Goal: Answer question/provide support: Answer question/provide support

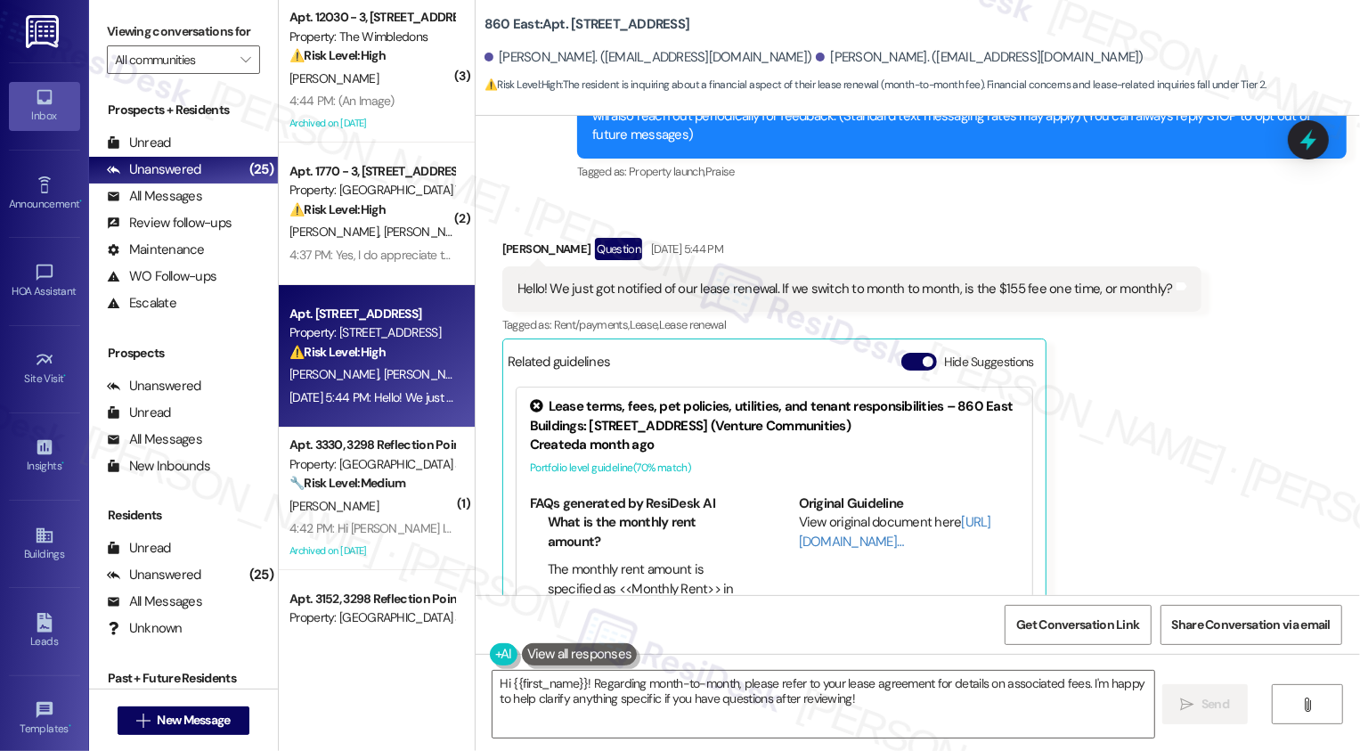
scroll to position [342, 0]
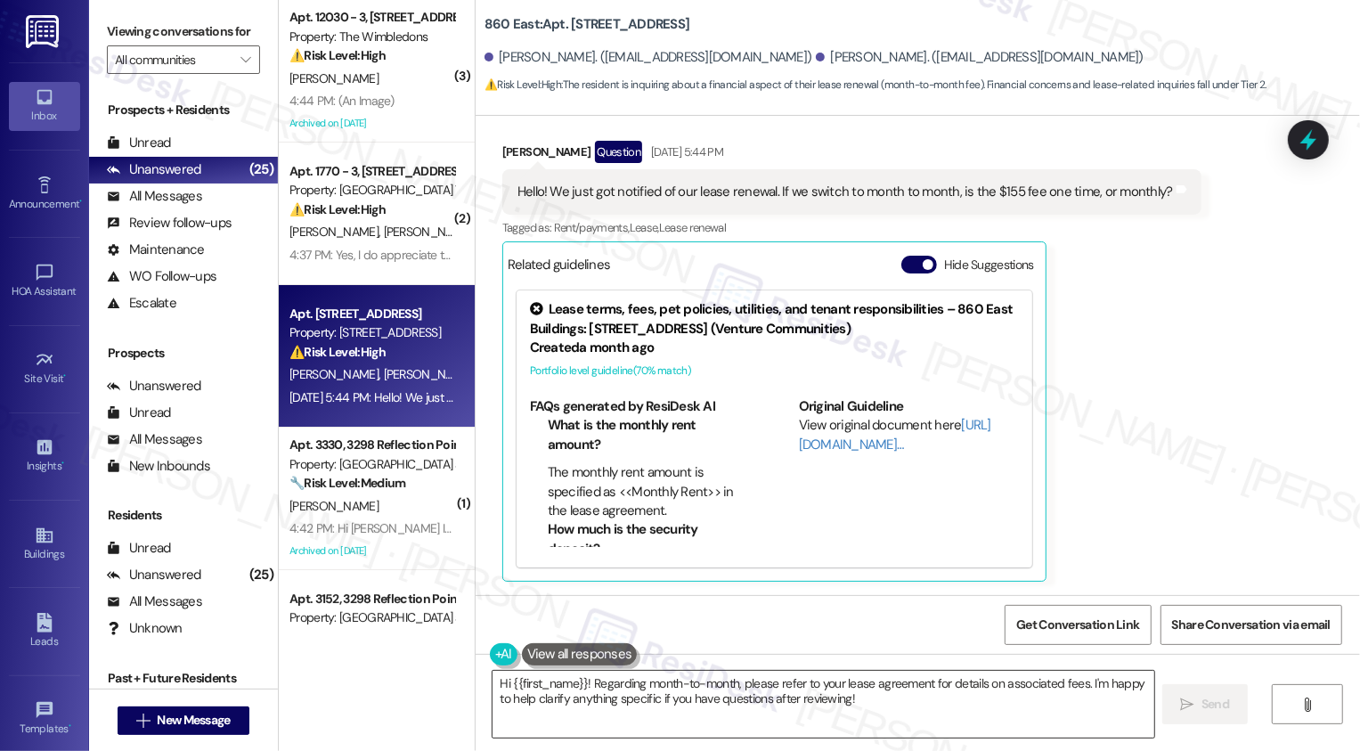
click at [664, 687] on textarea "Hi {{first_name}}! Regarding month-to-month, please refer to your lease agreeme…" at bounding box center [823, 704] width 662 height 67
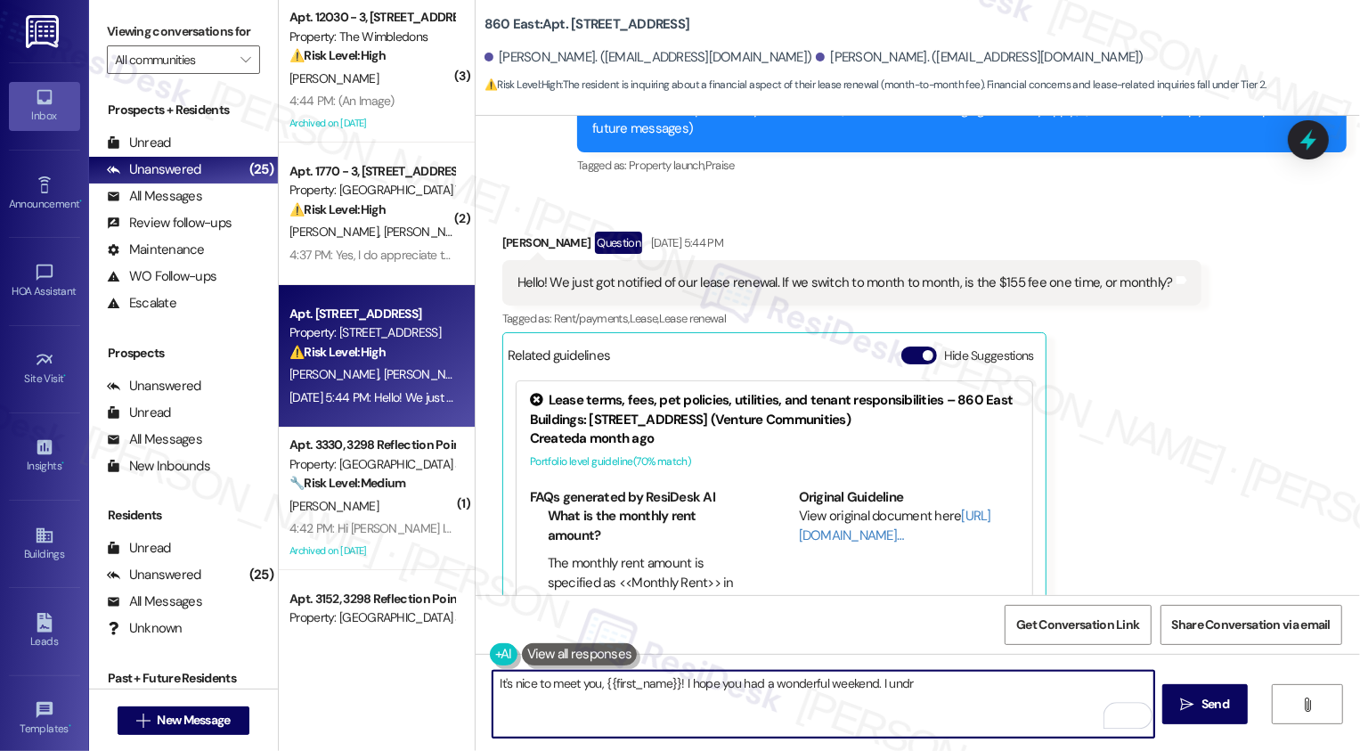
scroll to position [308, 0]
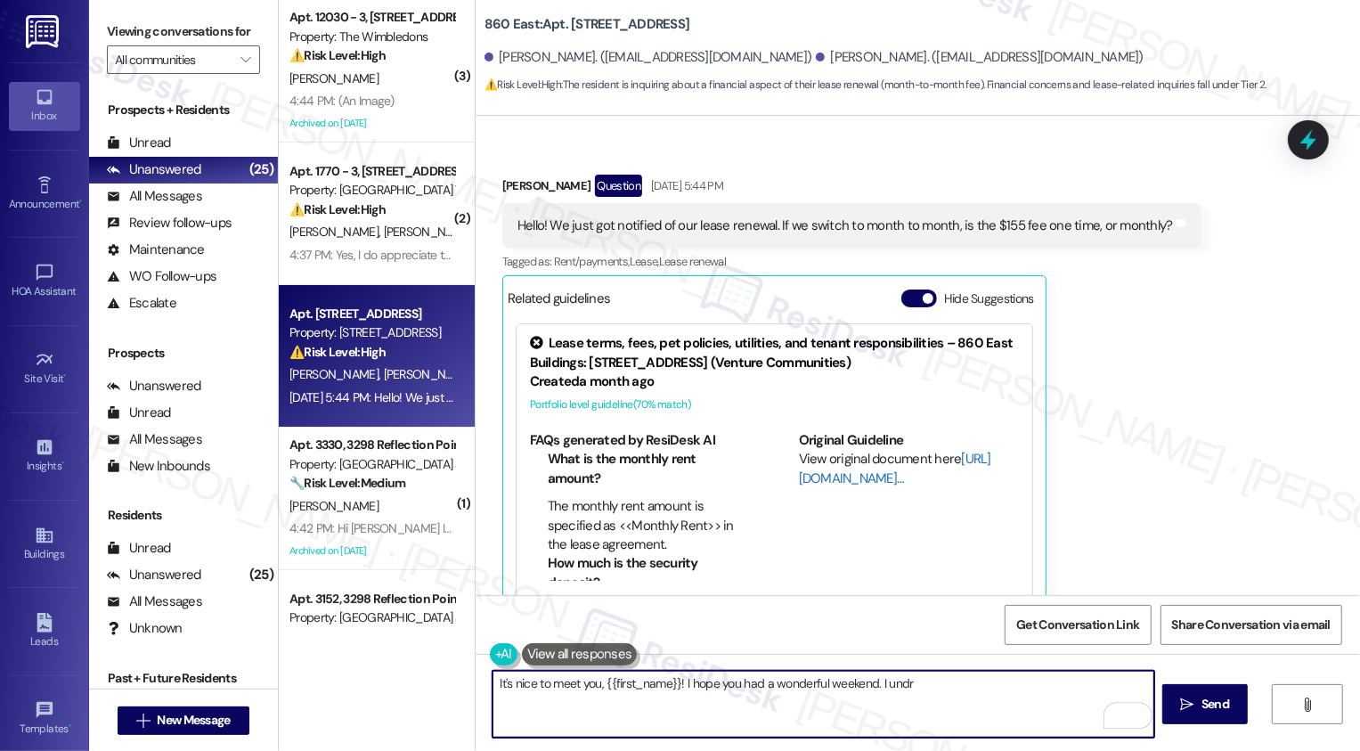
click at [828, 481] on link "[URL][DOMAIN_NAME]…" at bounding box center [895, 468] width 192 height 37
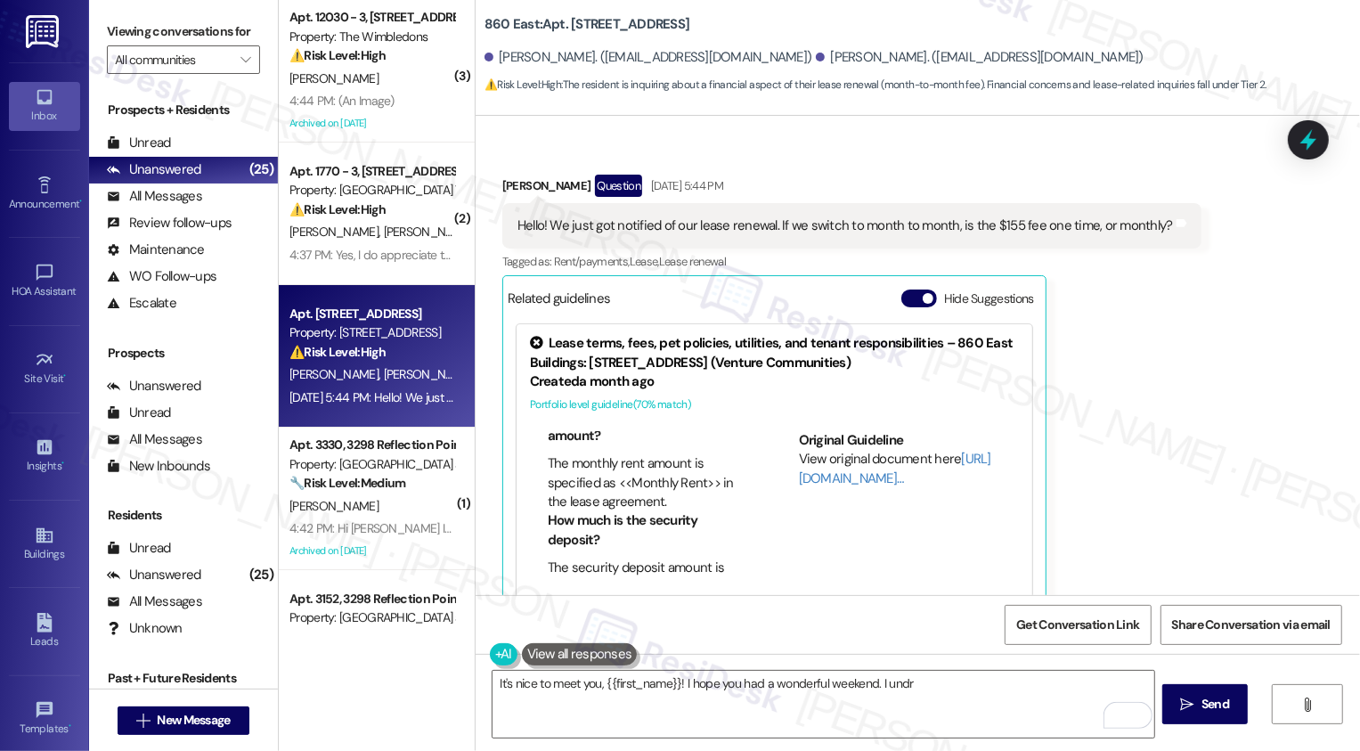
scroll to position [342, 0]
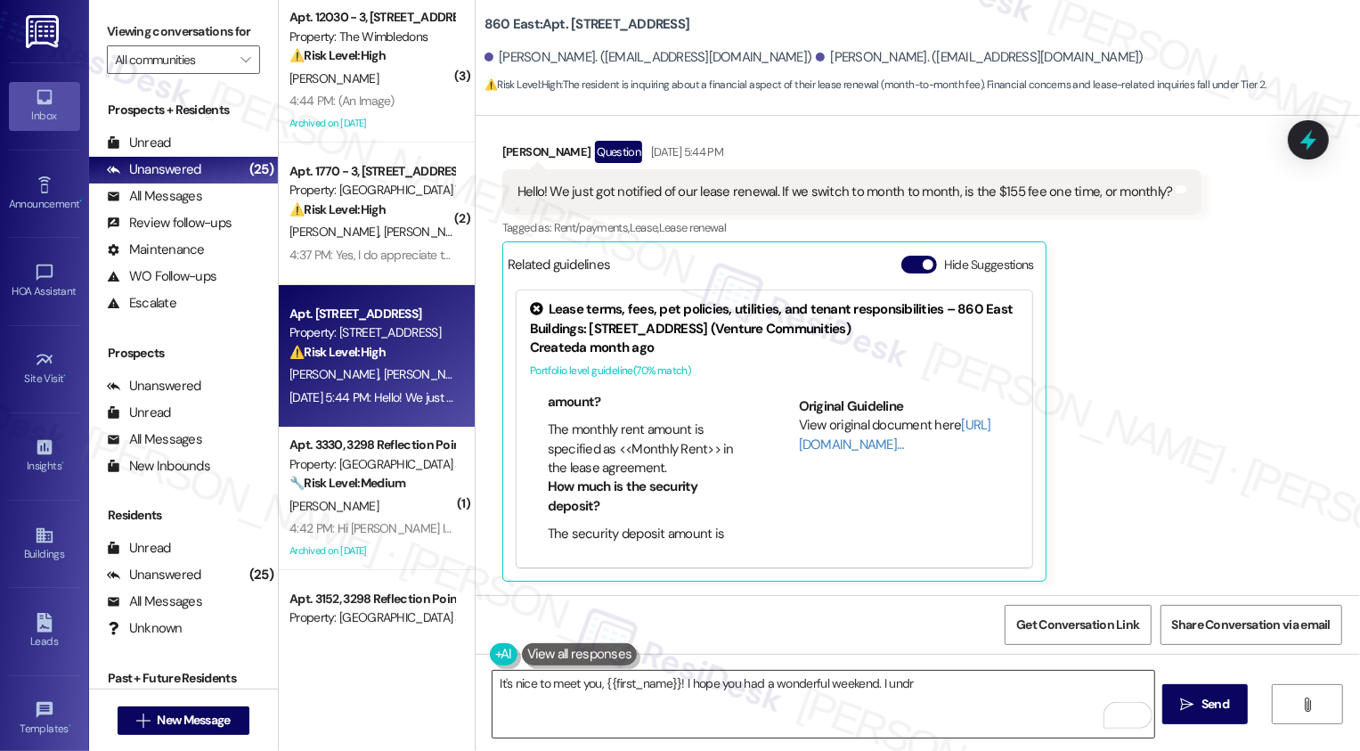
click at [934, 689] on textarea "It's nice to meet you, {{first_name}}! I hope you had a wonderful weekend. I un…" at bounding box center [823, 704] width 662 height 67
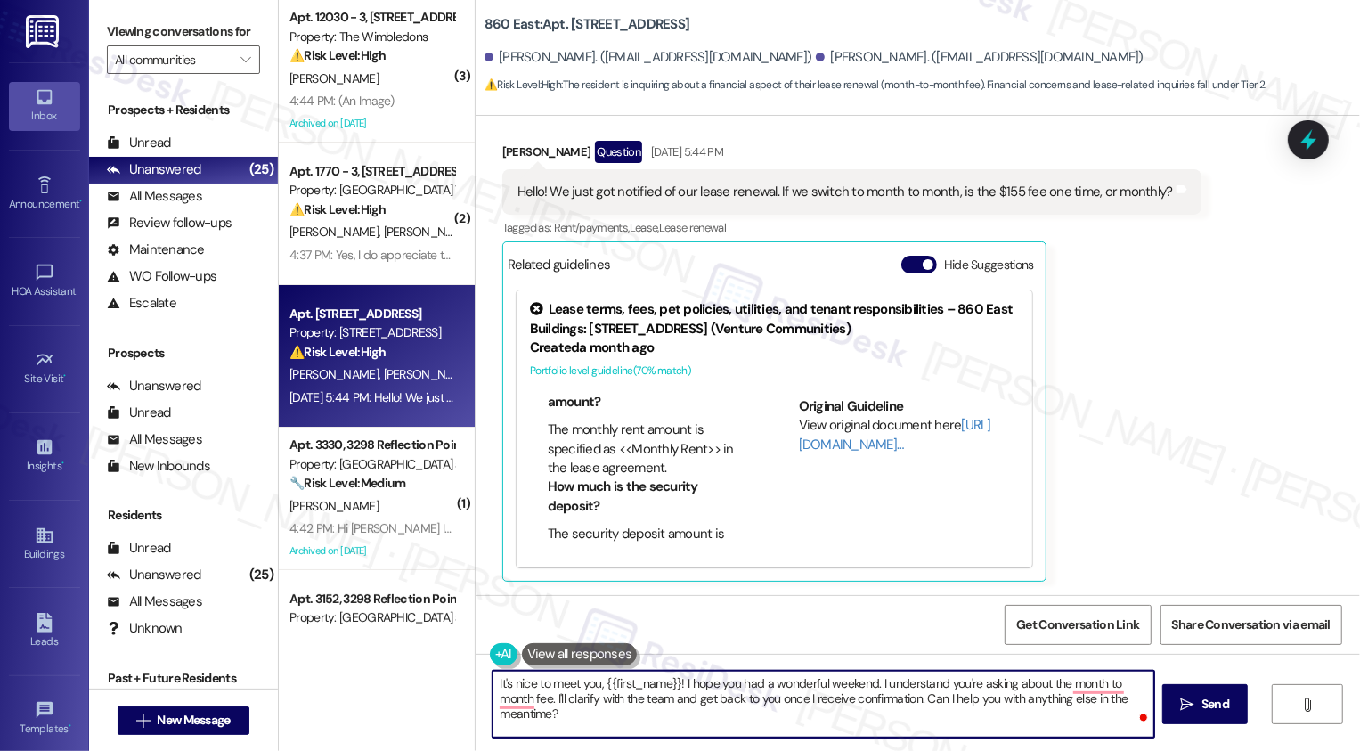
click at [518, 151] on div "Jacqueline Cotman Question Sep 19, 2025 at 5:44 PM" at bounding box center [851, 155] width 699 height 28
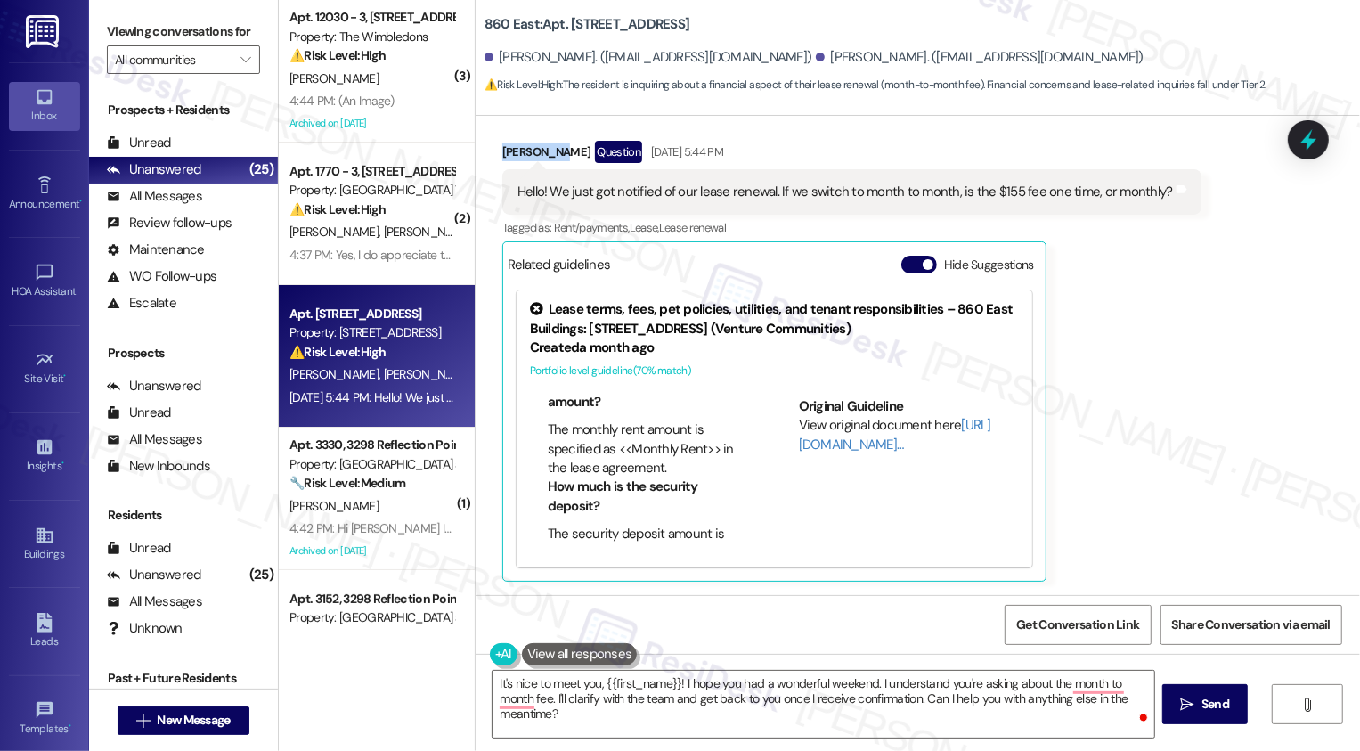
copy div "Jacqueline"
click at [642, 685] on textarea "It's nice to meet you, {{first_name}}! I hope you had a wonderful weekend. I un…" at bounding box center [823, 704] width 662 height 67
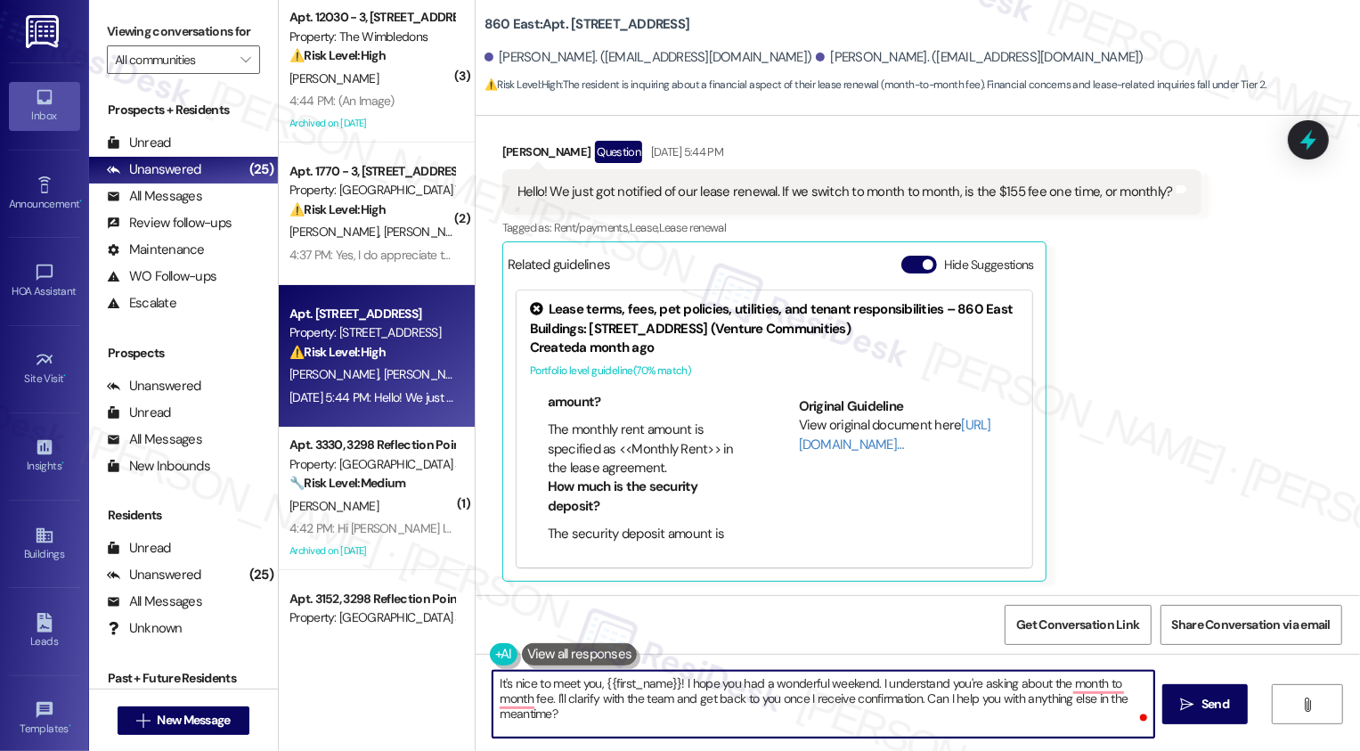
click at [642, 685] on textarea "It's nice to meet you, {{first_name}}! I hope you had a wonderful weekend. I un…" at bounding box center [823, 704] width 662 height 67
paste textarea "Jacqueline"
click at [792, 702] on textarea "It's nice to meet you, Jacqueline! I hope you had a wonderful weekend. I unders…" at bounding box center [823, 704] width 662 height 67
click at [614, 706] on textarea "It's nice to meet you, Jacqueline! I hope you had a wonderful weekend. I unders…" at bounding box center [823, 704] width 662 height 67
type textarea "It's nice to meet you, Jacqueline! I hope you had a wonderful weekend. I unders…"
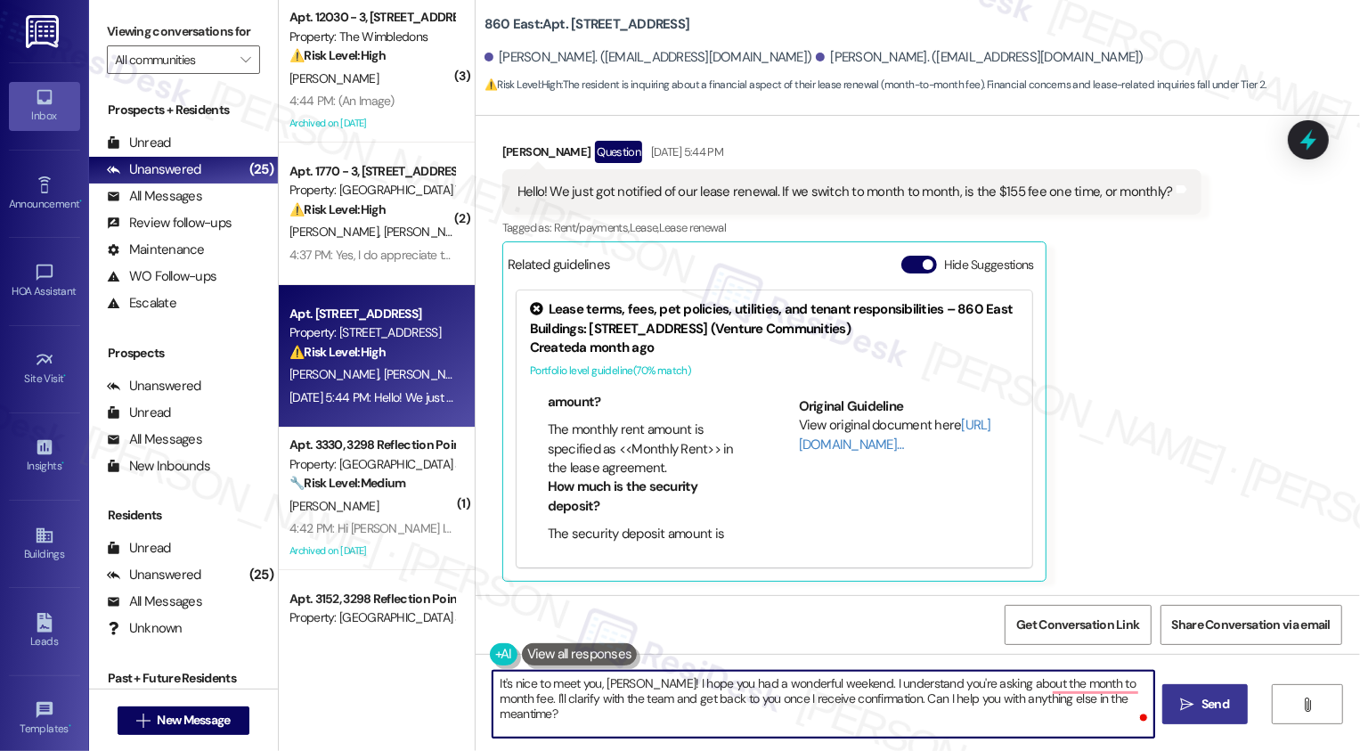
click at [1207, 704] on span "Send" at bounding box center [1215, 704] width 28 height 19
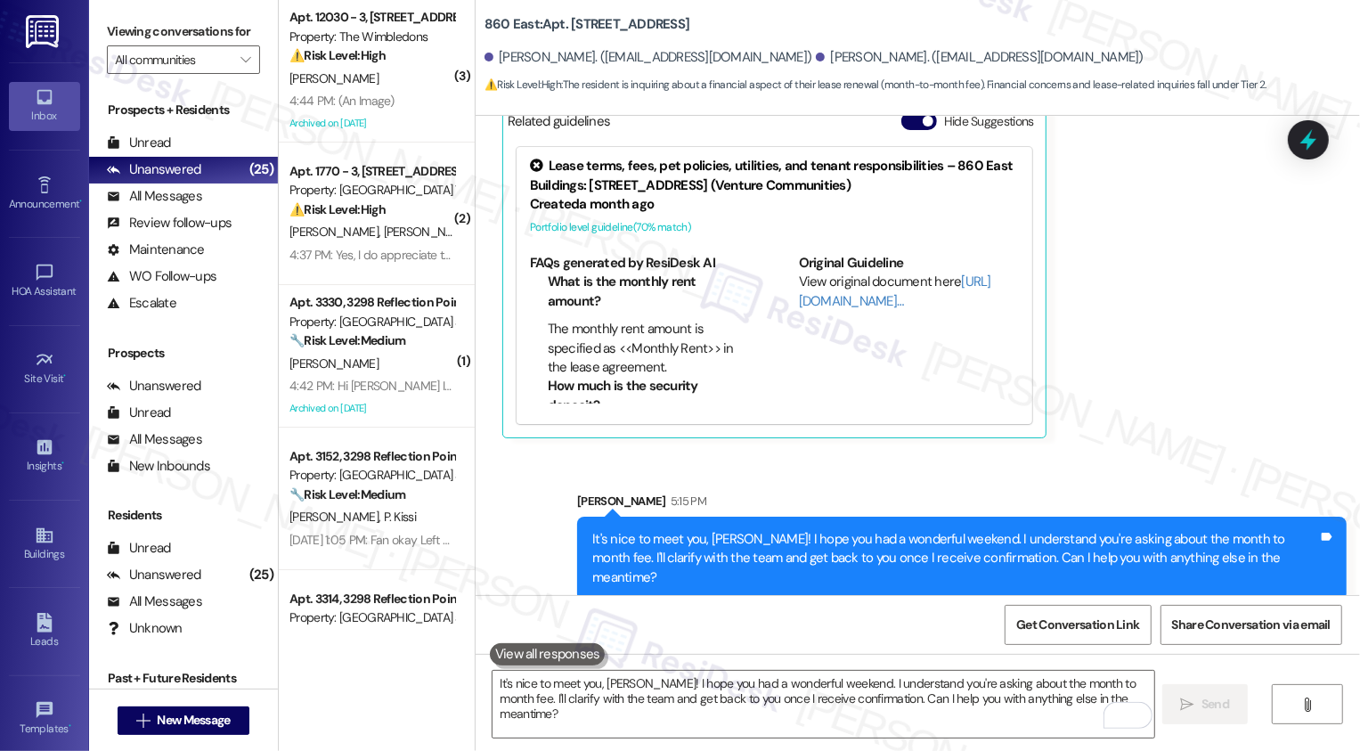
scroll to position [0, 0]
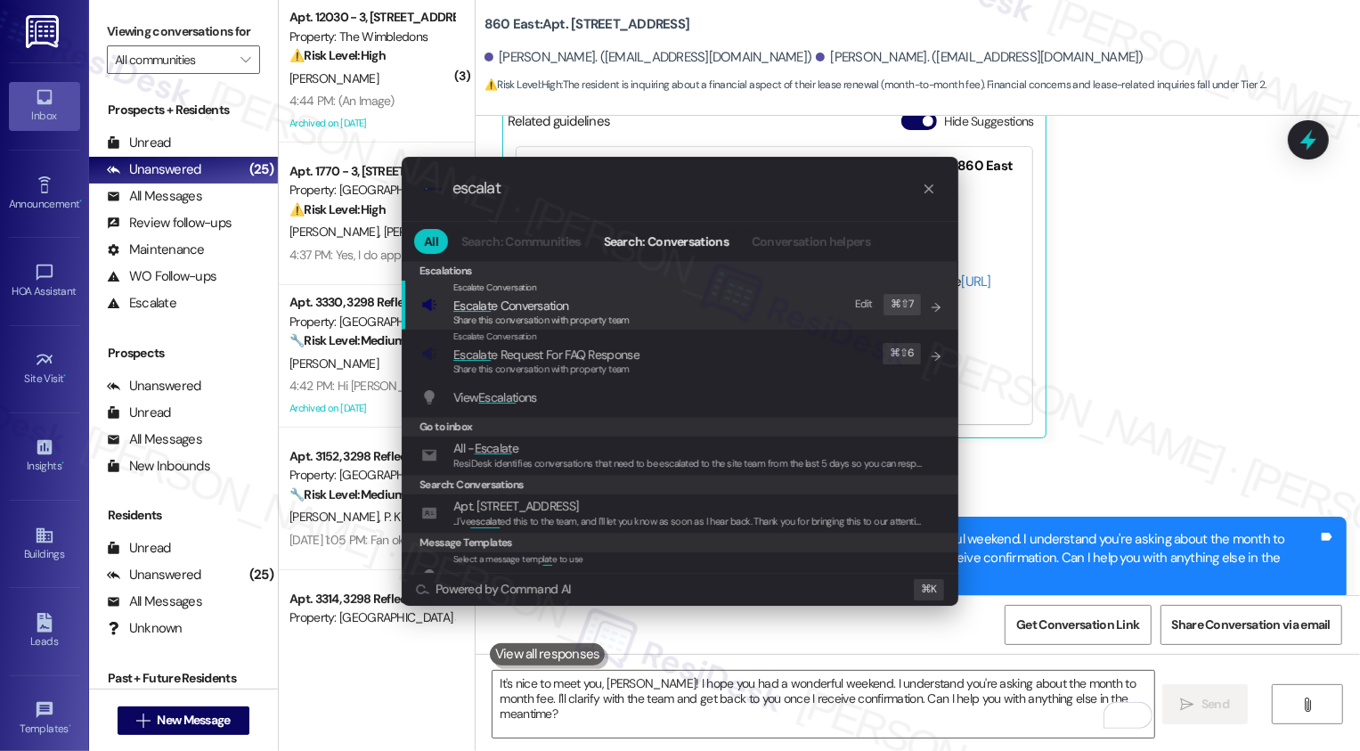
type input "escalat"
click at [548, 301] on span "Escalat e Conversation" at bounding box center [510, 305] width 115 height 16
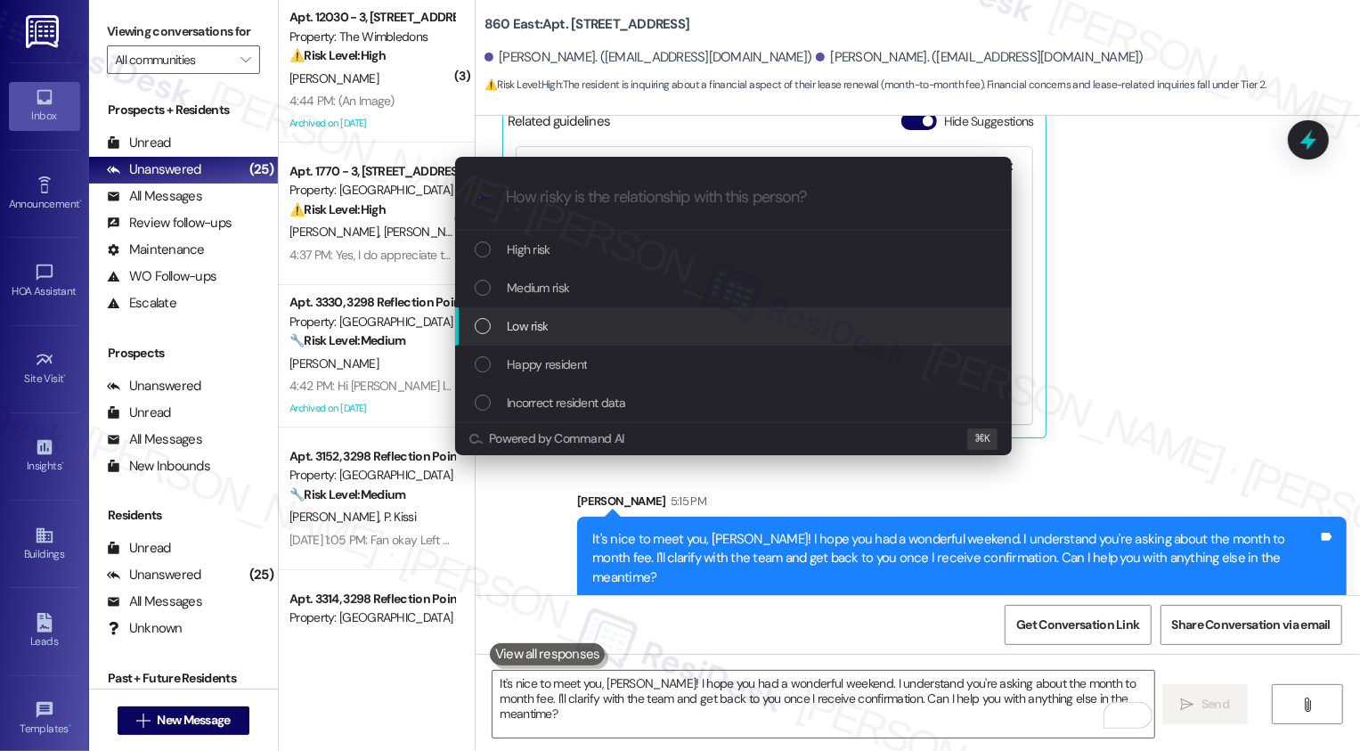
click at [548, 344] on div "Low risk" at bounding box center [733, 326] width 557 height 38
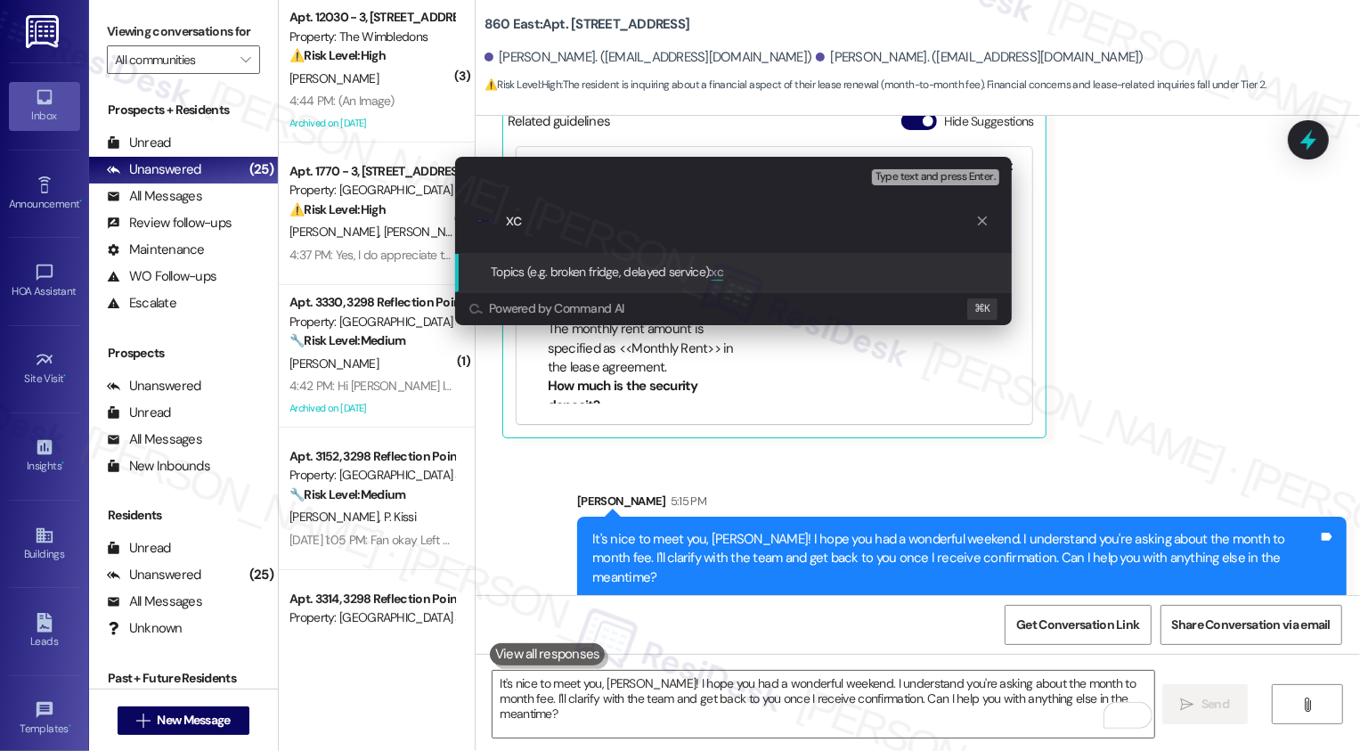
type input "month to month fee inquiry"
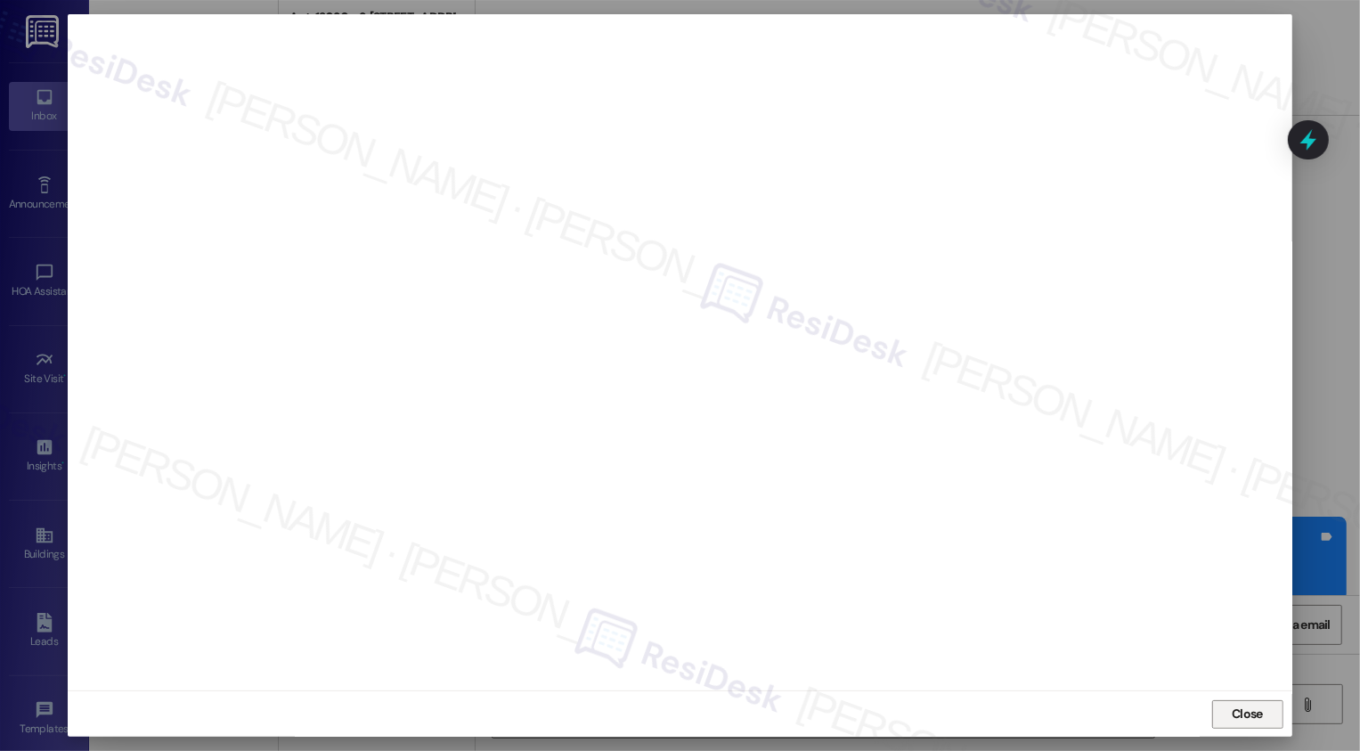
click at [1232, 718] on button "Close" at bounding box center [1247, 714] width 71 height 28
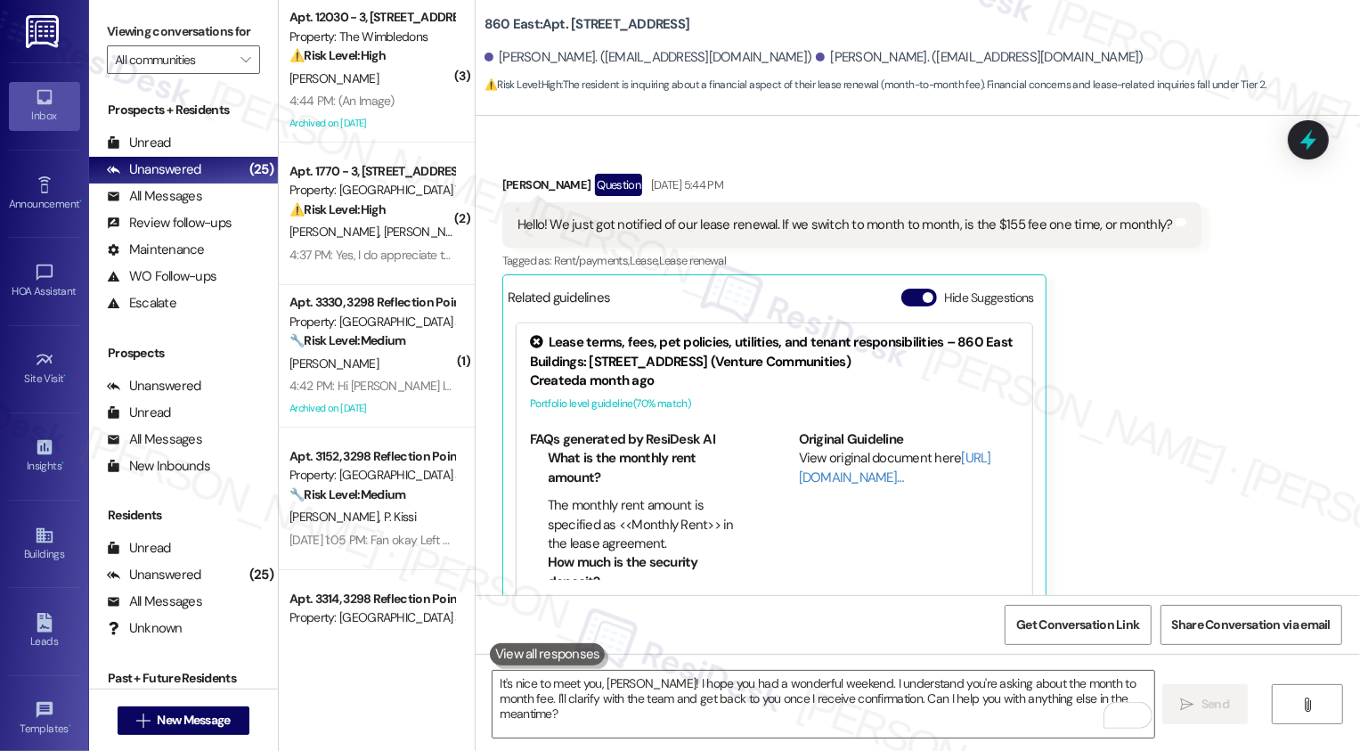
scroll to position [305, 0]
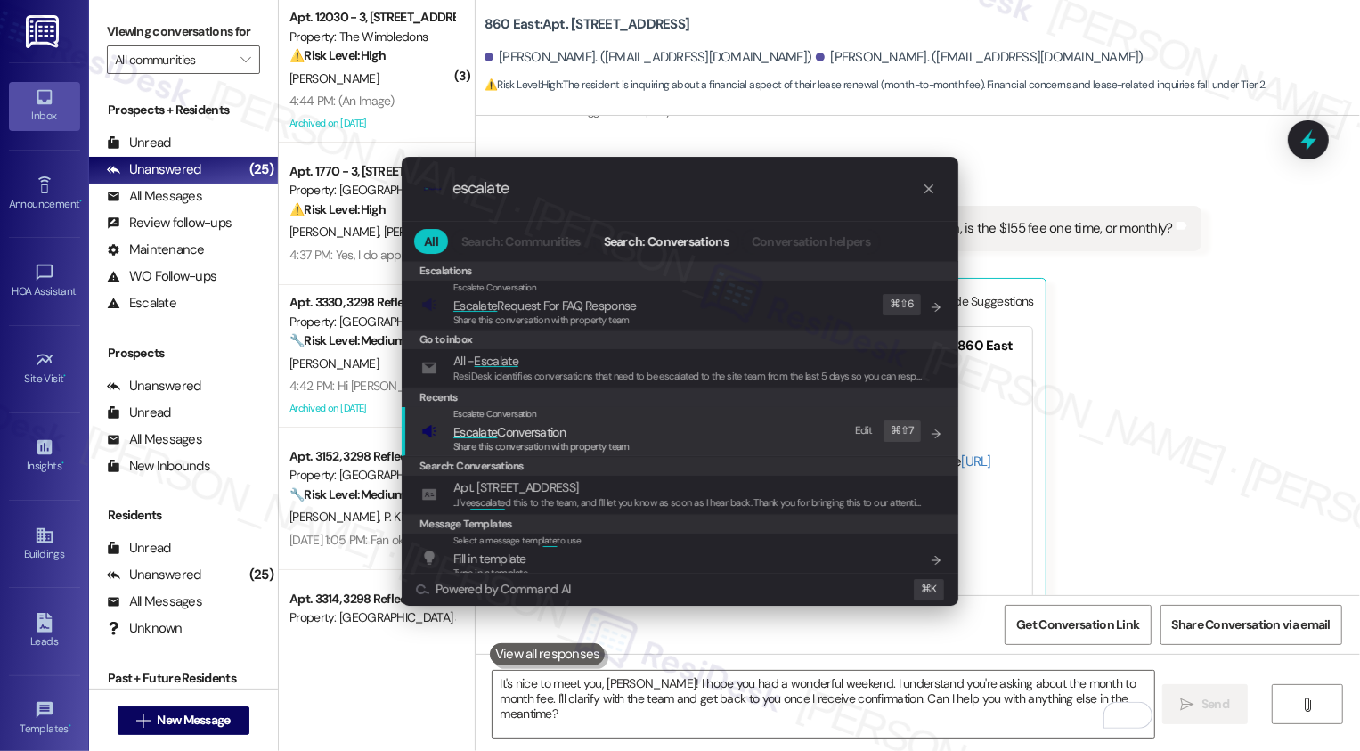
type input "escalate"
click at [591, 446] on span "Share this conversation with property team" at bounding box center [541, 446] width 176 height 12
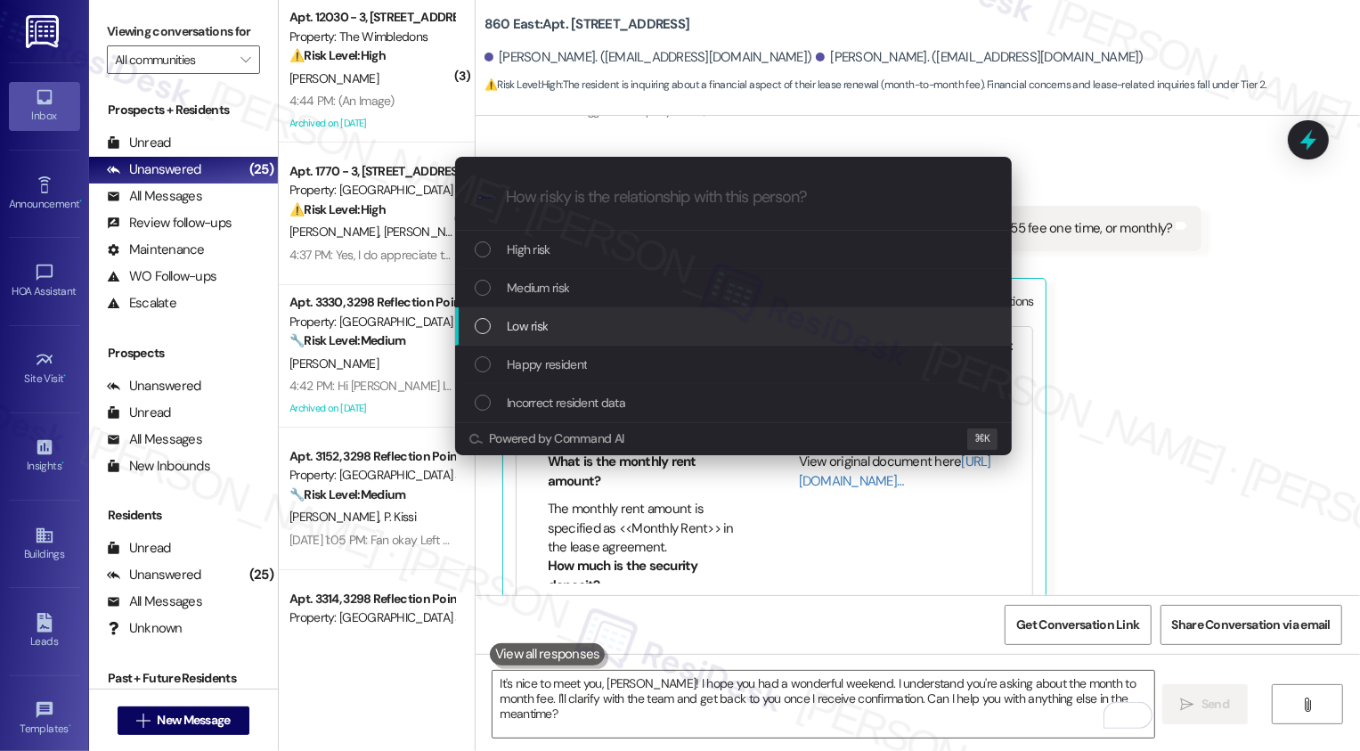
click at [514, 313] on div "Low risk" at bounding box center [733, 326] width 557 height 38
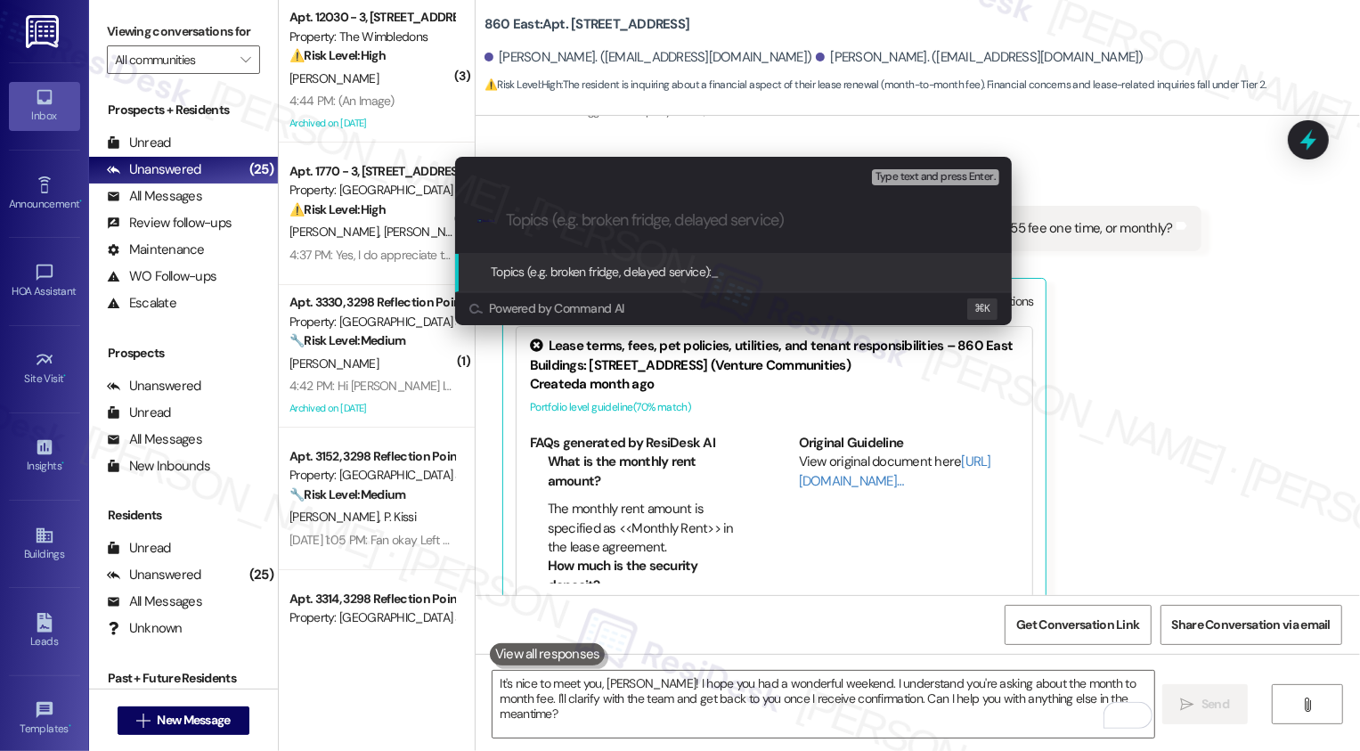
paste input "month to month fee inquiry"
type input "month to month fee inquiry"
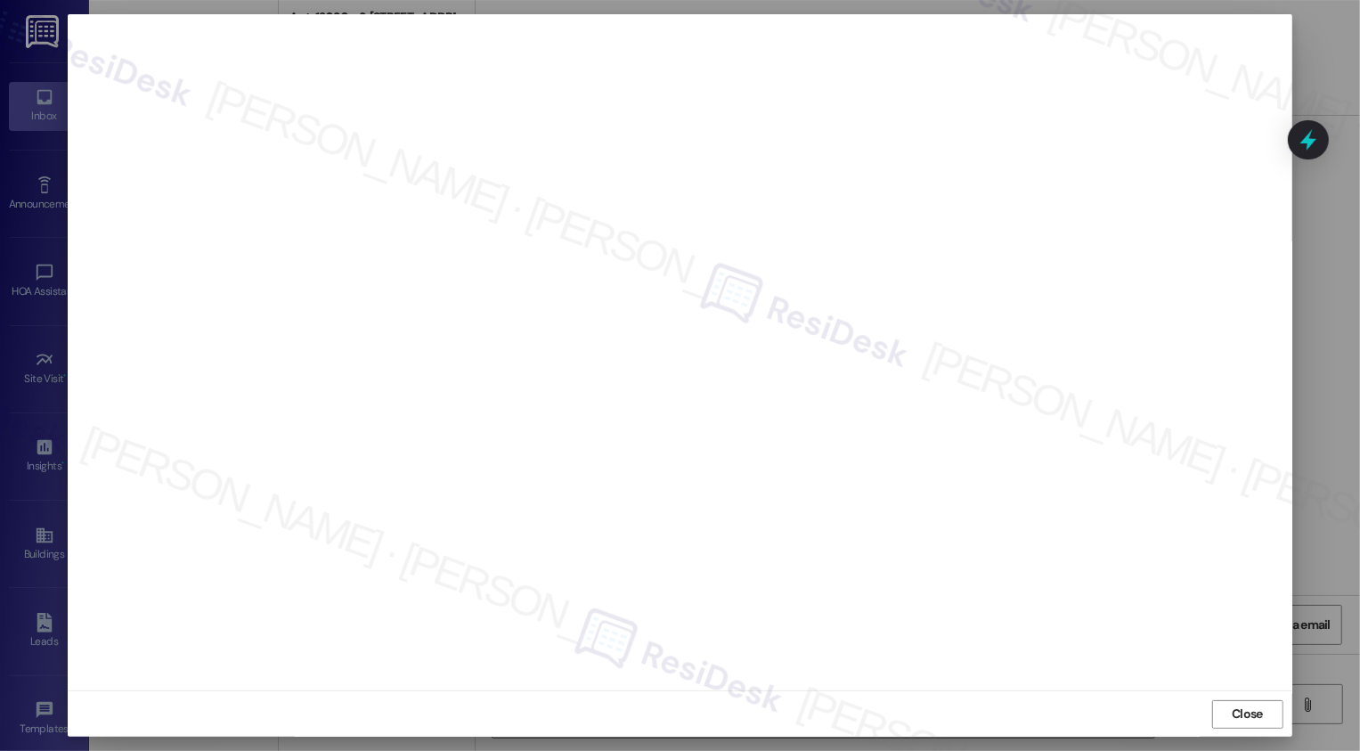
scroll to position [0, 0]
click at [1254, 719] on button "Close" at bounding box center [1247, 714] width 71 height 28
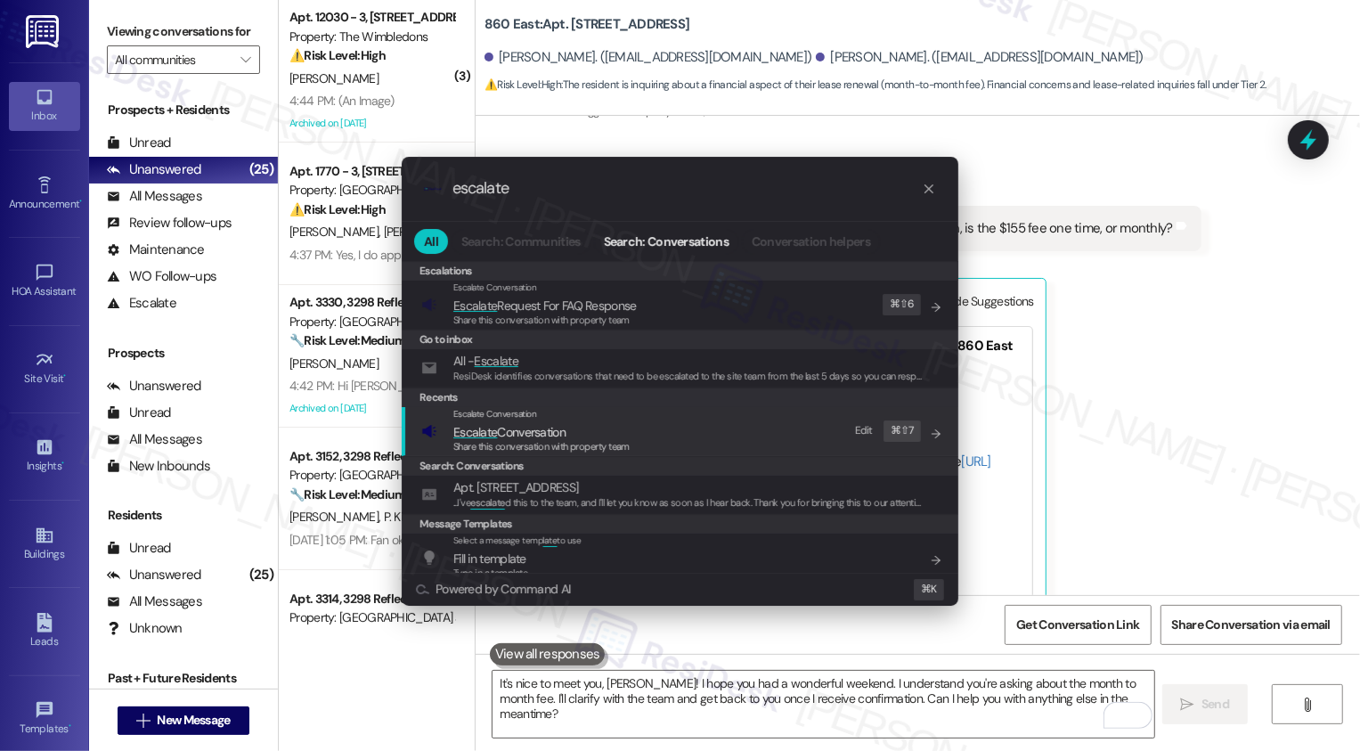
type input "escalate"
click at [637, 437] on div "Escalate Conversation Escalate Conversation Share this conversation with proper…" at bounding box center [681, 431] width 521 height 48
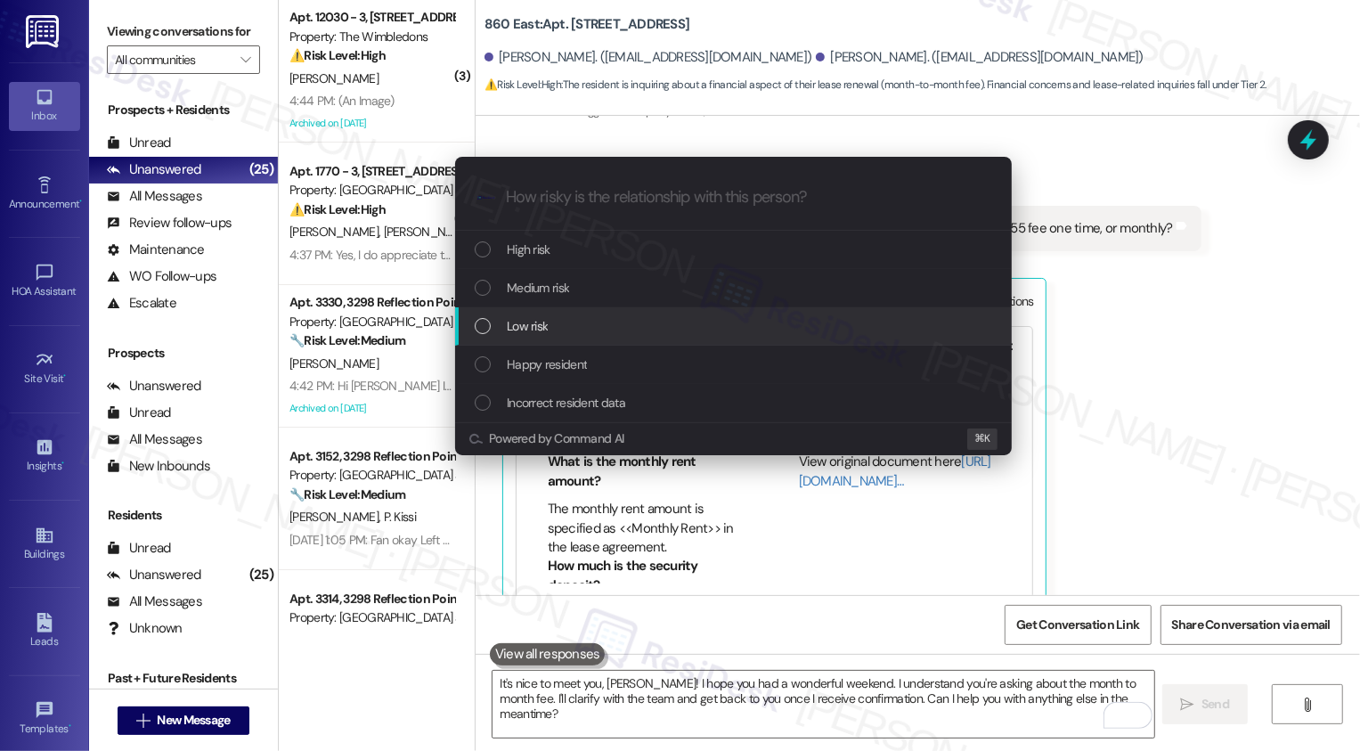
click at [506, 314] on div "Low risk" at bounding box center [733, 326] width 557 height 38
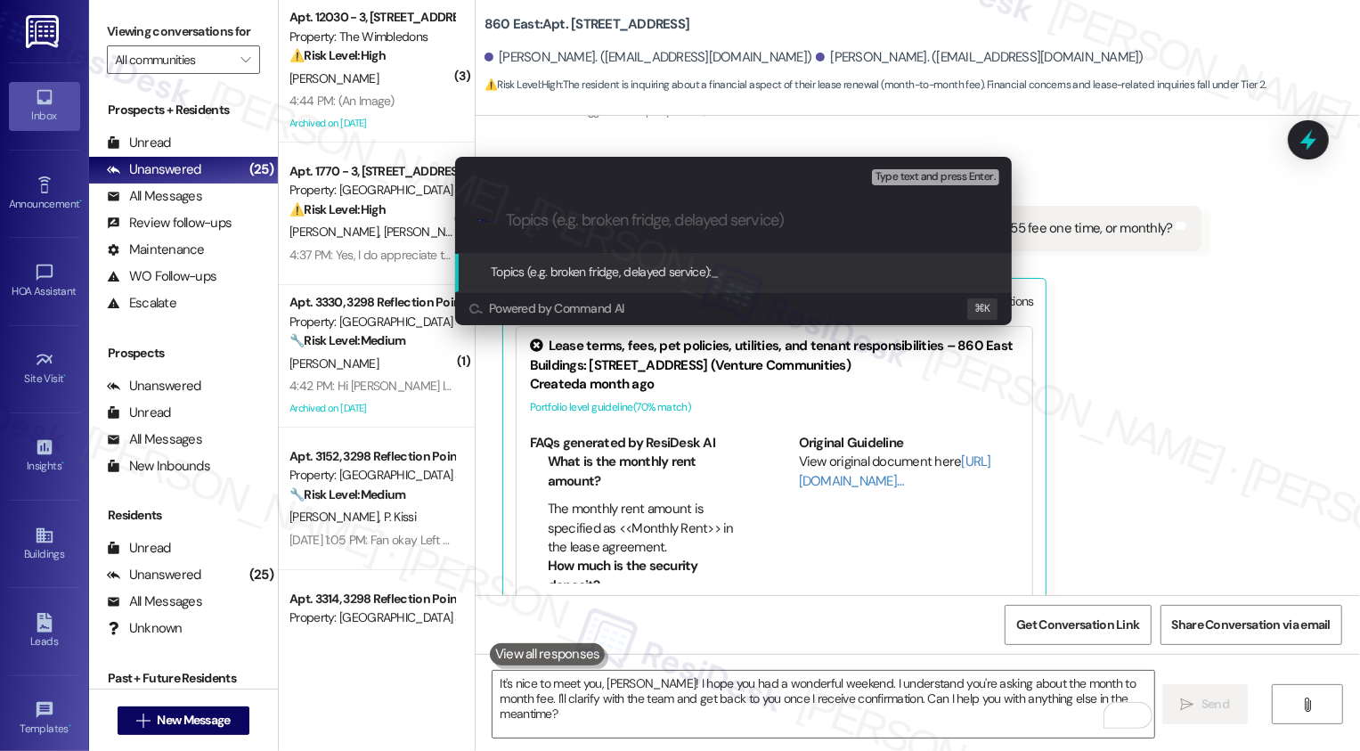
paste input "month to month fee inquiry"
type input "month to month fee inquiry"
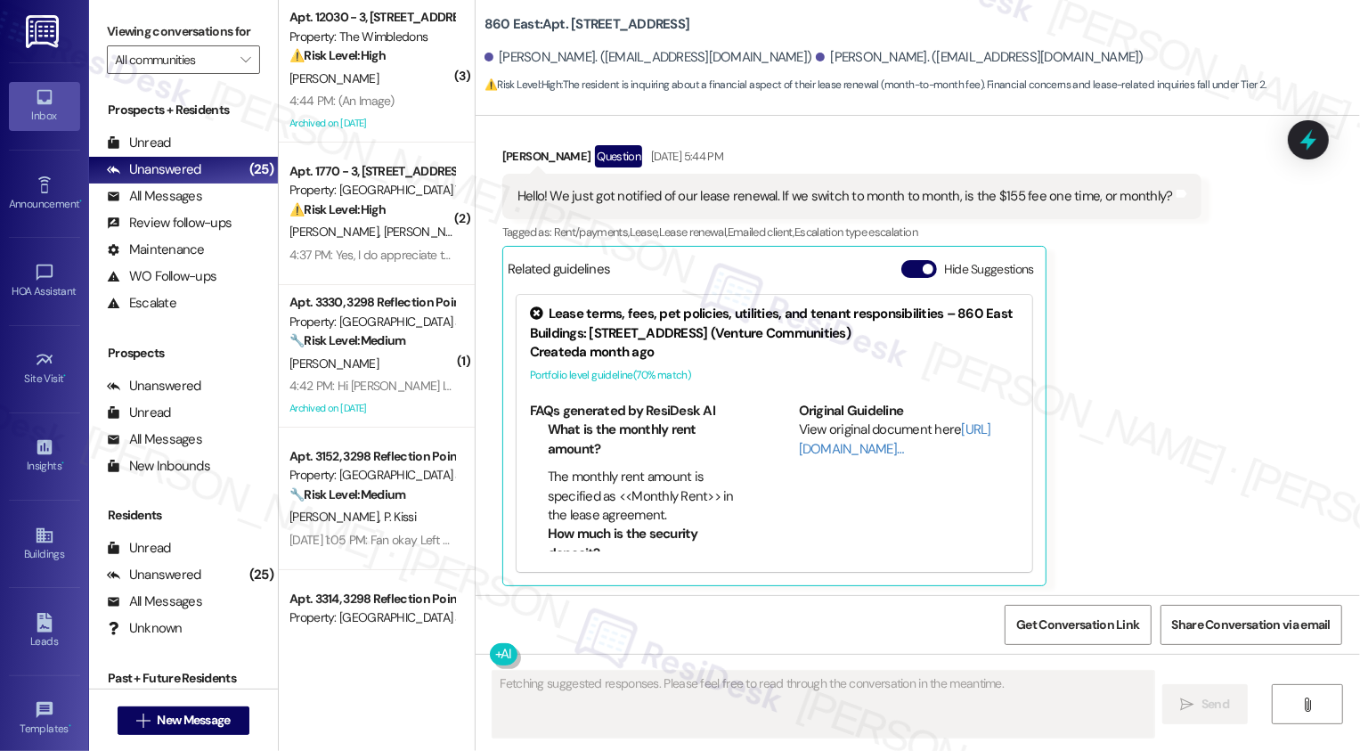
scroll to position [341, 0]
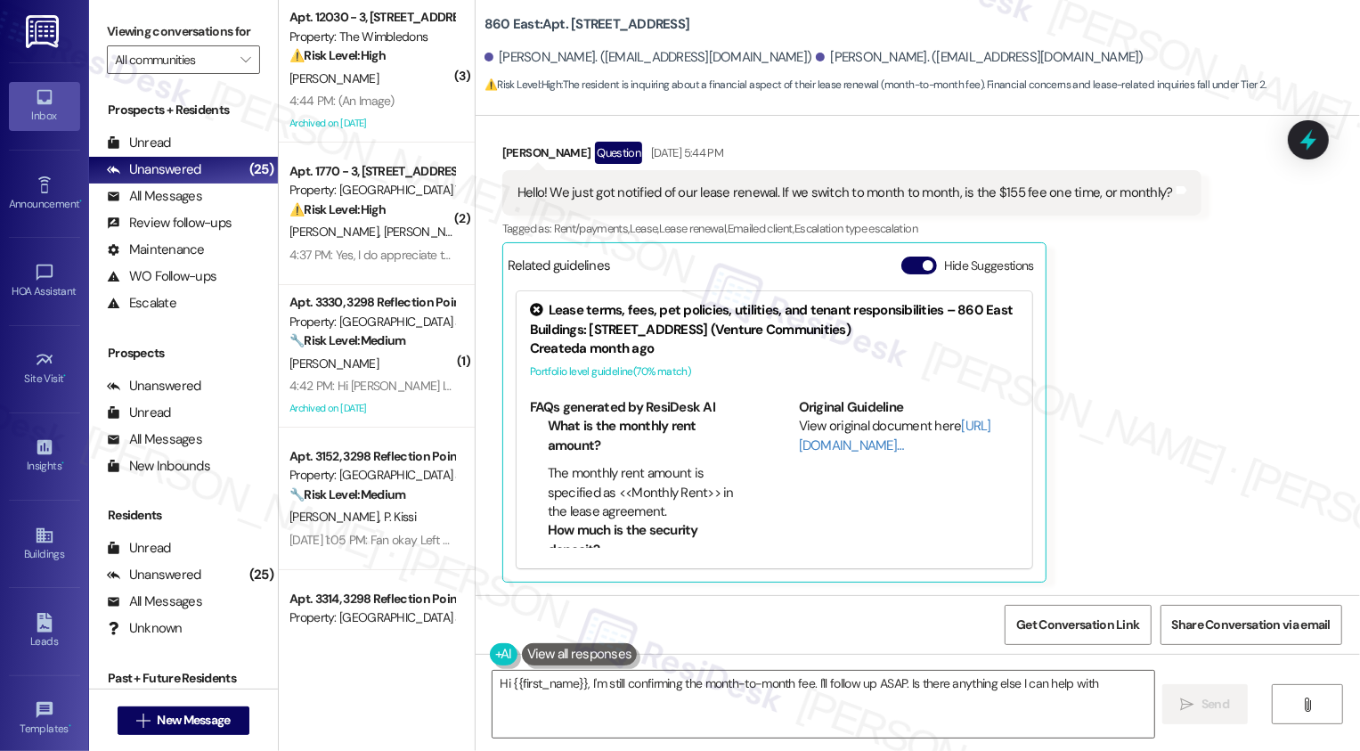
type textarea "Hi {{first_name}}, I'm still confirming the month-to-month fee. I'll follow up …"
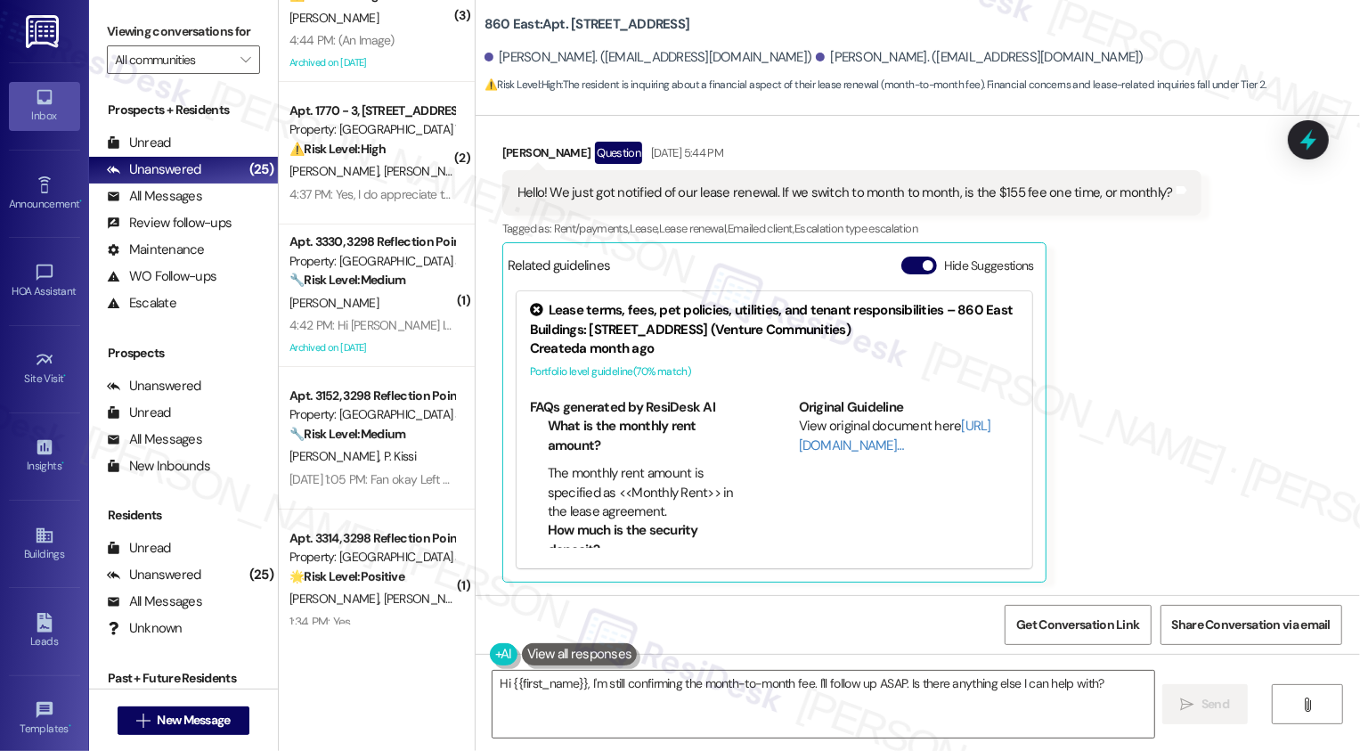
scroll to position [123, 0]
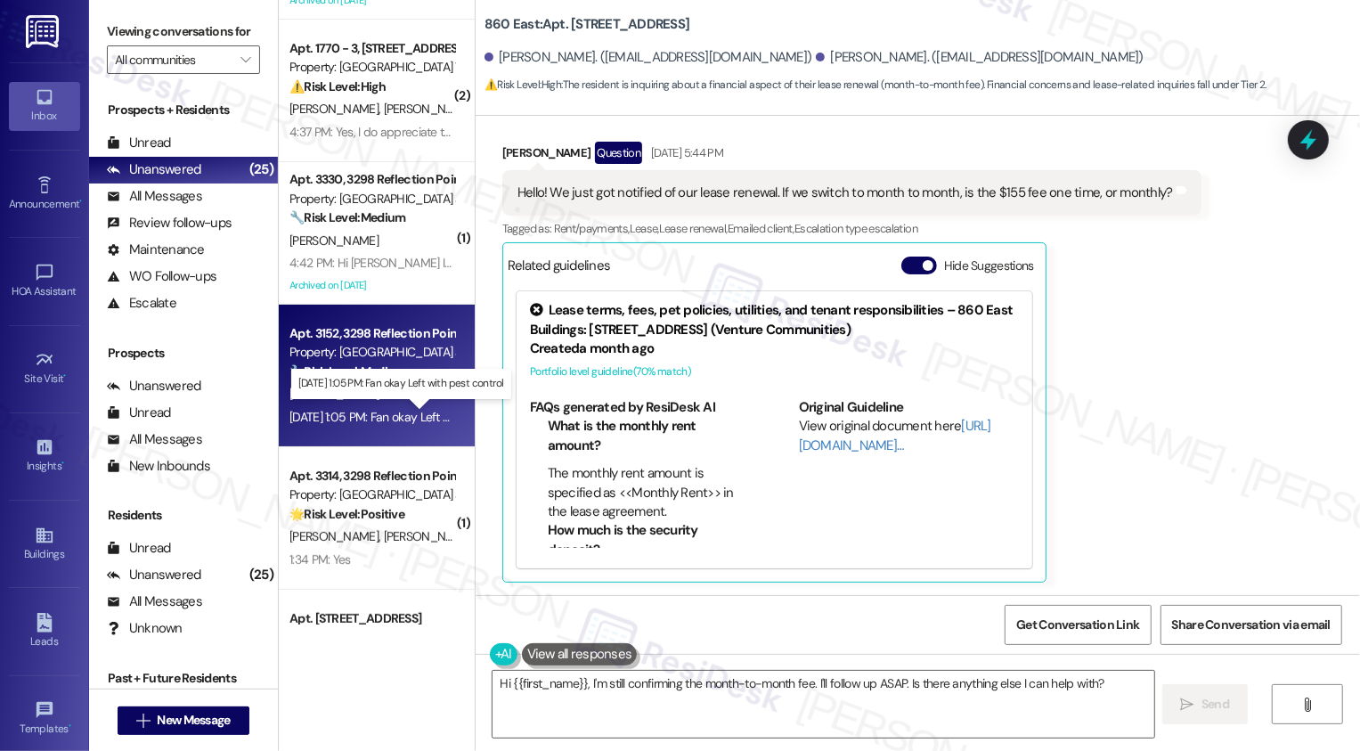
click at [372, 421] on div "Sep 19, 2025 at 1:05 PM: Fan okay Left with pest control Sep 19, 2025 at 1:05 P…" at bounding box center [409, 417] width 240 height 16
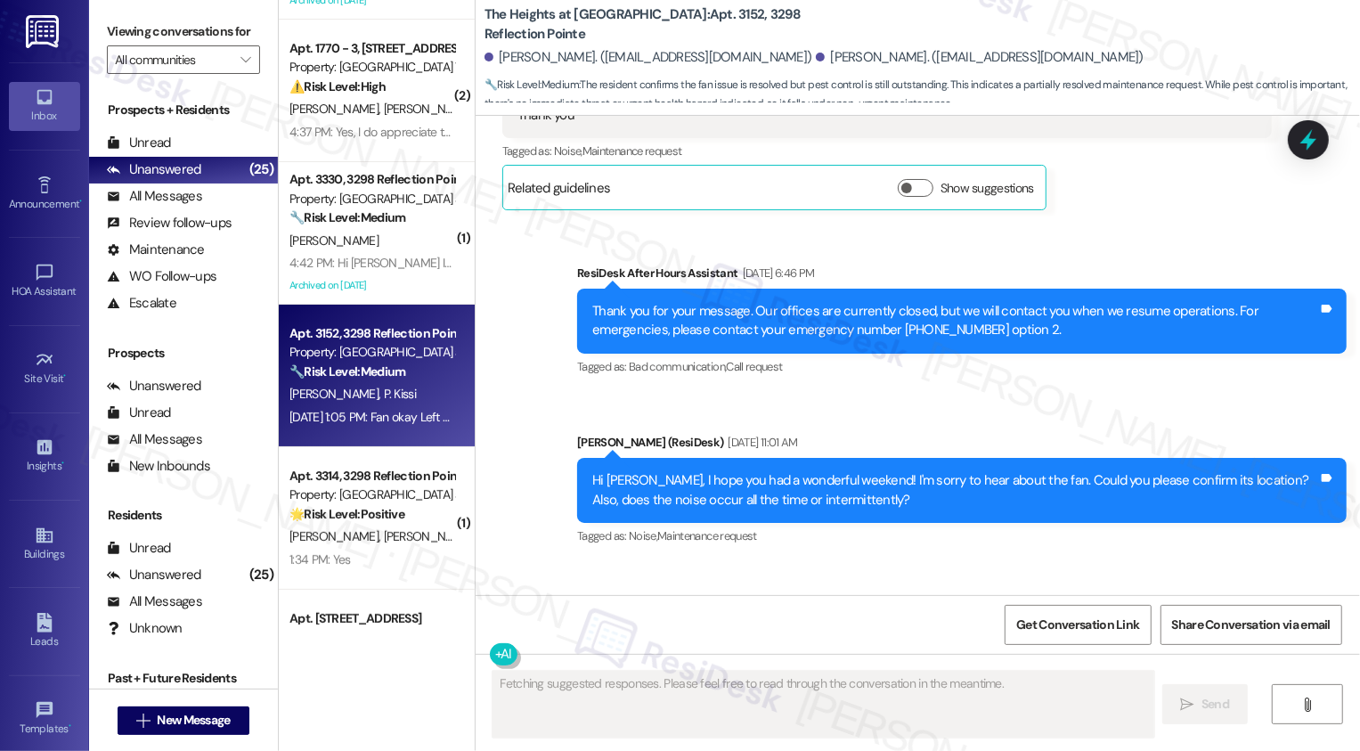
scroll to position [10087, 0]
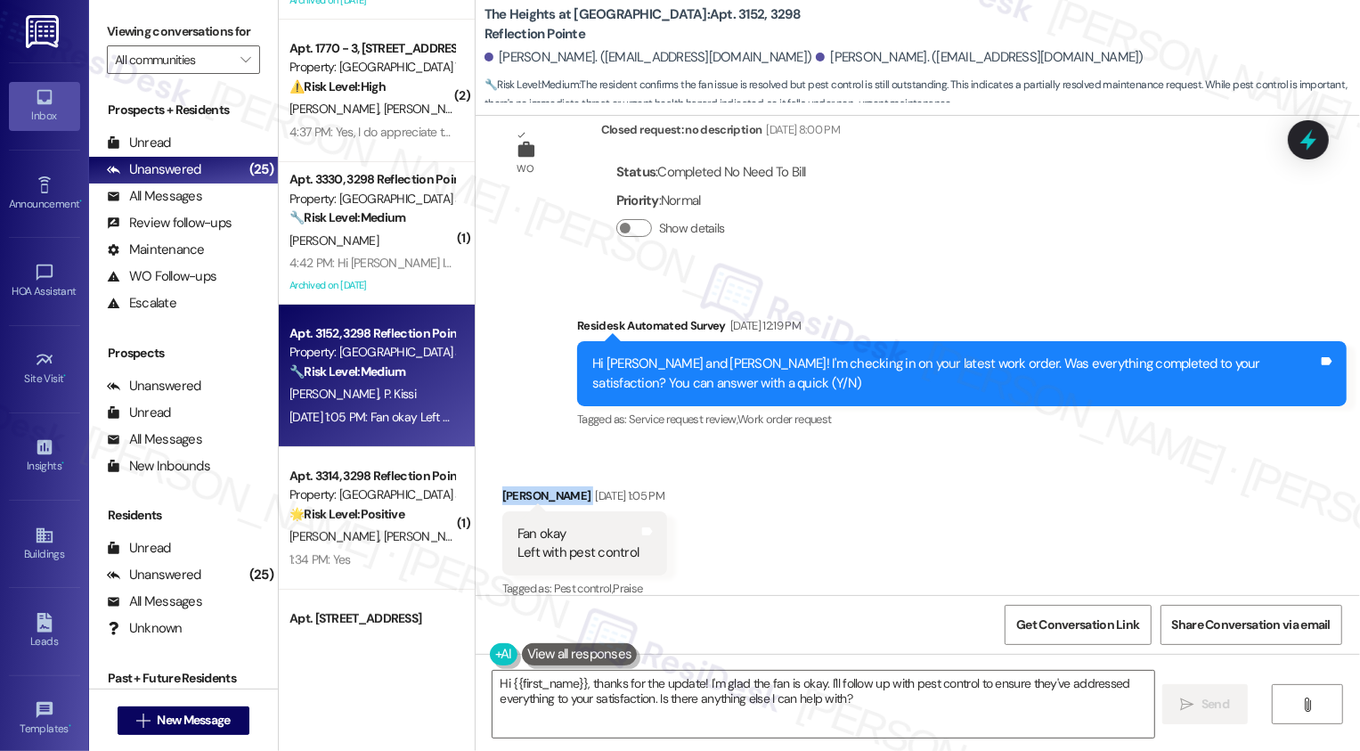
drag, startPoint x: 492, startPoint y: 477, endPoint x: 558, endPoint y: 471, distance: 67.1
click at [558, 486] on div "Godwin Osei Sep 19, 2025 at 1:05 PM" at bounding box center [585, 498] width 166 height 25
copy div "Godwin Osei"
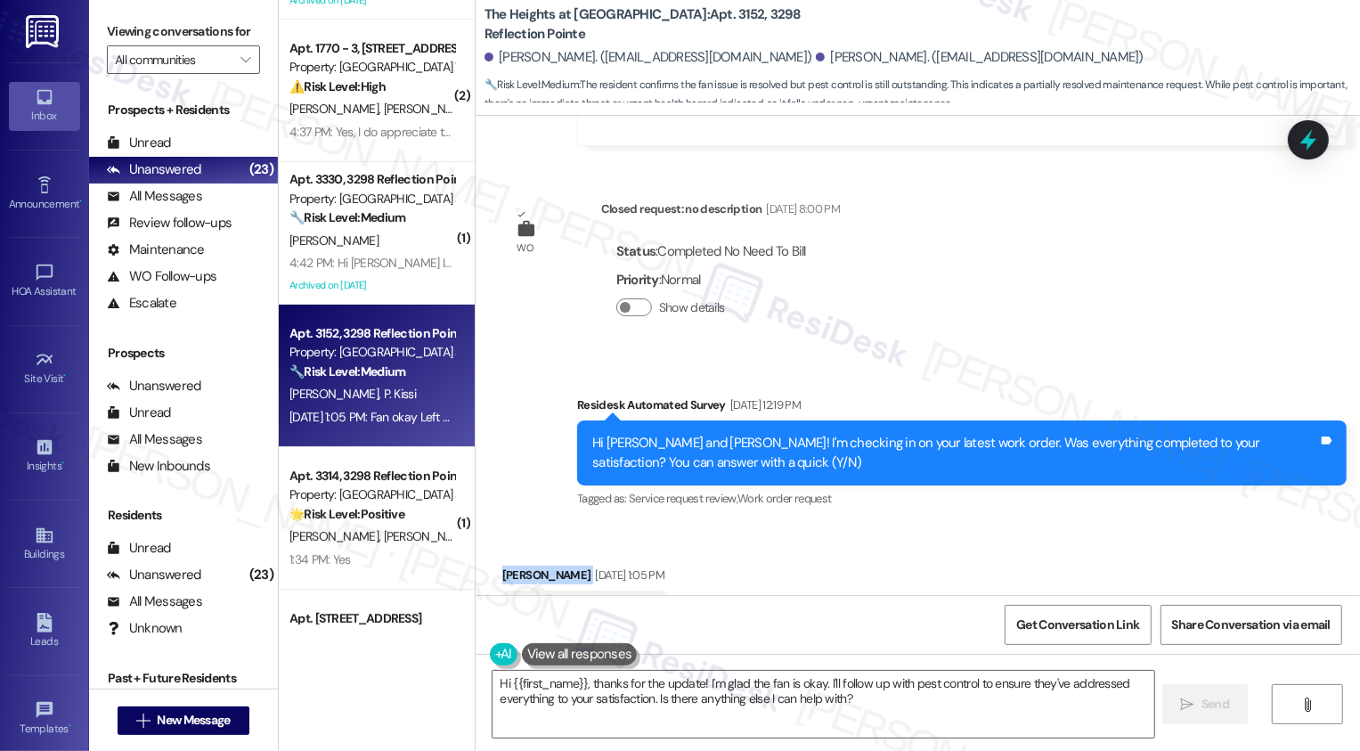
scroll to position [10088, 0]
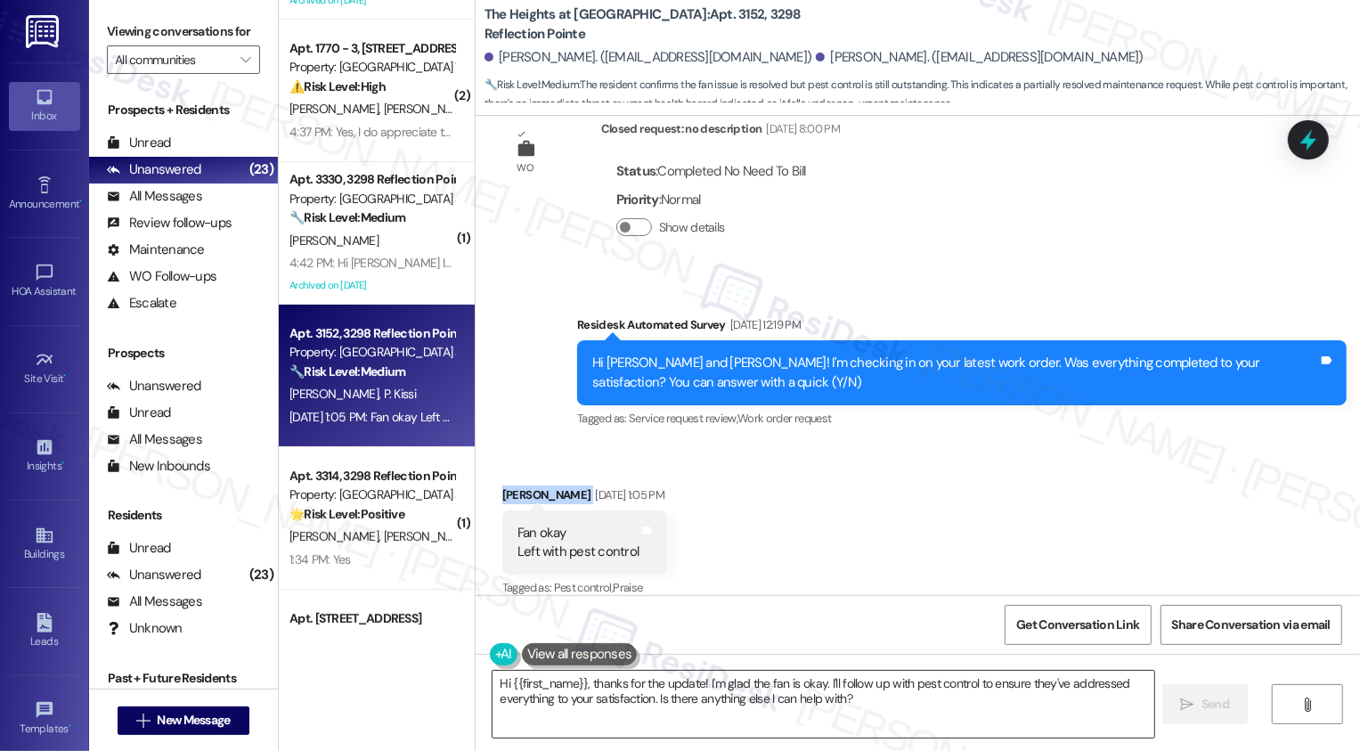
click at [599, 695] on textarea "Hi {{first_name}}, thanks for the update! I'm glad the fan is okay. I'll follow…" at bounding box center [823, 704] width 662 height 67
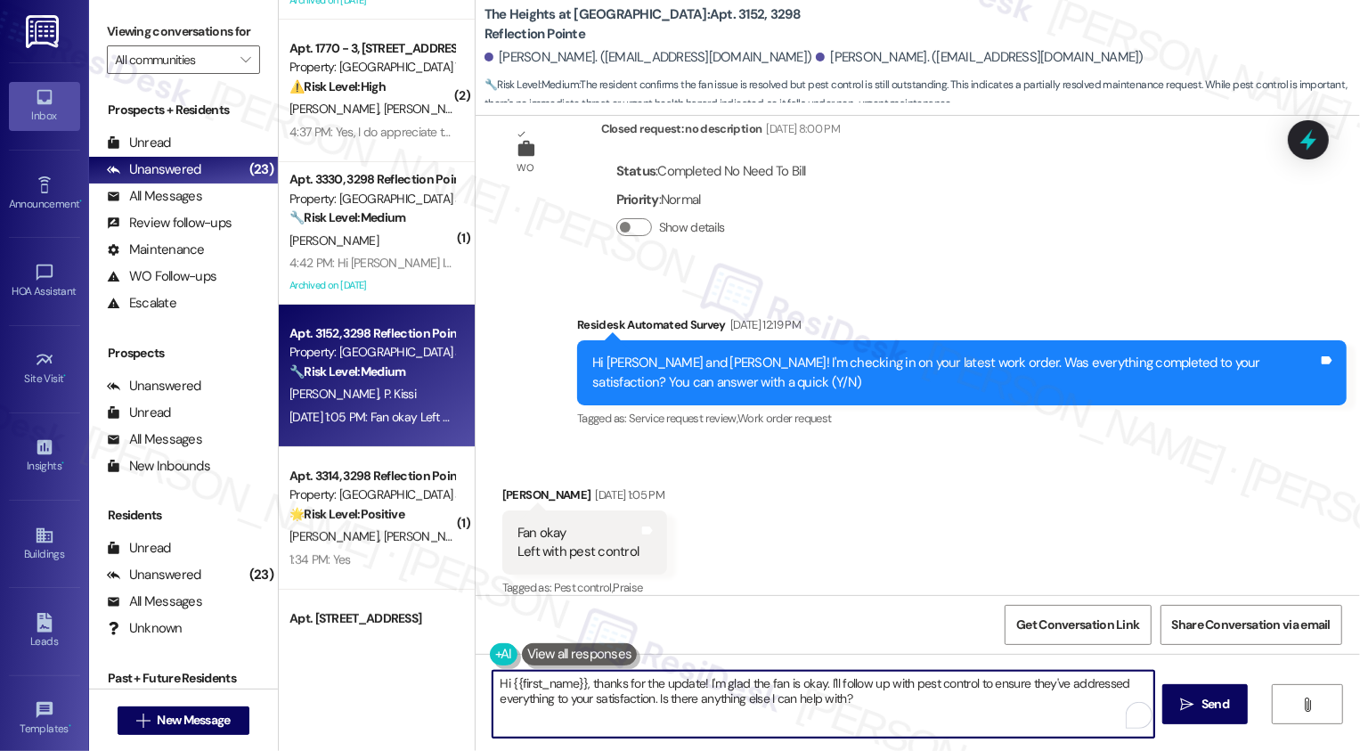
click at [578, 684] on textarea "Hi {{first_name}}, thanks for the update! I'm glad the fan is okay. I'll follow…" at bounding box center [823, 704] width 662 height 67
click at [511, 485] on div "Godwin Osei Sep 19, 2025 at 1:05 PM" at bounding box center [585, 497] width 166 height 25
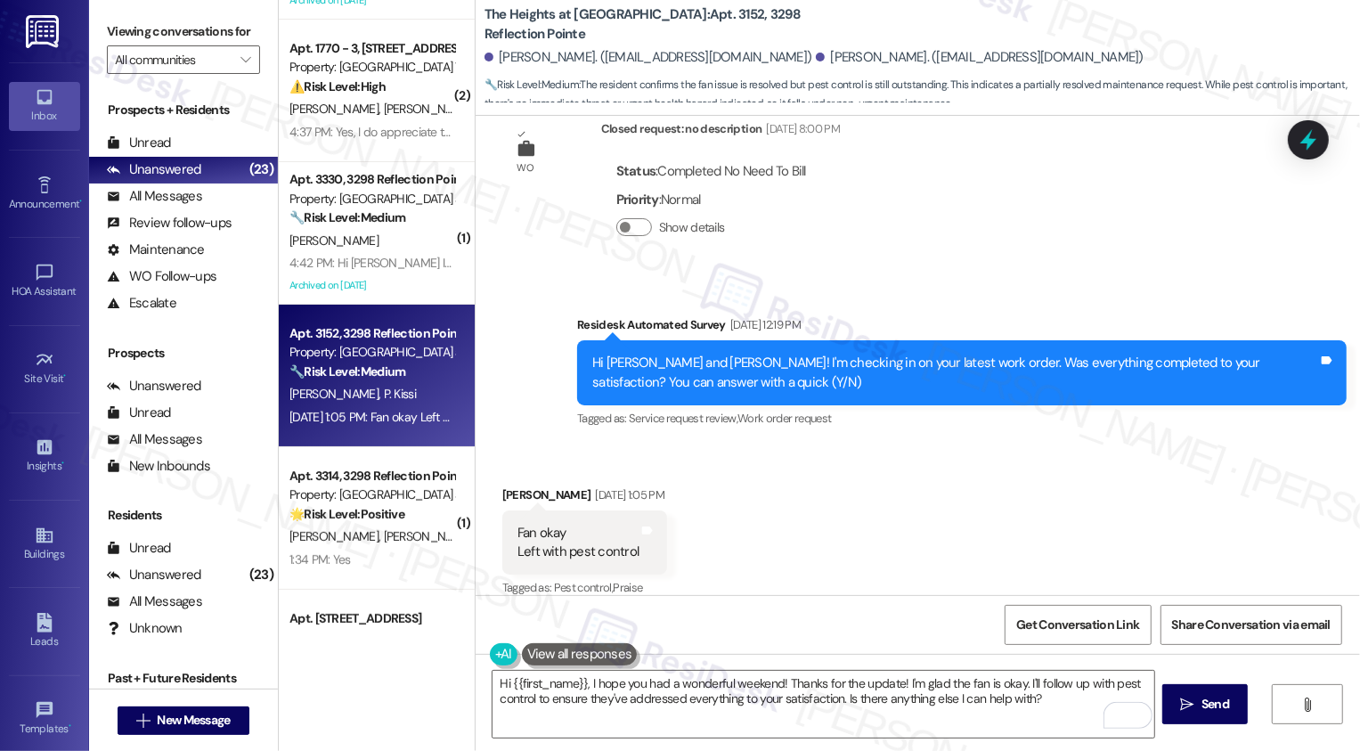
click at [511, 485] on div "Godwin Osei Sep 19, 2025 at 1:05 PM" at bounding box center [585, 497] width 166 height 25
copy div "Godwin"
click at [549, 686] on textarea "Hi {{first_name}}, I hope you had a wonderful weekend! Thanks for the update! I…" at bounding box center [823, 704] width 662 height 67
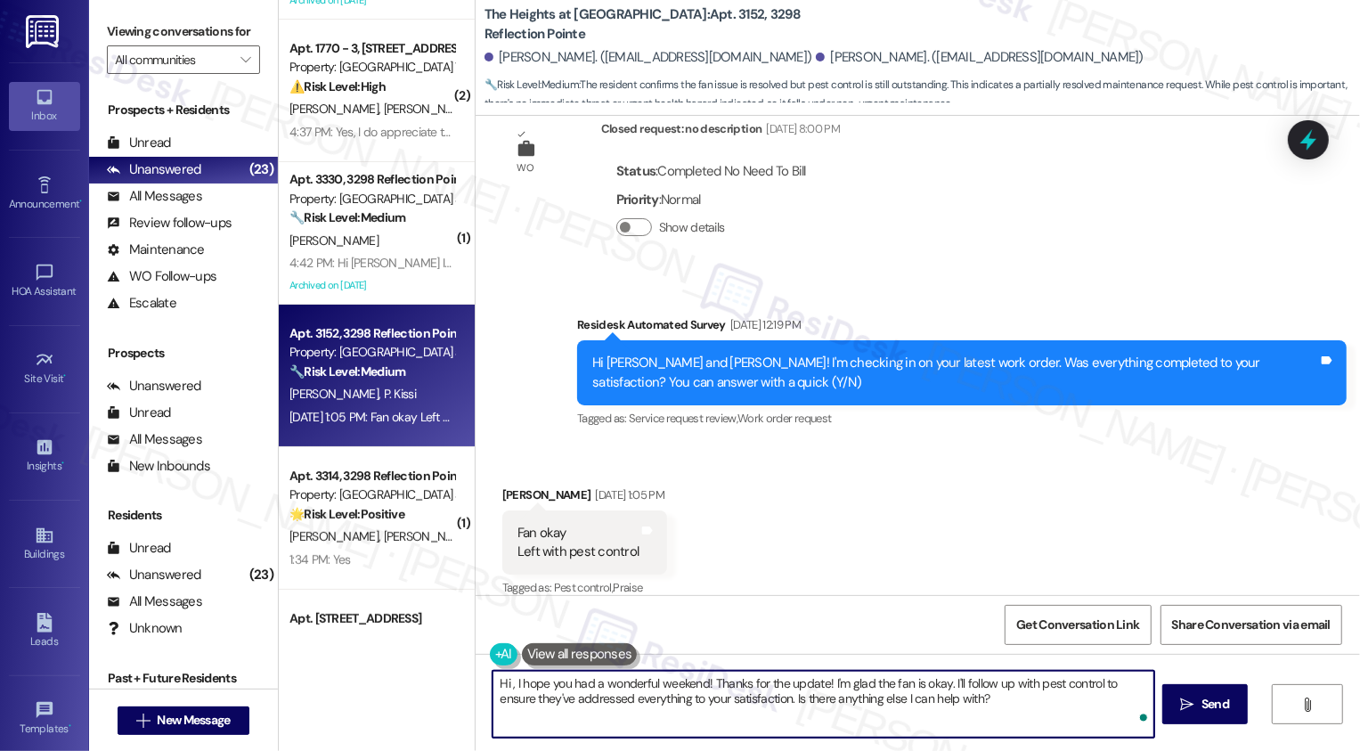
paste textarea "Godwin"
click at [650, 689] on textarea "Hi Godwin, I hope you had a wonderful weekend! Thanks for the update! I'm glad …" at bounding box center [823, 704] width 662 height 67
click at [704, 689] on textarea "Hi Godwin, I hope you had a wonderful weekend! Thanks for the update! I'm glad …" at bounding box center [823, 704] width 662 height 67
click at [750, 689] on textarea "Hi Godwin, I hope you had a wonderful weekend! Thanks for the update! I'm glad …" at bounding box center [823, 704] width 662 height 67
click at [857, 692] on textarea "Hi Godwin, I hope you had a wonderful weekend! Thanks for the update! I'm glad …" at bounding box center [823, 704] width 662 height 67
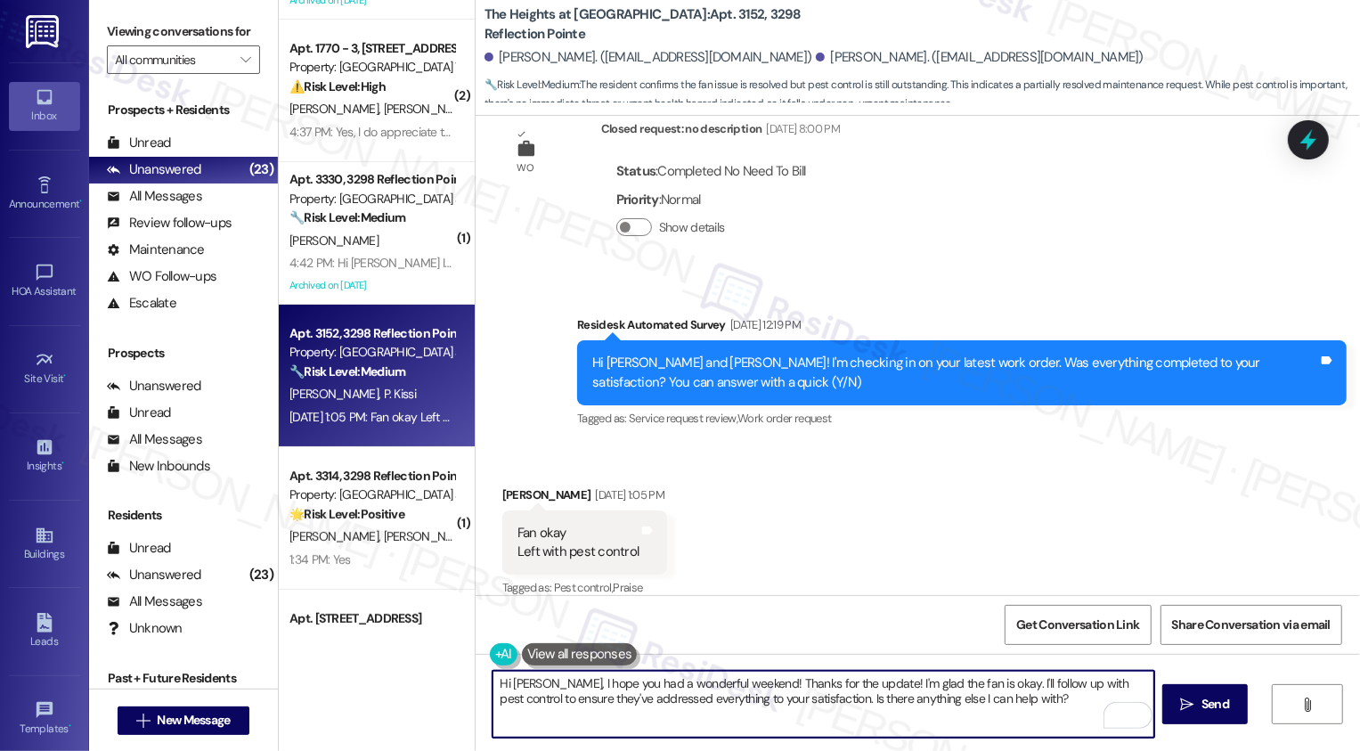
drag, startPoint x: 978, startPoint y: 679, endPoint x: 999, endPoint y: 716, distance: 43.1
click at [999, 716] on textarea "Hi Godwin, I hope you had a wonderful weekend! Thanks for the update! I'm glad …" at bounding box center [823, 704] width 662 height 67
type textarea "Hi Godwin, I hope you had a wonderful weekend! Thanks for the update! I'm glad …"
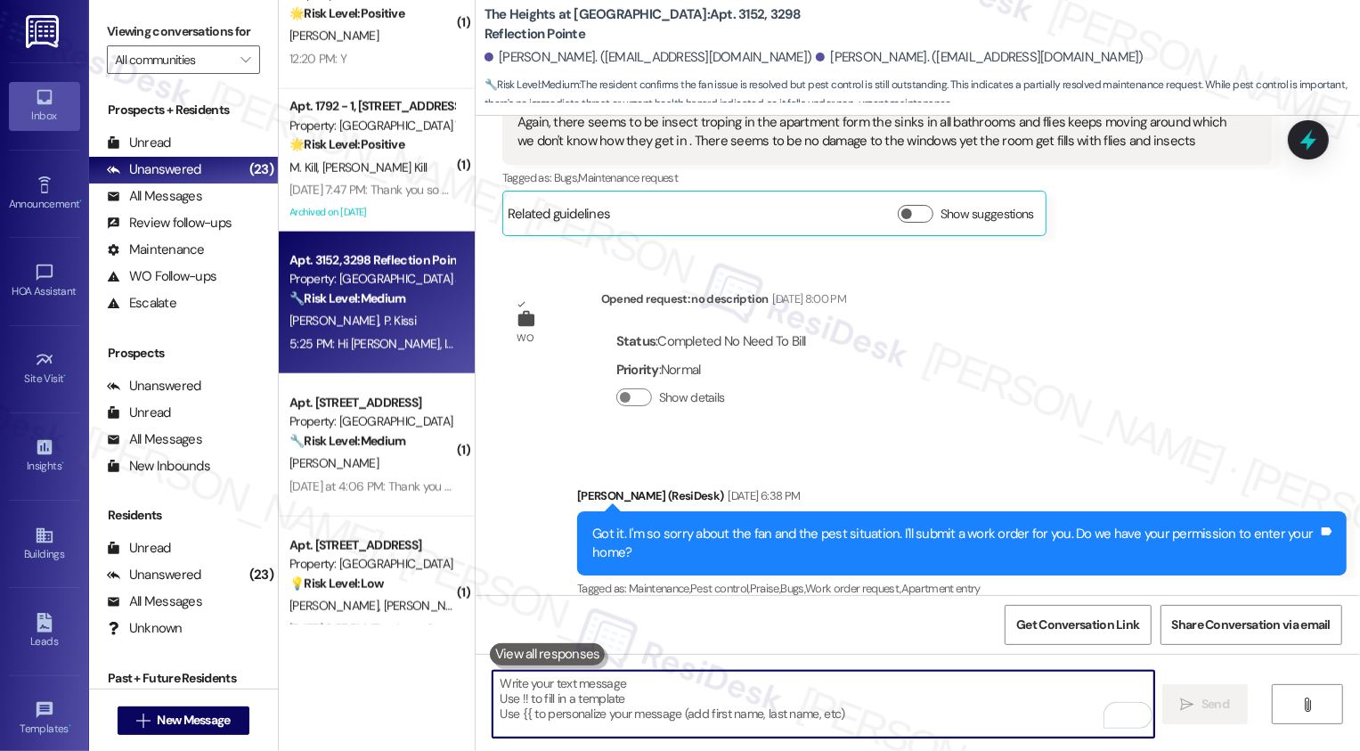
scroll to position [1346, 0]
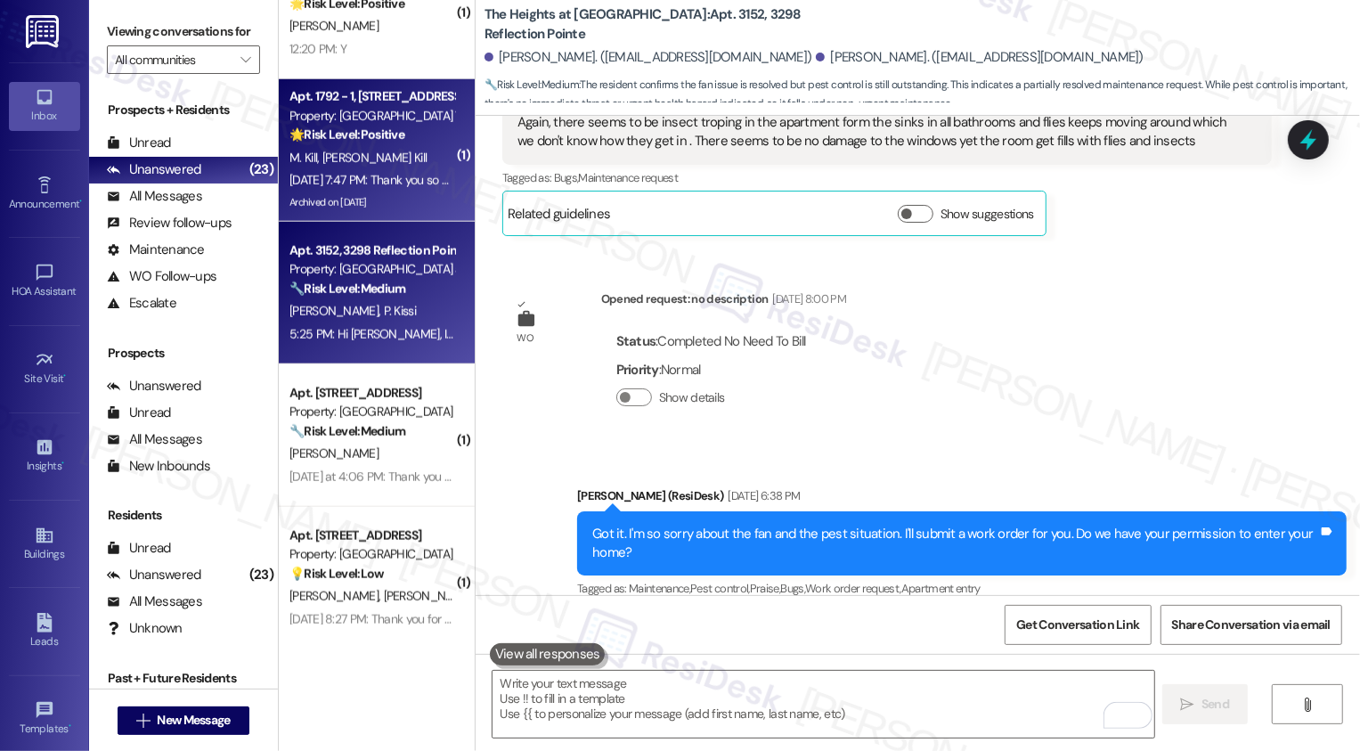
click at [380, 182] on div "Sep 19, 2025 at 7:47 PM: Thank you so much Sarah, we appreciate you, your time,…" at bounding box center [745, 180] width 912 height 16
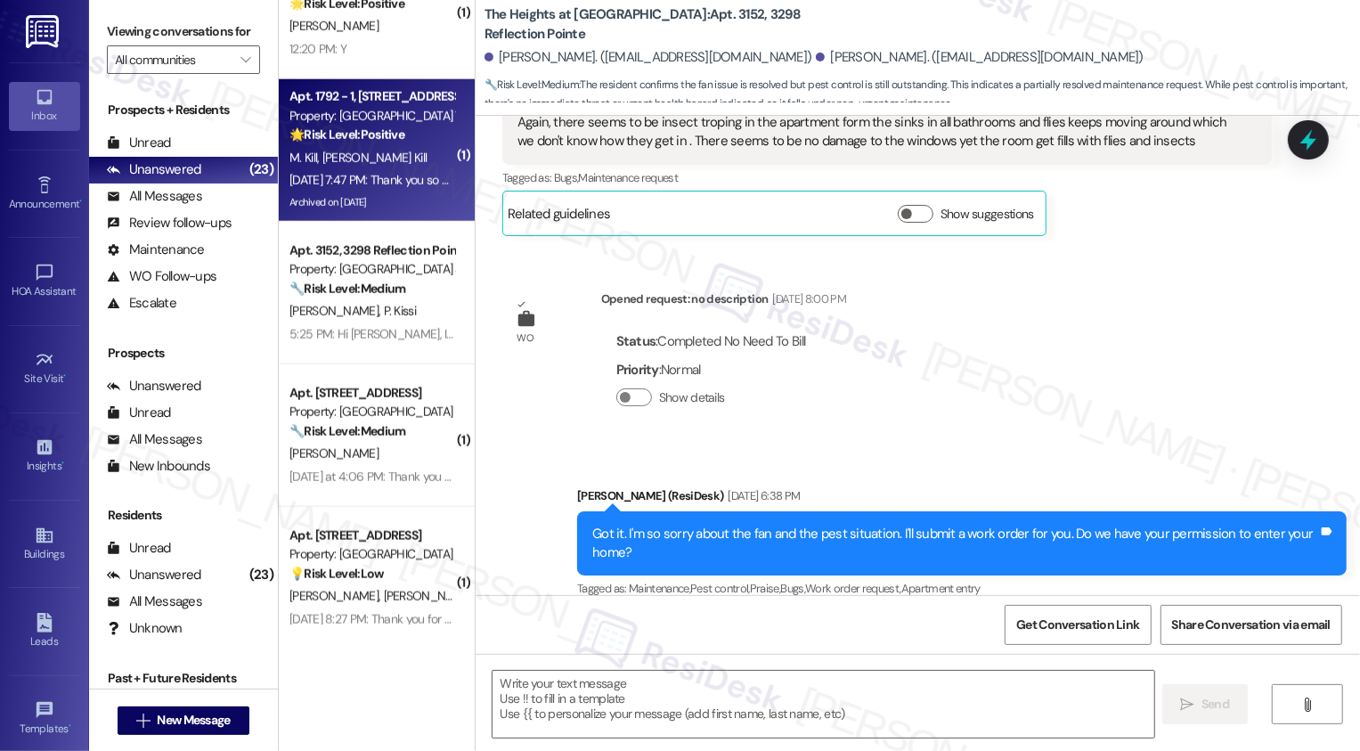
click at [380, 182] on div "Sep 19, 2025 at 7:47 PM: Thank you so much Sarah, we appreciate you, your time,…" at bounding box center [745, 180] width 912 height 16
type textarea "Fetching suggested responses. Please feel free to read through the conversation…"
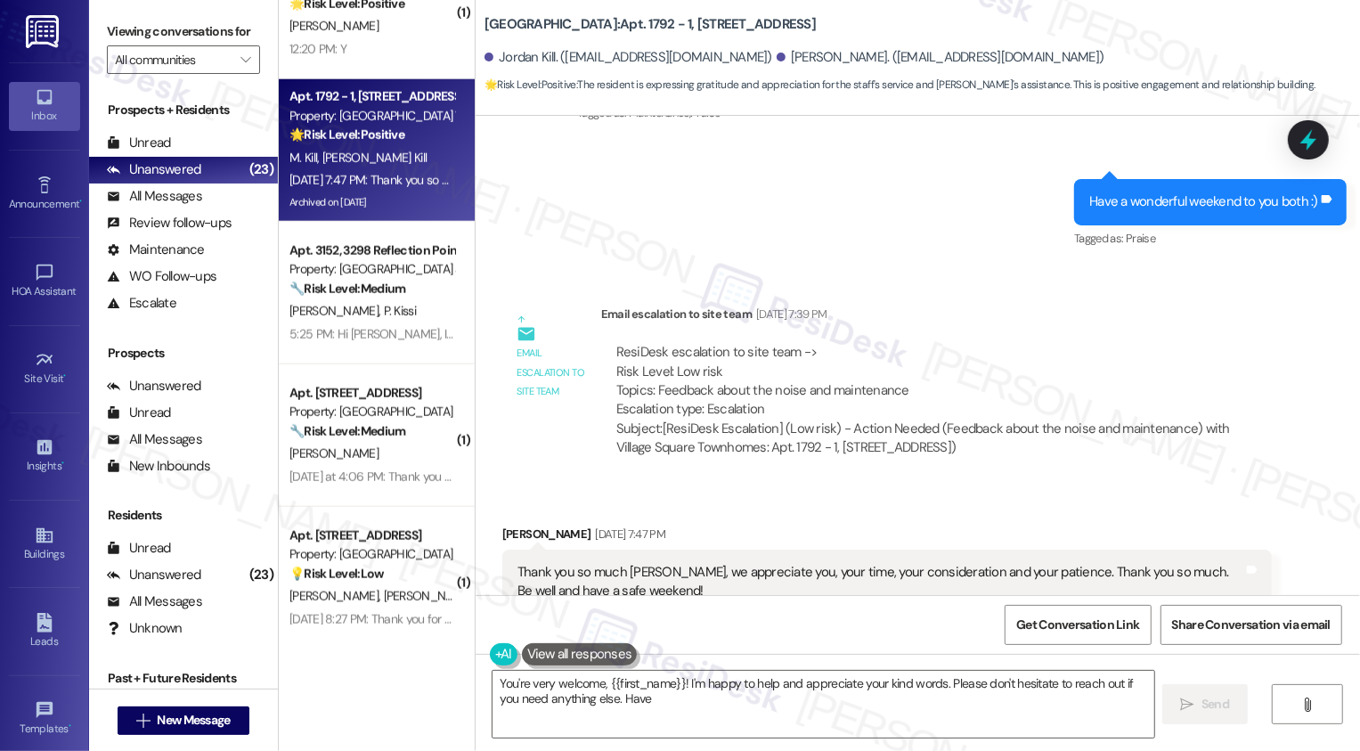
scroll to position [6062, 0]
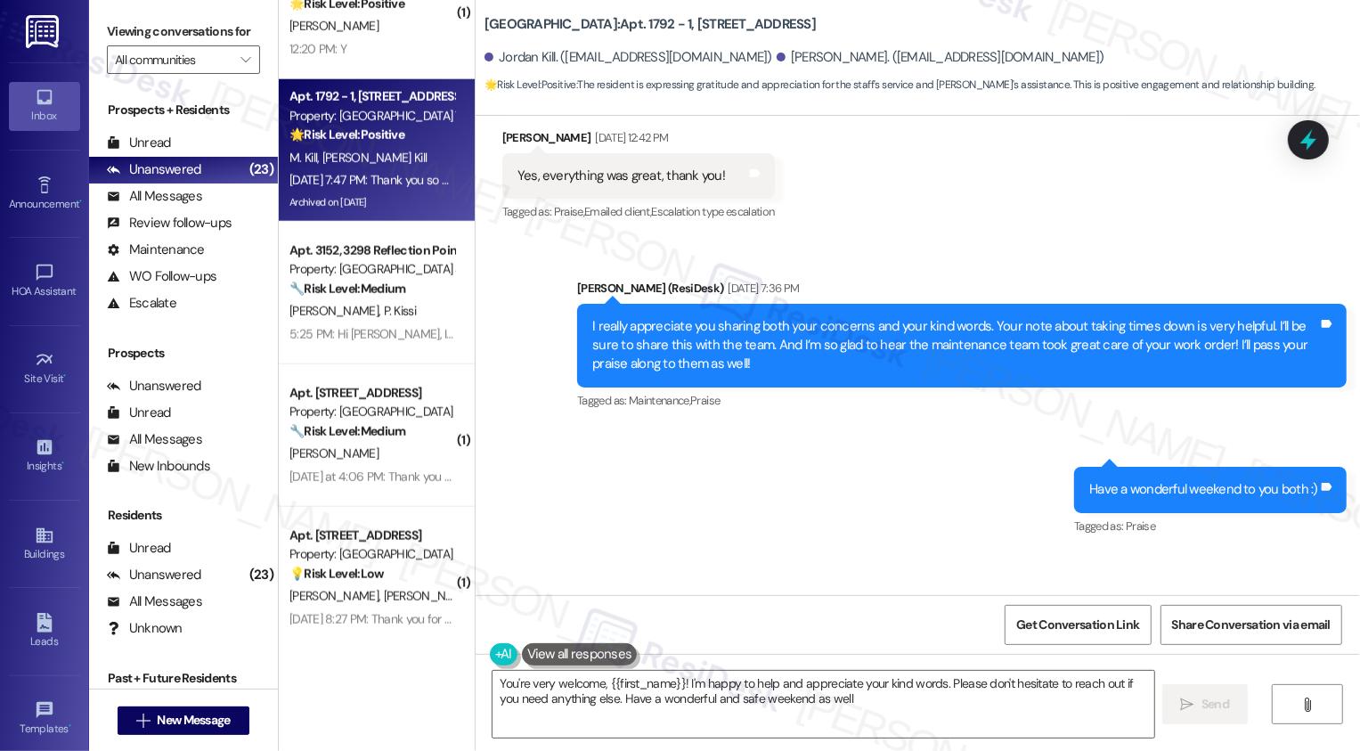
type textarea "You're very welcome, {{first_name}}! I'm happy to help and appreciate your kind…"
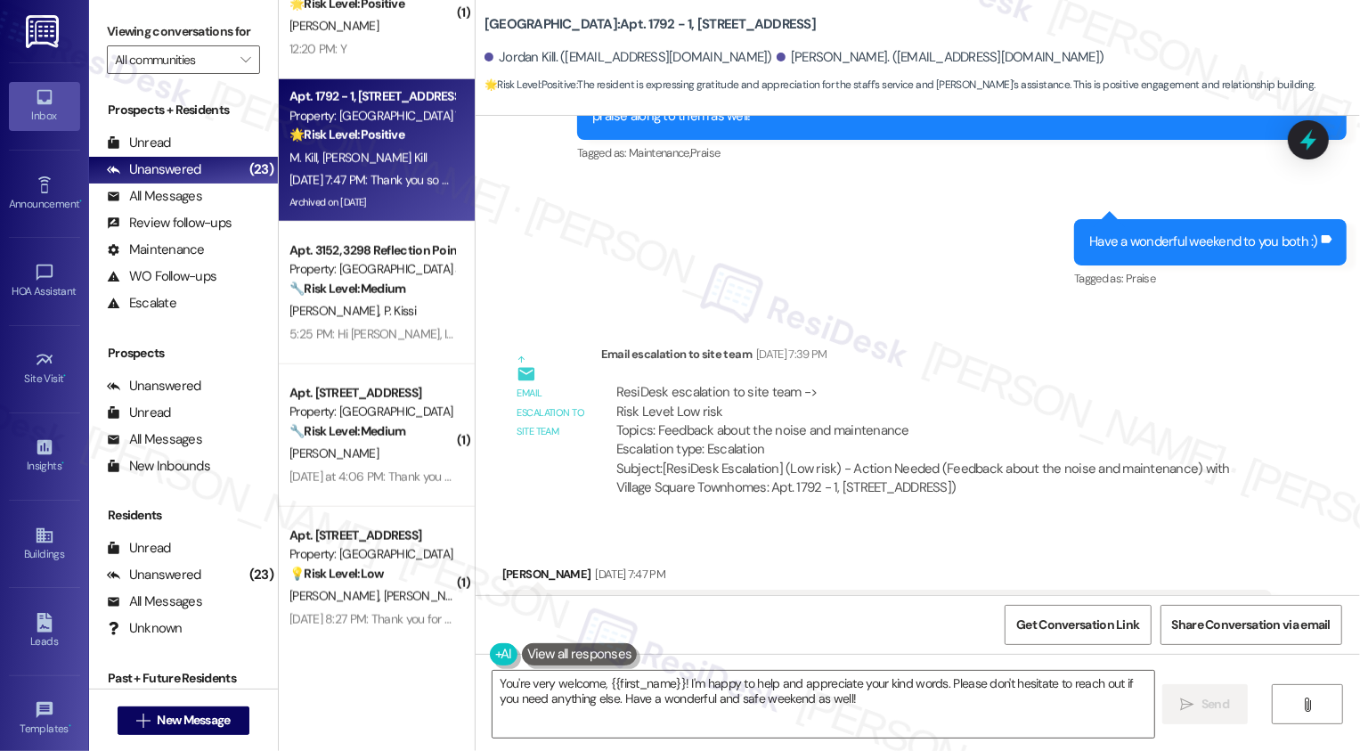
scroll to position [6349, 0]
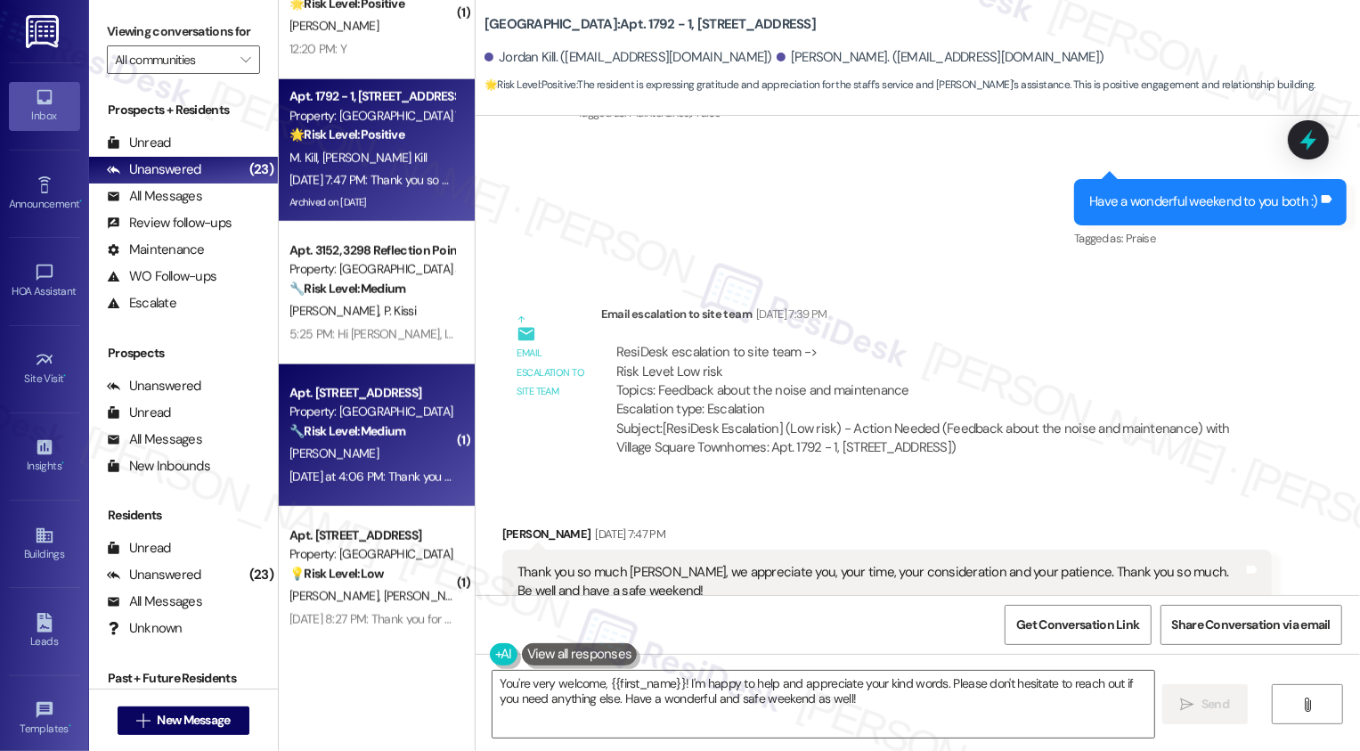
click at [384, 423] on strong "🔧 Risk Level: Medium" at bounding box center [347, 431] width 116 height 16
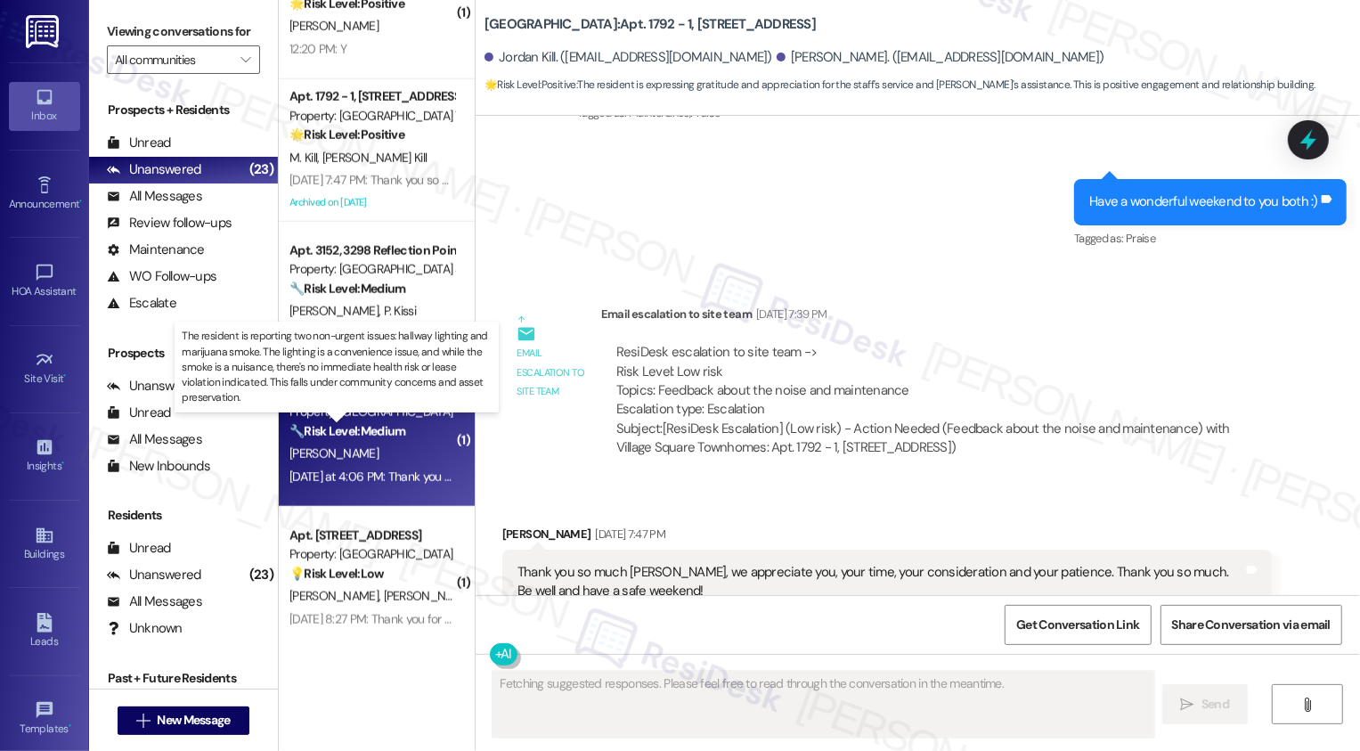
click at [384, 423] on strong "🔧 Risk Level: Medium" at bounding box center [347, 431] width 116 height 16
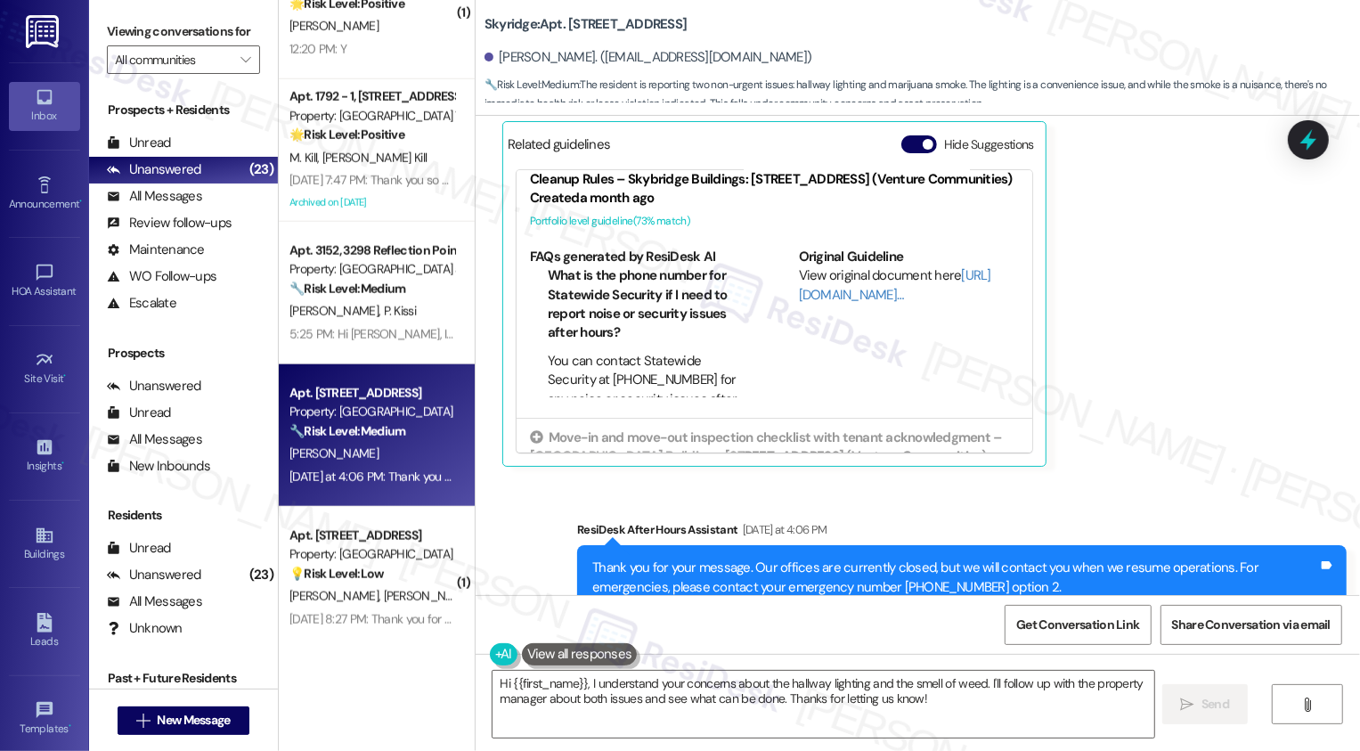
scroll to position [0, 0]
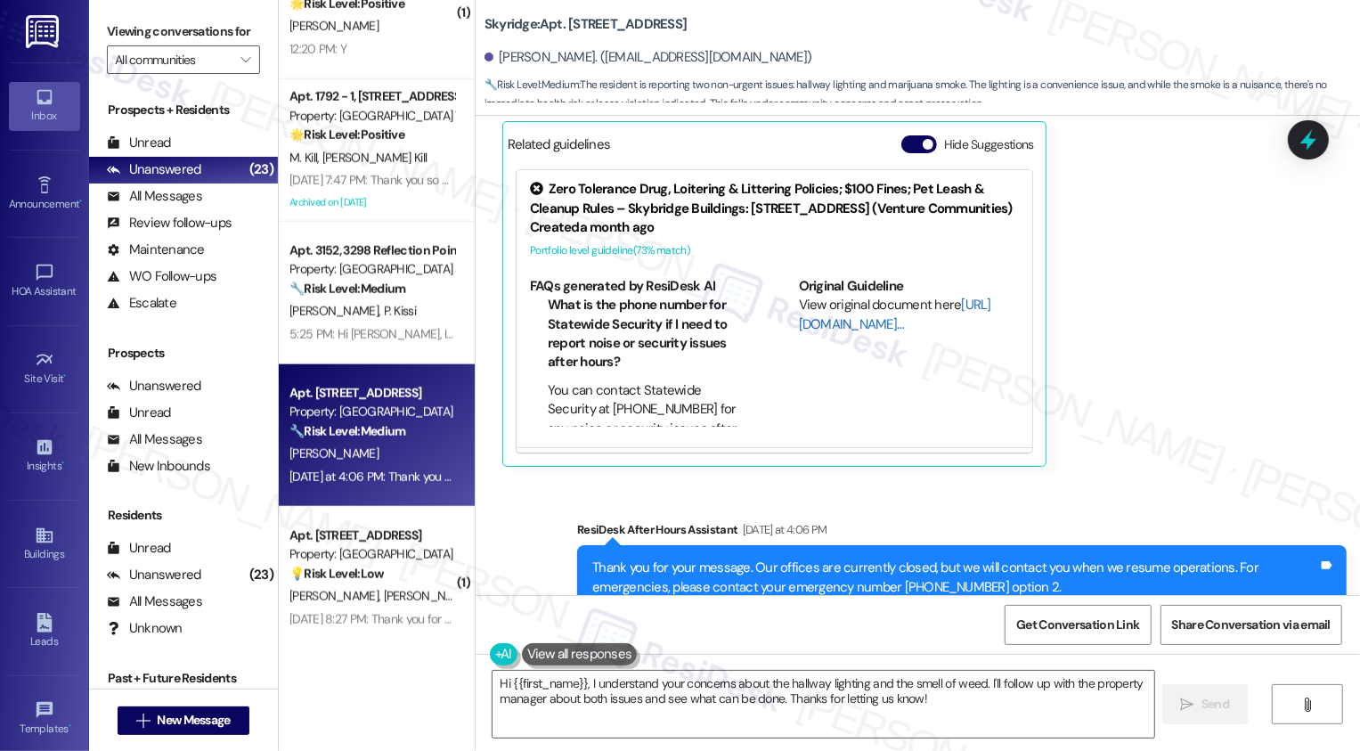
click at [819, 332] on link "[URL][DOMAIN_NAME]…" at bounding box center [895, 314] width 192 height 37
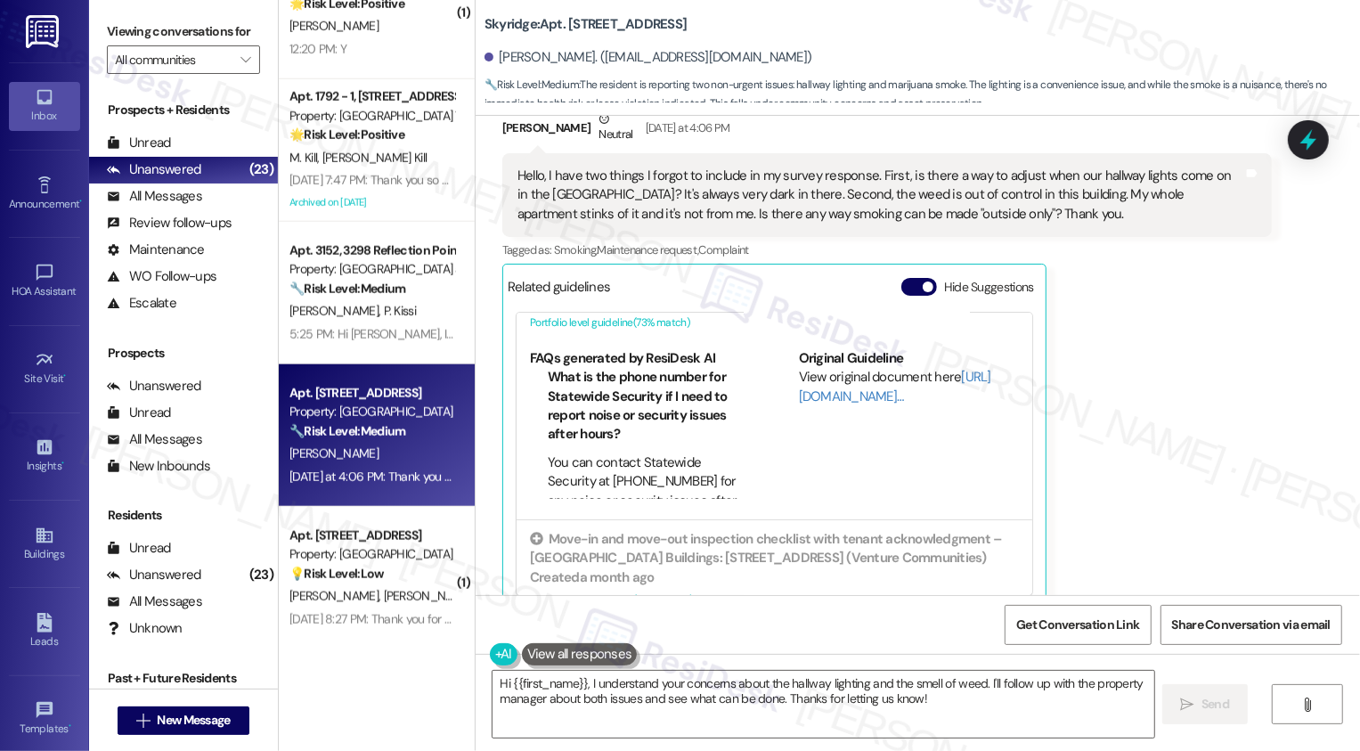
scroll to position [114, 0]
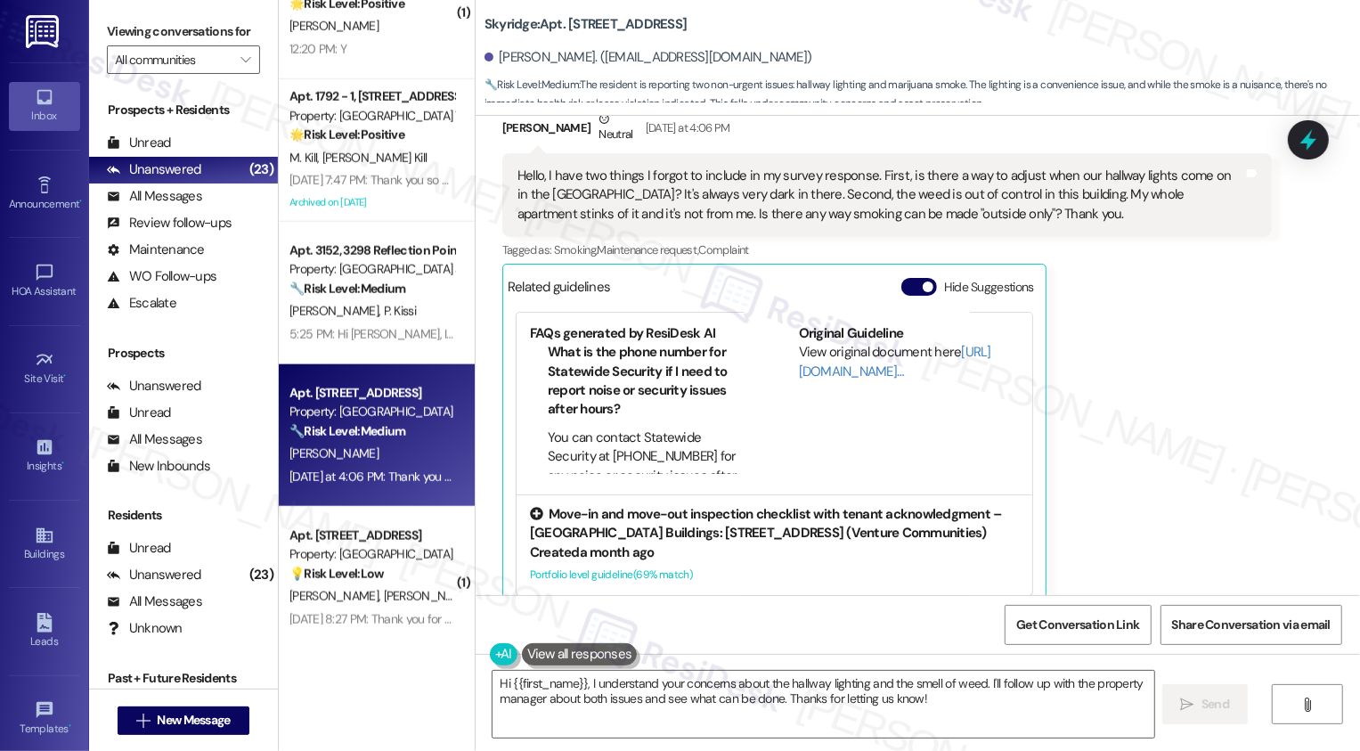
click at [751, 565] on div "Move-in and move-out inspection checklist with tenant acknowledgment – Skybridg…" at bounding box center [774, 544] width 516 height 101
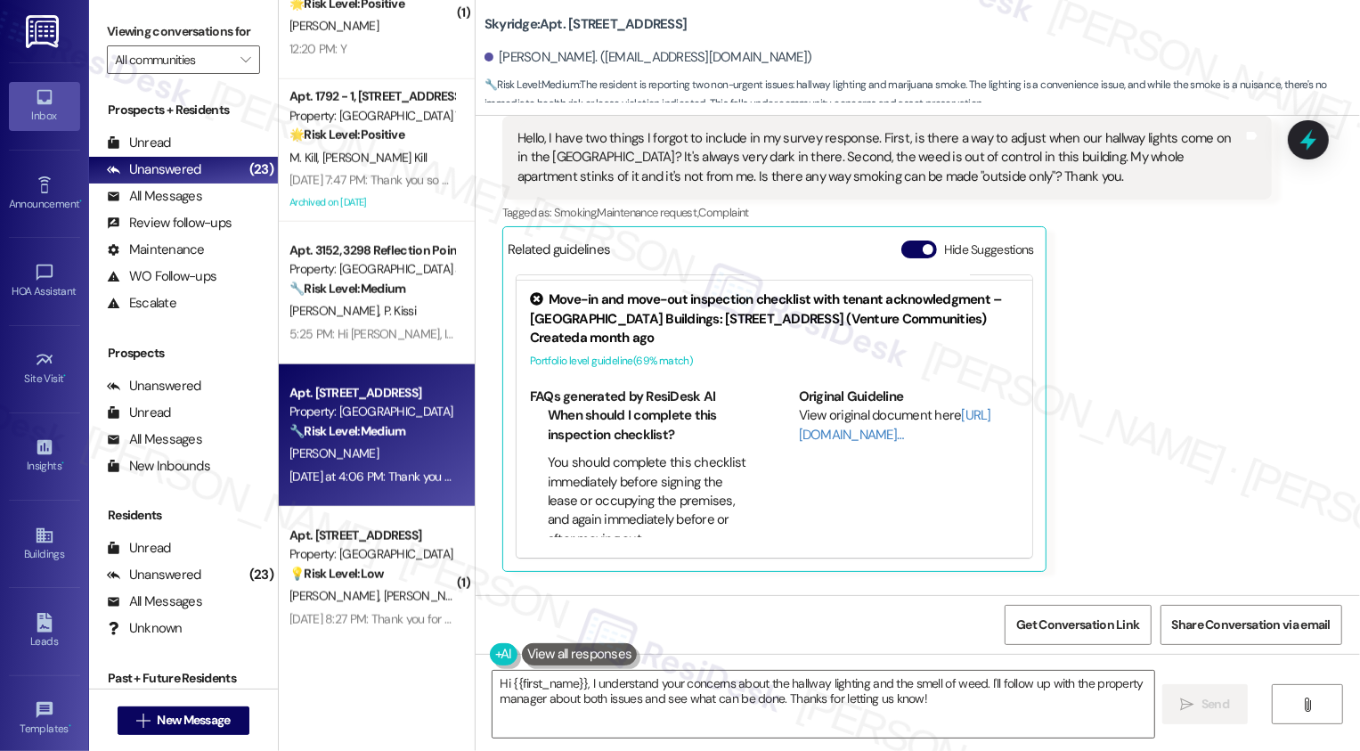
scroll to position [531, 0]
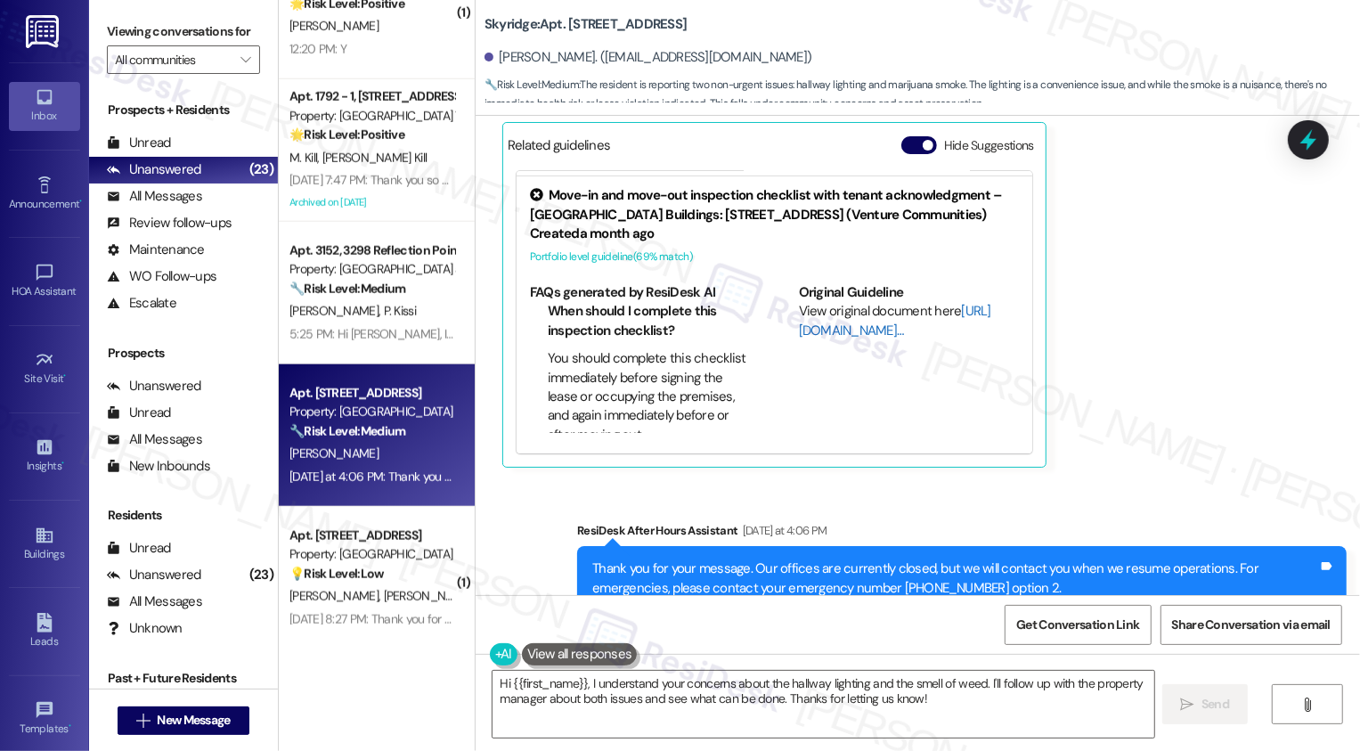
click at [814, 329] on link "[URL][DOMAIN_NAME]…" at bounding box center [895, 320] width 192 height 37
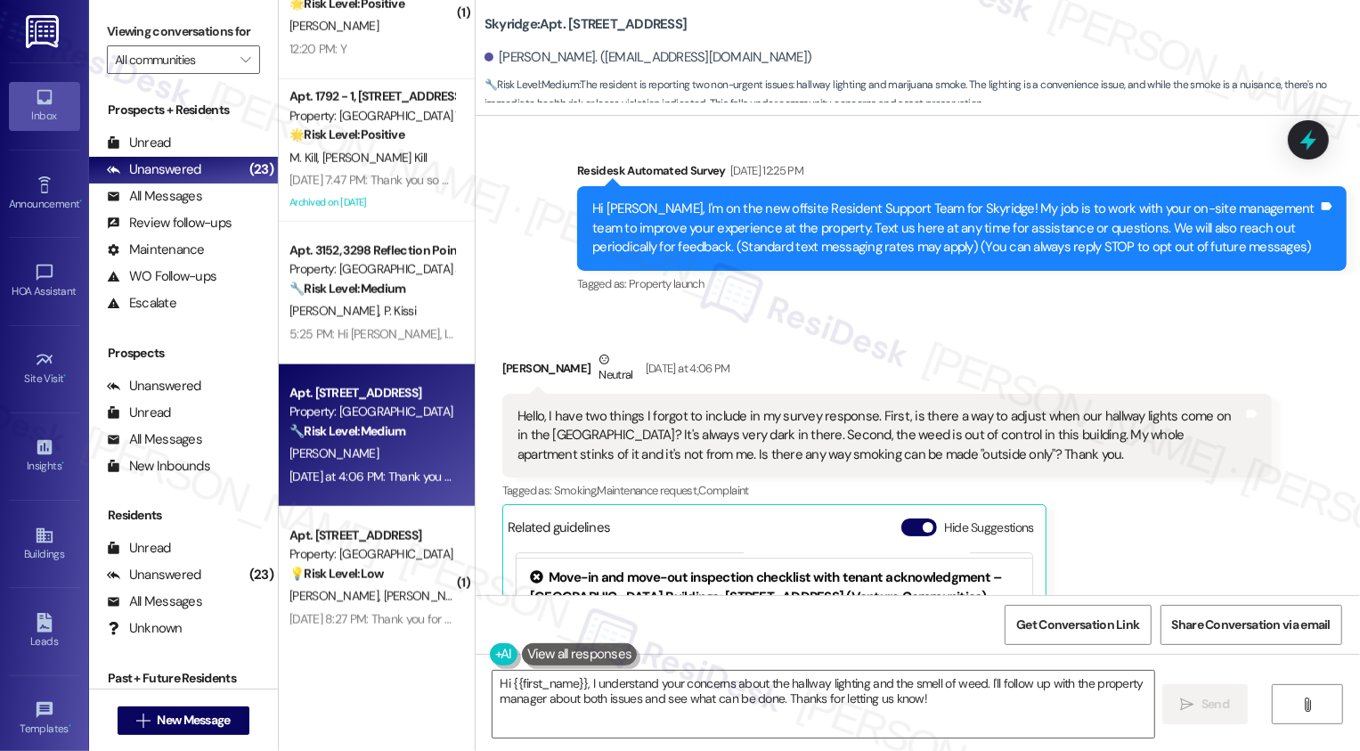
scroll to position [118, 0]
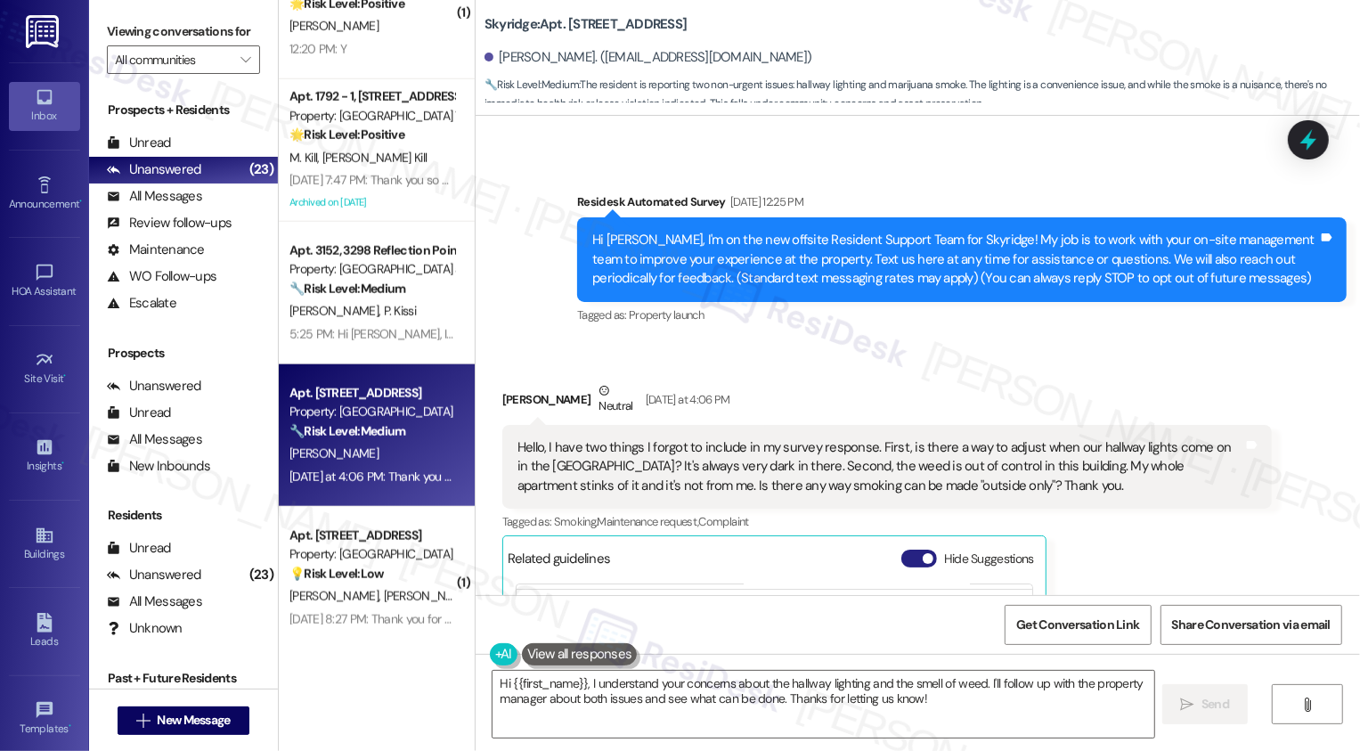
click at [909, 557] on button "Hide Suggestions" at bounding box center [919, 558] width 36 height 18
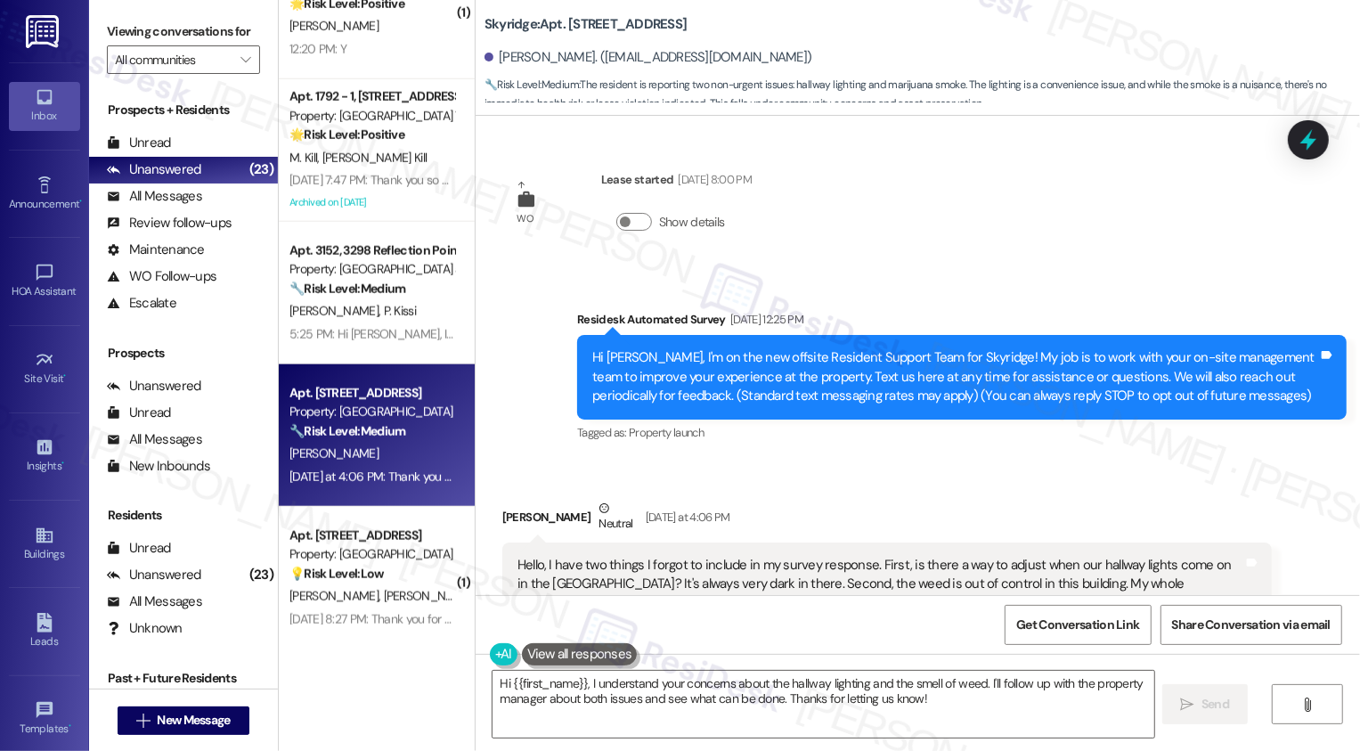
scroll to position [286, 0]
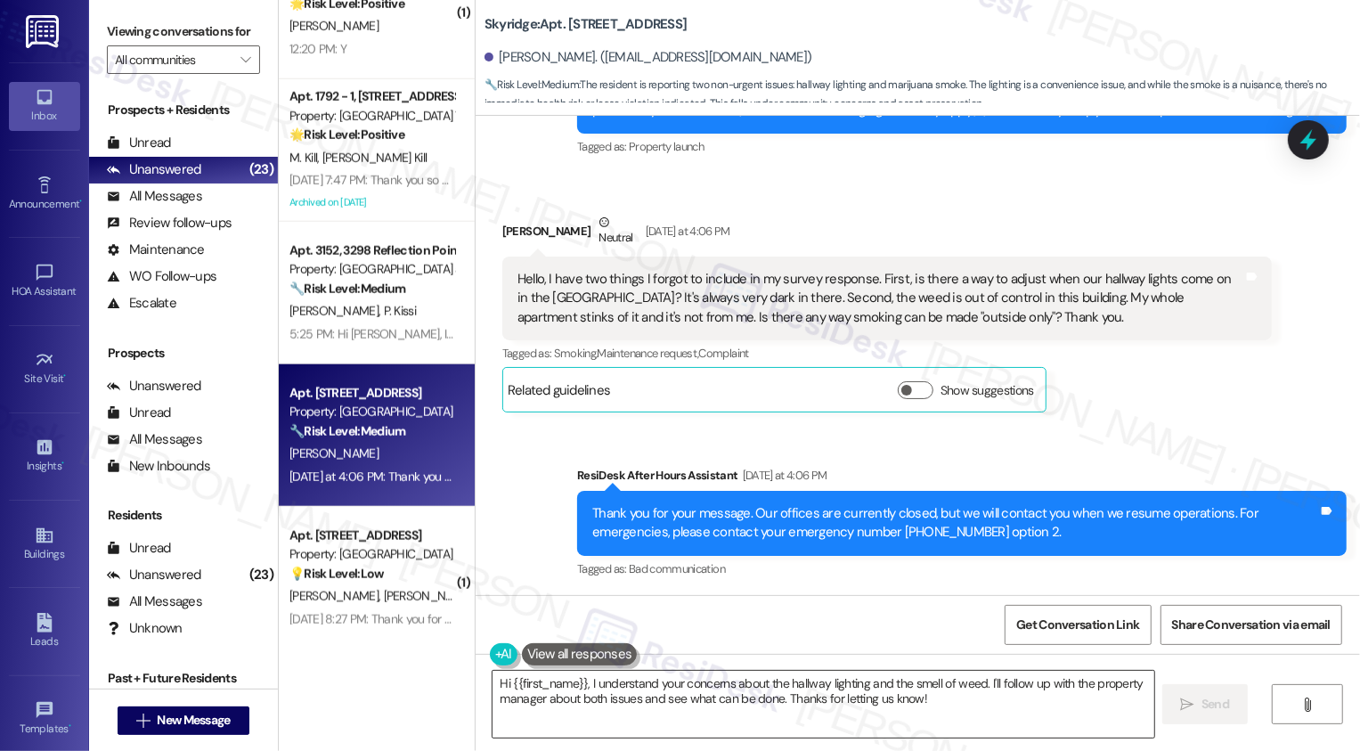
click at [581, 682] on textarea "Hi {{first_name}}, I understand your concerns about the hallway lighting and th…" at bounding box center [823, 704] width 662 height 67
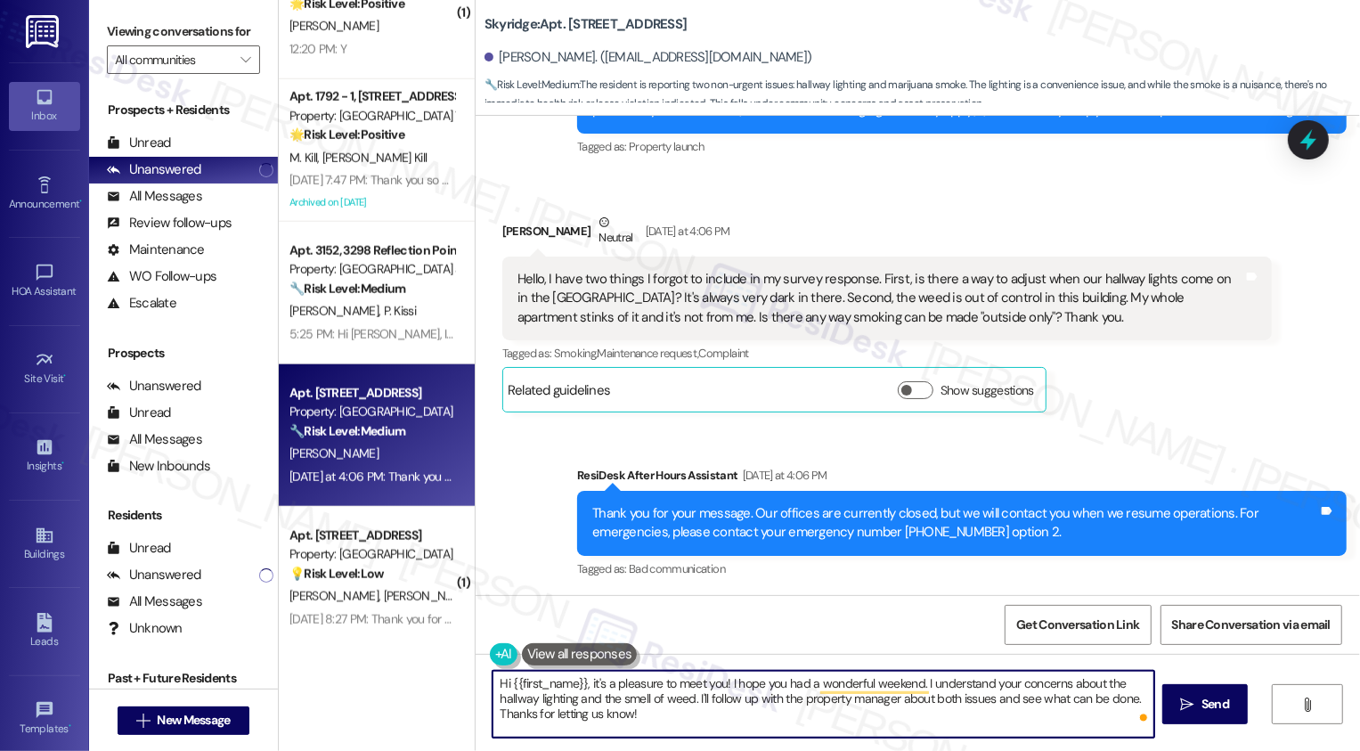
click at [955, 682] on textarea "Hi {{first_name}}, it's a pleasure to meet you! I hope you had a wonderful week…" at bounding box center [823, 704] width 662 height 67
drag, startPoint x: 646, startPoint y: 698, endPoint x: 673, endPoint y: 721, distance: 35.4
click at [672, 721] on textarea "Hi {{first_name}}, it's a pleasure to meet you! I hope you had a wonderful week…" at bounding box center [823, 704] width 662 height 67
type textarea "Hi {{first_name}}, it's a pleasure to meet you! I hope you had a wonderful week…"
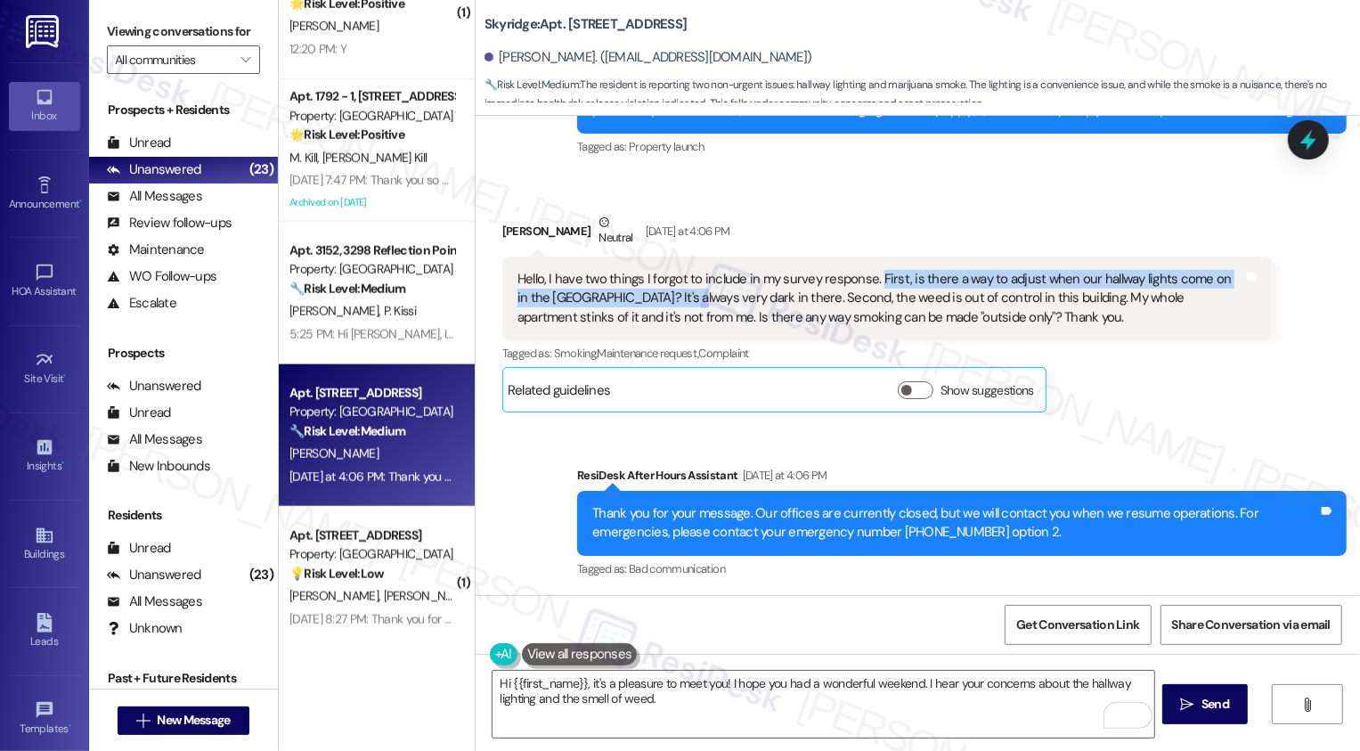
drag, startPoint x: 862, startPoint y: 277, endPoint x: 645, endPoint y: 292, distance: 217.8
click at [645, 292] on div "Hello, I have two things I forgot to include in my survey response. First, is t…" at bounding box center [880, 298] width 726 height 57
copy div "First, is there a way to adjust when our hallway lights come on in the 5414 Nor…"
click at [668, 292] on div "Hello, I have two things I forgot to include in my survey response. First, is t…" at bounding box center [880, 298] width 726 height 57
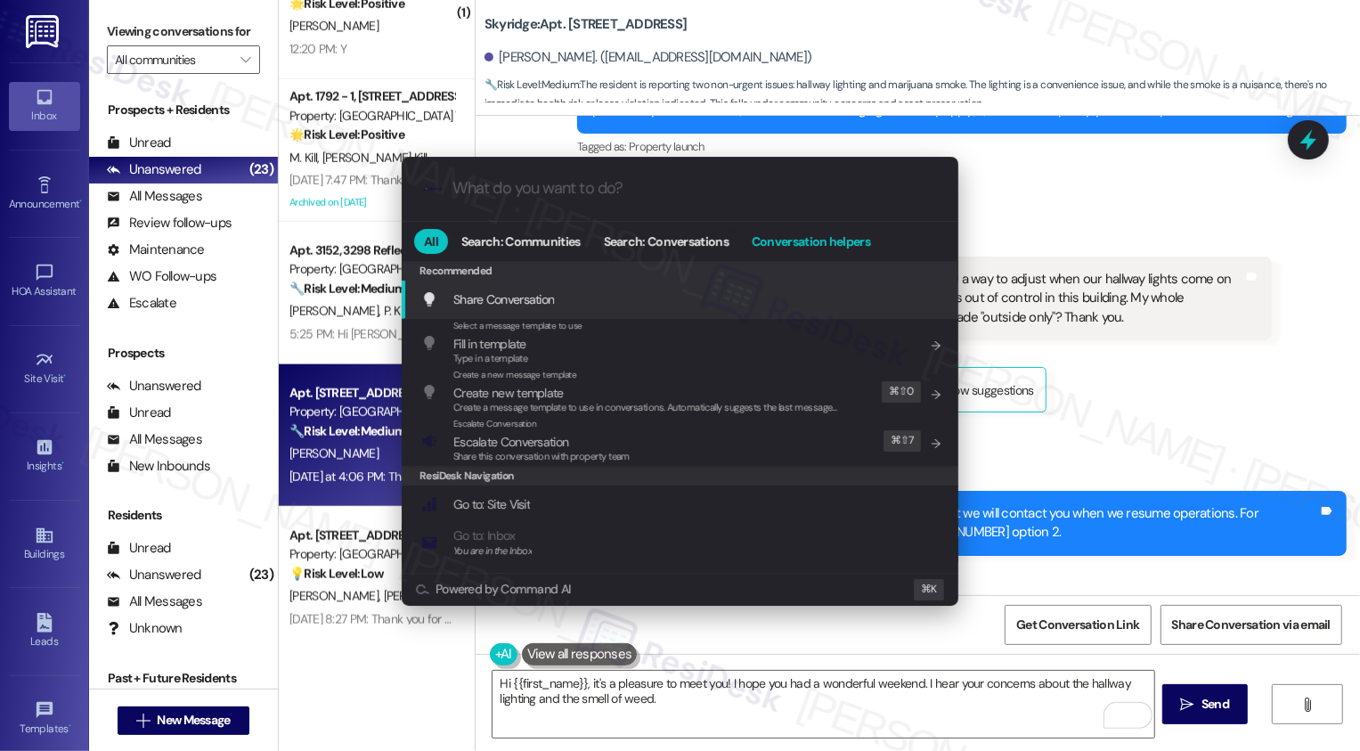
click at [790, 243] on span "Conversation helpers" at bounding box center [811, 241] width 118 height 12
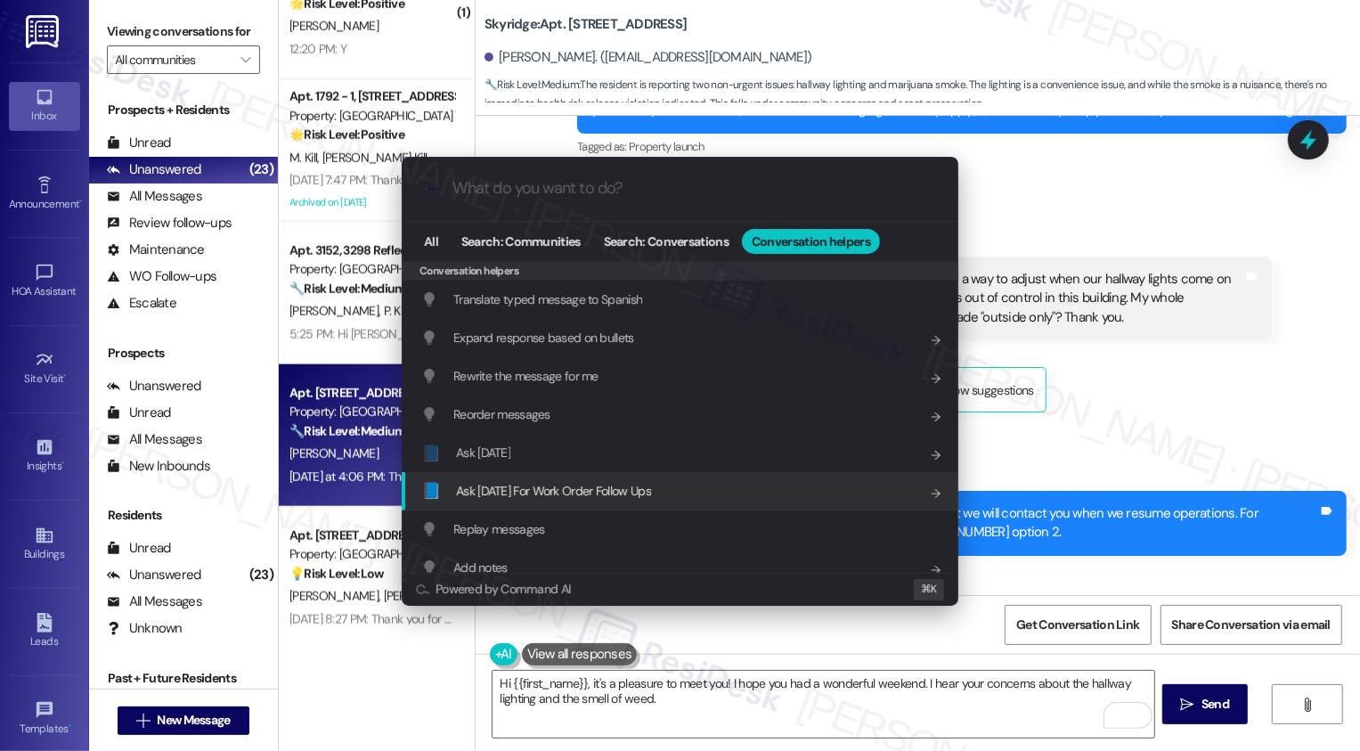
click at [600, 507] on div "📘 Ask Friday For Work Order Follow Ups Add shortcut" at bounding box center [680, 491] width 557 height 38
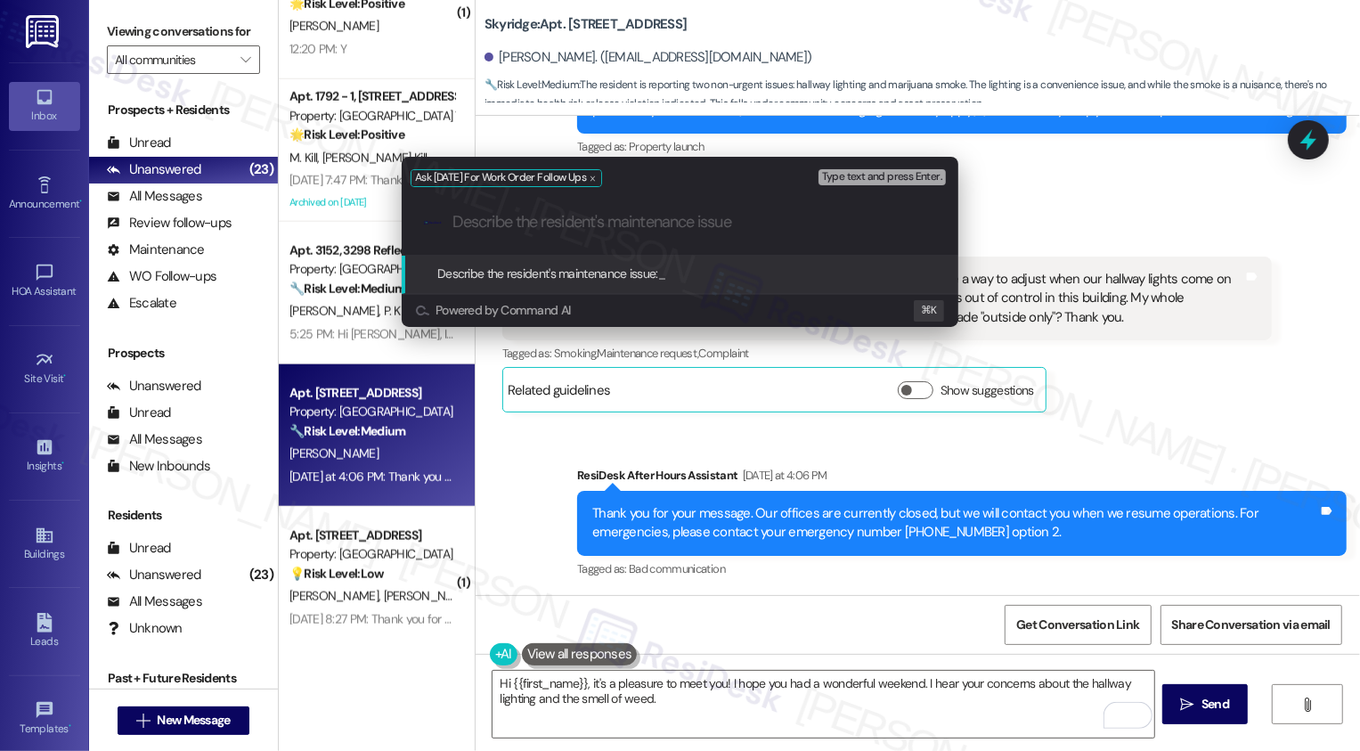
paste input "First, is there a way to adjust when our hallway lights come on in the 5414 Nor…"
type input "First, is there a way to adjust when our hallway lights come on in the 5414 Nor…"
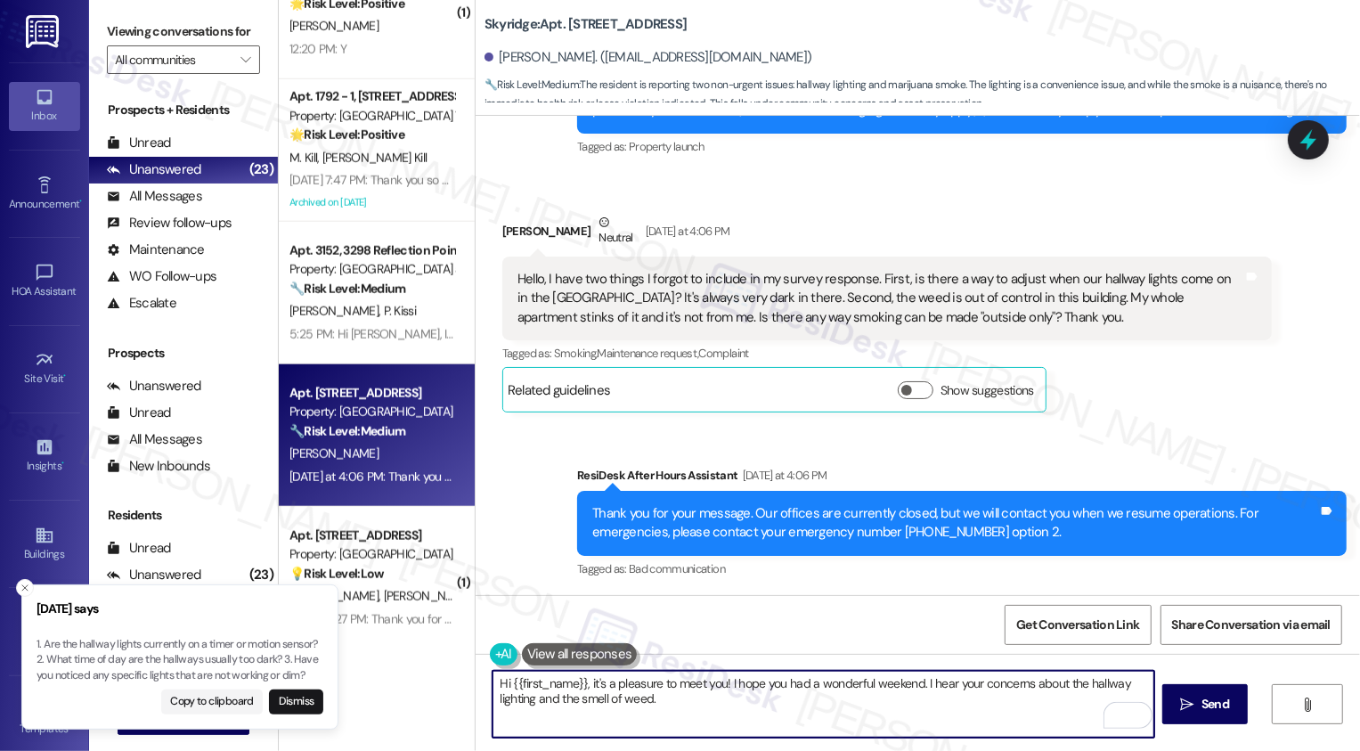
drag, startPoint x: 527, startPoint y: 700, endPoint x: 674, endPoint y: 700, distance: 146.9
click at [573, 700] on textarea "Hi {{first_name}}, it's a pleasure to meet you! I hope you had a wonderful week…" at bounding box center [823, 704] width 662 height 67
drag, startPoint x: 735, startPoint y: 700, endPoint x: 886, endPoint y: 716, distance: 152.2
click at [886, 716] on textarea "Hi {{first_name}}, it's a pleasure to meet you! I hope you had a wonderful week…" at bounding box center [823, 704] width 662 height 67
click at [837, 705] on textarea "Hi {{first_name}}, it's a pleasure to meet you! I hope you had a wonderful week…" at bounding box center [823, 704] width 662 height 67
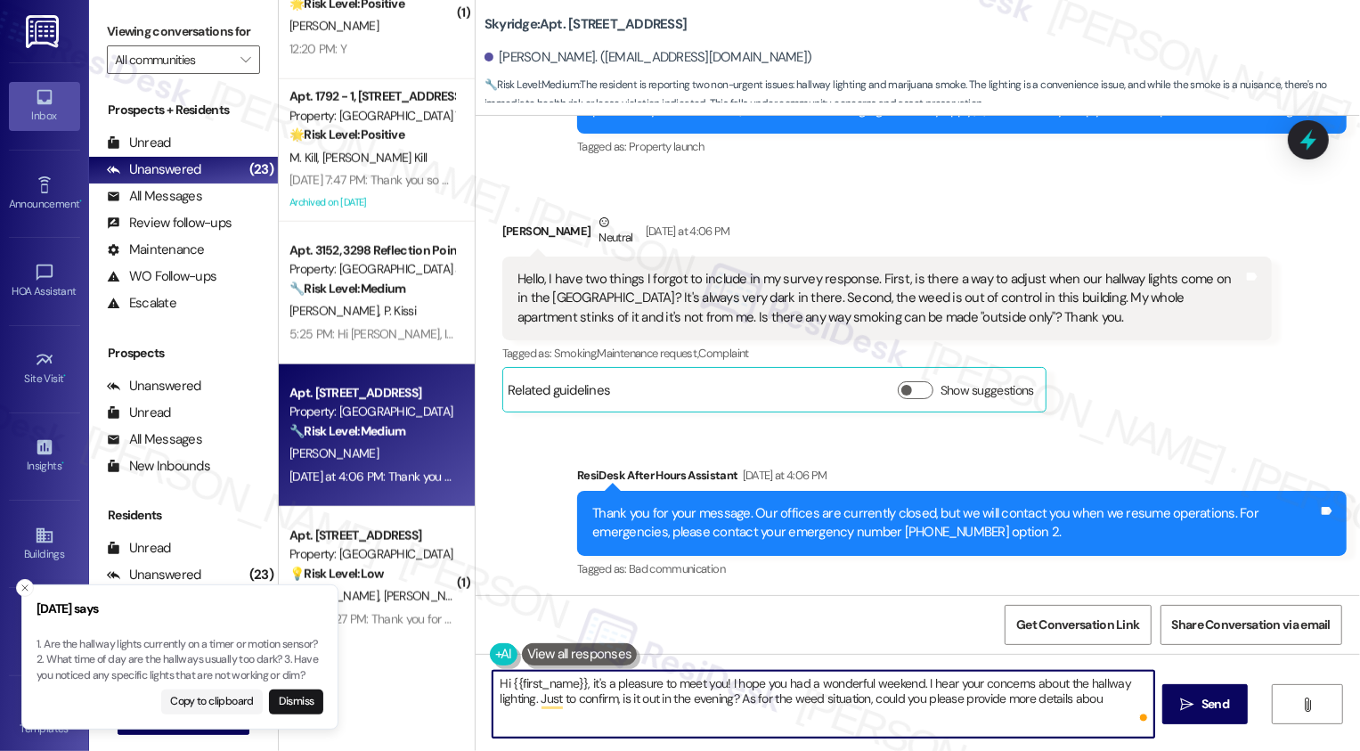
click at [837, 705] on textarea "Hi {{first_name}}, it's a pleasure to meet you! I hope you had a wonderful week…" at bounding box center [823, 704] width 662 height 67
click at [1094, 705] on textarea "Hi {{first_name}}, it's a pleasure to meet you! I hope you had a wonderful week…" at bounding box center [823, 704] width 662 height 67
type textarea "Hi {{first_name}}, it's a pleasure to meet you! I hope you had a wonderful week…"
click at [1104, 716] on div "Rewrite with Grammarly" at bounding box center [1106, 716] width 20 height 20
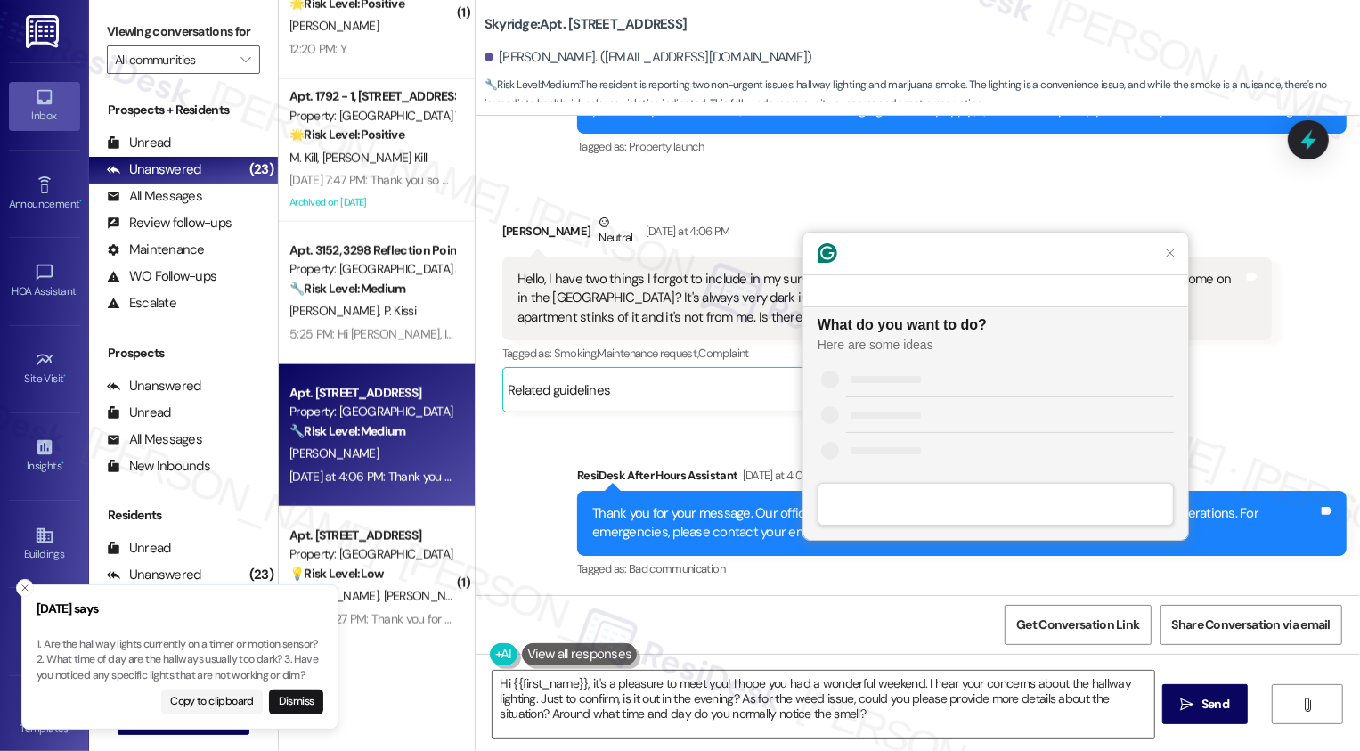
scroll to position [0, 0]
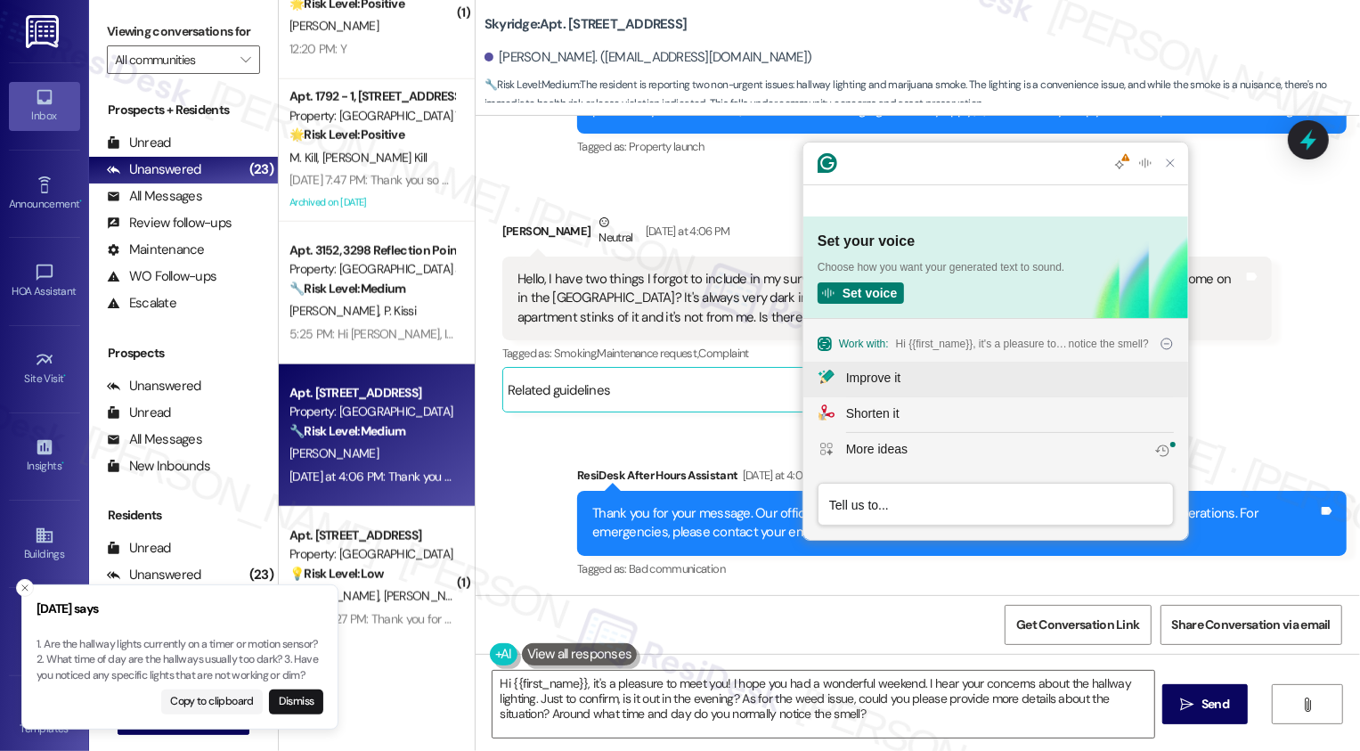
click at [883, 380] on div "Improve it" at bounding box center [873, 378] width 54 height 19
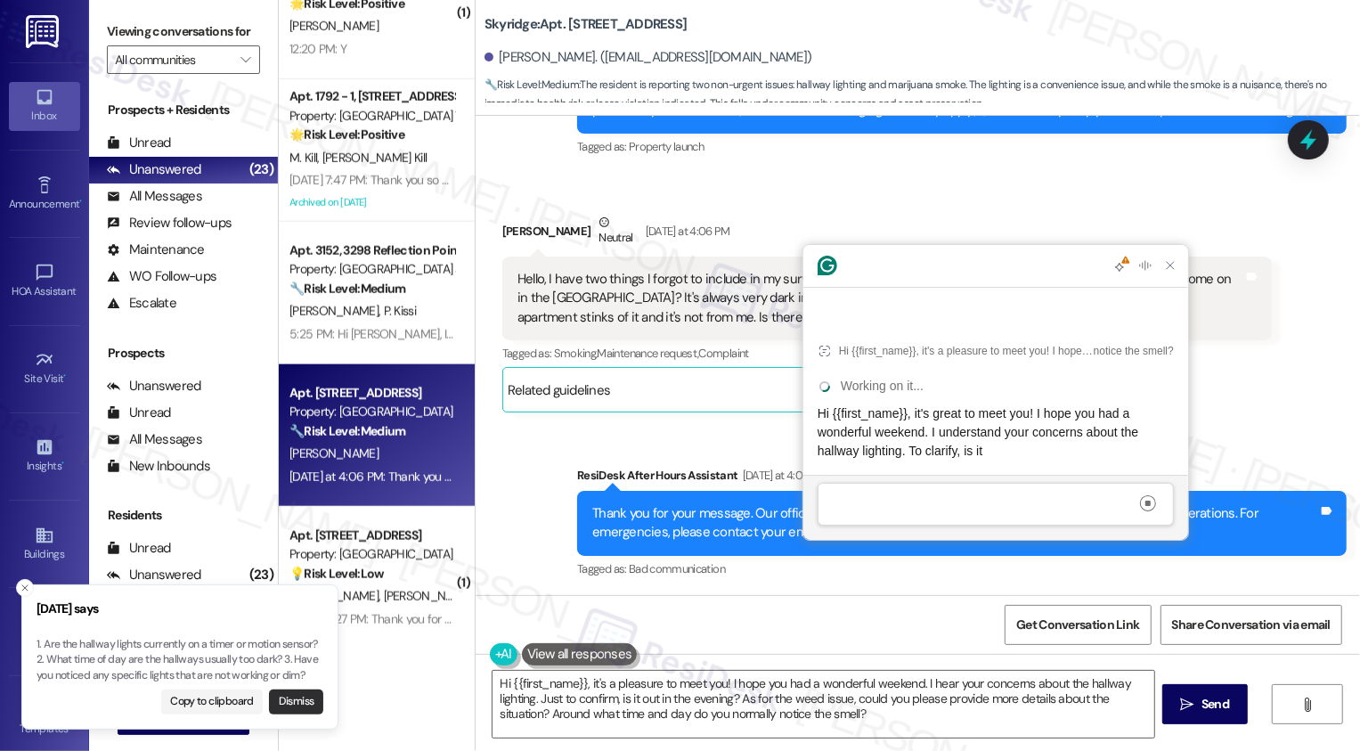
click at [289, 695] on button "Dismiss" at bounding box center [296, 701] width 54 height 25
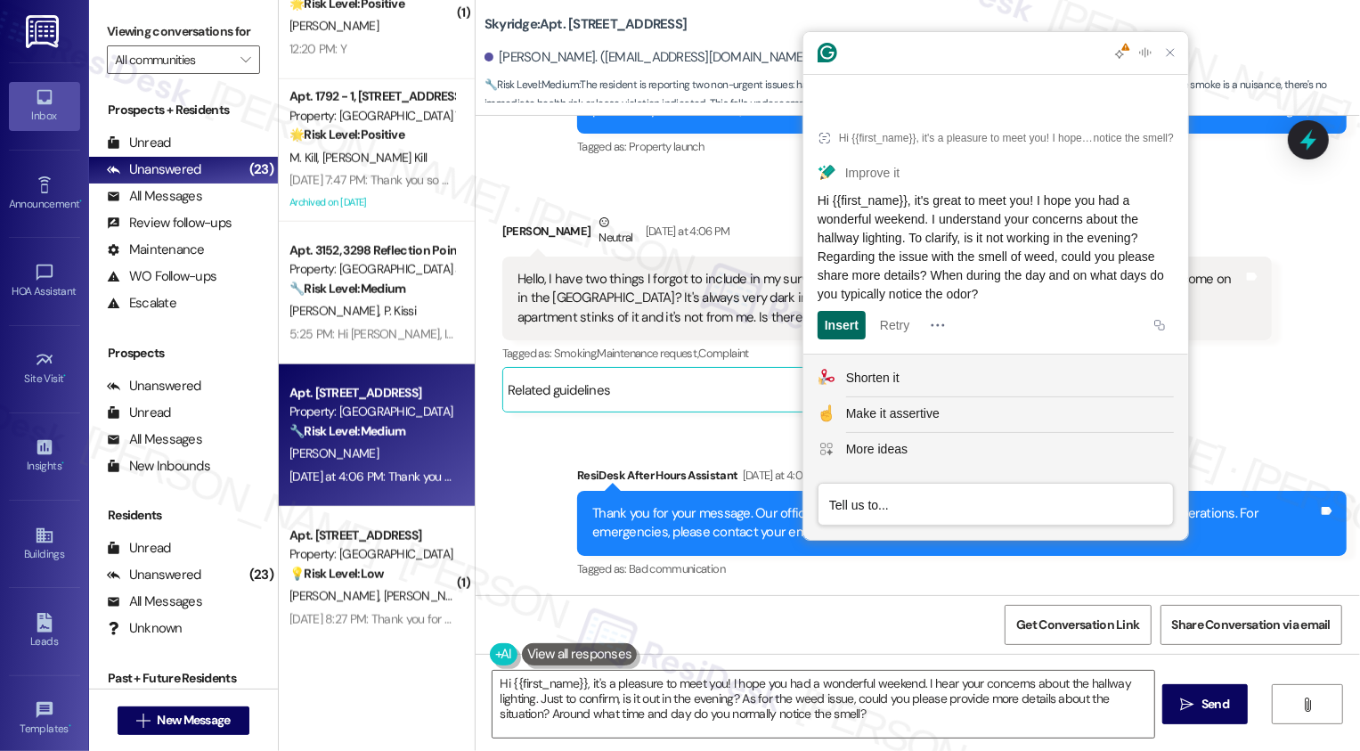
click at [848, 326] on div "Insert" at bounding box center [842, 325] width 34 height 28
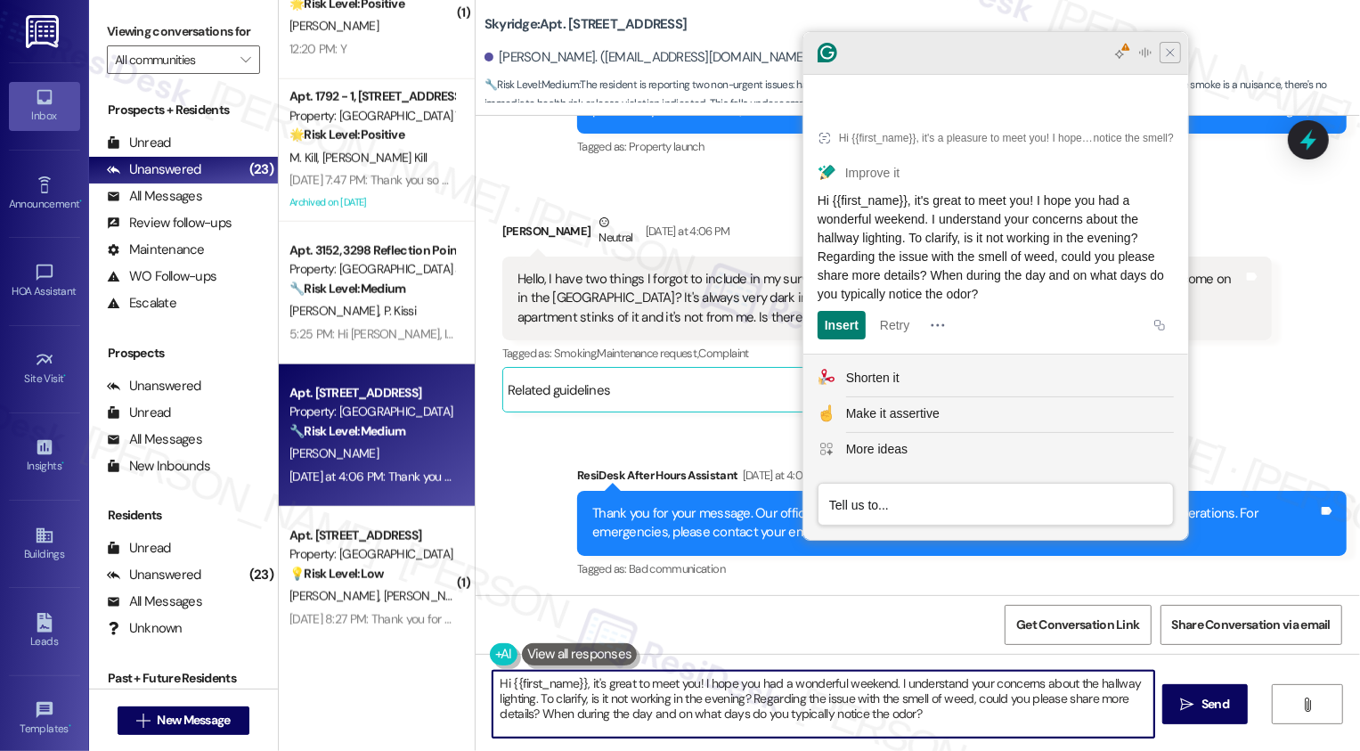
type textarea "Hi {{first_name}}, it's great to meet you! I hope you had a wonderful weekend. …"
click at [1168, 60] on icon "Close Grammarly Assistant" at bounding box center [1170, 52] width 14 height 14
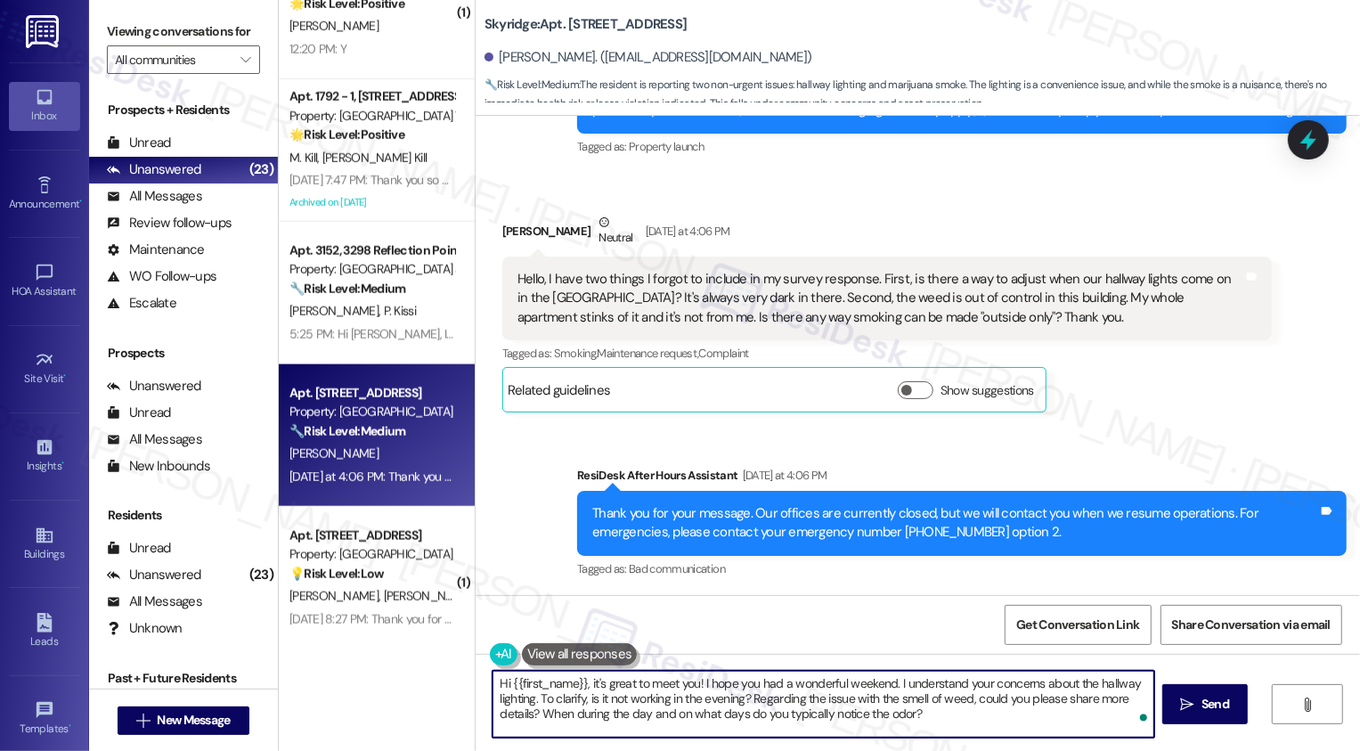
click at [940, 711] on textarea "Hi {{first_name}}, it's great to meet you! I hope you had a wonderful weekend. …" at bounding box center [823, 704] width 662 height 67
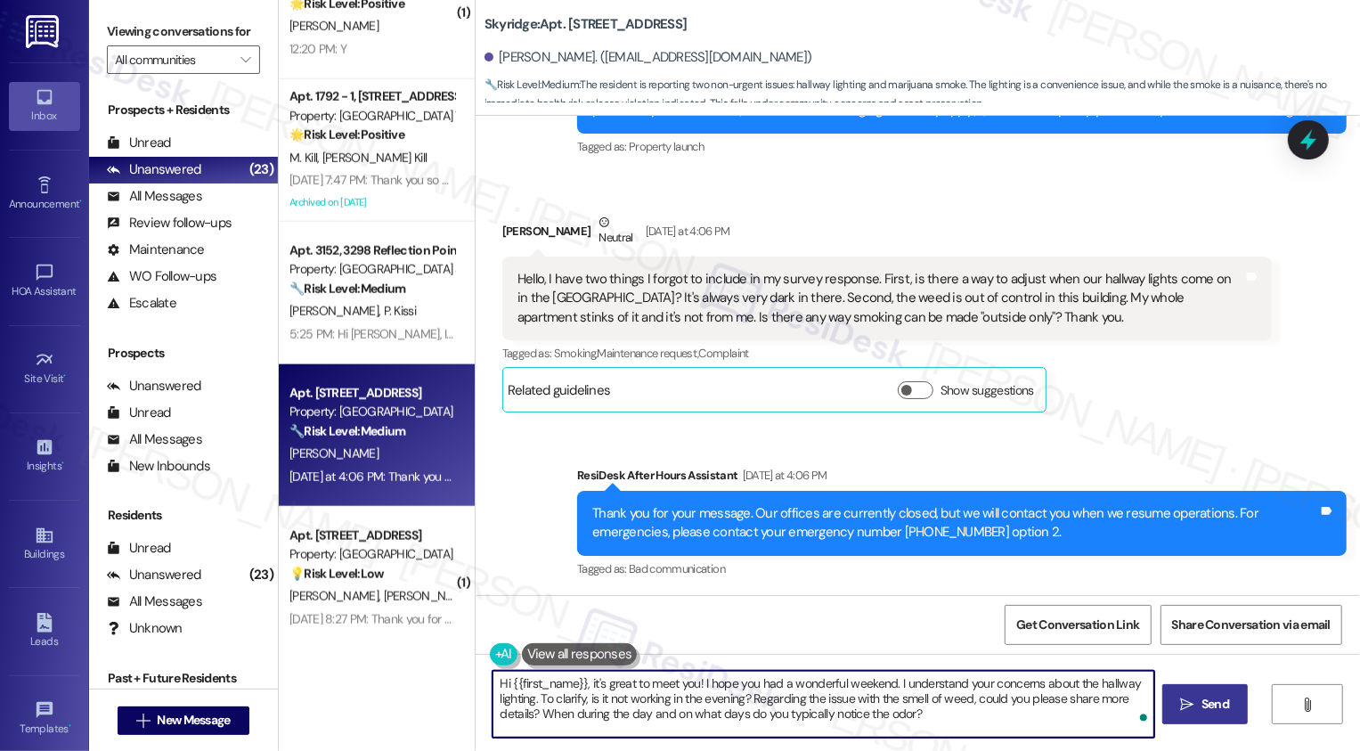
click at [1182, 703] on icon "" at bounding box center [1187, 704] width 13 height 14
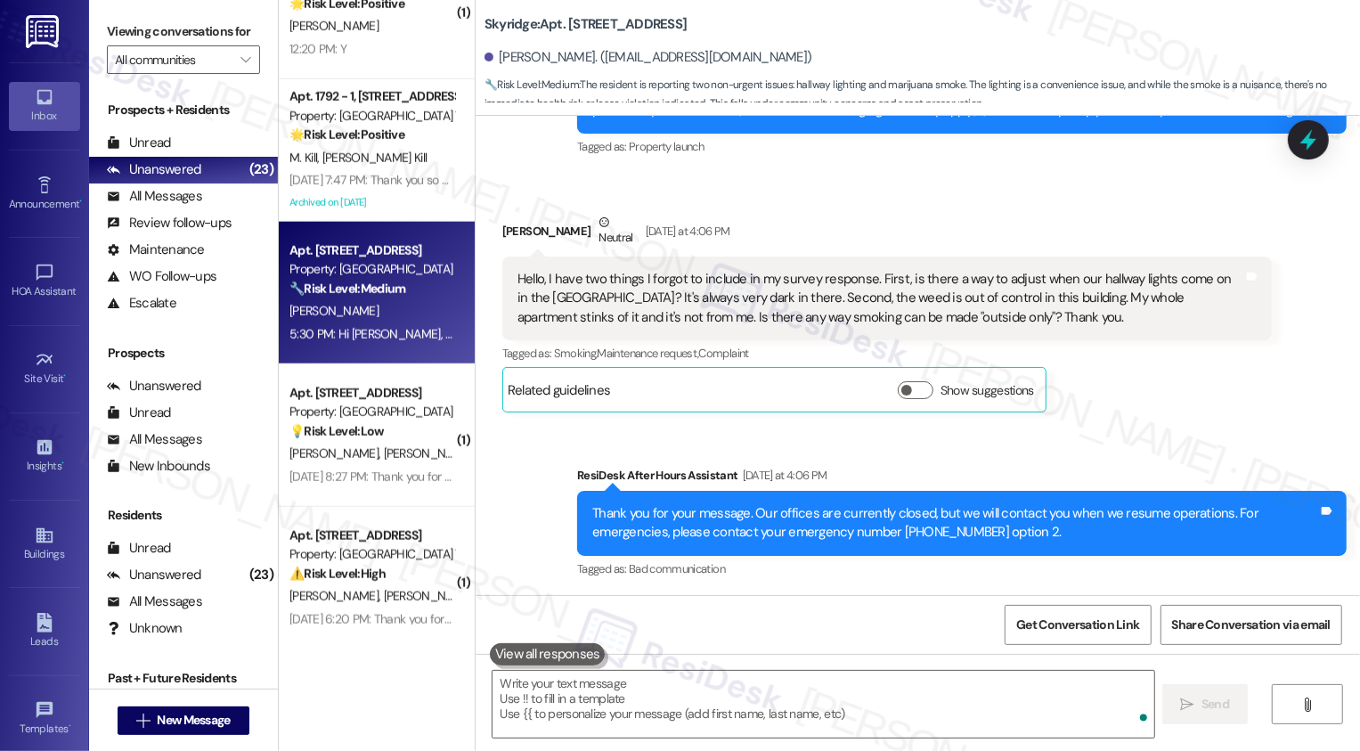
scroll to position [448, 0]
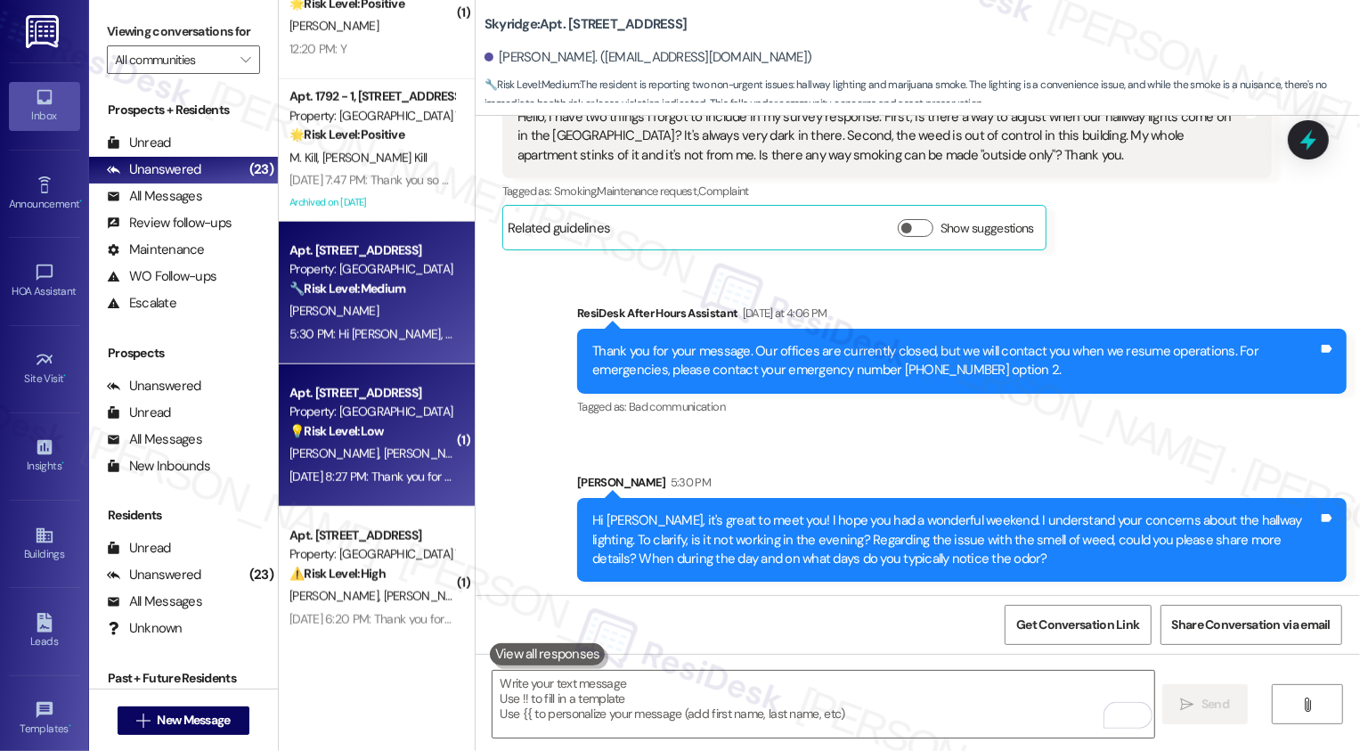
click at [409, 425] on div "💡 Risk Level: Low The message is a vague confirmation request with no context o…" at bounding box center [371, 431] width 165 height 19
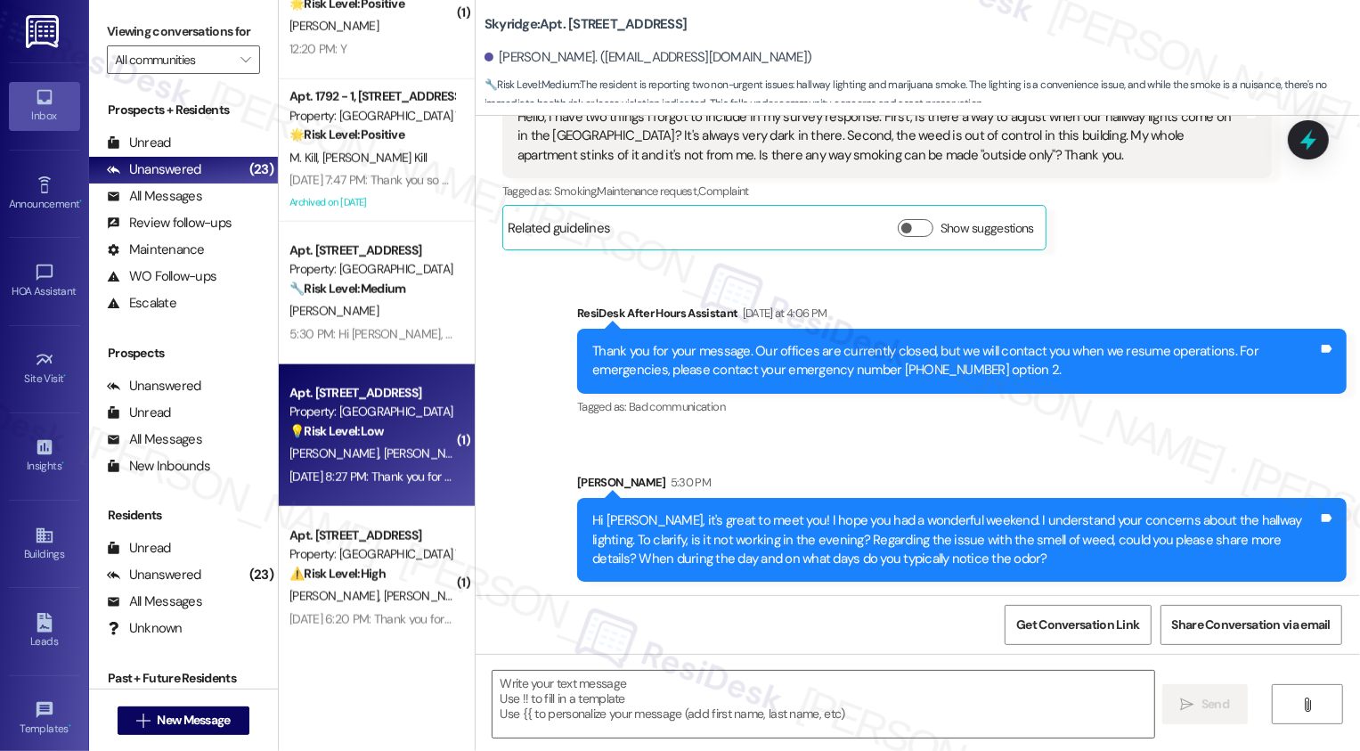
click at [409, 425] on div "💡 Risk Level: Low The message is a vague confirmation request with no context o…" at bounding box center [371, 431] width 165 height 19
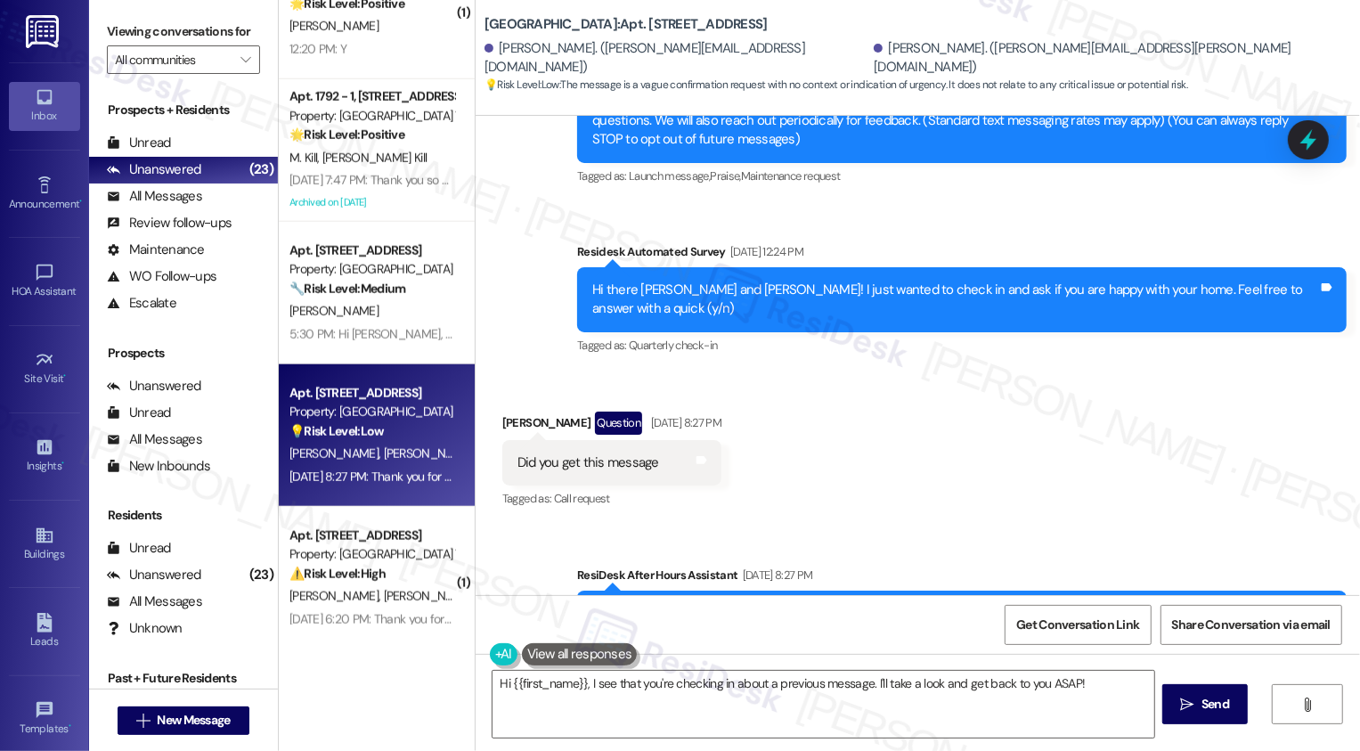
scroll to position [321, 0]
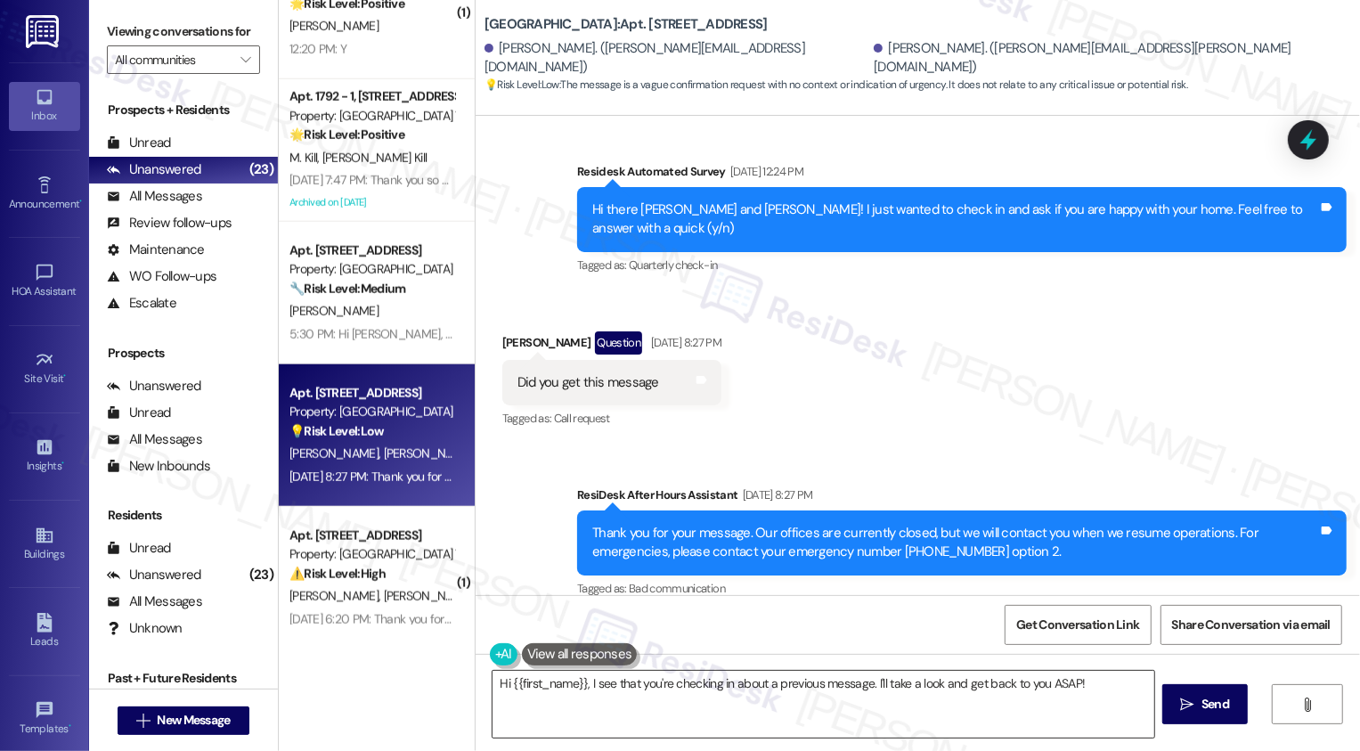
click at [624, 713] on textarea "Hi {{first_name}}, I see that you're checking in about a previous message. I'll…" at bounding box center [823, 704] width 662 height 67
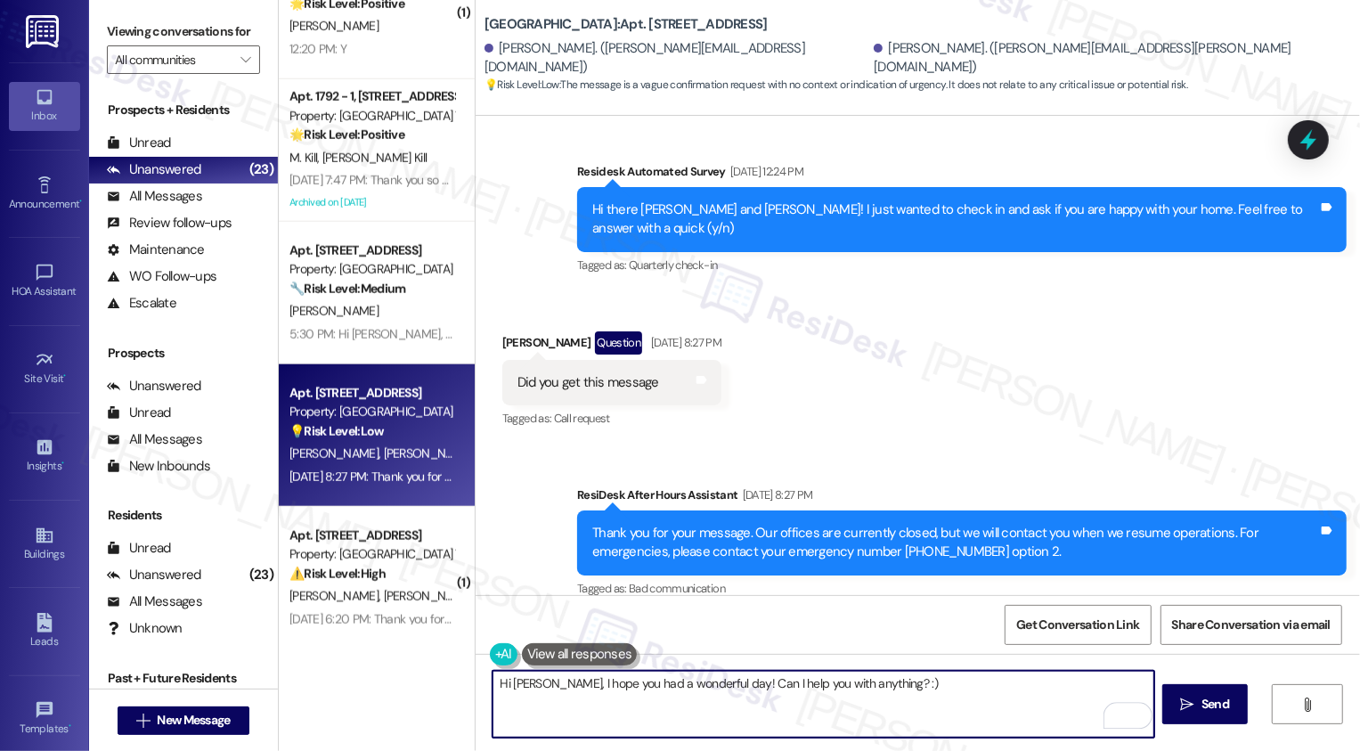
click at [698, 684] on textarea "Hi Debra, I hope you had a wonderful day! Can I help you with anything? :)" at bounding box center [823, 704] width 662 height 67
type textarea "Hi Debra, I hope you had a wonderful day weekend! Can I help you with anything?…"
click at [691, 680] on textarea "Hi Debra, I hope you had a wonderful day weekend! Can I help you with anything?…" at bounding box center [823, 704] width 662 height 67
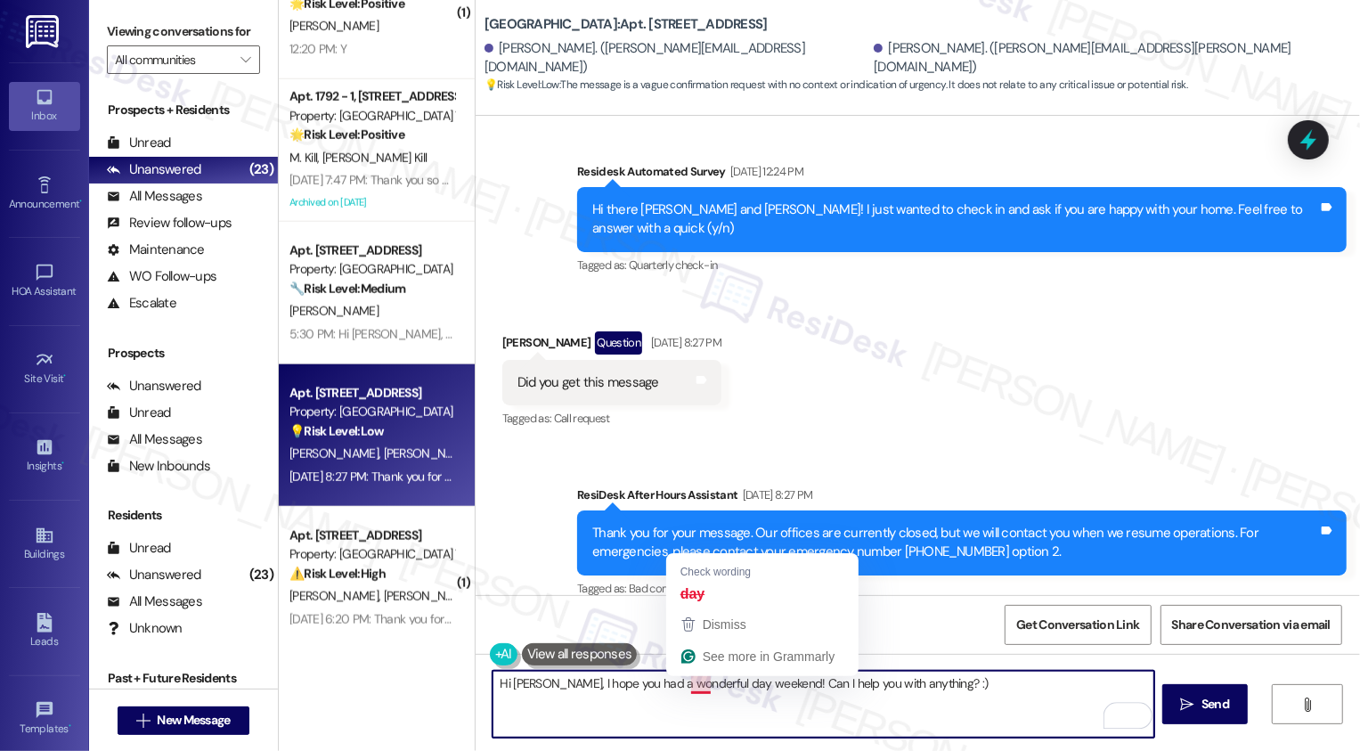
click at [691, 680] on textarea "Hi Debra, I hope you had a wonderful day weekend! Can I help you with anything?…" at bounding box center [823, 704] width 662 height 67
click at [685, 687] on textarea "Hi Debra, I hope you had a wonderful day weekend! Can I help you with anything?…" at bounding box center [823, 704] width 662 height 67
type textarea "Hi Debra, I hope you had a wonderful weekend! Can I help you with anything? :)"
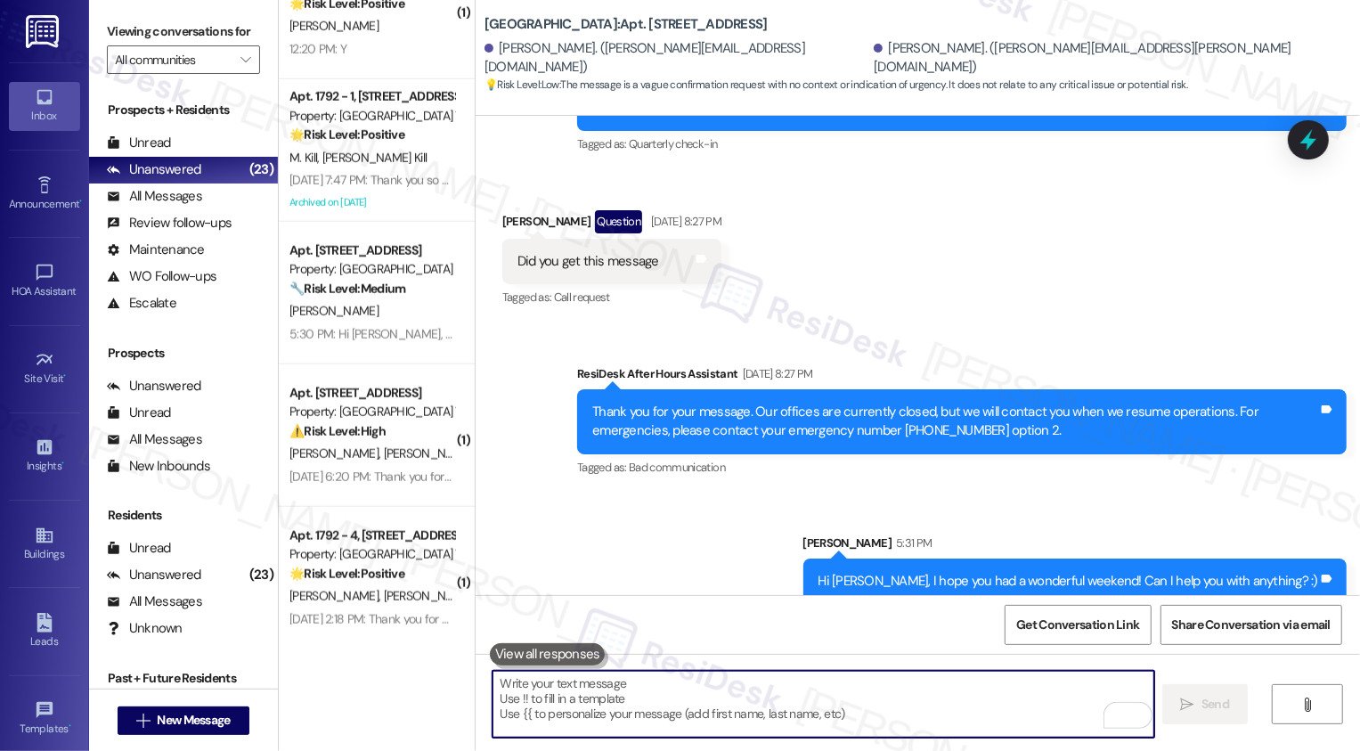
scroll to position [445, 0]
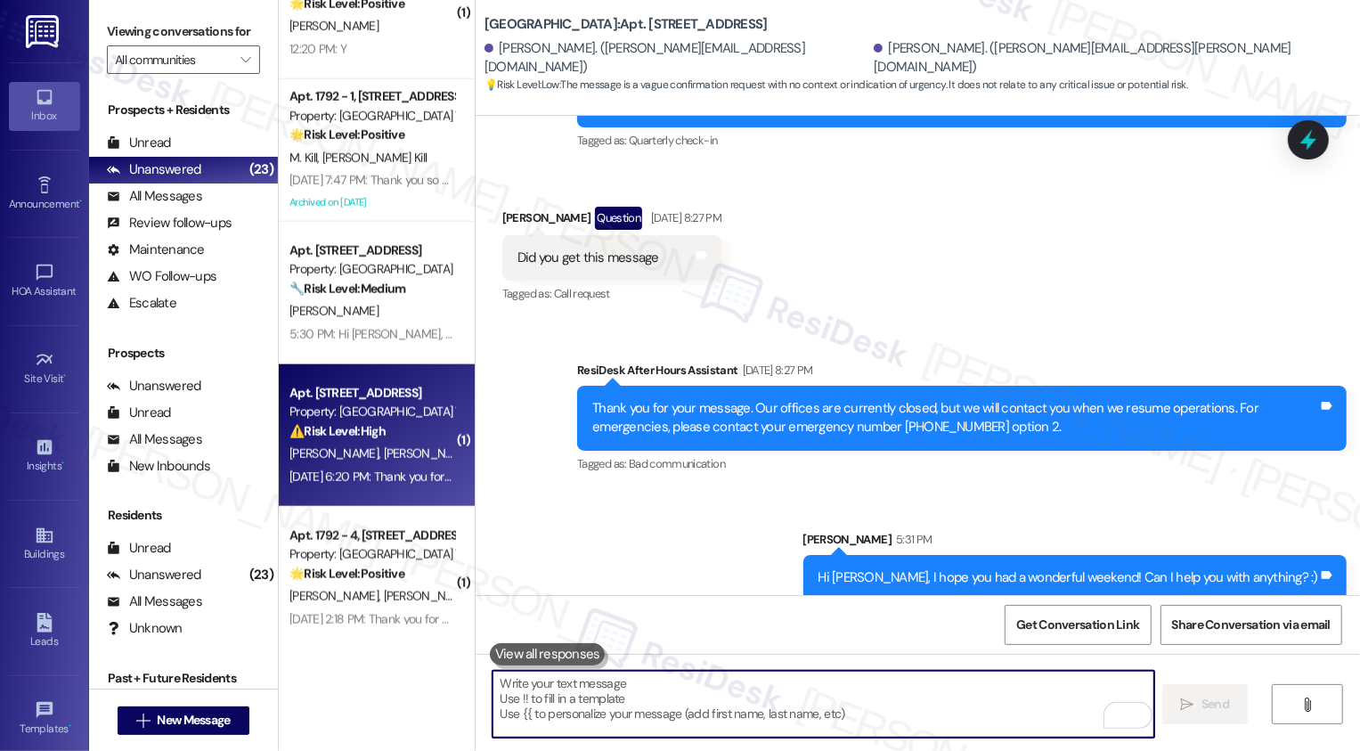
click at [362, 483] on div "Sep 20, 2025 at 6:20 PM: Thank you for your message. Our offices are currently …" at bounding box center [852, 476] width 1126 height 16
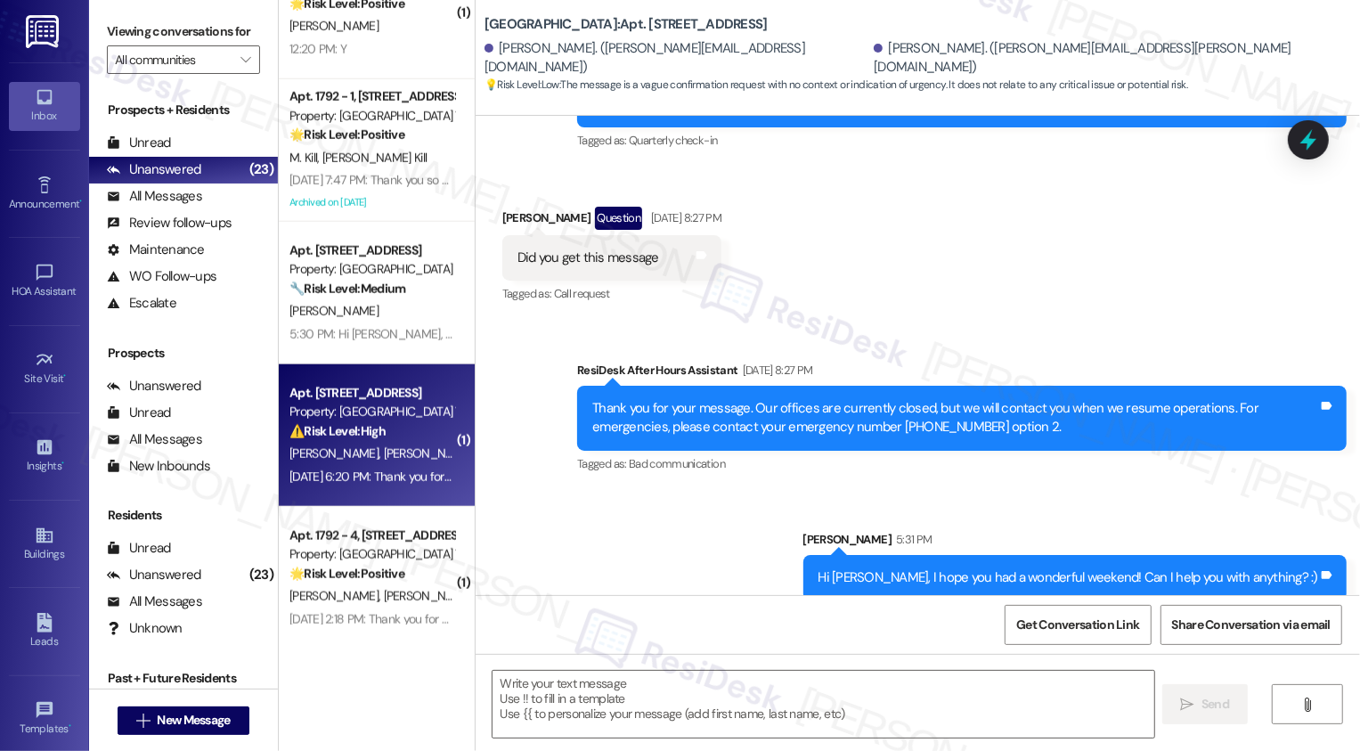
type textarea "Fetching suggested responses. Please feel free to read through the conversation…"
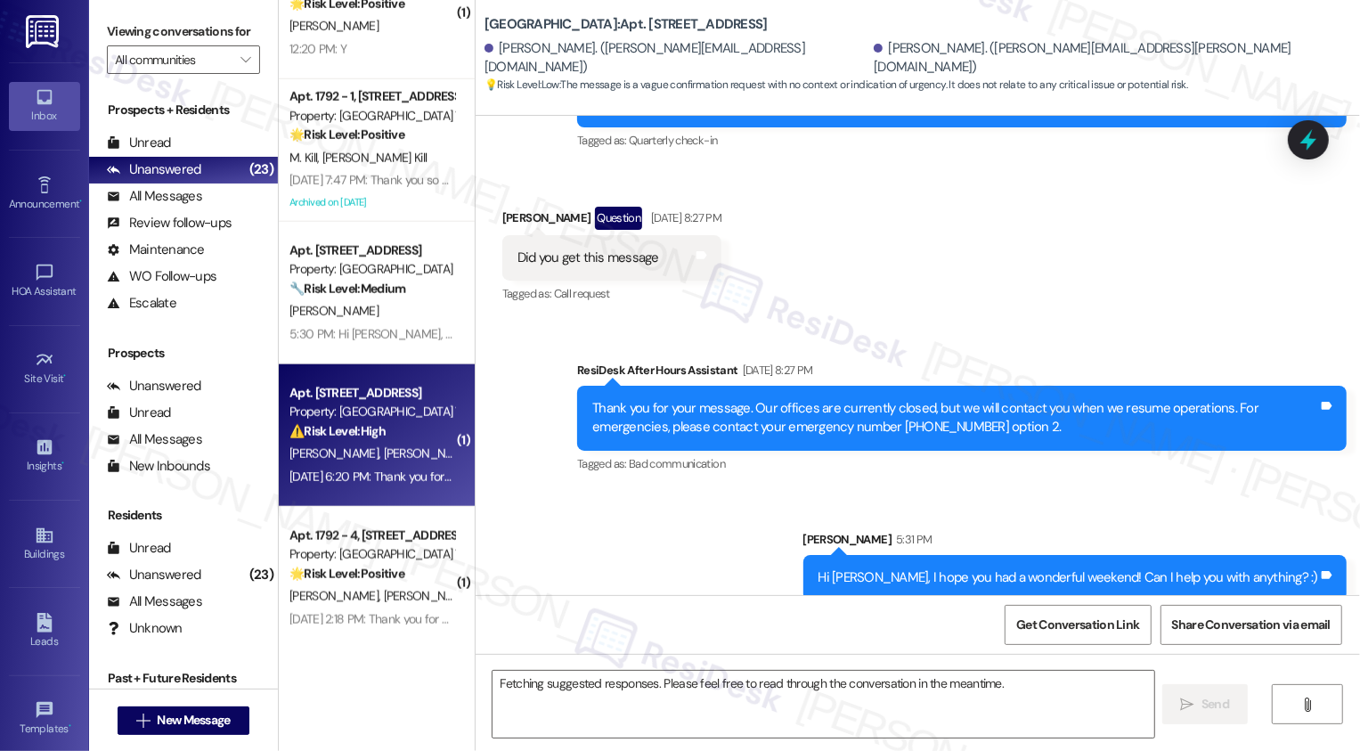
click at [362, 483] on div "Sep 20, 2025 at 6:20 PM: Thank you for your message. Our offices are currently …" at bounding box center [852, 476] width 1126 height 16
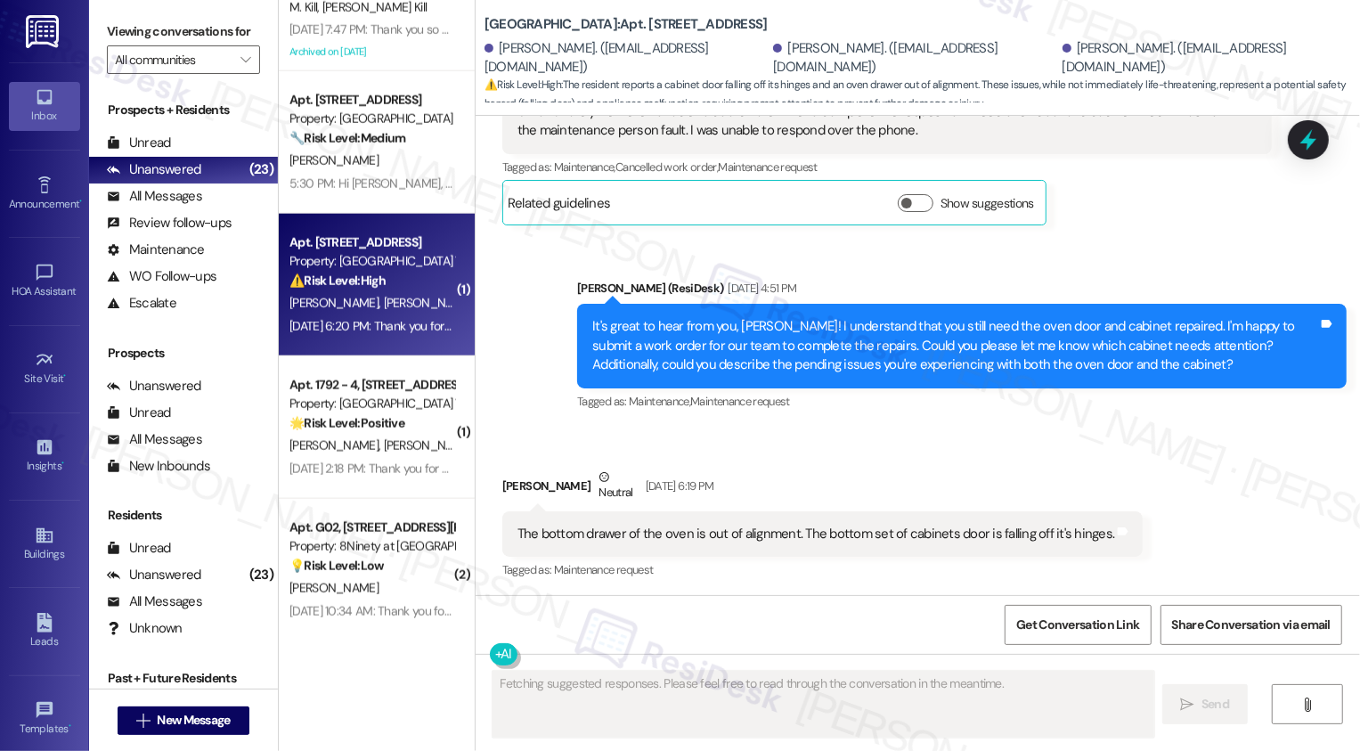
scroll to position [1511, 0]
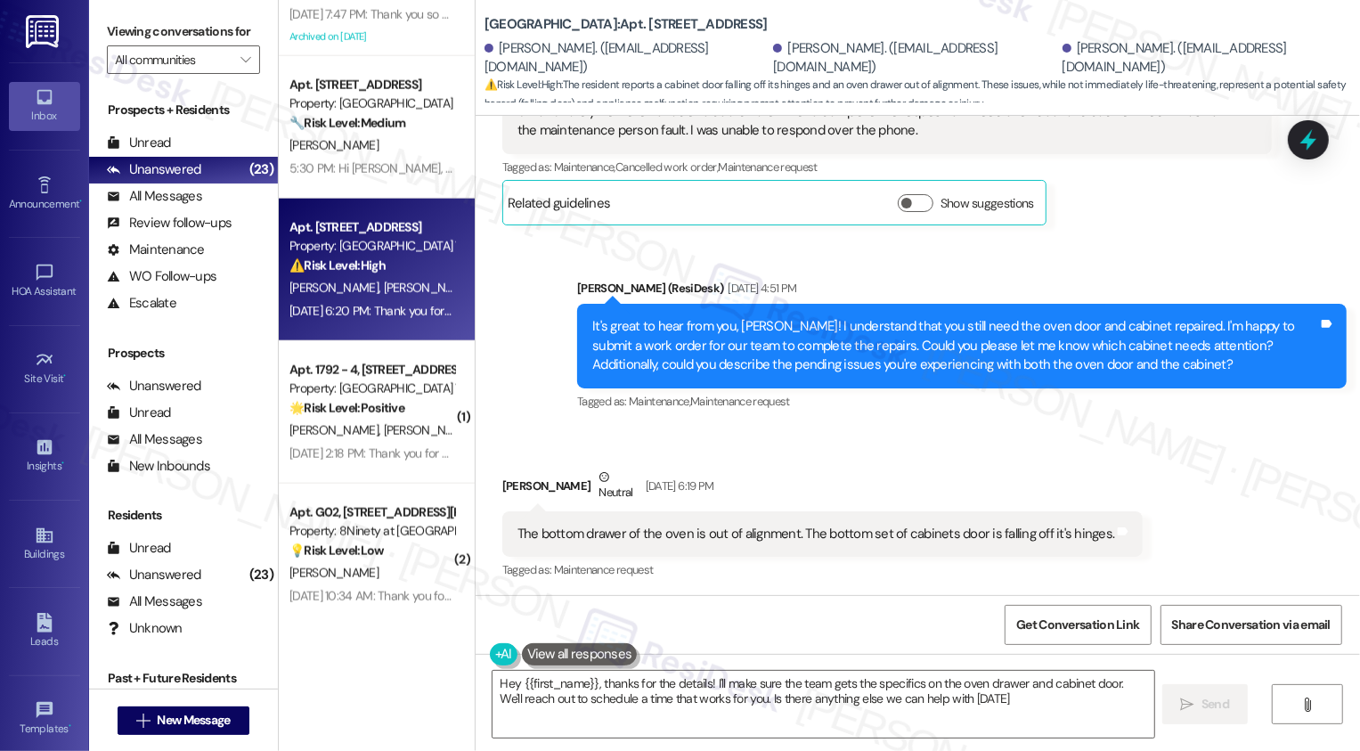
type textarea "Hey {{first_name}}, thanks for the details! I'll make sure the team gets the sp…"
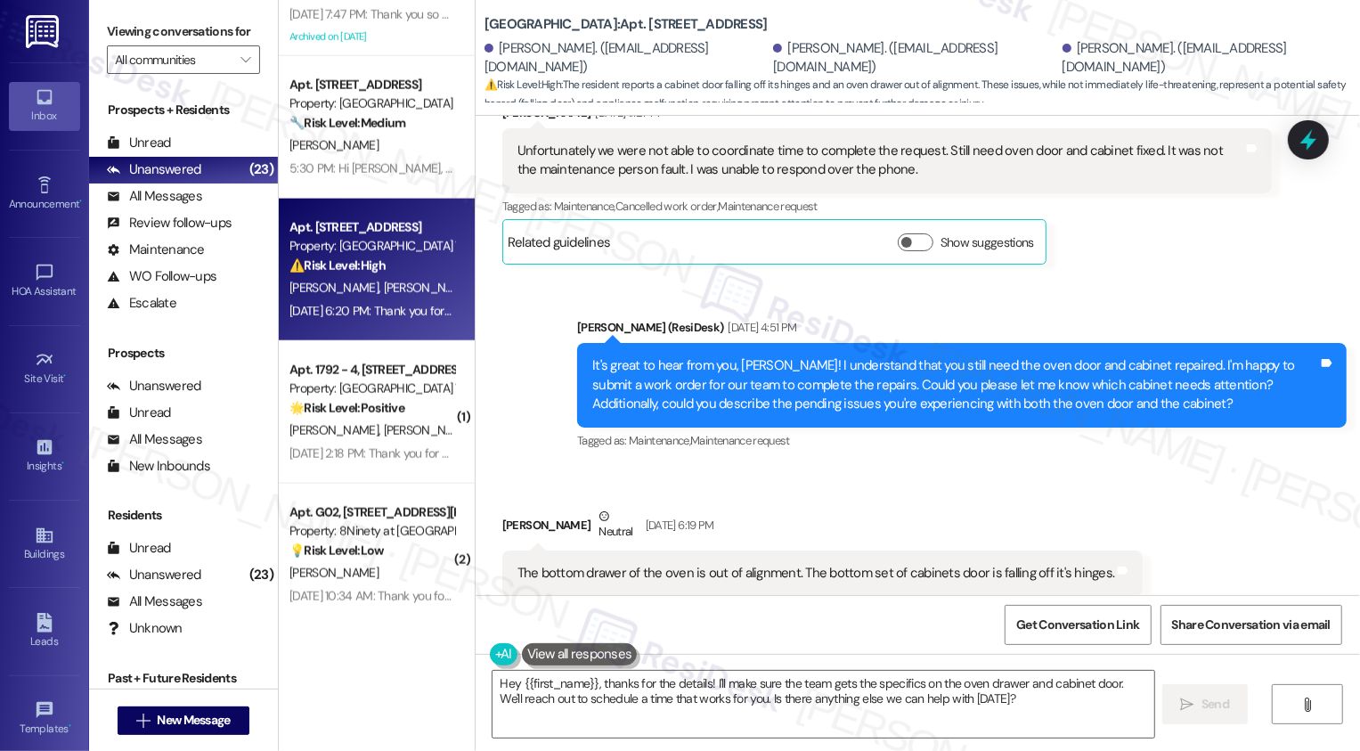
scroll to position [778, 0]
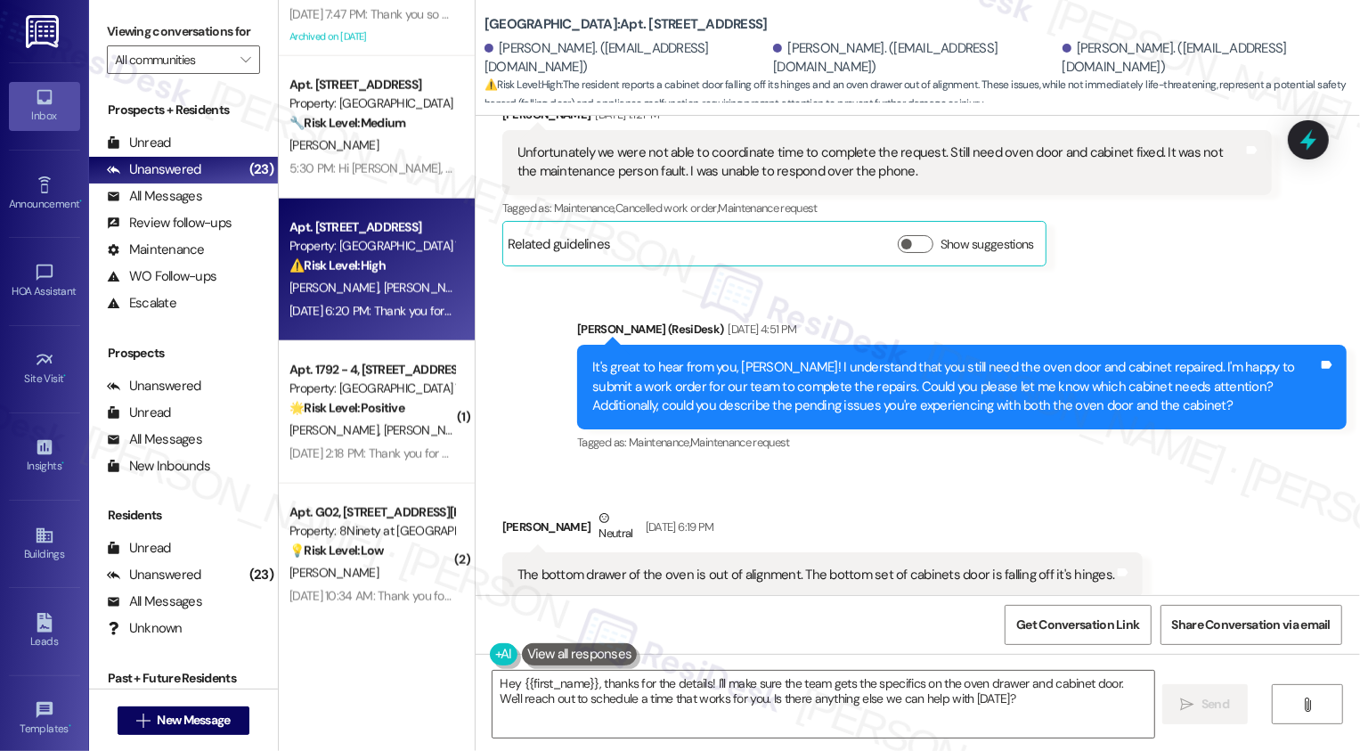
drag, startPoint x: 492, startPoint y: 525, endPoint x: 638, endPoint y: 528, distance: 146.1
click at [638, 528] on div "Francesca Holloway- Reliford Neutral Sep 20, 2025 at 6:19 PM" at bounding box center [822, 530] width 641 height 44
copy div "Francesca Holloway- Reliford"
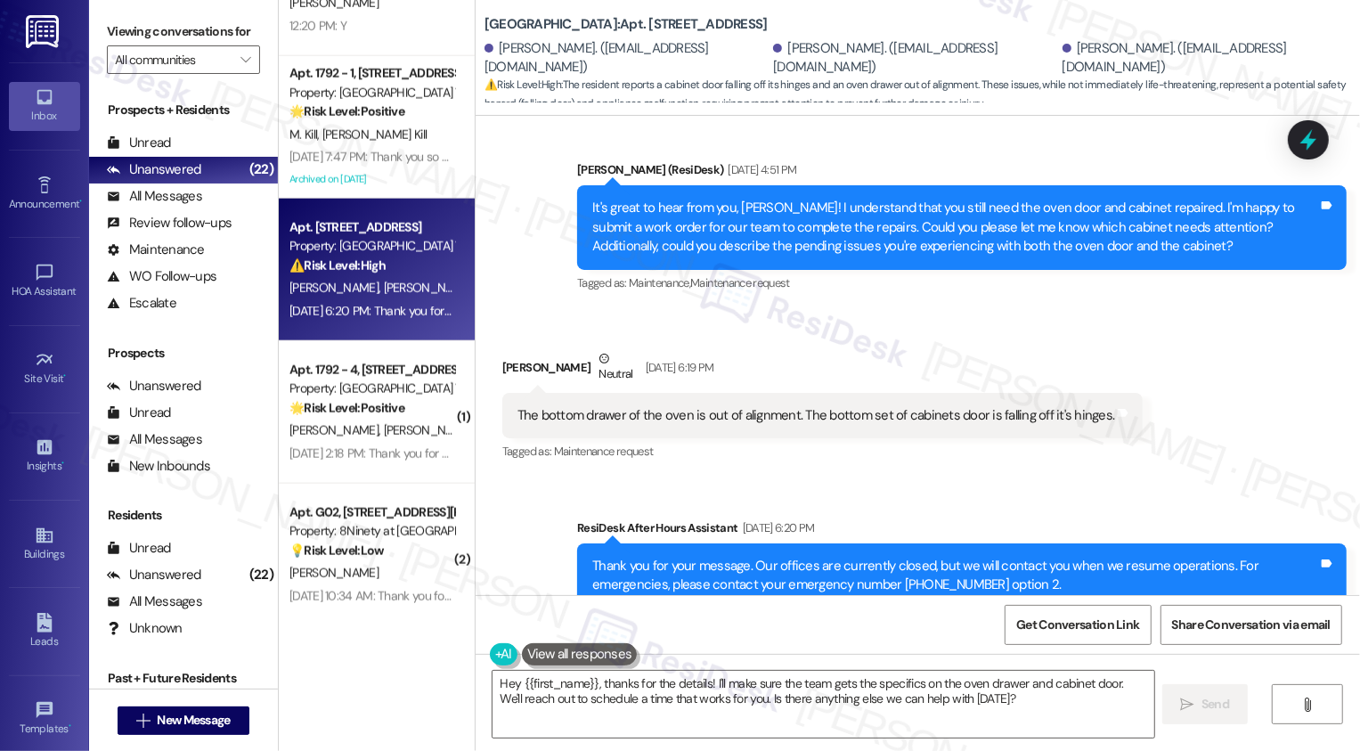
scroll to position [990, 0]
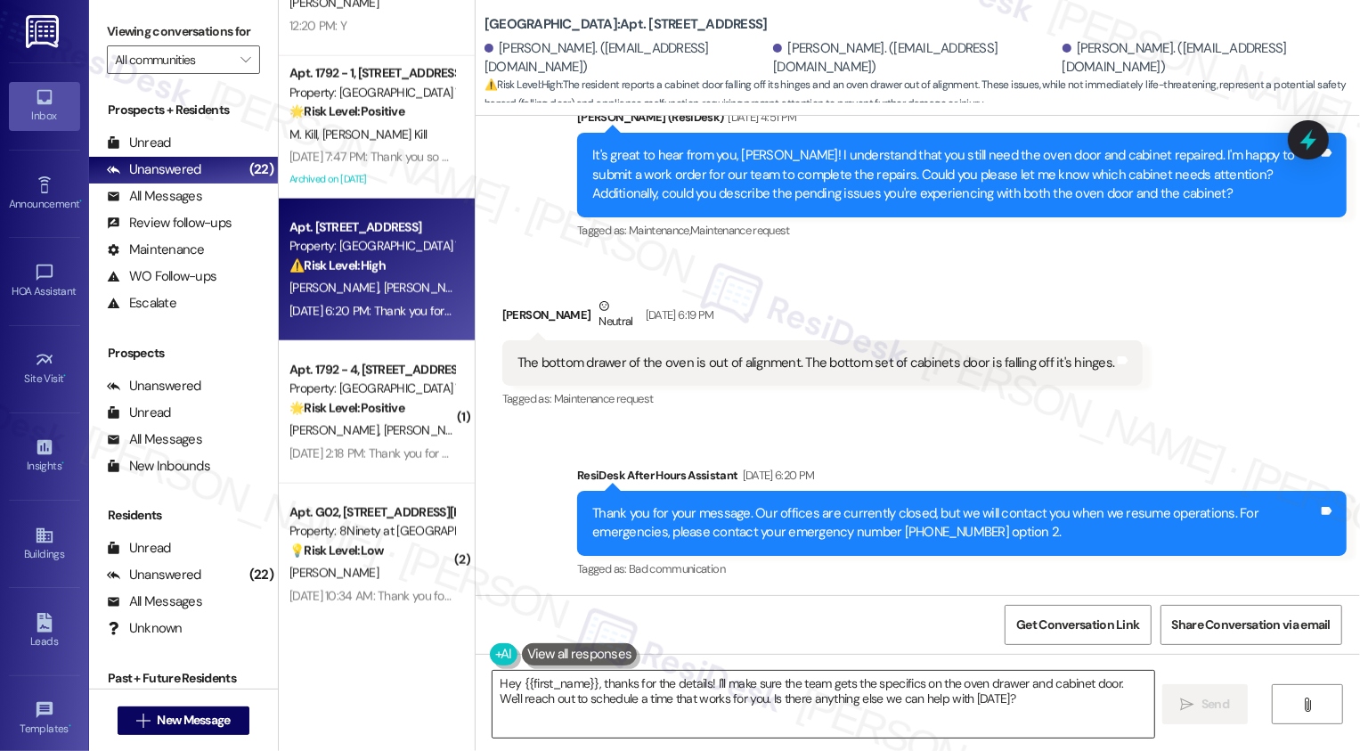
click at [624, 692] on textarea "Hey {{first_name}}, thanks for the details! I'll make sure the team gets the sp…" at bounding box center [823, 704] width 662 height 67
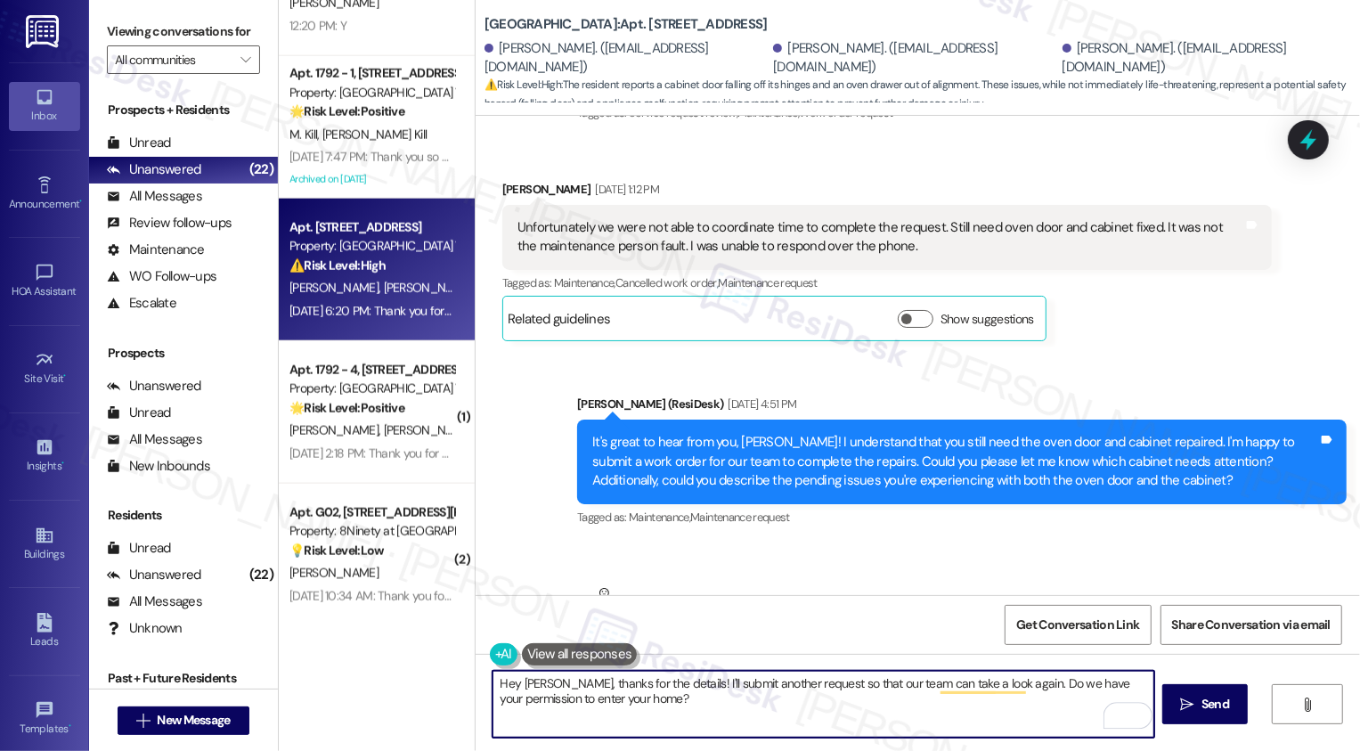
scroll to position [990, 0]
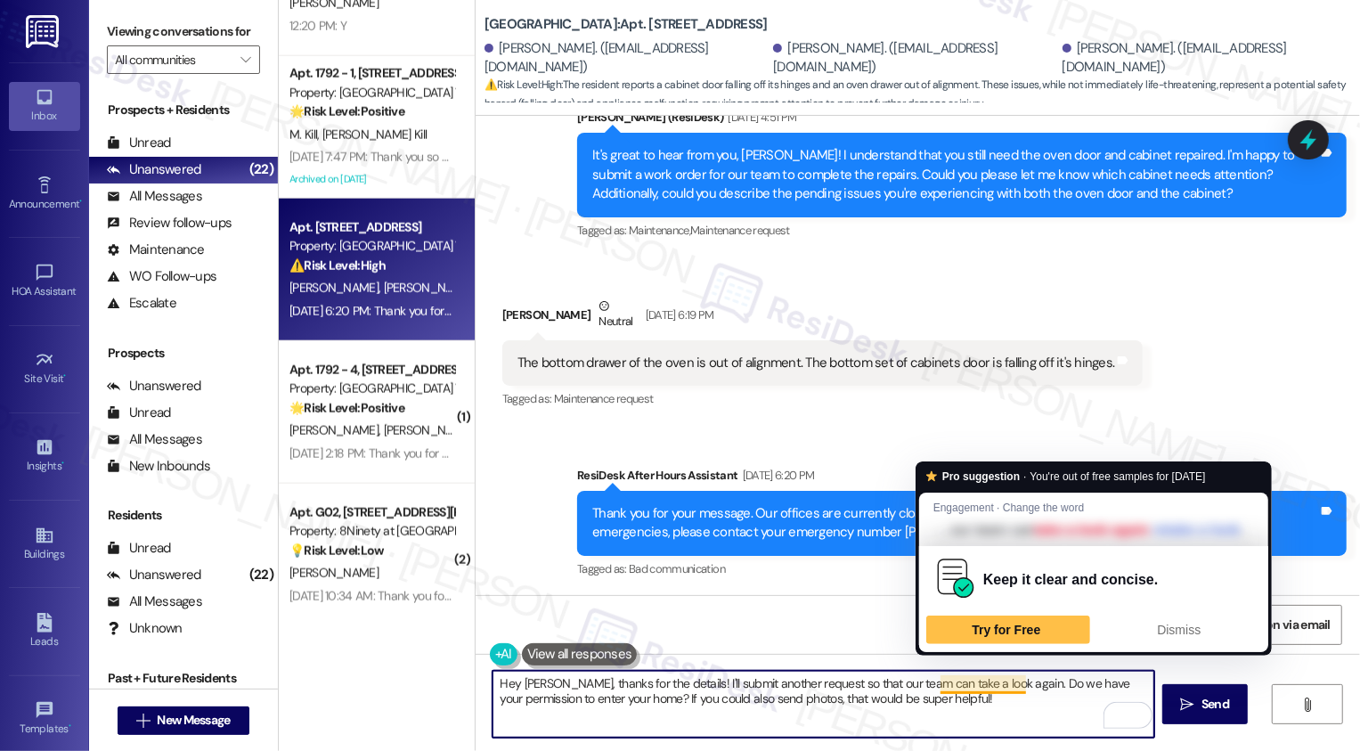
click at [996, 683] on textarea "Hey Francesca, thanks for the details! I'll submit another request so that our …" at bounding box center [823, 704] width 662 height 67
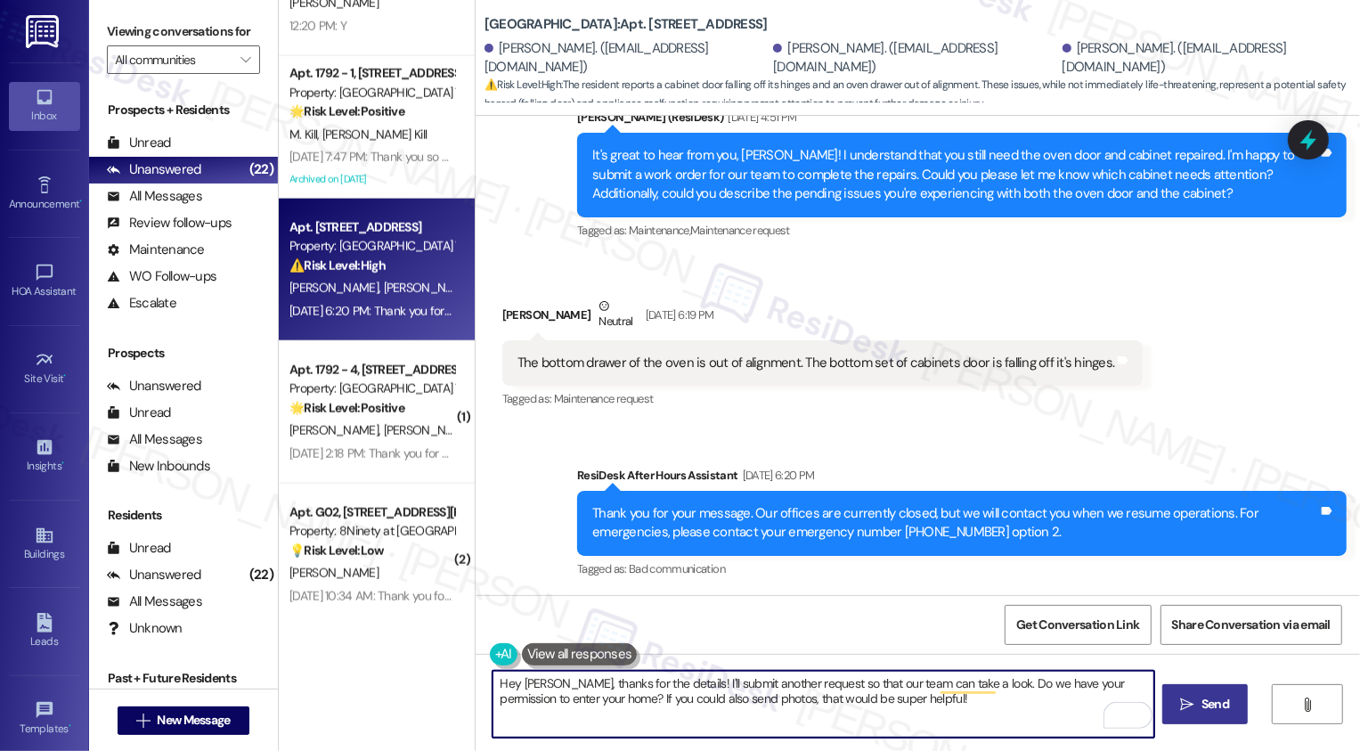
type textarea "Hey Francesca, thanks for the details! I'll submit another request so that our …"
click at [1175, 696] on button " Send" at bounding box center [1205, 704] width 86 height 40
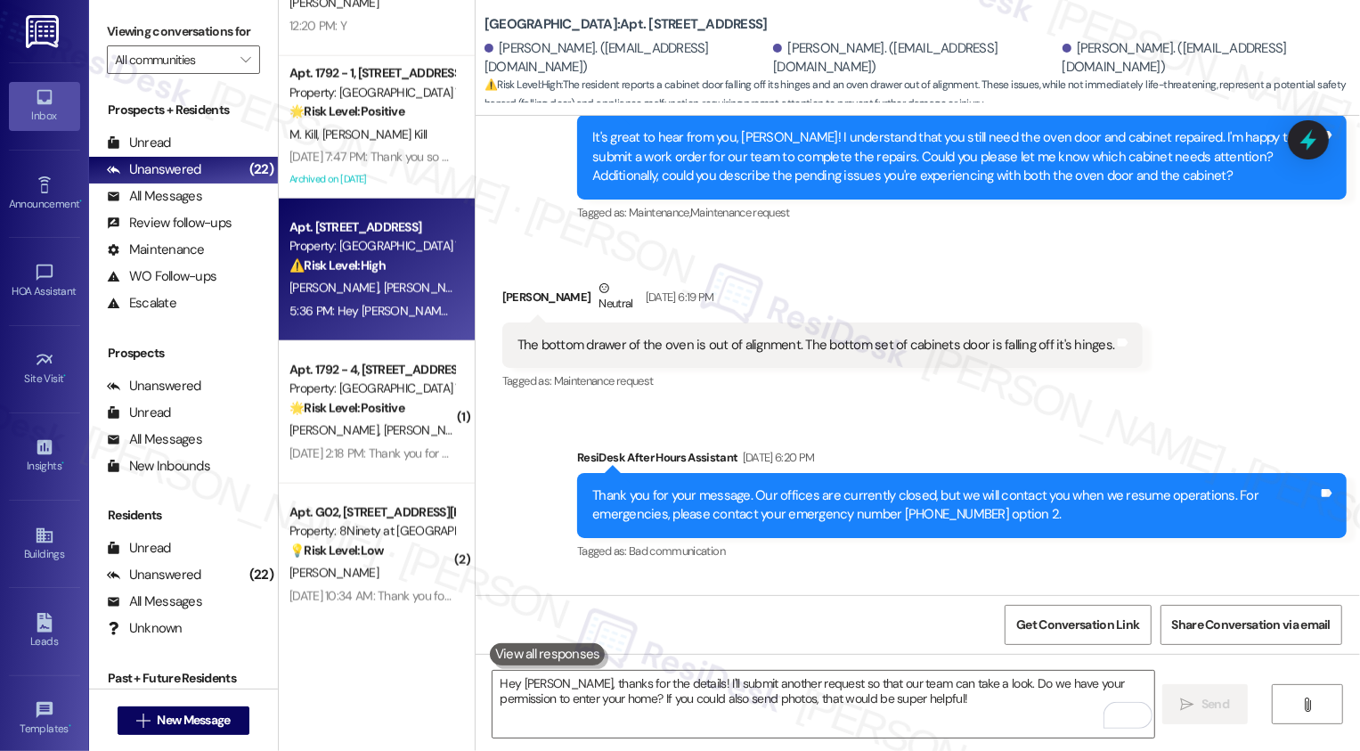
scroll to position [1045, 0]
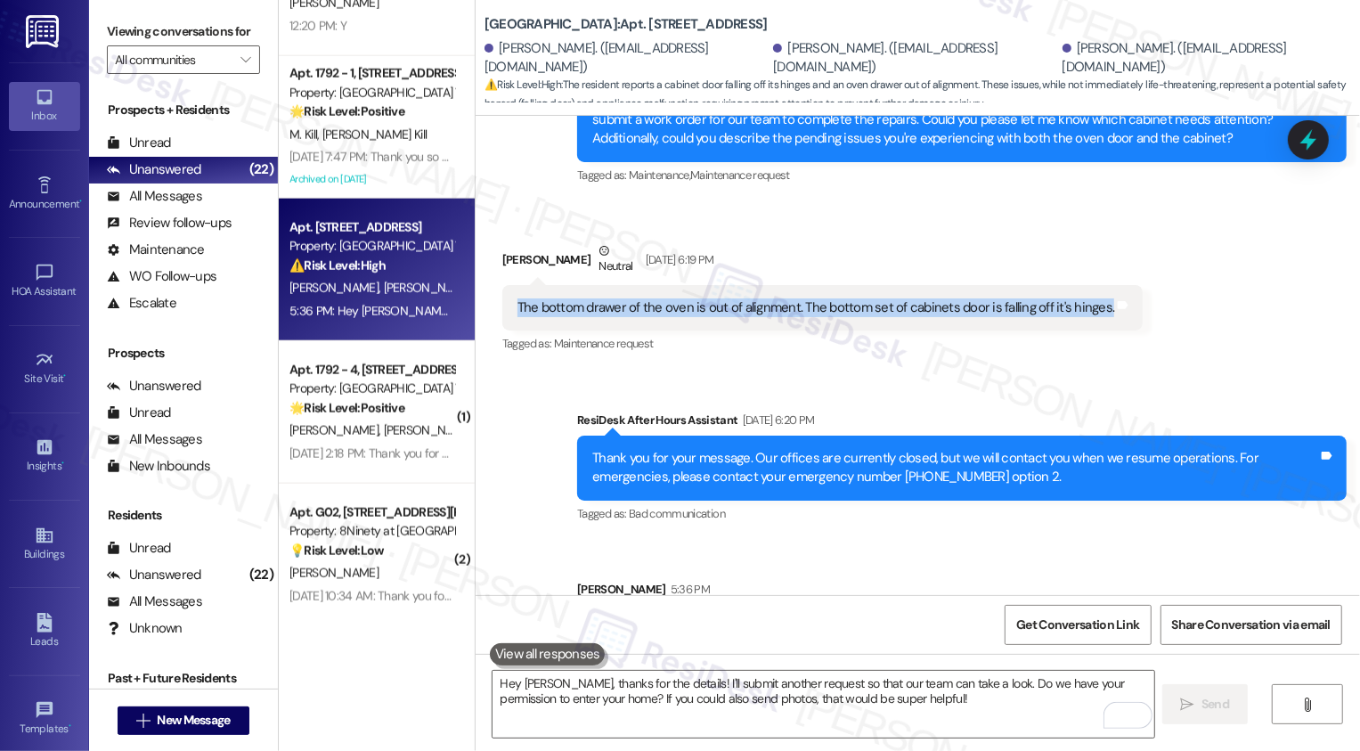
drag, startPoint x: 508, startPoint y: 305, endPoint x: 1082, endPoint y: 322, distance: 574.6
click at [1082, 325] on div "The bottom drawer of the oven is out of alignment. The bottom set of cabinets d…" at bounding box center [822, 307] width 641 height 45
copy div "The bottom drawer of the oven is out of alignment. The bottom set of cabinets d…"
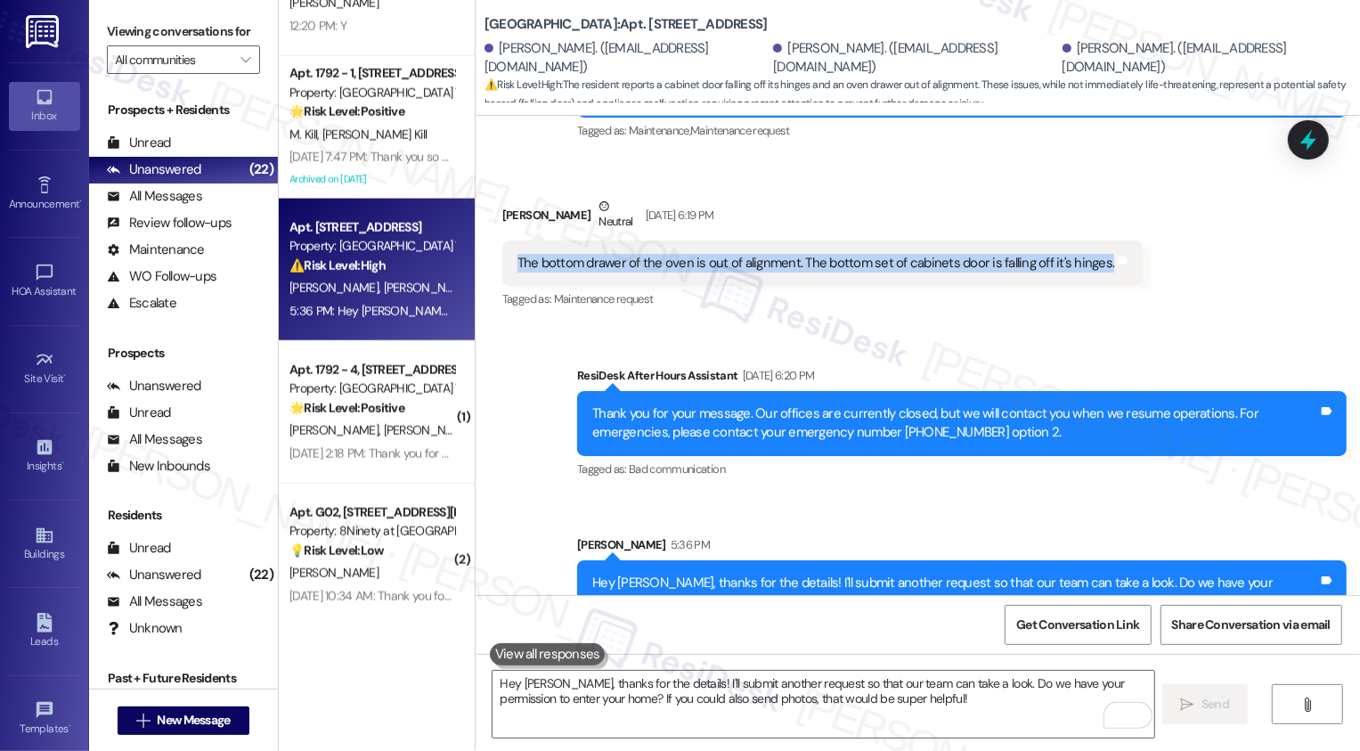
scroll to position [1023, 0]
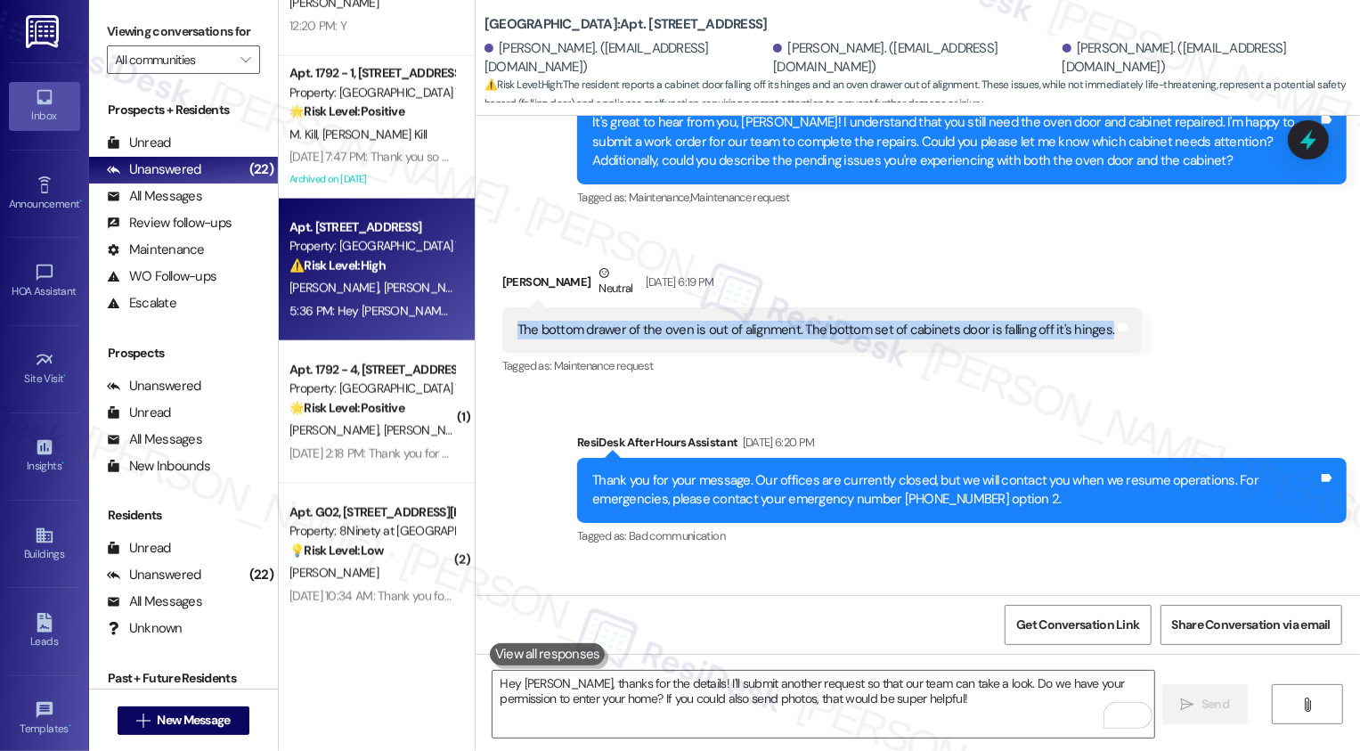
drag, startPoint x: 491, startPoint y: 283, endPoint x: 642, endPoint y: 283, distance: 151.4
click at [642, 283] on div "Francesca Holloway- Reliford Neutral Sep 20, 2025 at 6:19 PM" at bounding box center [822, 286] width 641 height 44
copy div "Francesca Holloway- Reliford"
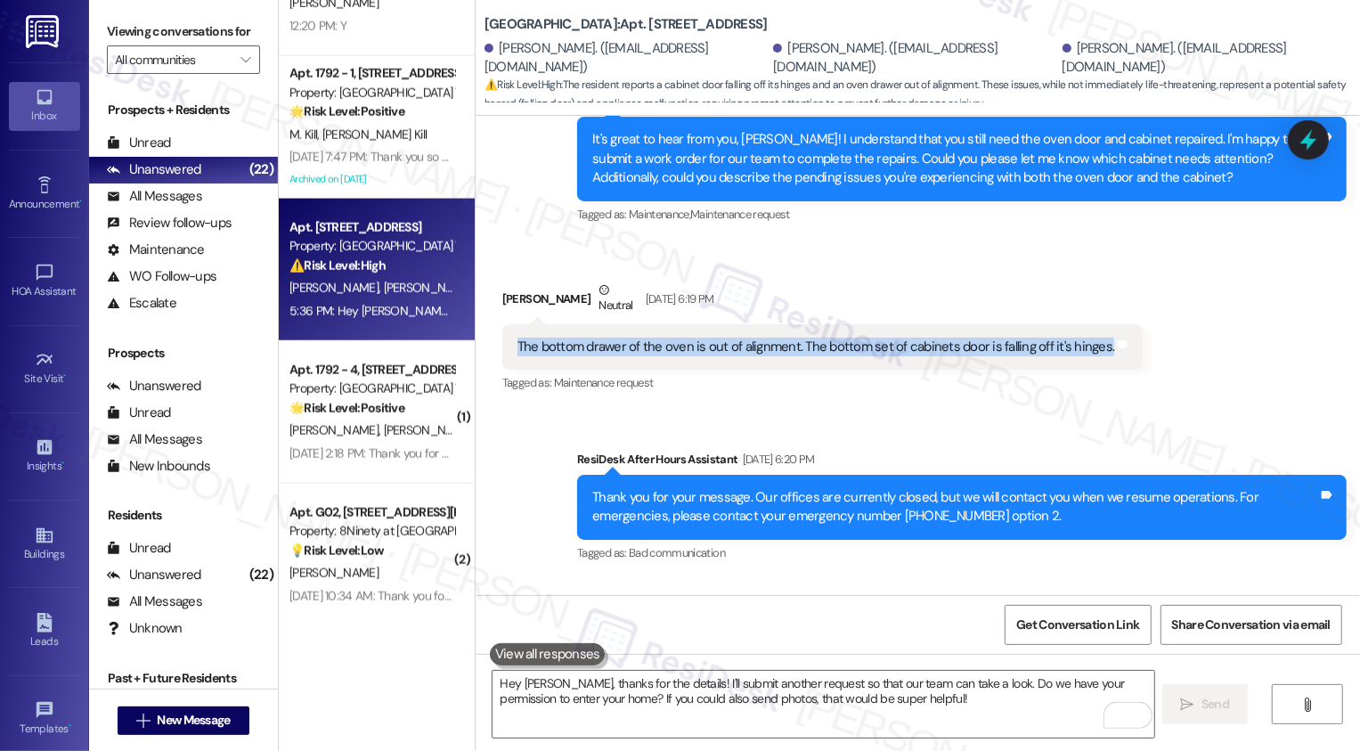
scroll to position [1134, 0]
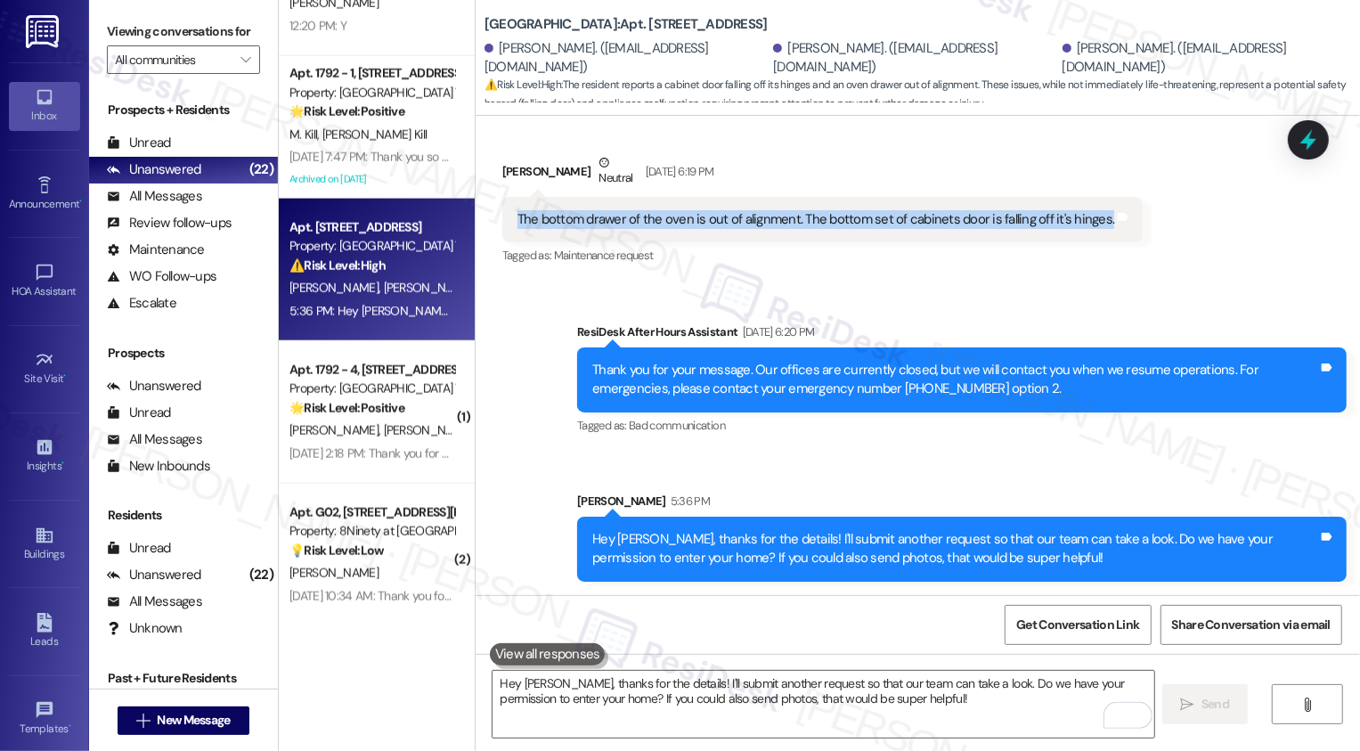
click at [858, 480] on div "Sent via SMS Sarah 5:36 PM Hey Francesca, thanks for the details! I'll submit a…" at bounding box center [962, 536] width 796 height 117
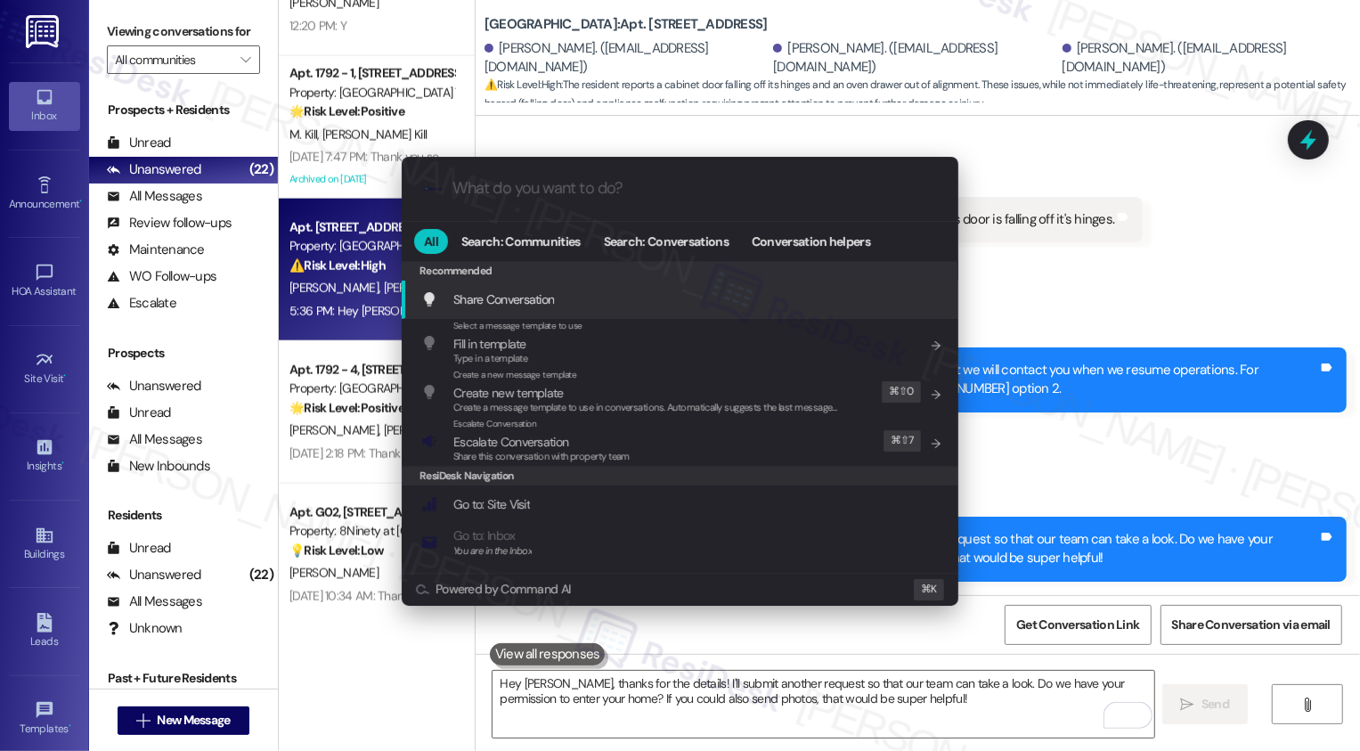
type input "m"
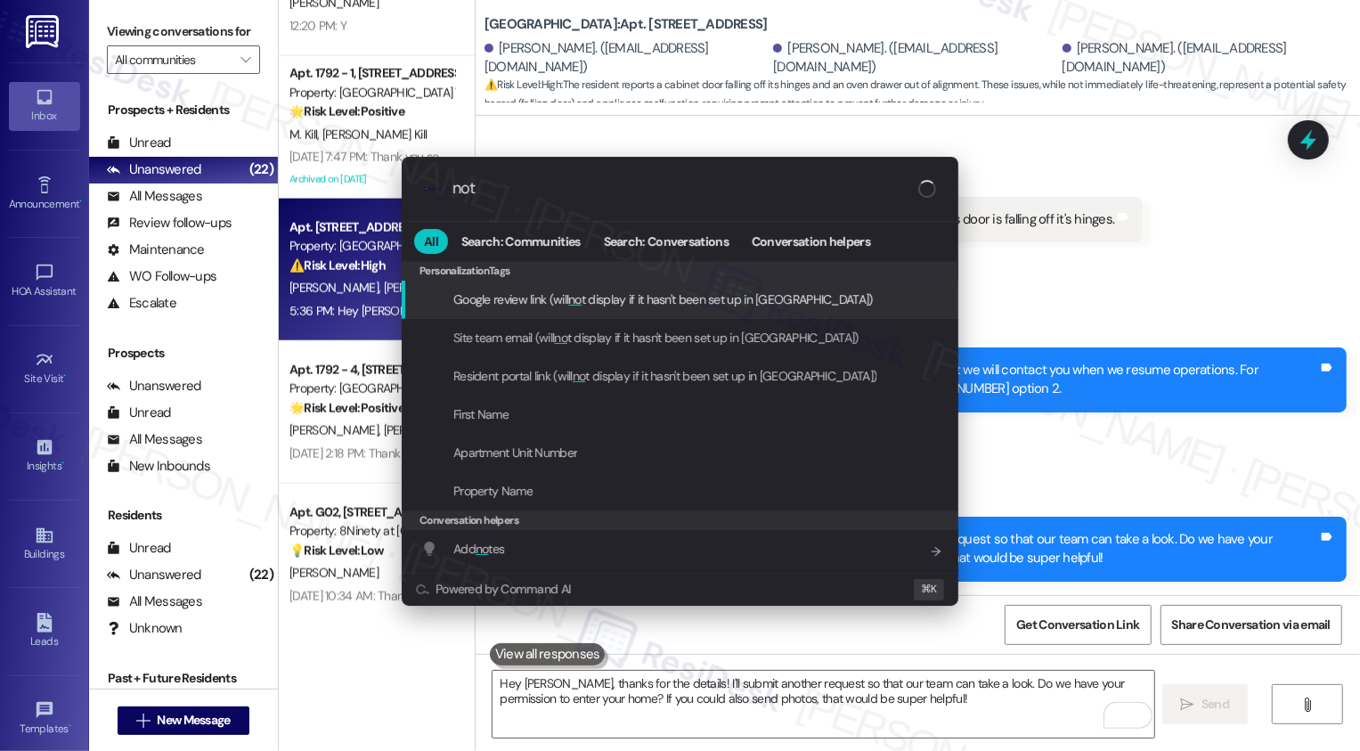
type input "note"
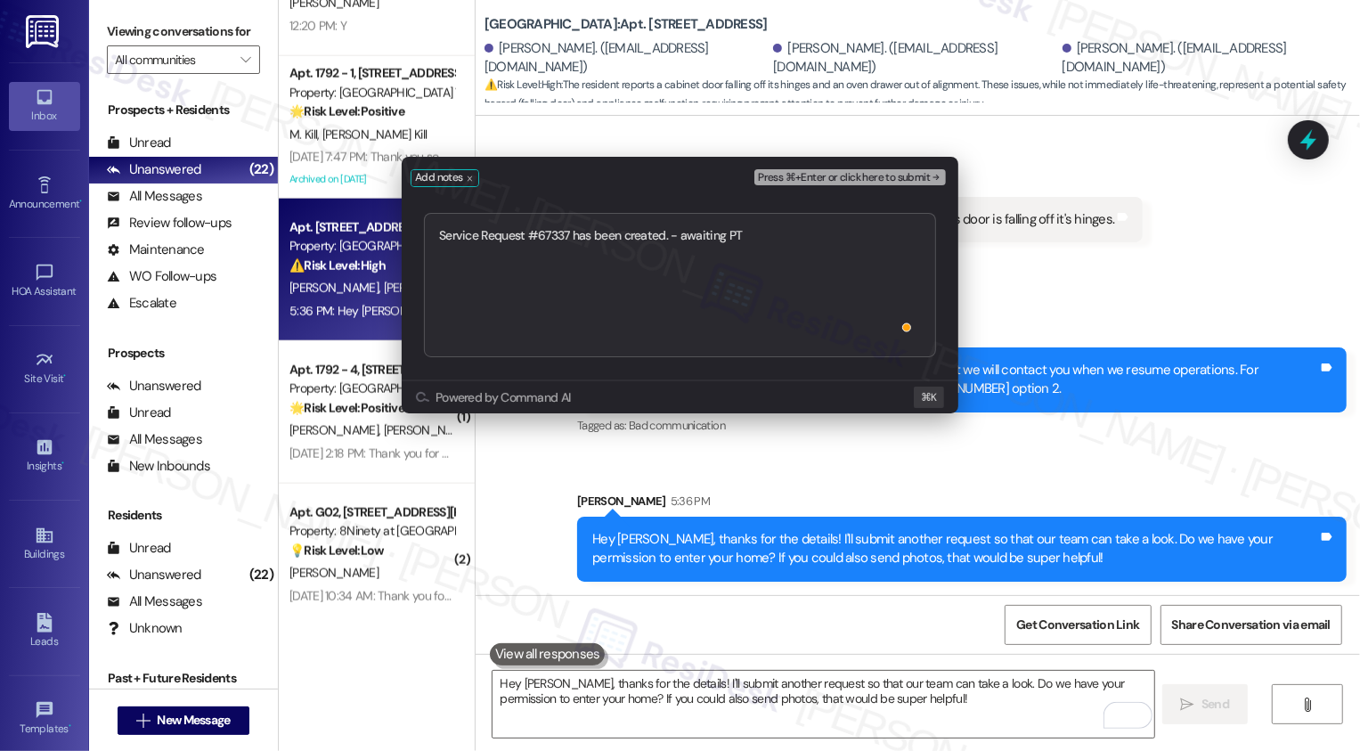
type textarea "Service Request #67337 has been created. - awaiting PTE"
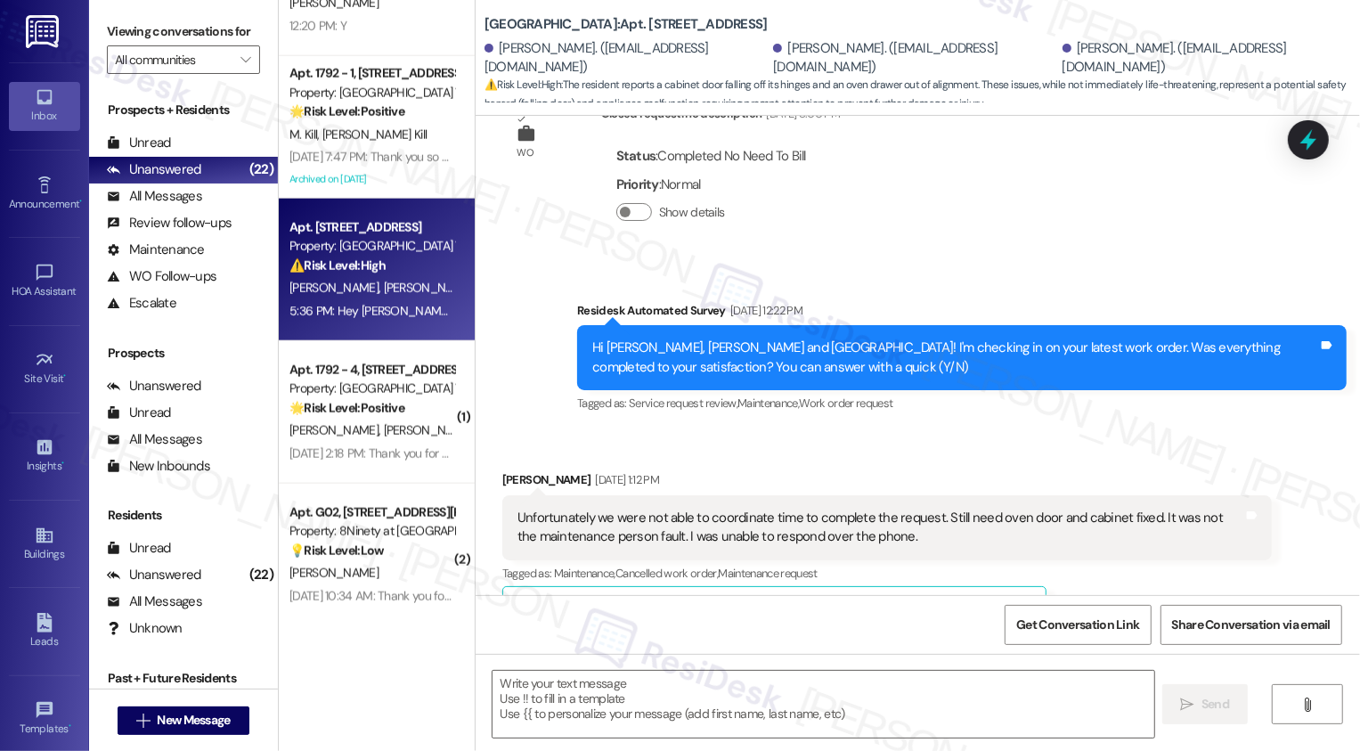
type textarea "Fetching suggested responses. Please feel free to read through the conversation…"
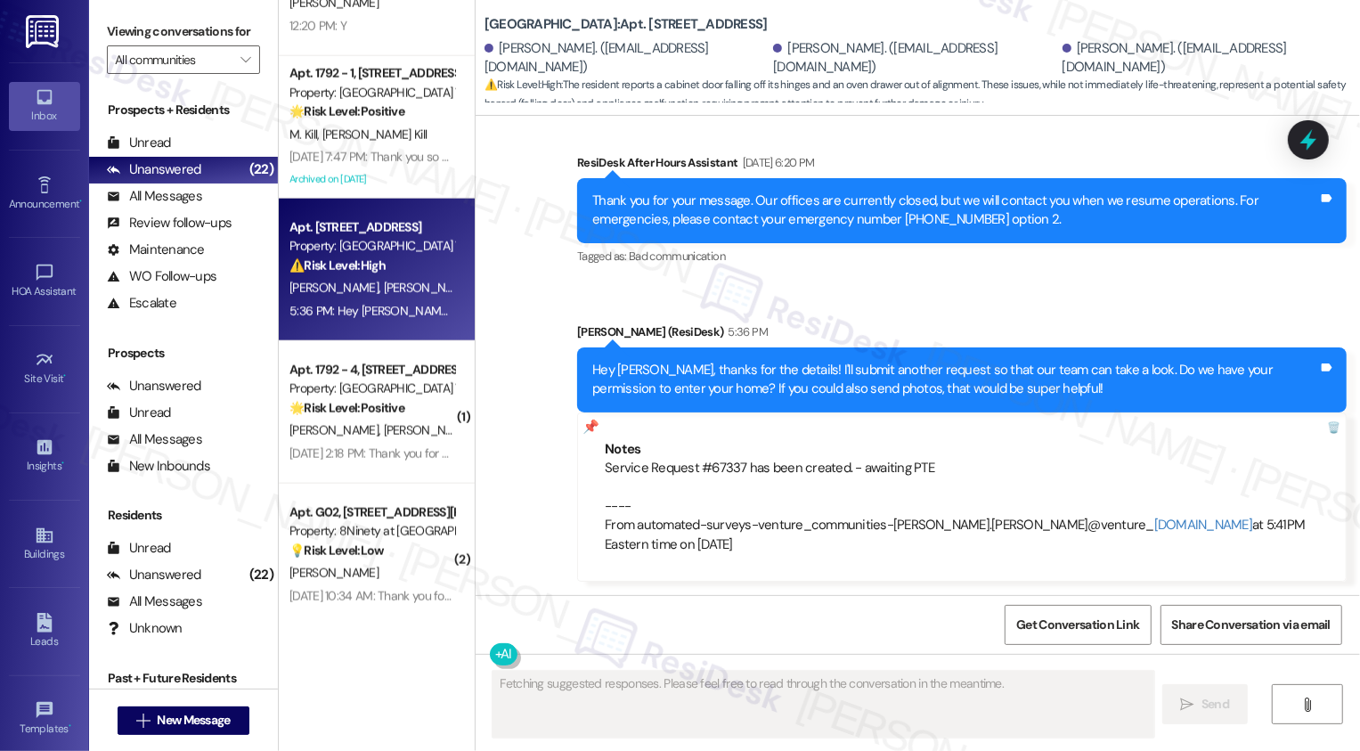
scroll to position [1598, 0]
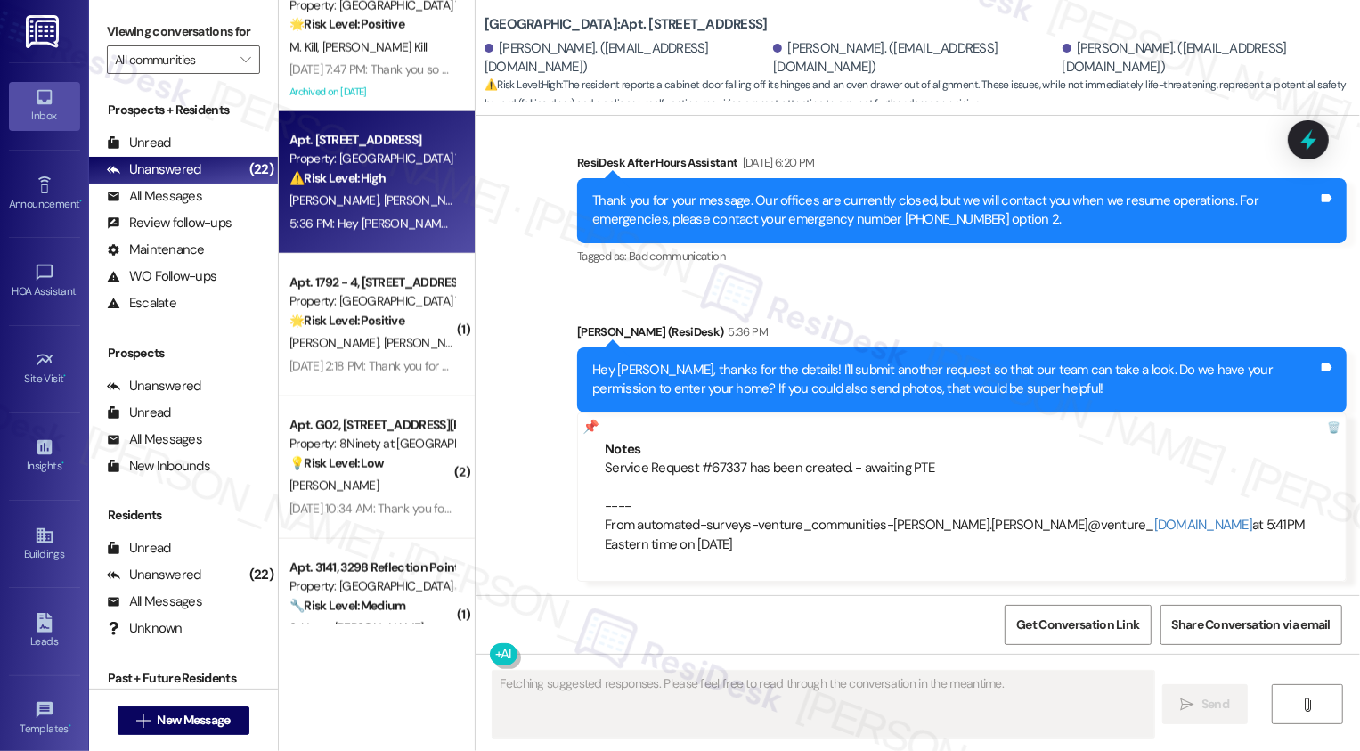
click at [378, 356] on div "Sep 20, 2025 at 2:18 PM: Thank you for your message. Our offices are currently …" at bounding box center [372, 366] width 168 height 22
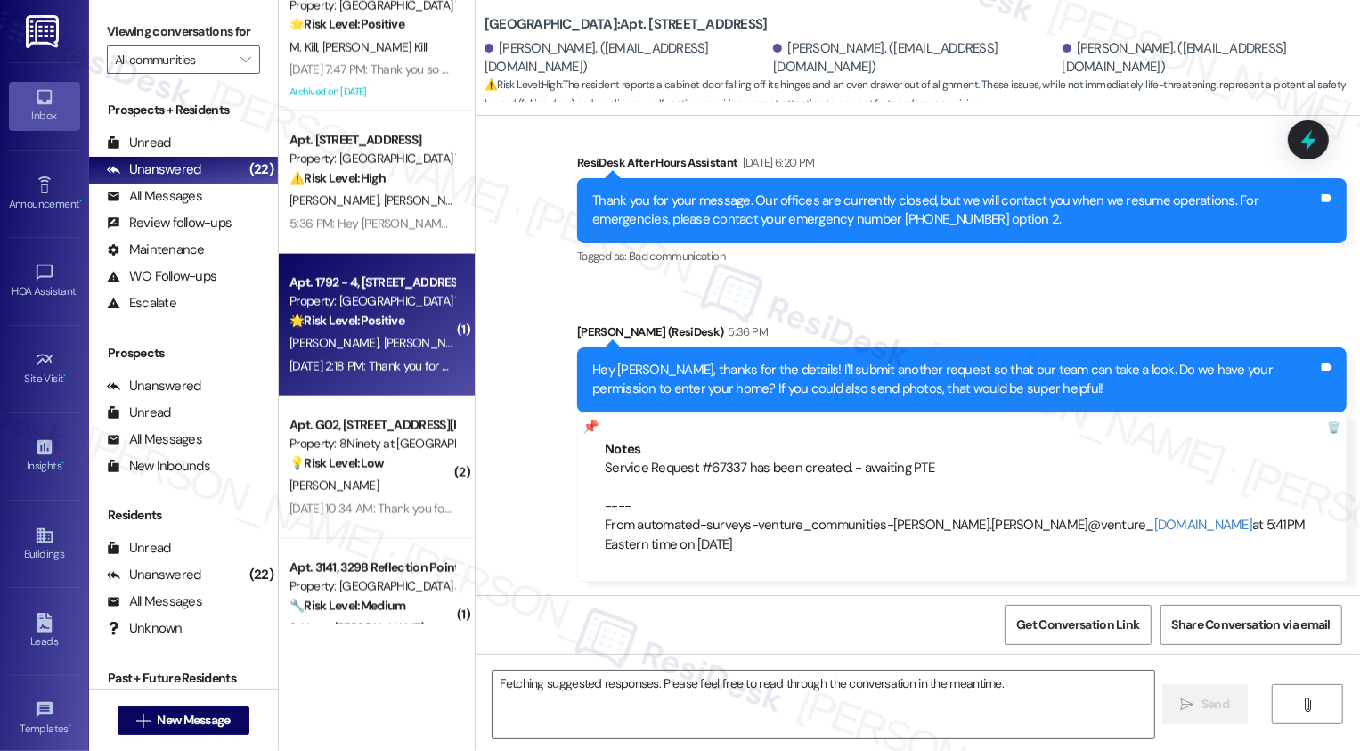
click at [378, 356] on div "Sep 20, 2025 at 2:18 PM: Thank you for your message. Our offices are currently …" at bounding box center [372, 366] width 168 height 22
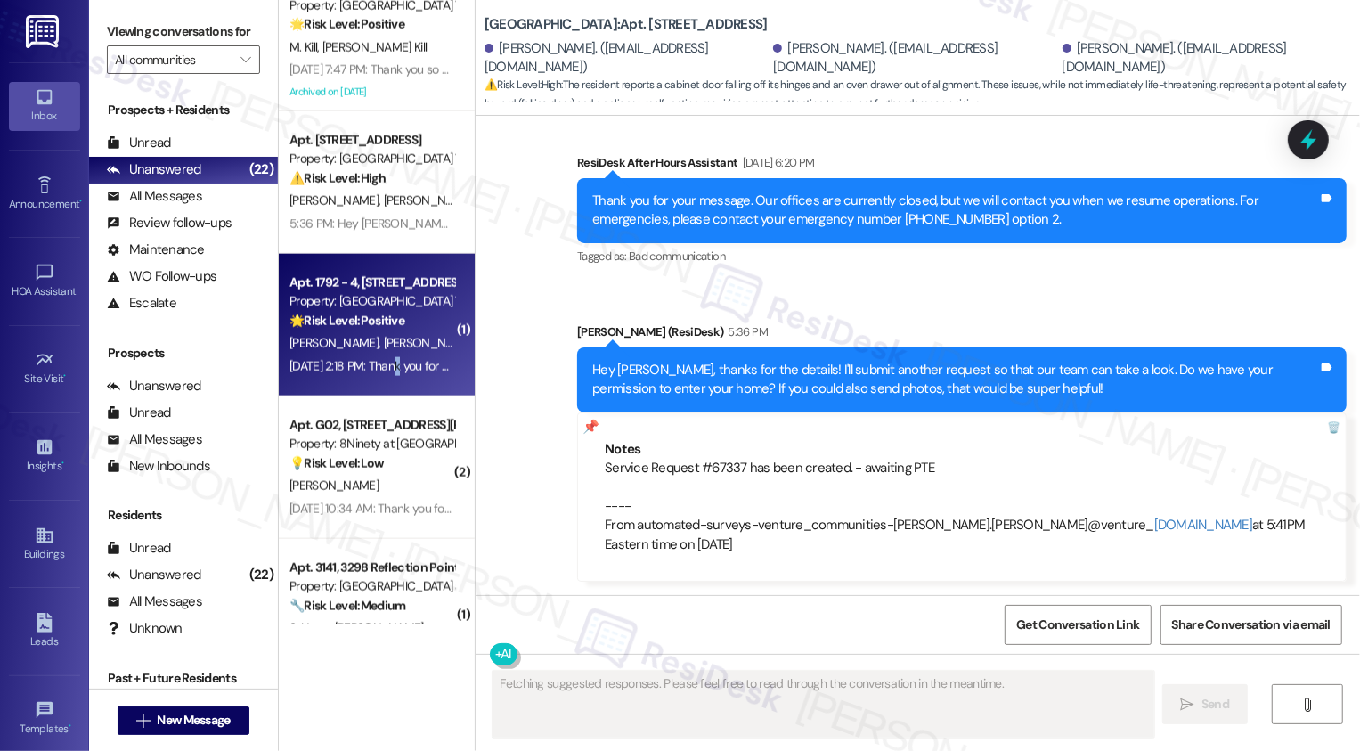
click at [378, 356] on div "Sep 20, 2025 at 2:18 PM: Thank you for your message. Our offices are currently …" at bounding box center [372, 366] width 168 height 22
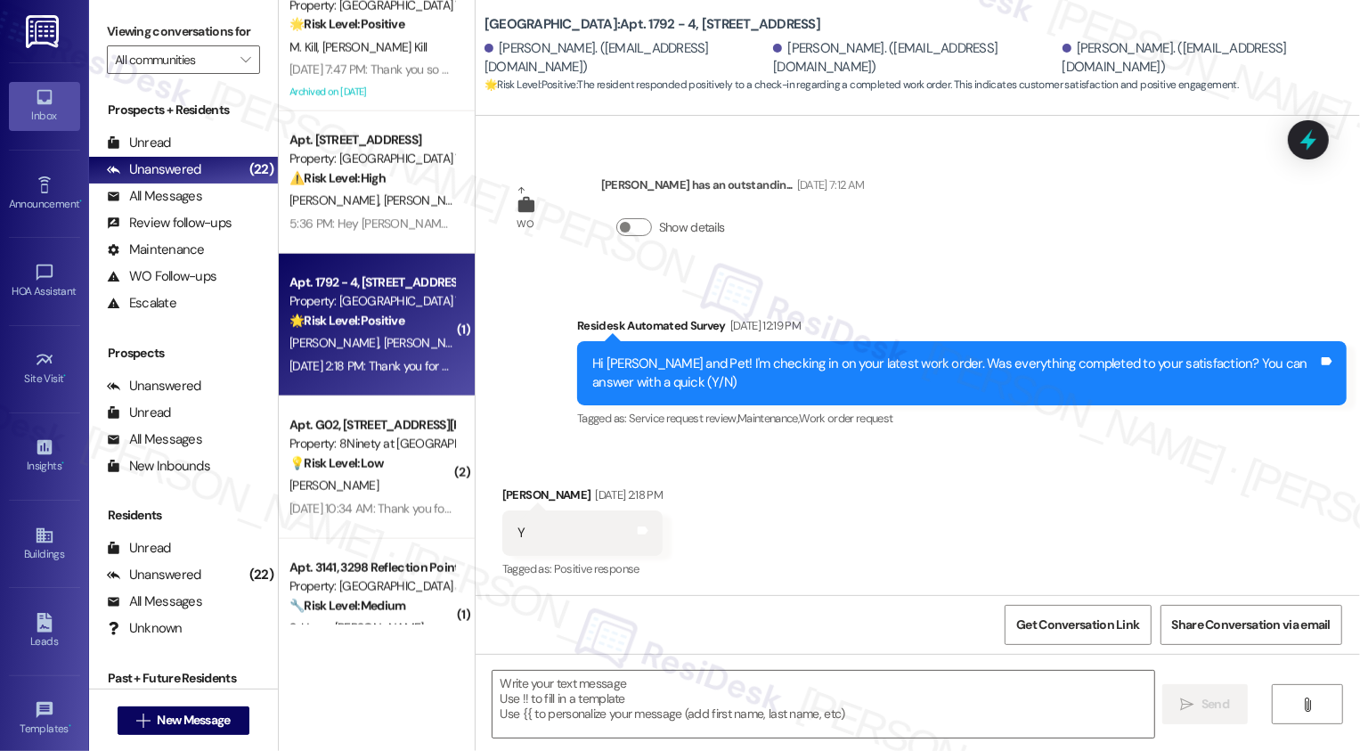
type textarea "Fetching suggested responses. Please feel free to read through the conversation…"
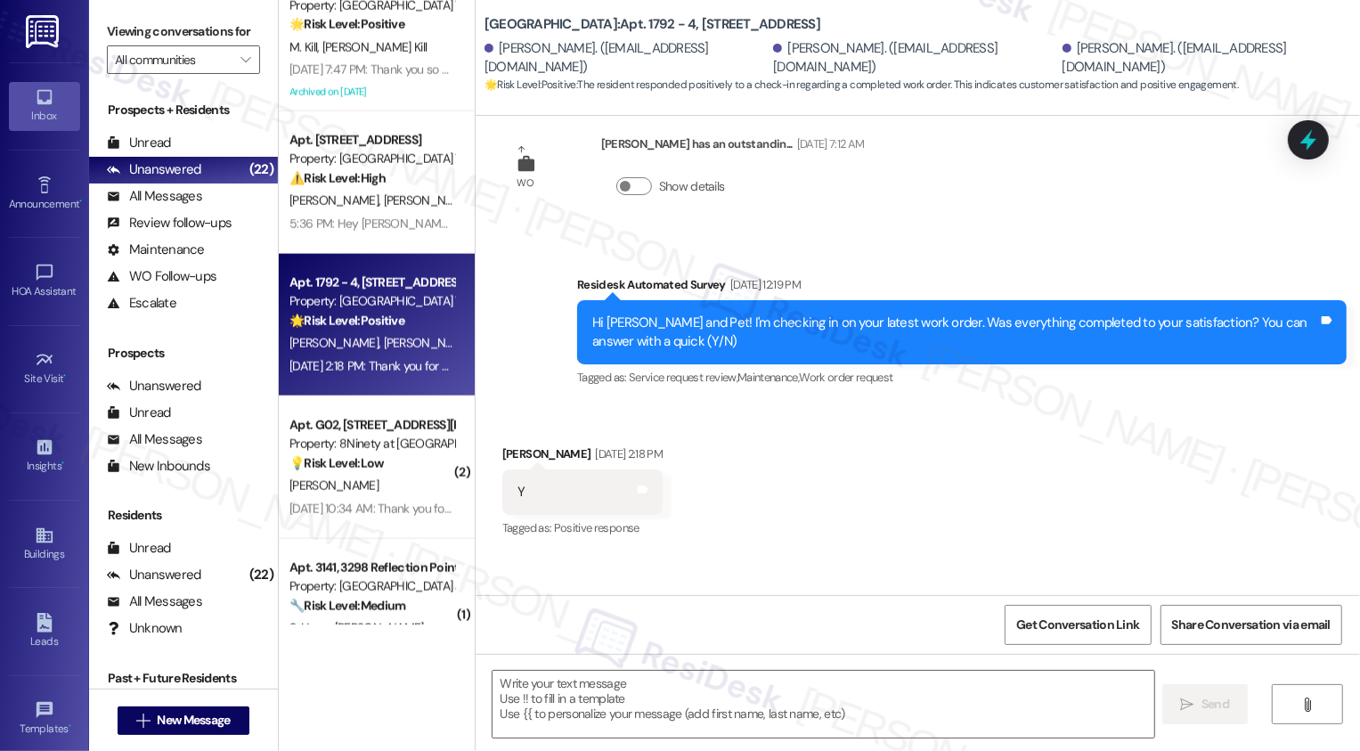
scroll to position [512, 0]
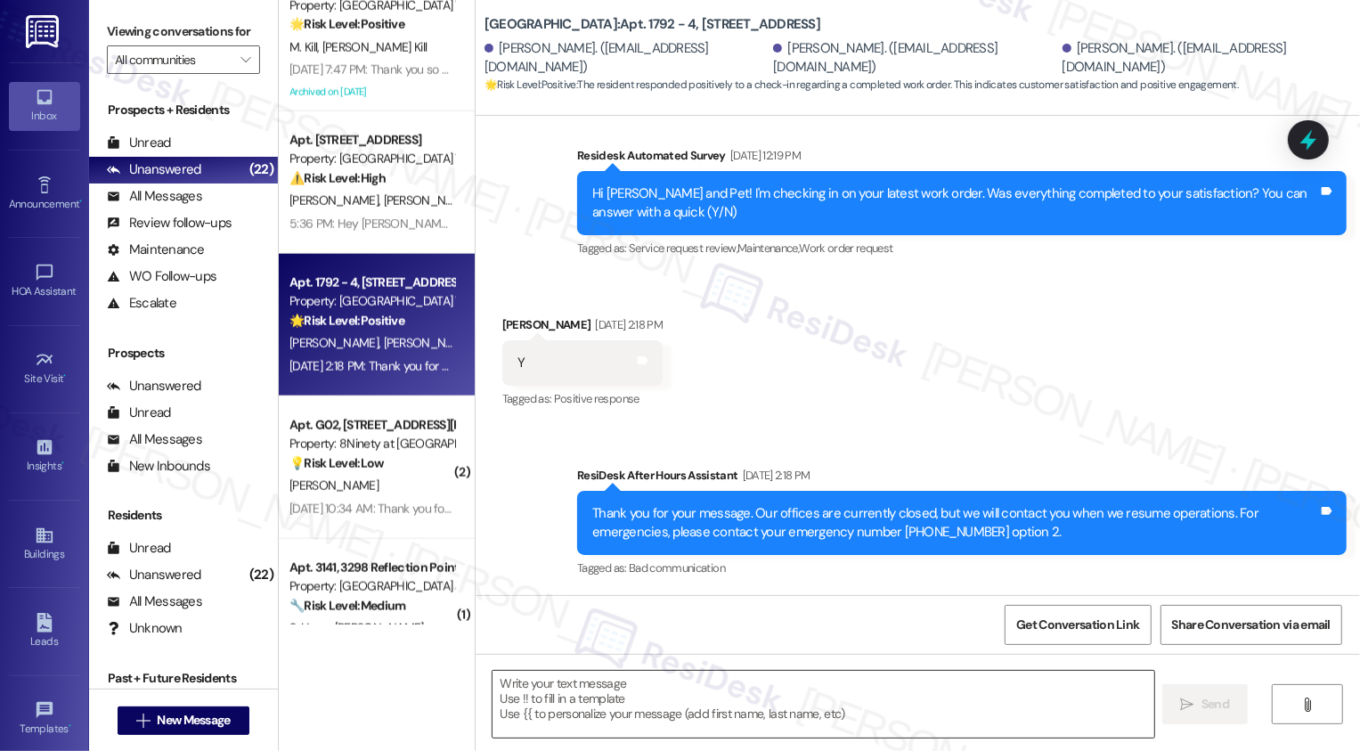
click at [630, 711] on textarea at bounding box center [823, 704] width 662 height 67
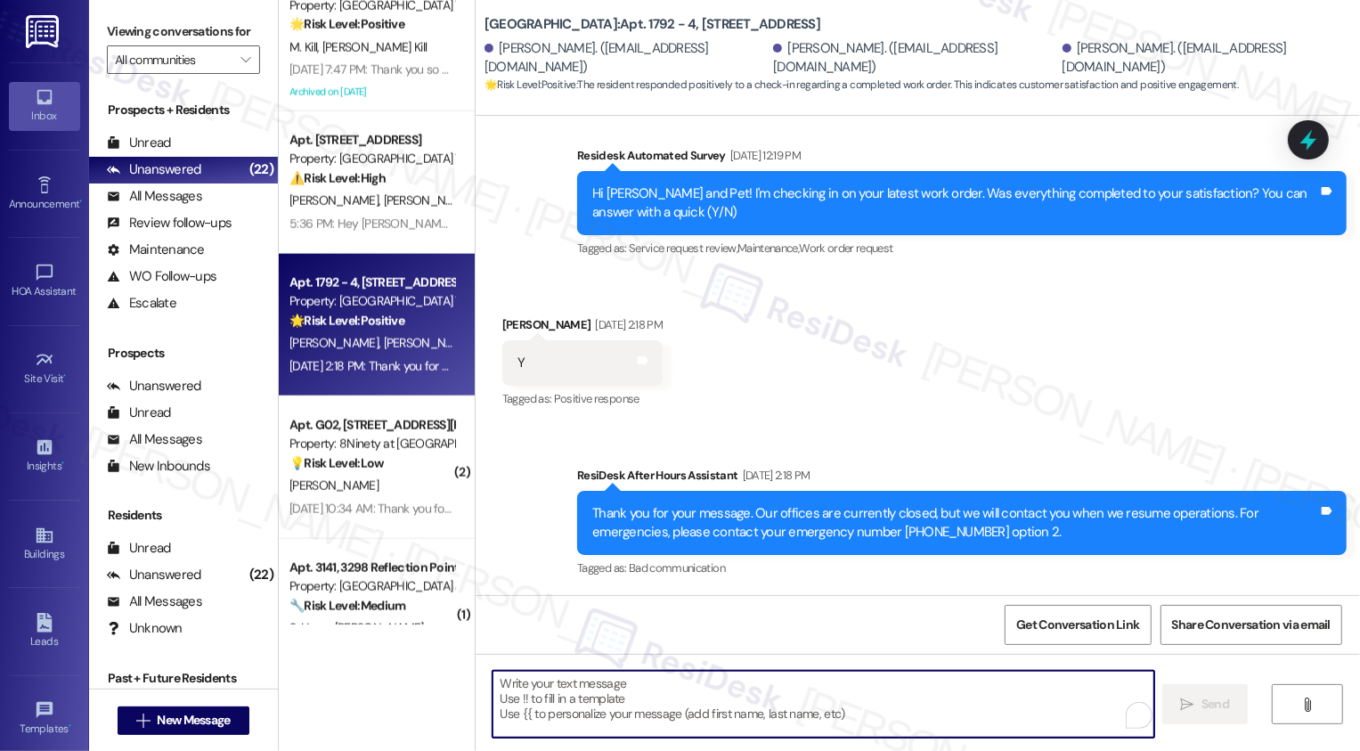
paste textarea "It's a pleasure to meet you, {{first_name}}! Thank you for confirming your work…"
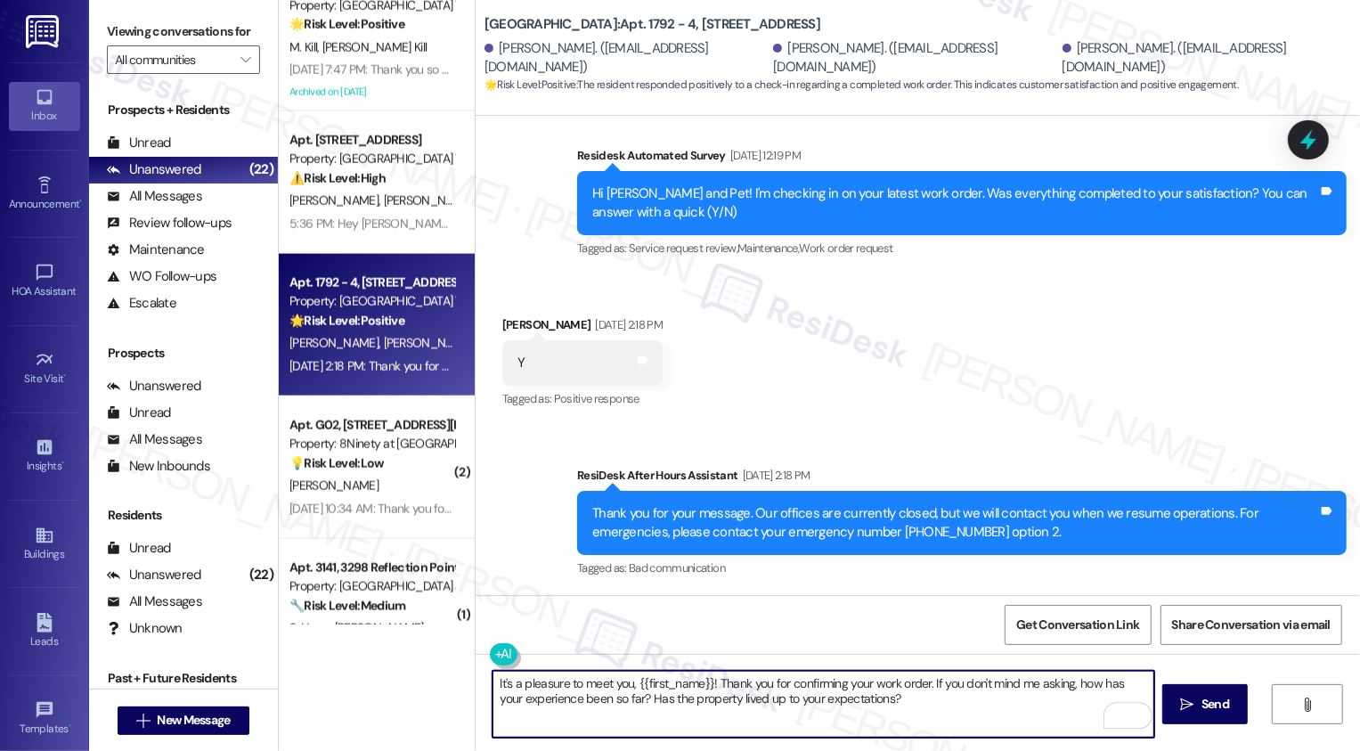
click at [669, 680] on textarea "It's a pleasure to meet you, {{first_name}}! Thank you for confirming your work…" at bounding box center [823, 704] width 662 height 67
type textarea "It's a pleasure to meet you, Pet! Thank you for confirming your work order. If …"
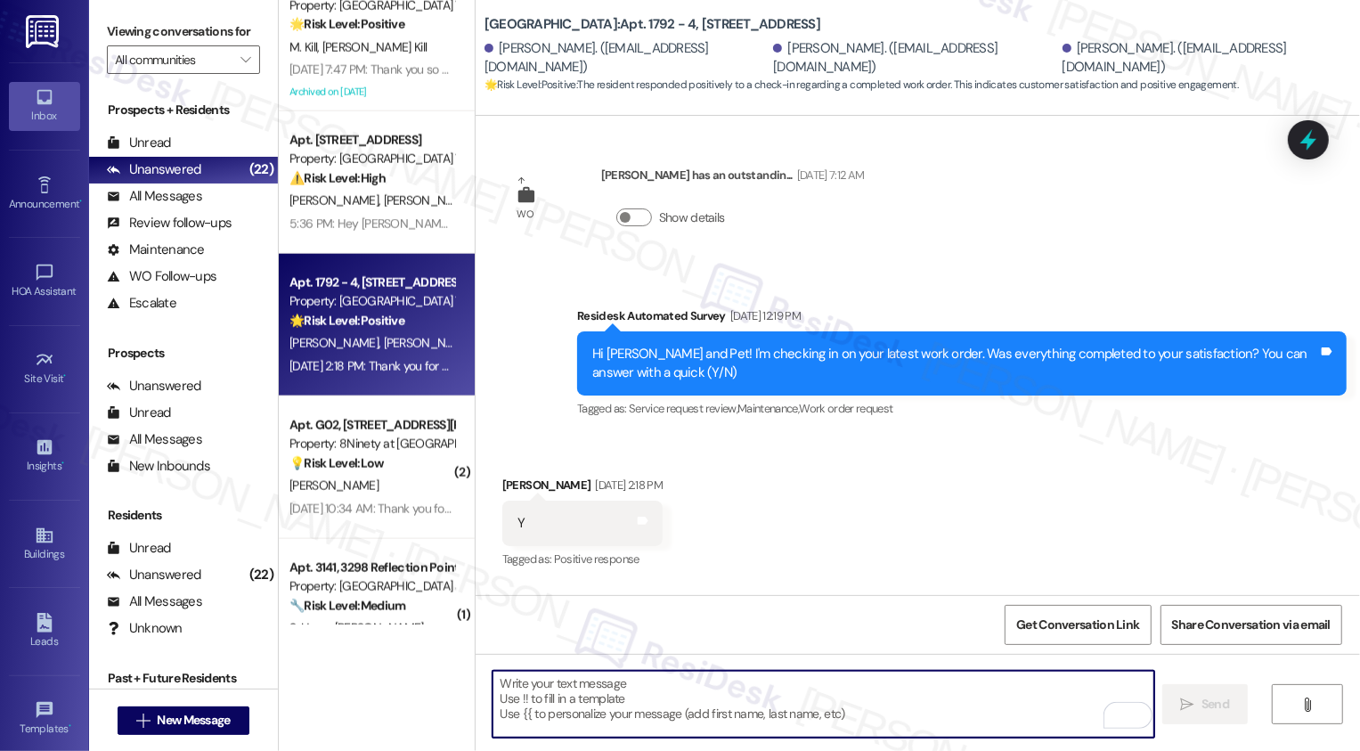
scroll to position [342, 0]
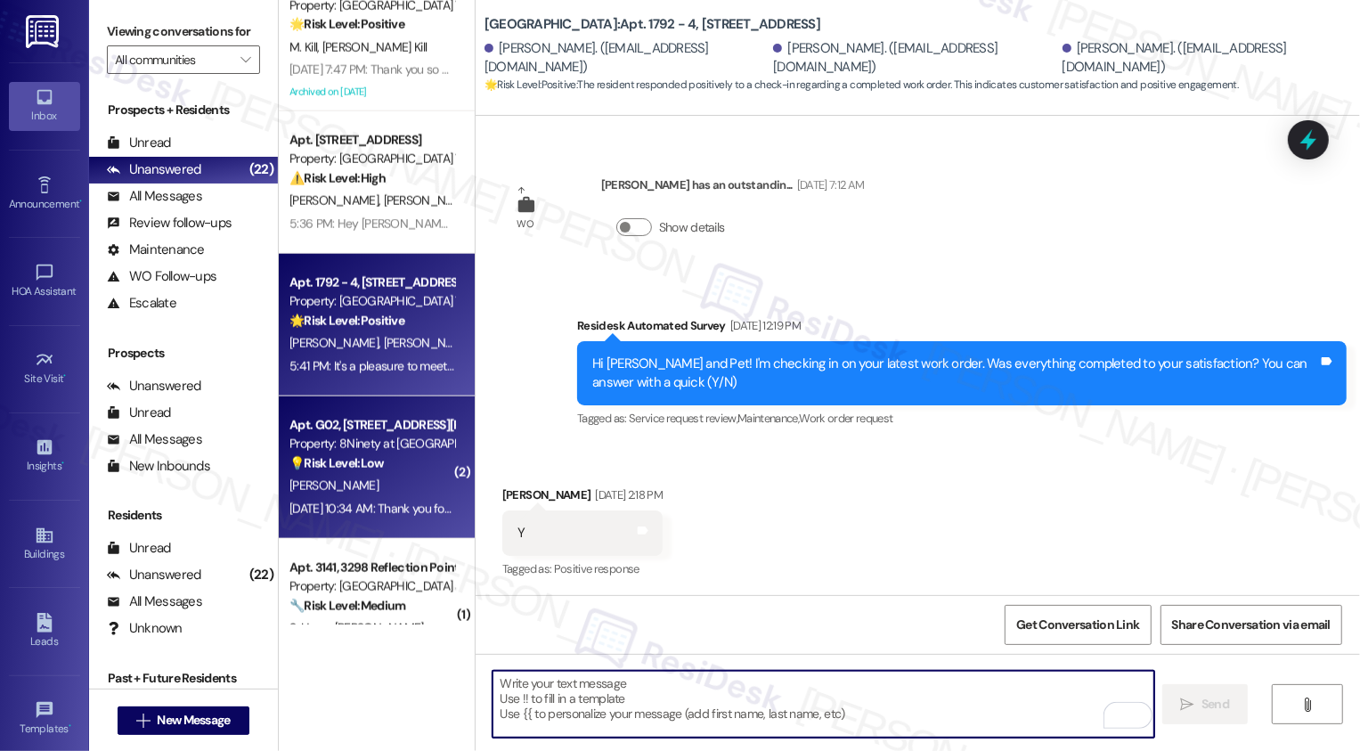
click at [356, 441] on div "Property: 8Ninety at [GEOGRAPHIC_DATA]" at bounding box center [371, 444] width 165 height 19
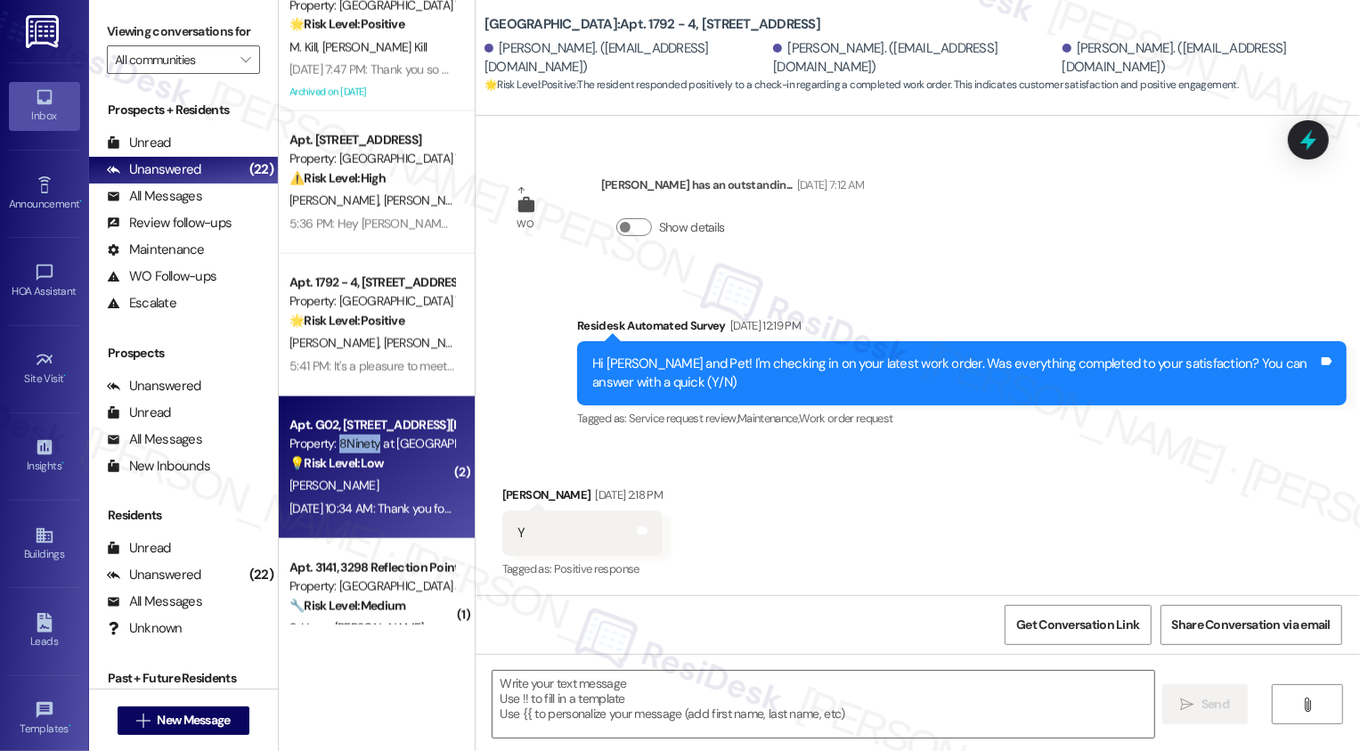
click at [356, 441] on div "Property: 8Ninety at [GEOGRAPHIC_DATA]" at bounding box center [371, 444] width 165 height 19
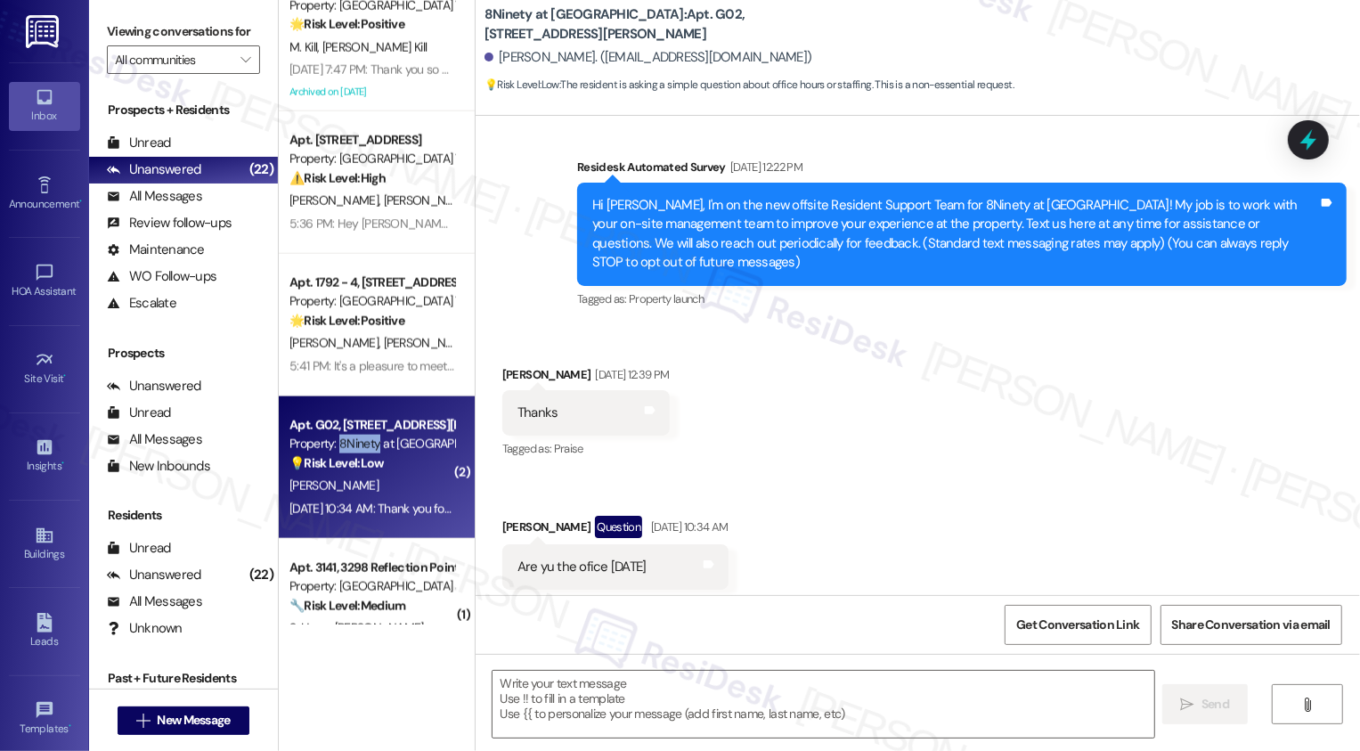
scroll to position [132, 0]
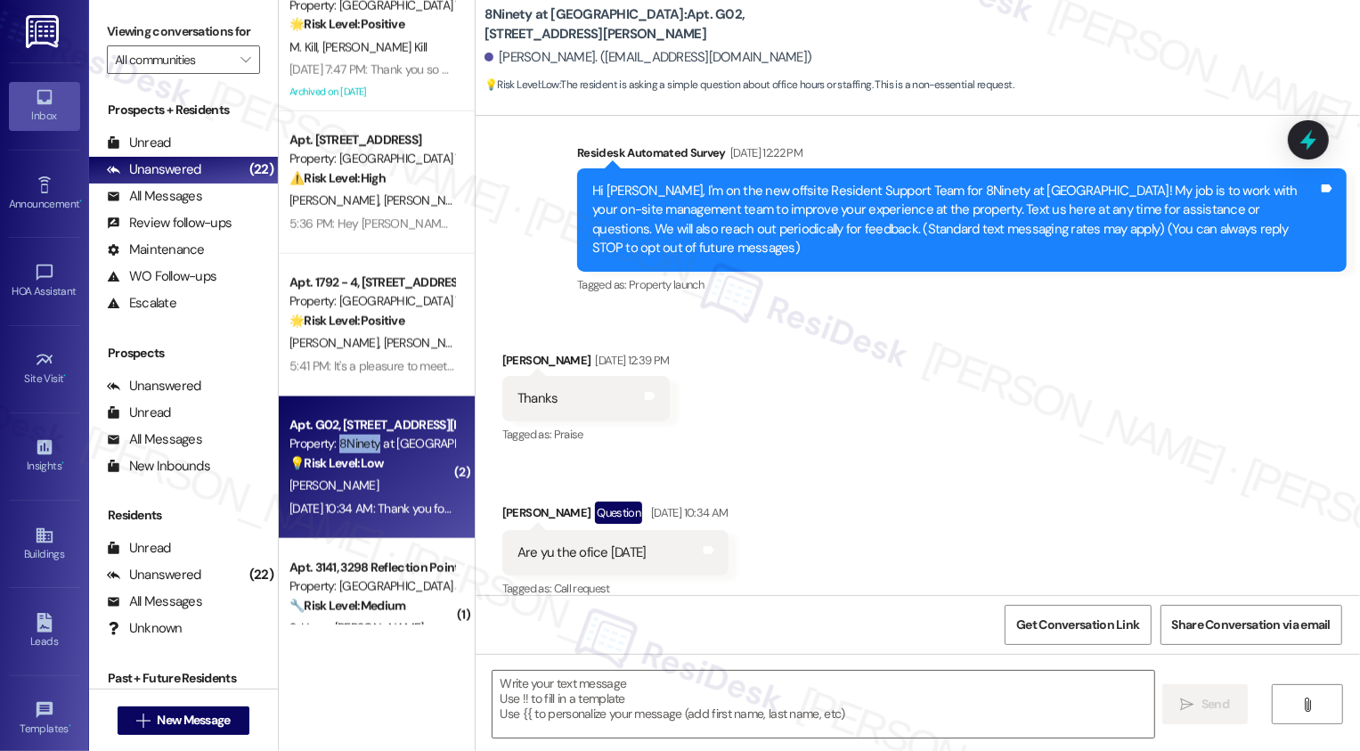
type textarea "Fetching suggested responses. Please feel free to read through the conversation…"
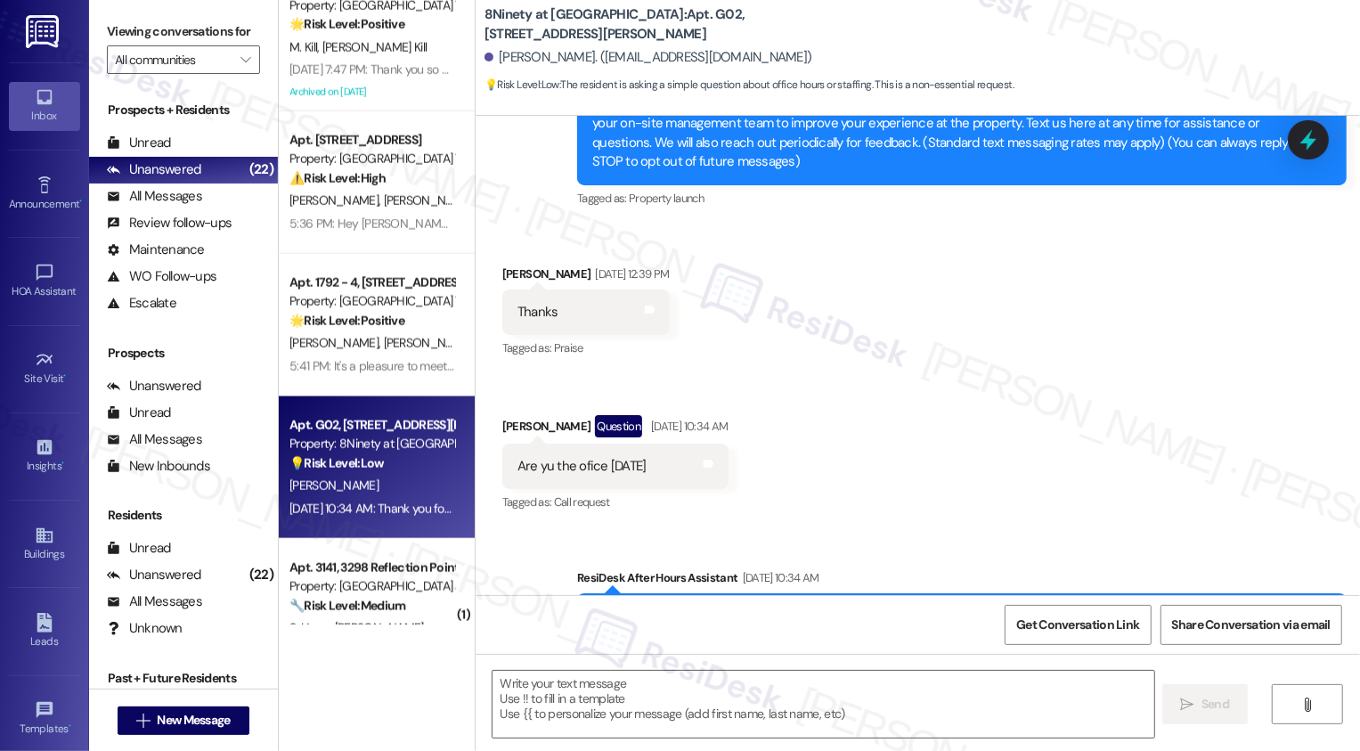
scroll to position [240, 0]
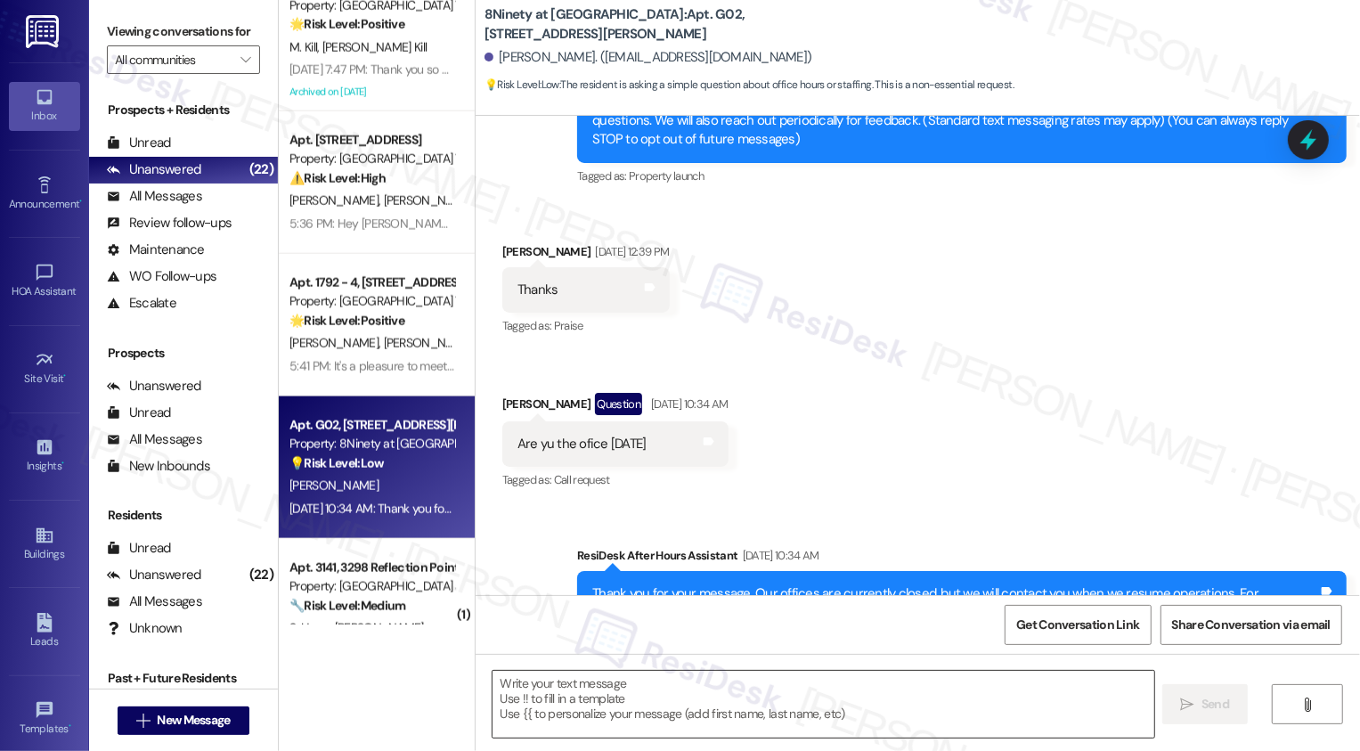
click at [796, 698] on textarea at bounding box center [823, 704] width 662 height 67
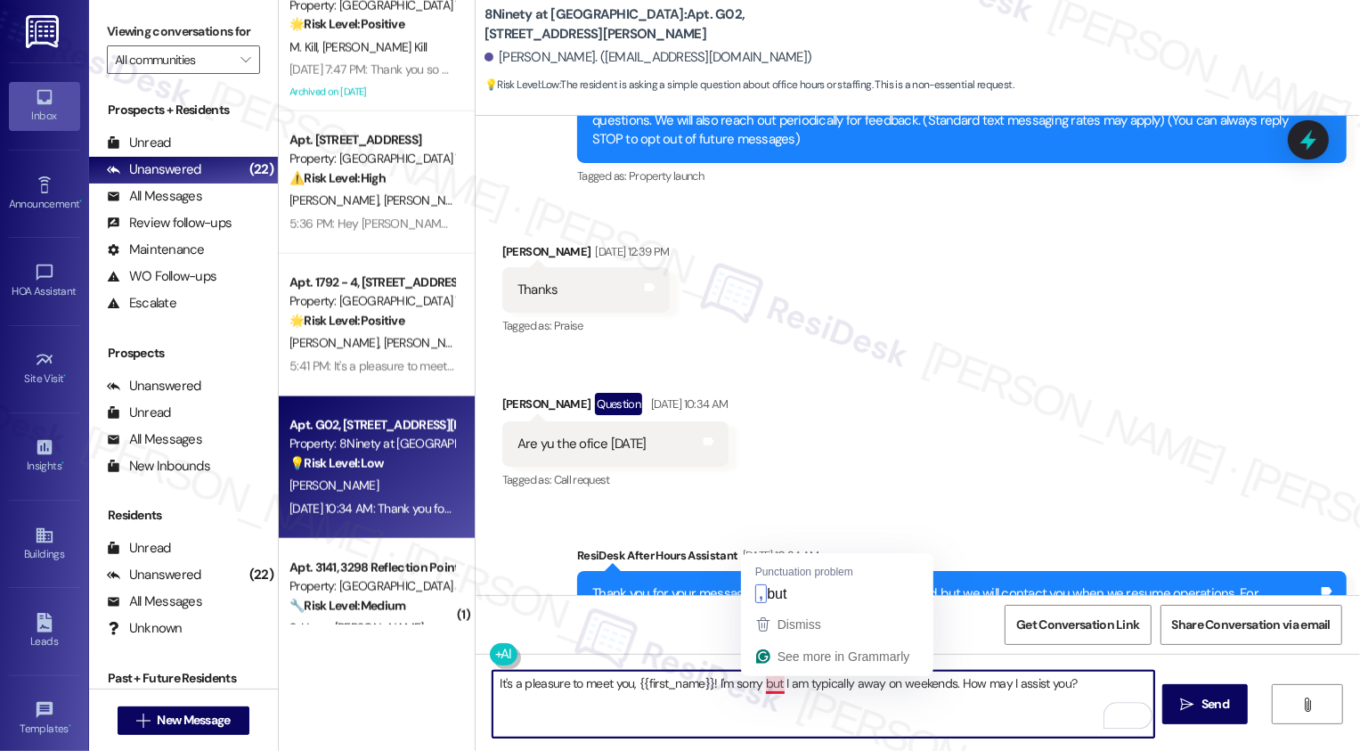
click at [765, 684] on textarea "It's a pleasure to meet you, {{first_name}}! I'm sorry but I am typically away …" at bounding box center [823, 704] width 662 height 67
type textarea "It's a pleasure to meet you, {{first_name}}! I'm sorry, but I am typically away…"
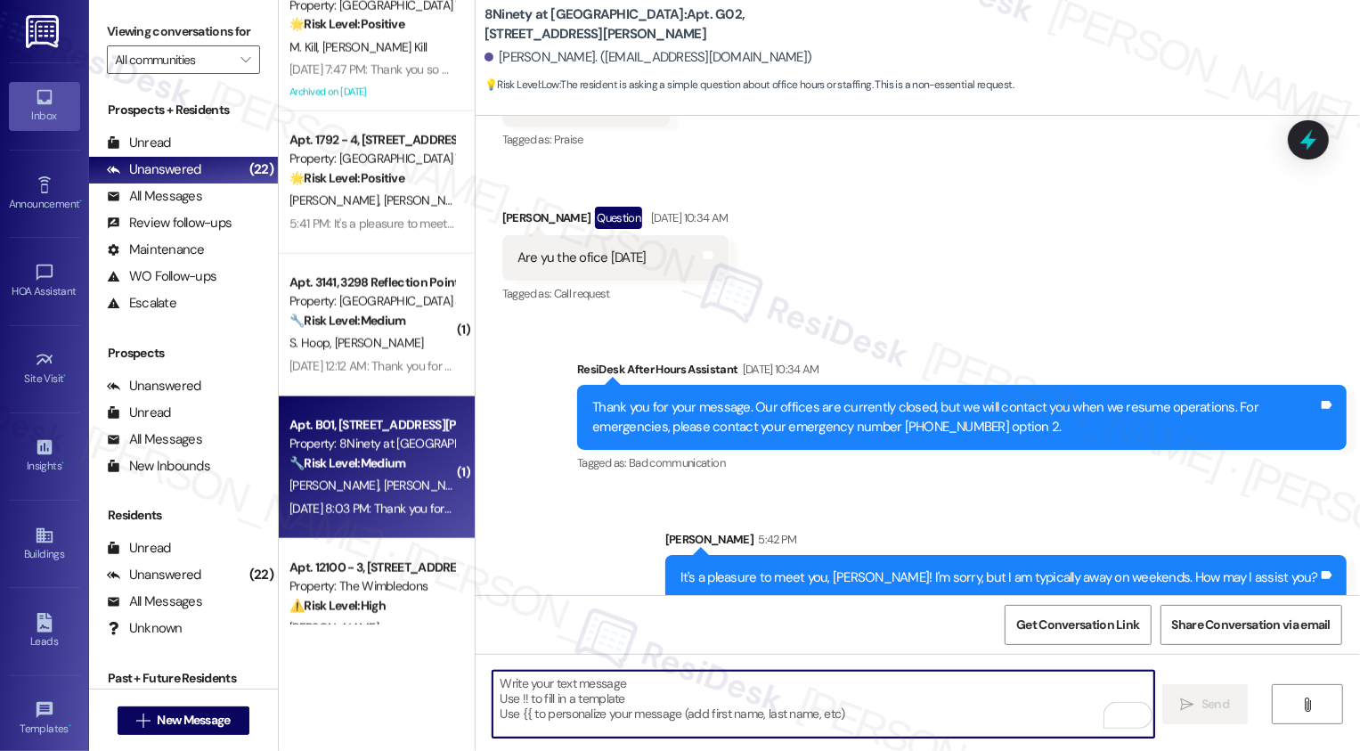
scroll to position [1718, 0]
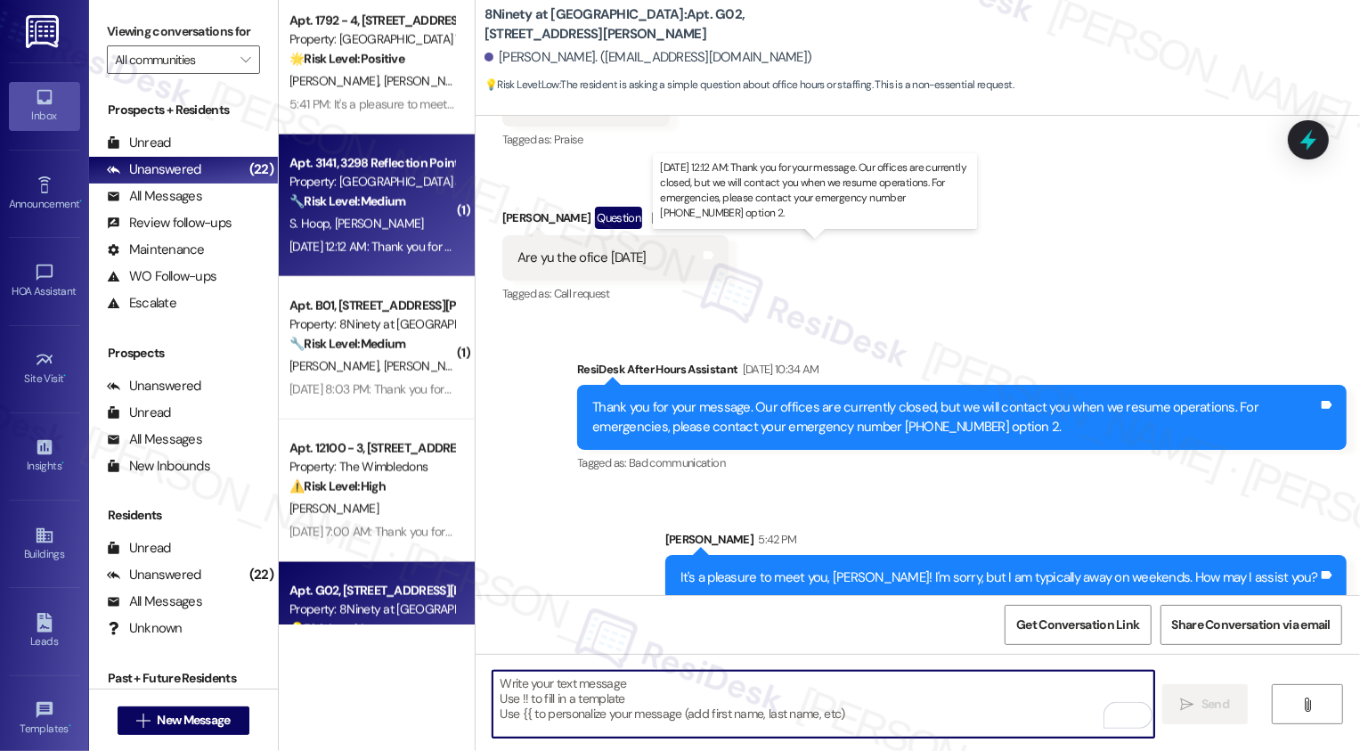
click at [376, 243] on div "Sep 20, 2025 at 12:12 AM: Thank you for your message. Our offices are currently…" at bounding box center [850, 247] width 1123 height 16
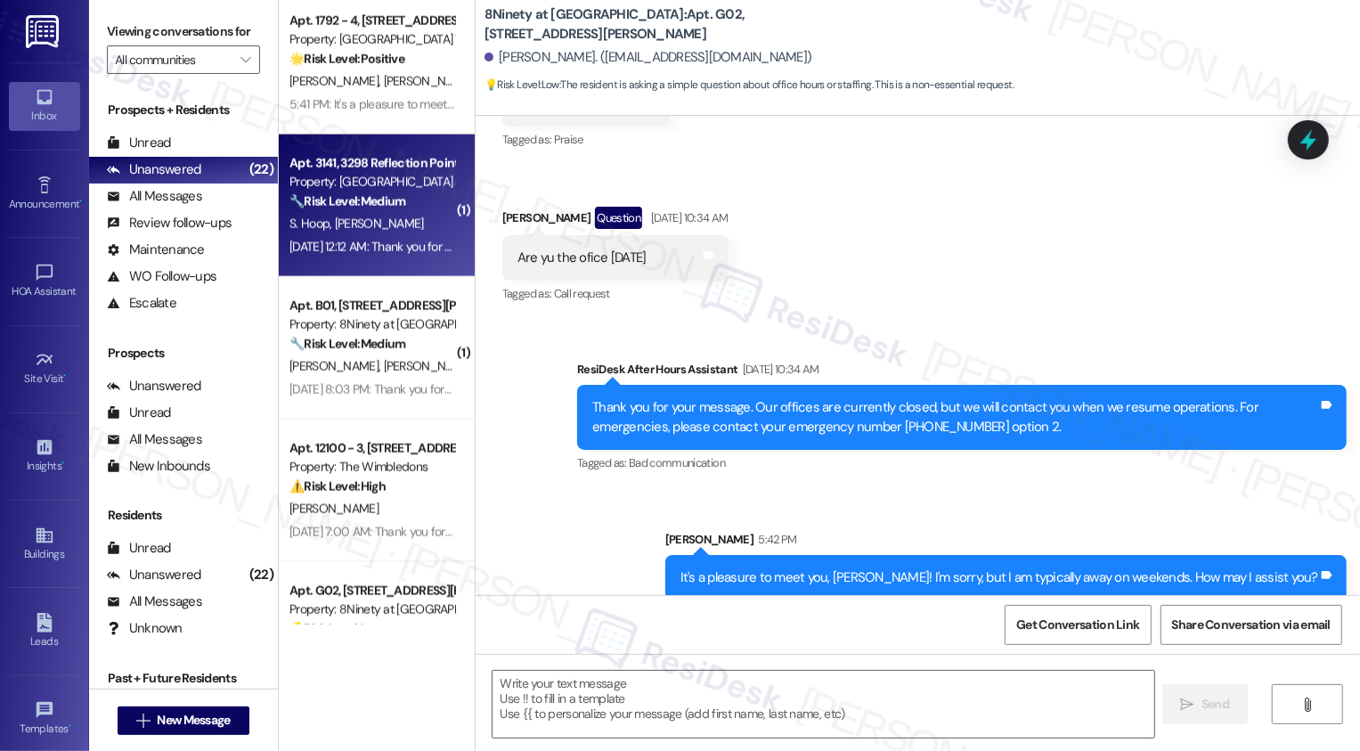
click at [376, 243] on div "Sep 20, 2025 at 12:12 AM: Thank you for your message. Our offices are currently…" at bounding box center [850, 247] width 1123 height 16
type textarea "Fetching suggested responses. Please feel free to read through the conversation…"
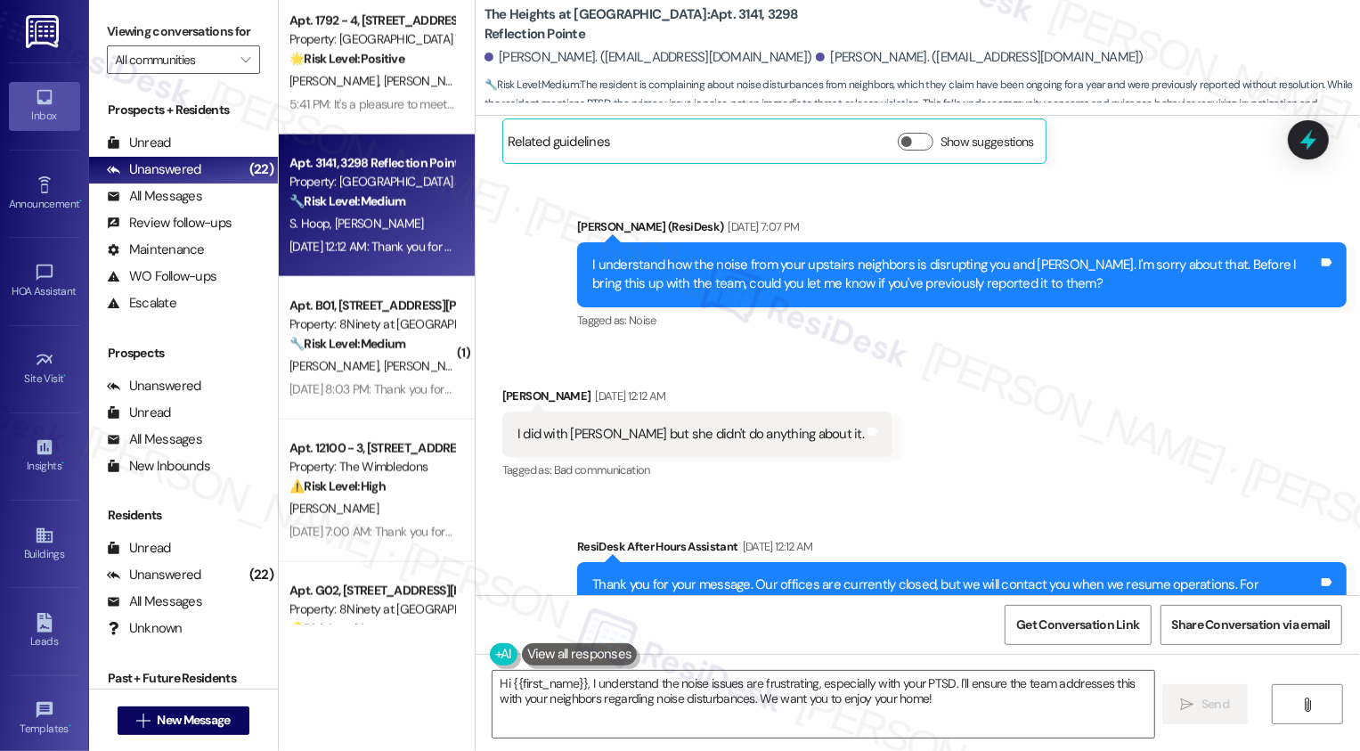
scroll to position [1642, 0]
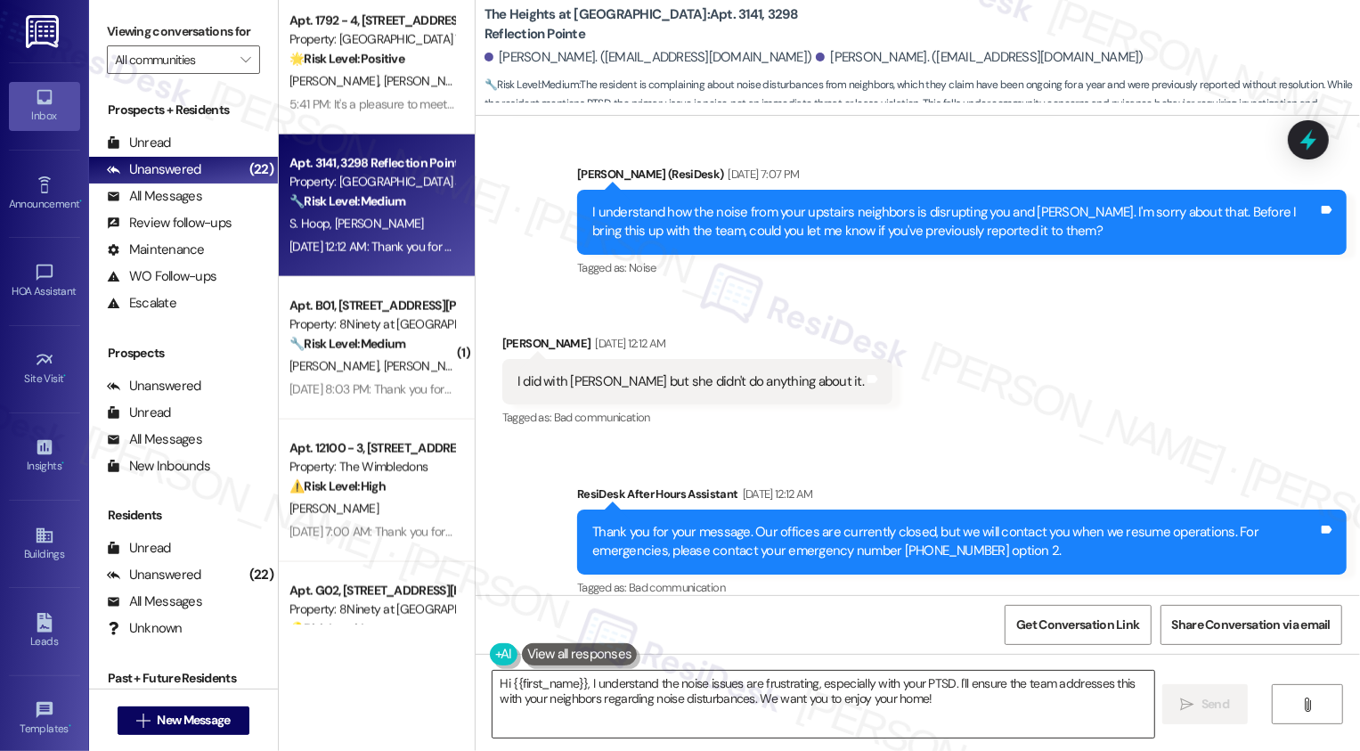
click at [931, 697] on textarea "Hi {{first_name}}, I understand the noise issues are frustrating, especially wi…" at bounding box center [823, 704] width 662 height 67
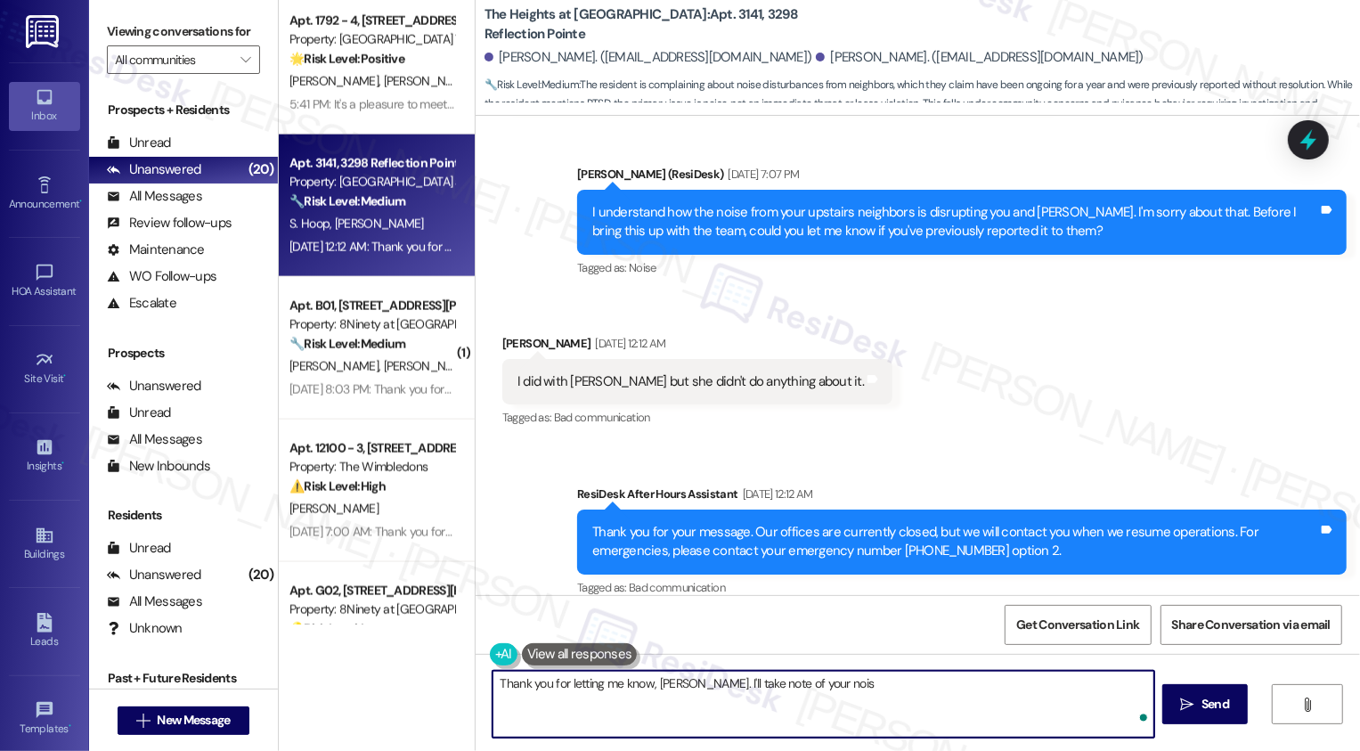
type textarea "Thank you for letting me know, Dwain. I'll take note of your nois"
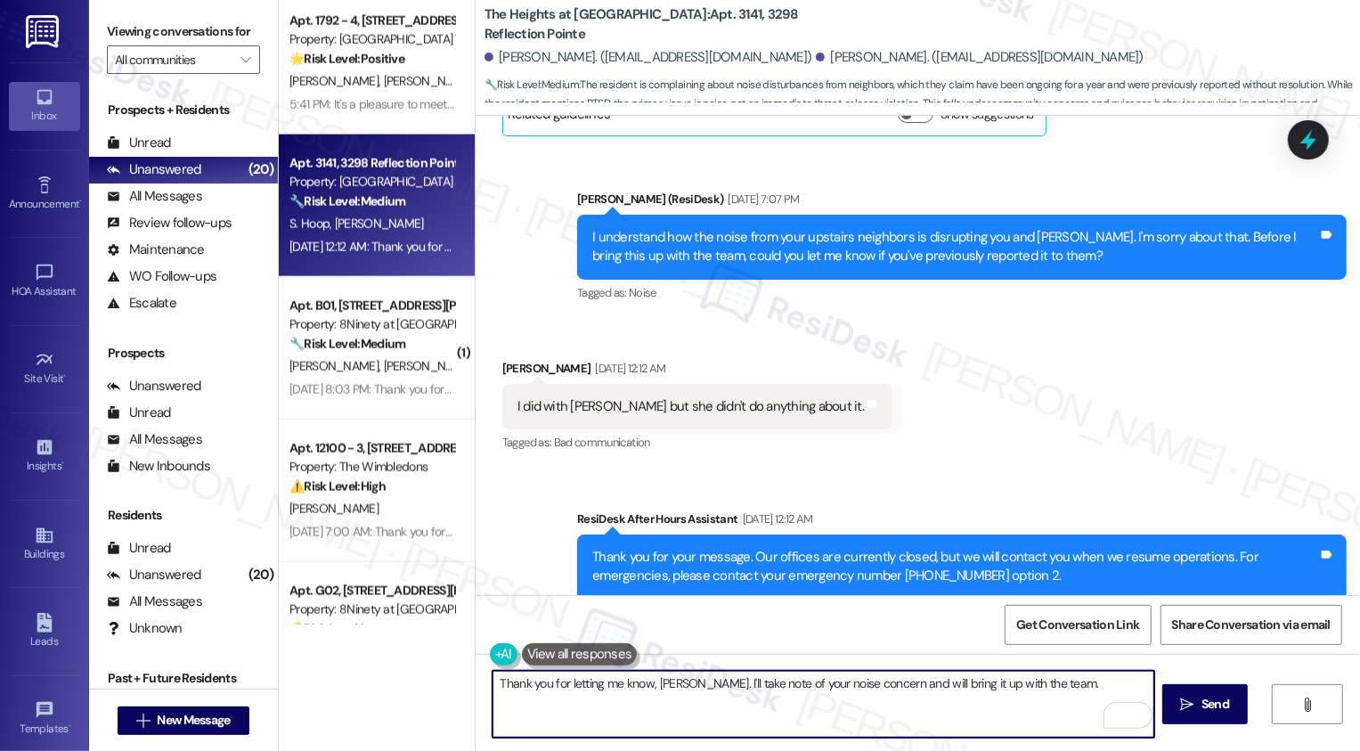
scroll to position [1642, 0]
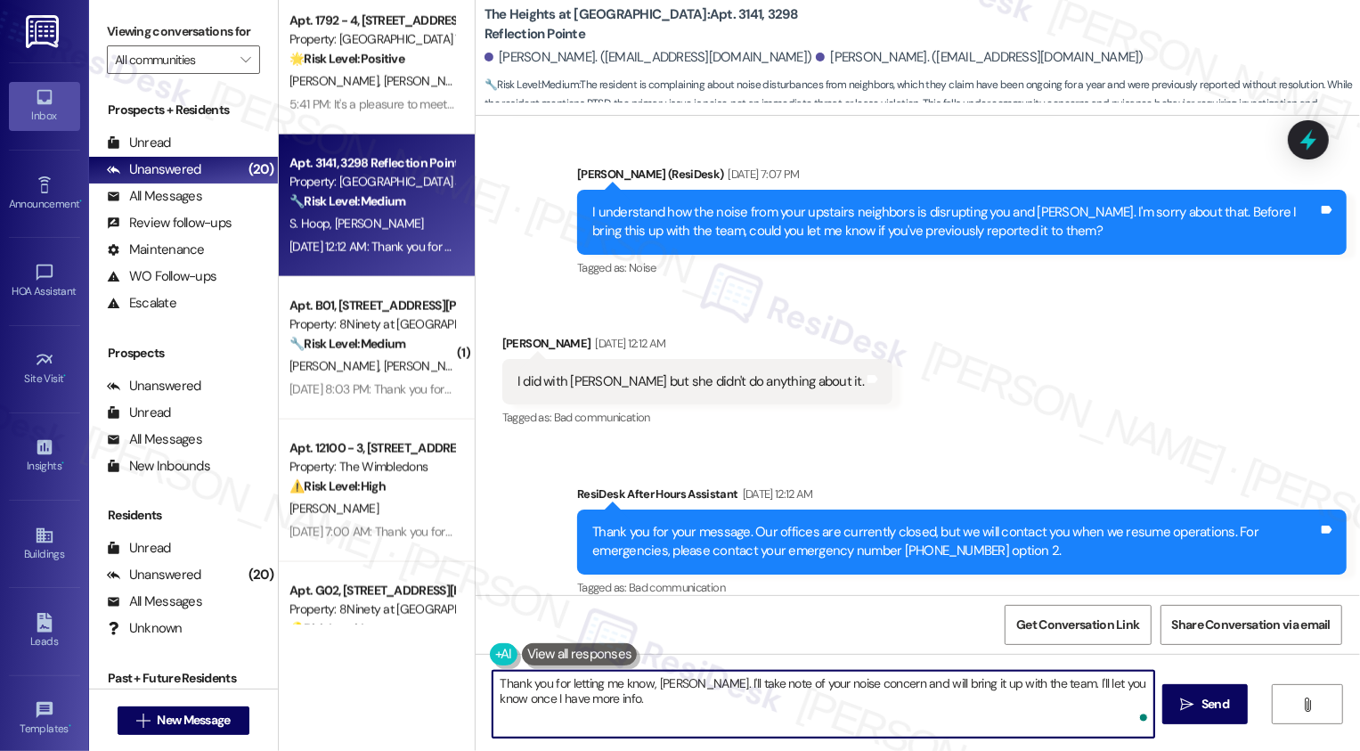
type textarea "Thank you for letting me know, [PERSON_NAME]. I'll take note of your noise conc…"
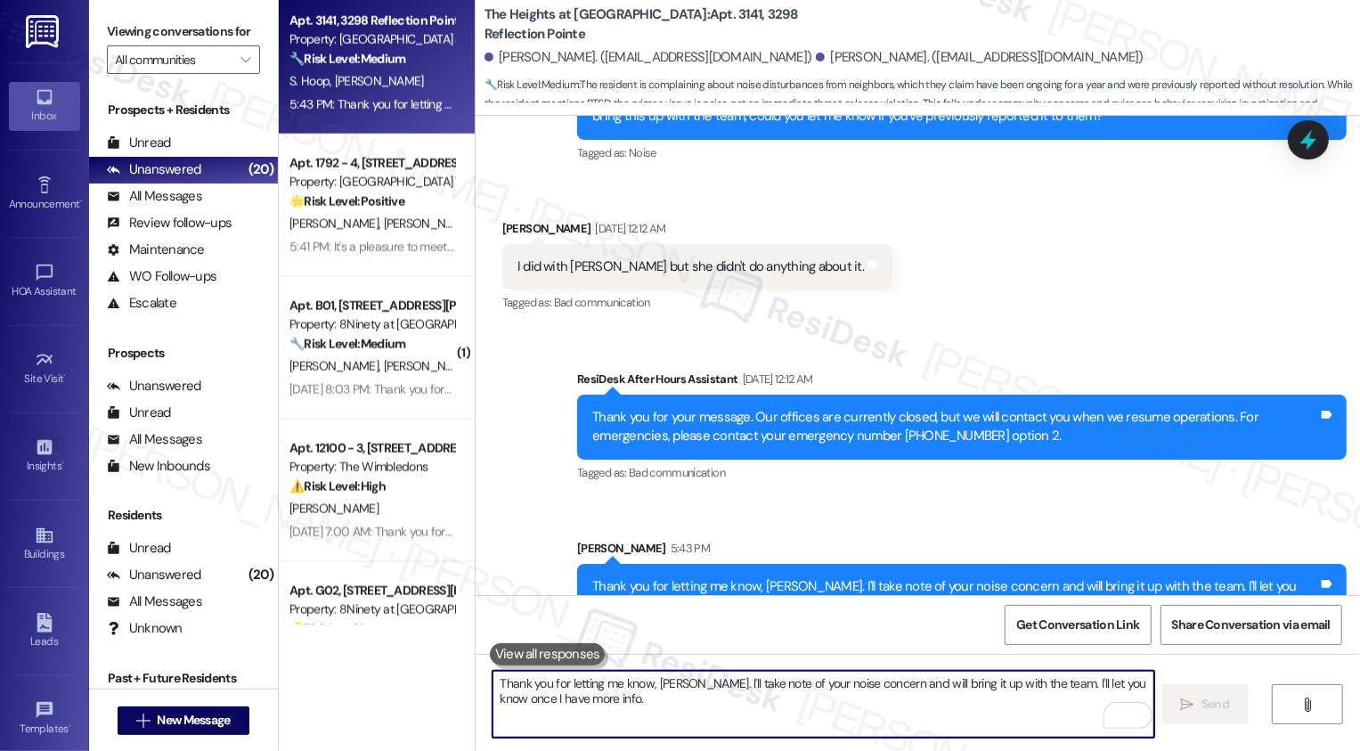
scroll to position [1785, 0]
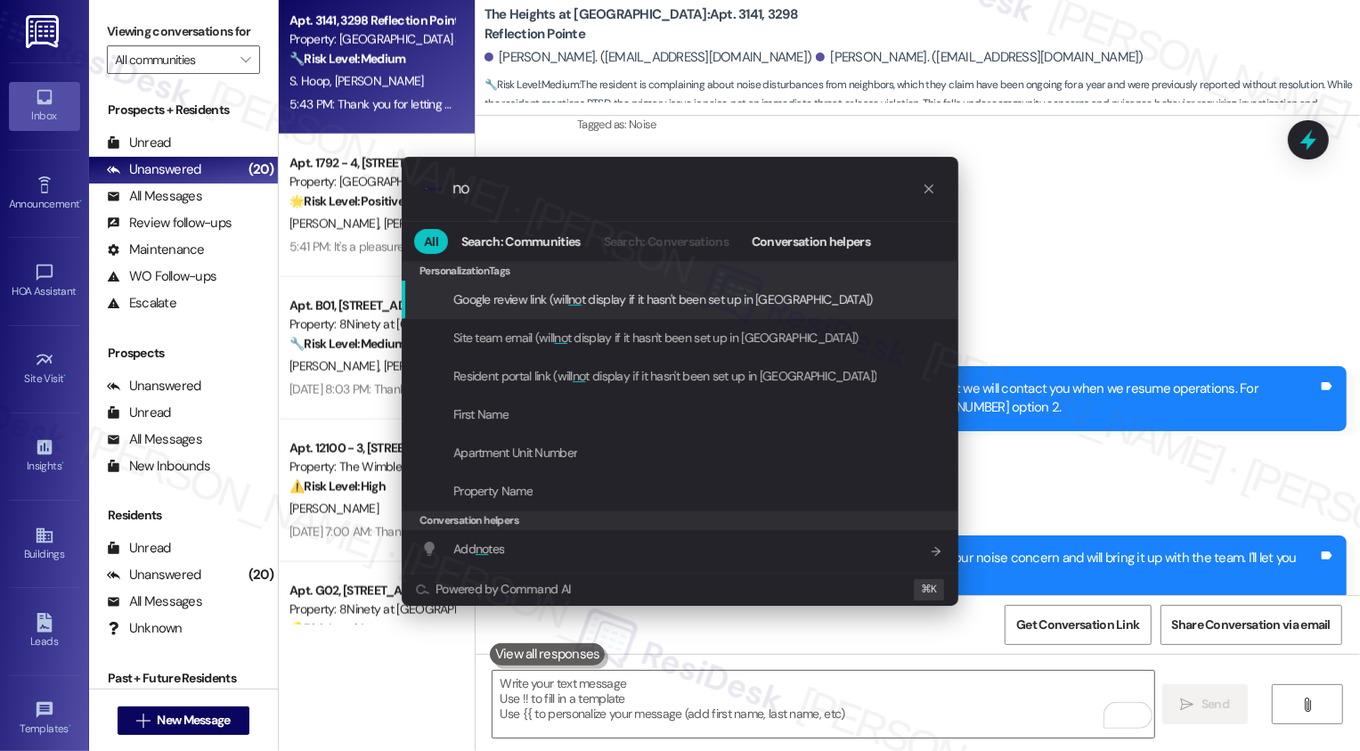
type input "n"
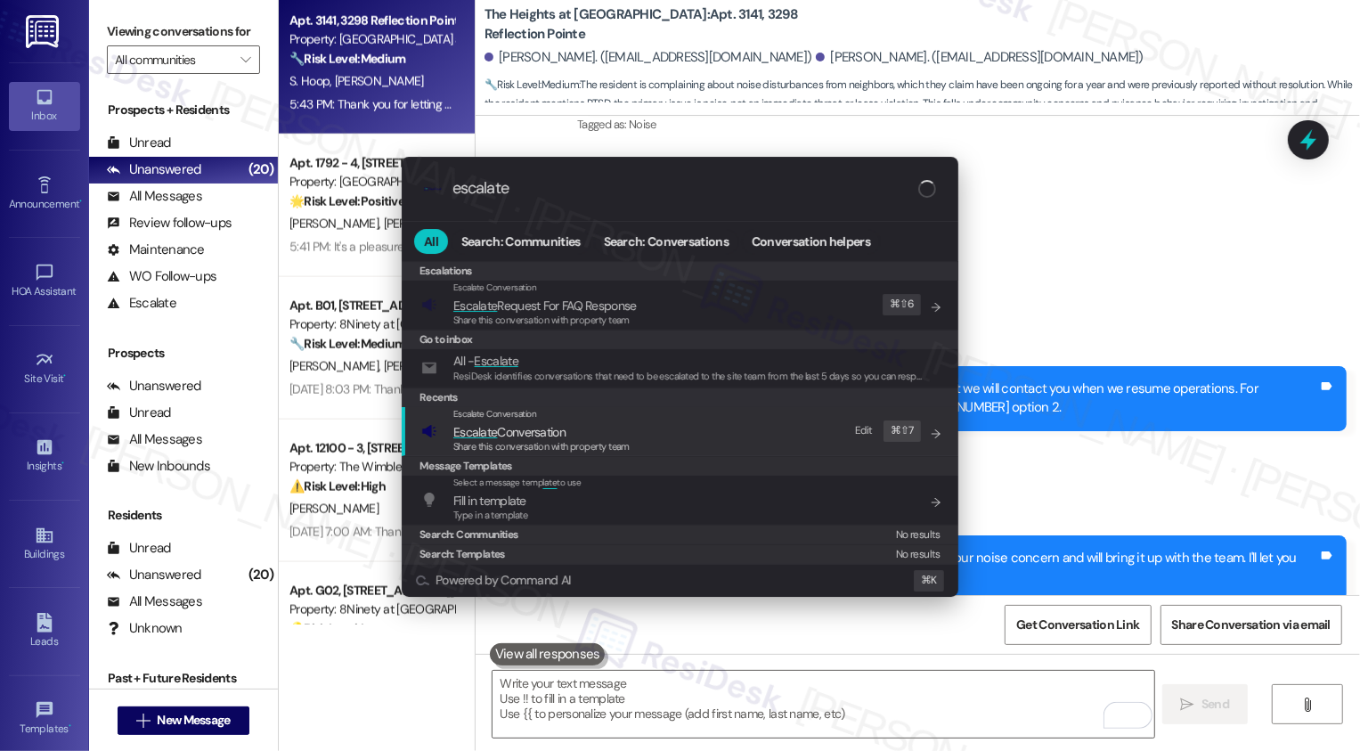
type input "escalate"
click at [555, 427] on span "Escalate Conversation" at bounding box center [509, 432] width 112 height 16
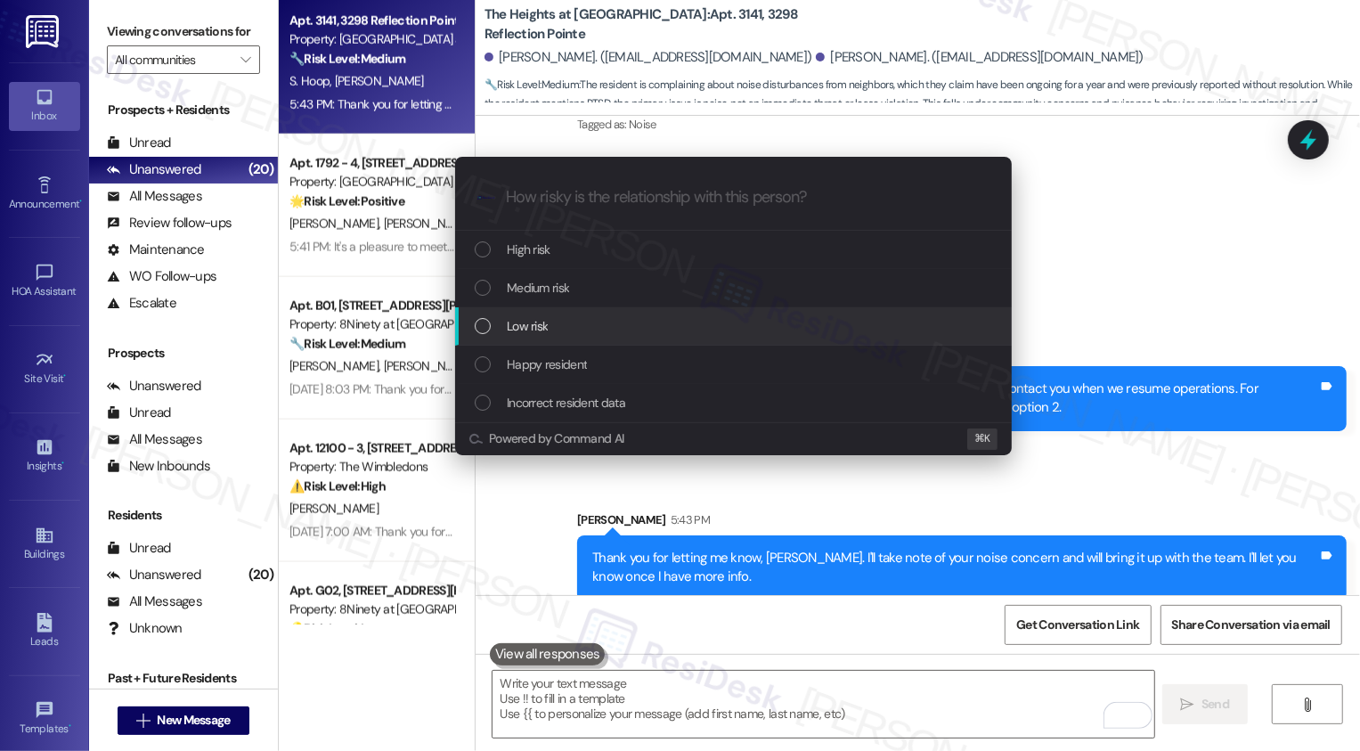
click at [524, 324] on span "Low risk" at bounding box center [527, 326] width 41 height 20
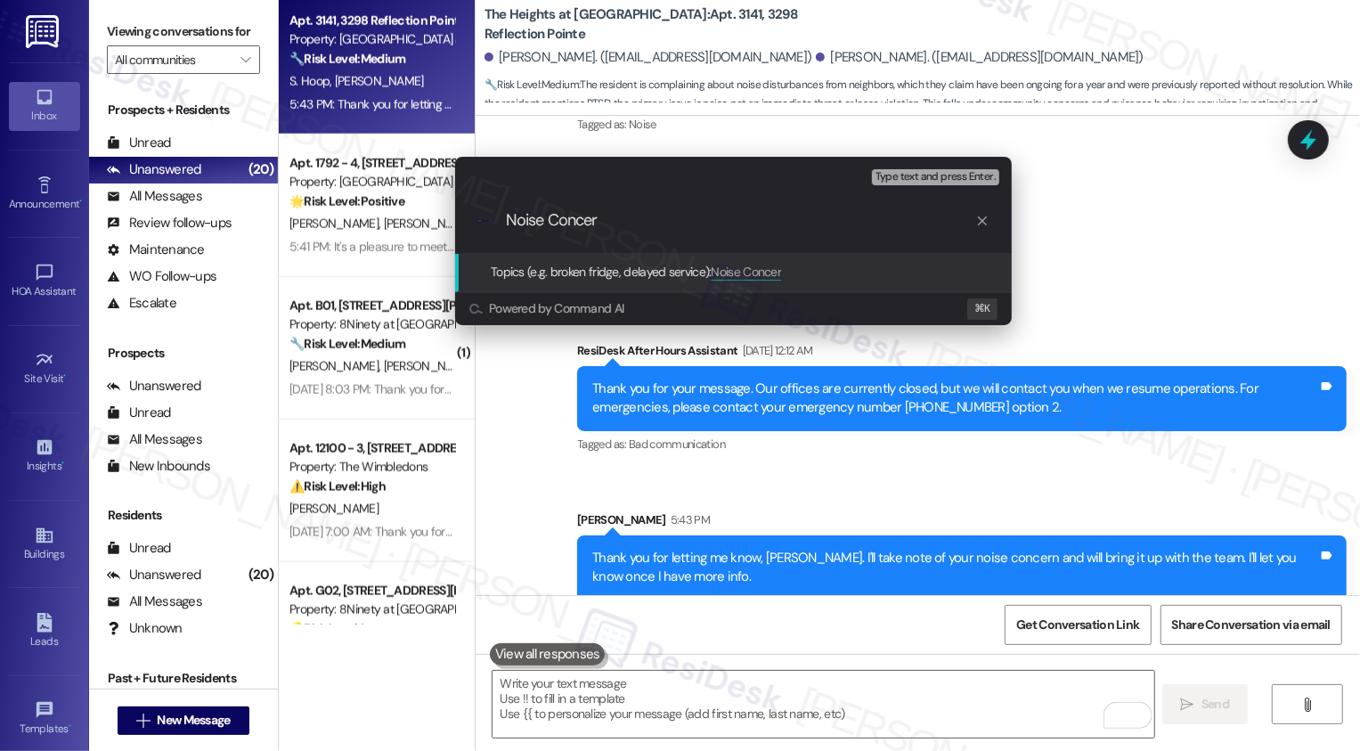
type input "Noise Concern"
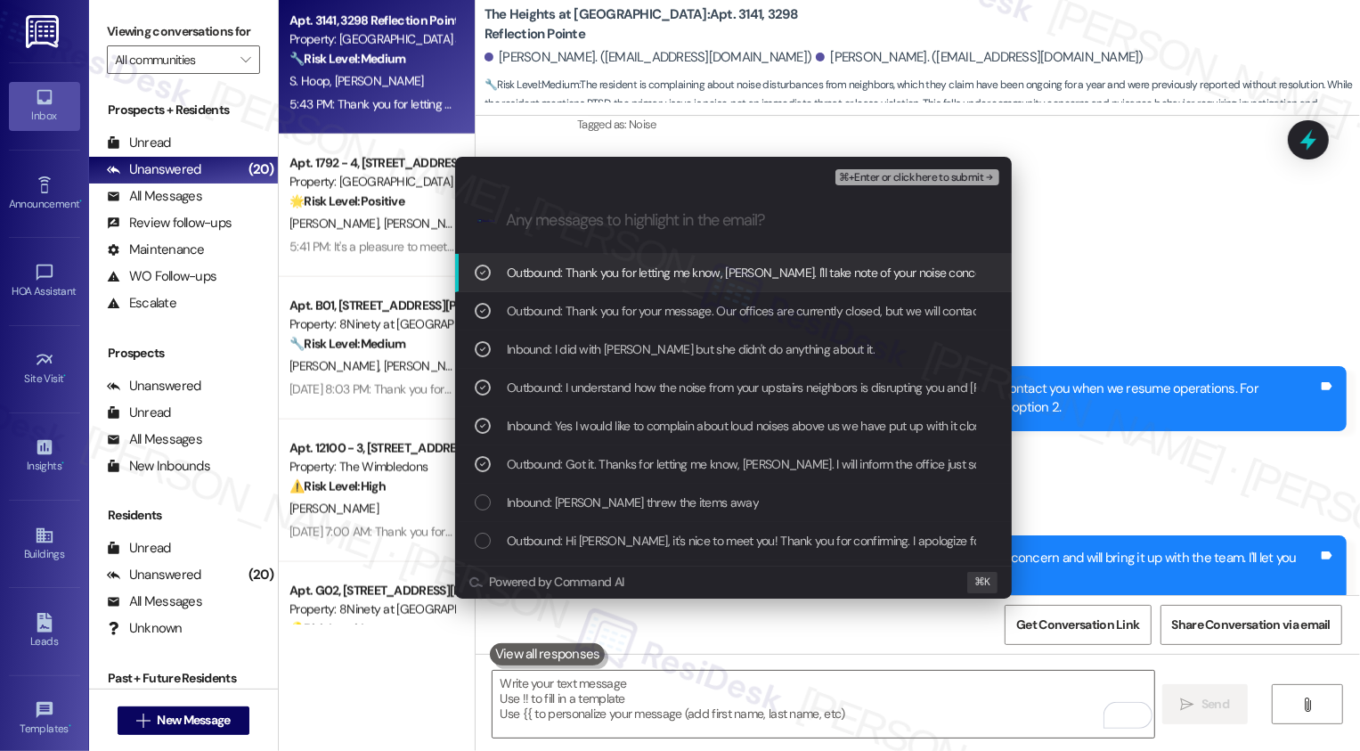
click at [1117, 215] on div "Escalate Conversation Low risk Noise Concern ⌘+Enter or click here to submit .c…" at bounding box center [680, 375] width 1360 height 751
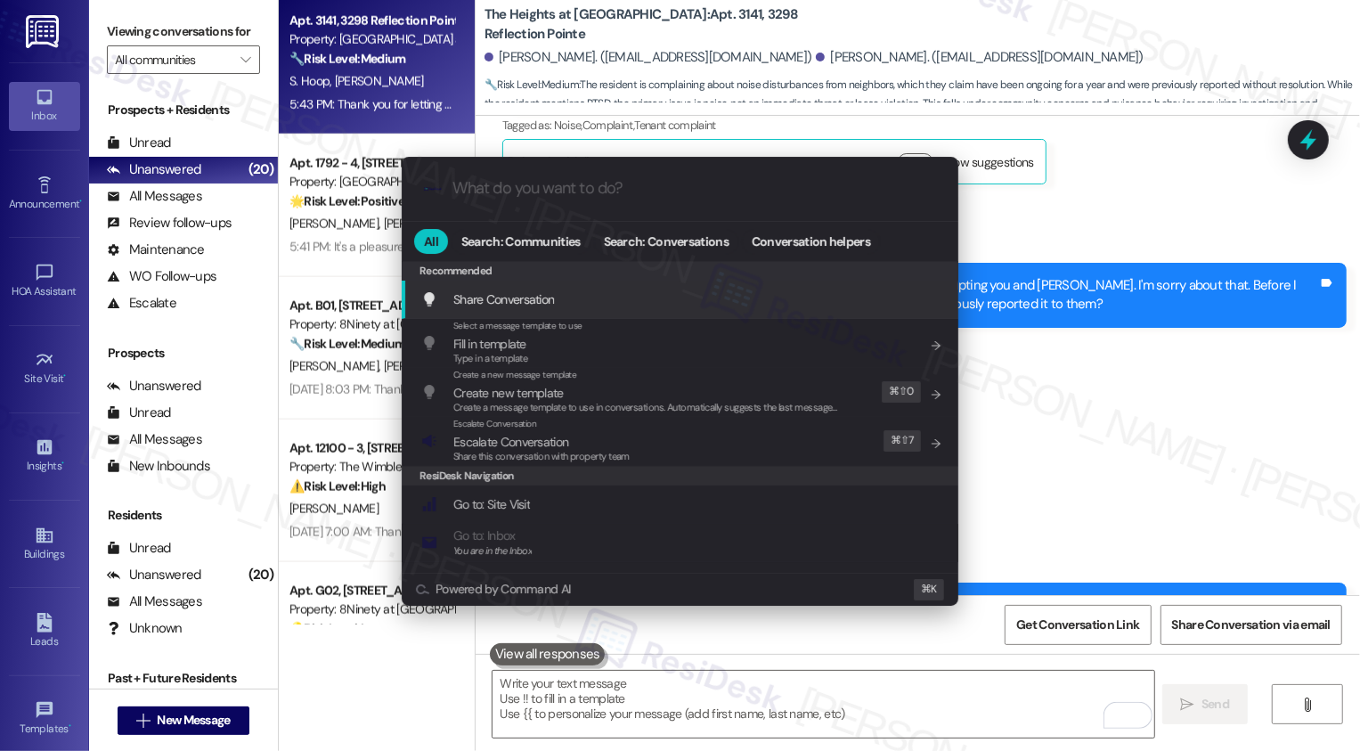
scroll to position [1570, 0]
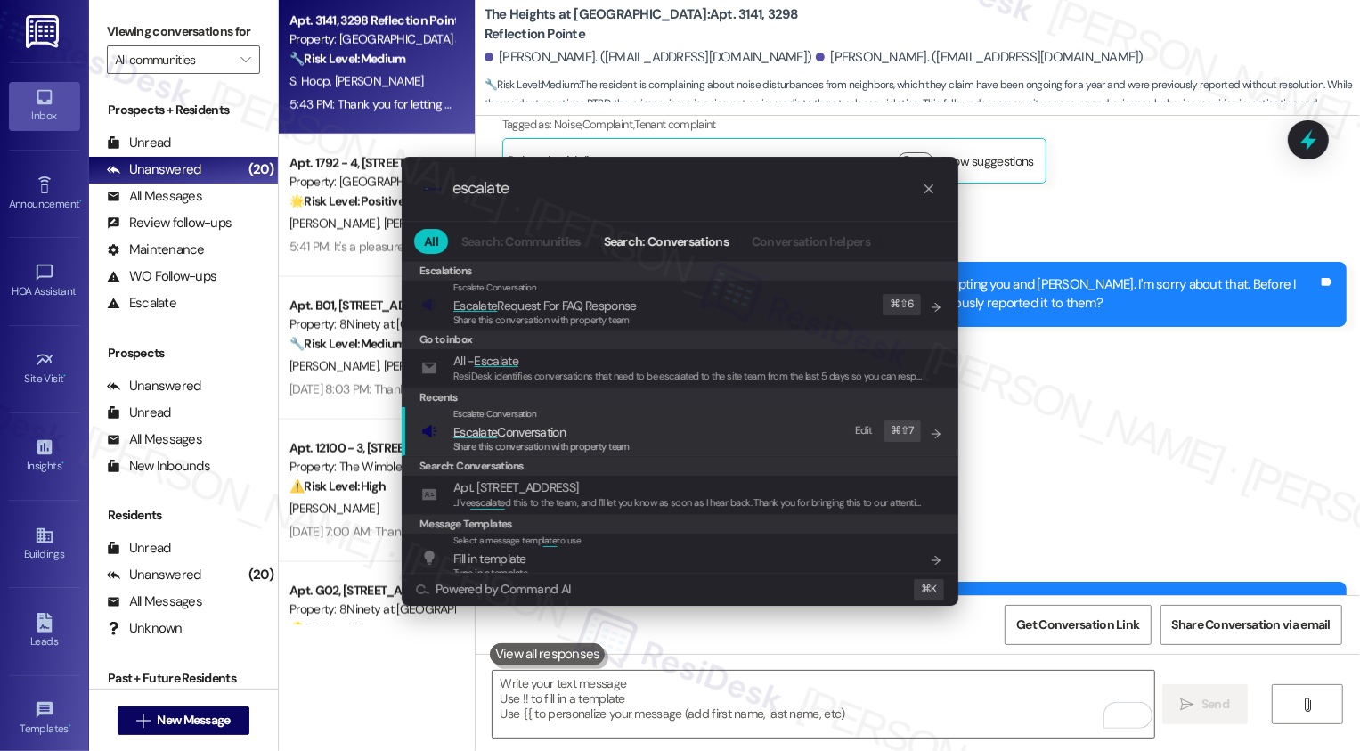
type input "escalate"
click at [533, 451] on span "Share this conversation with property team" at bounding box center [541, 446] width 176 height 12
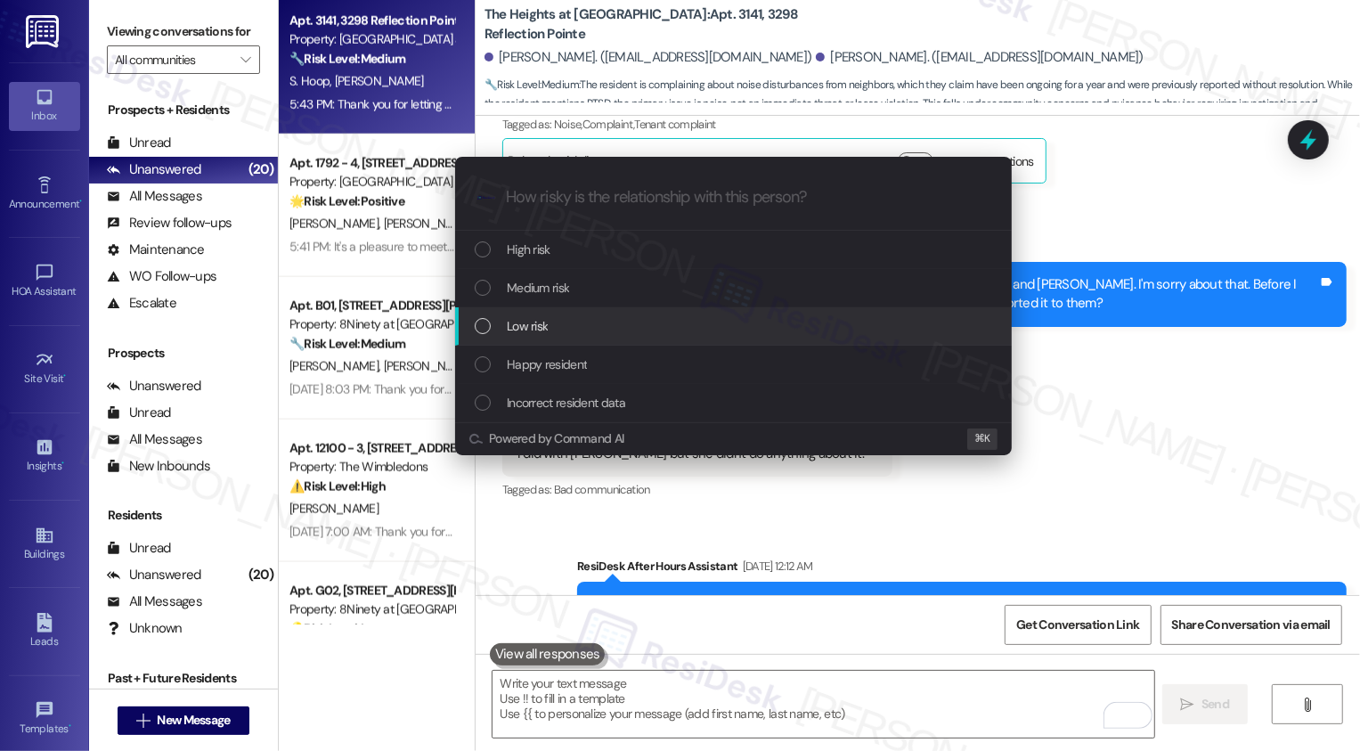
click at [541, 341] on div "Low risk" at bounding box center [733, 326] width 557 height 38
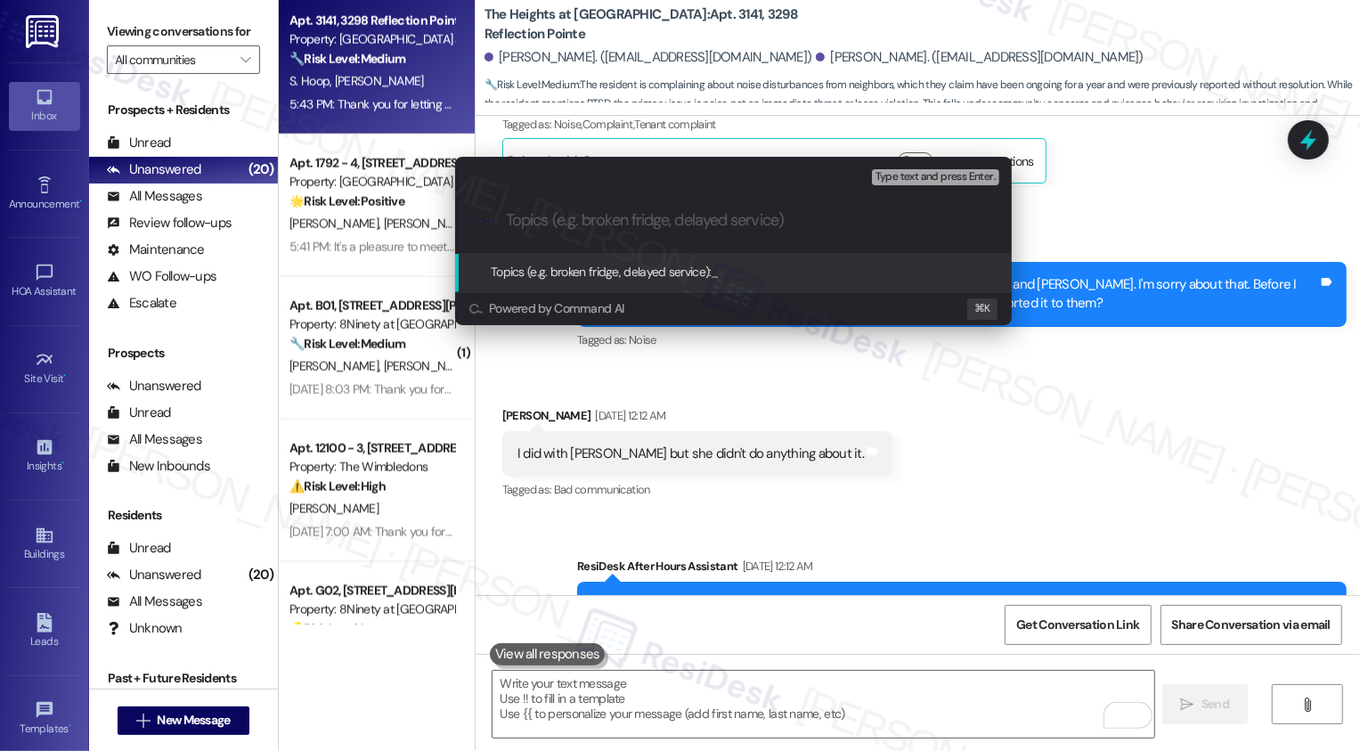
paste input "Noise Concern"
type input "Noise Concern"
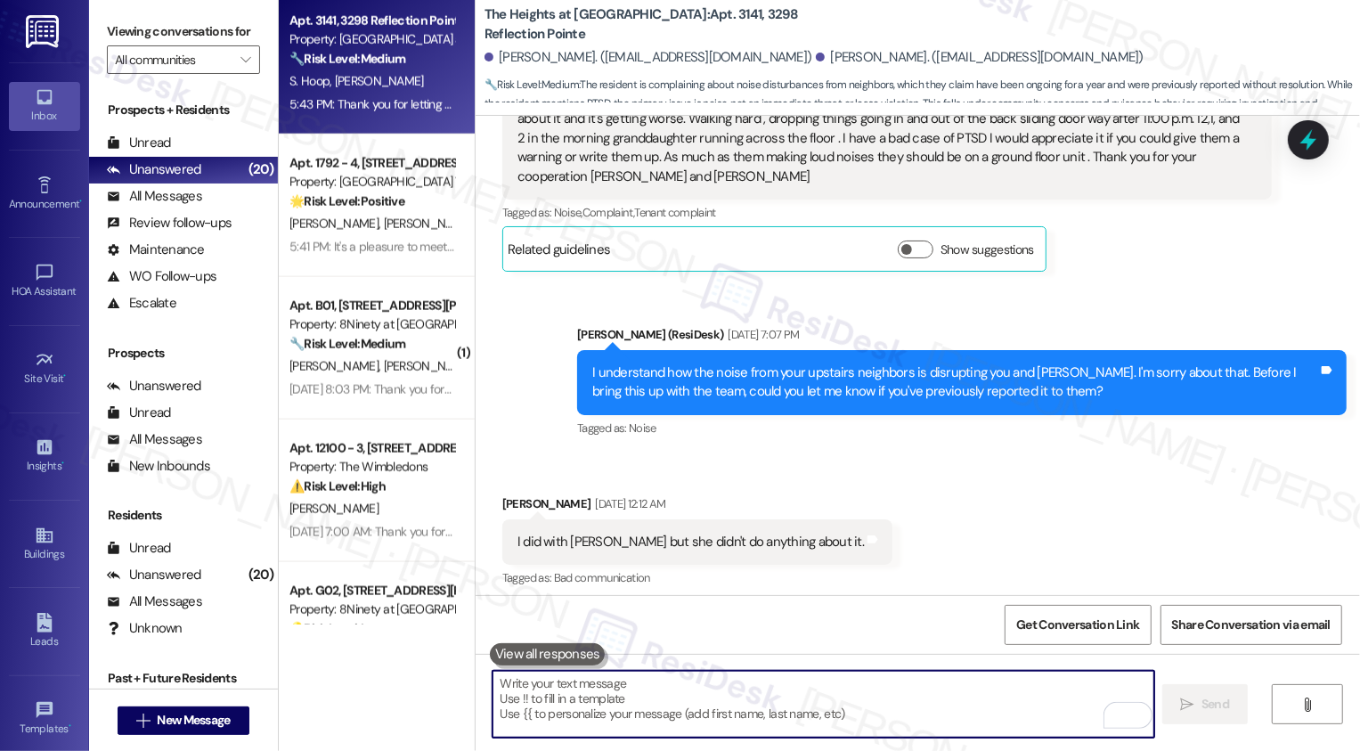
scroll to position [1471, 0]
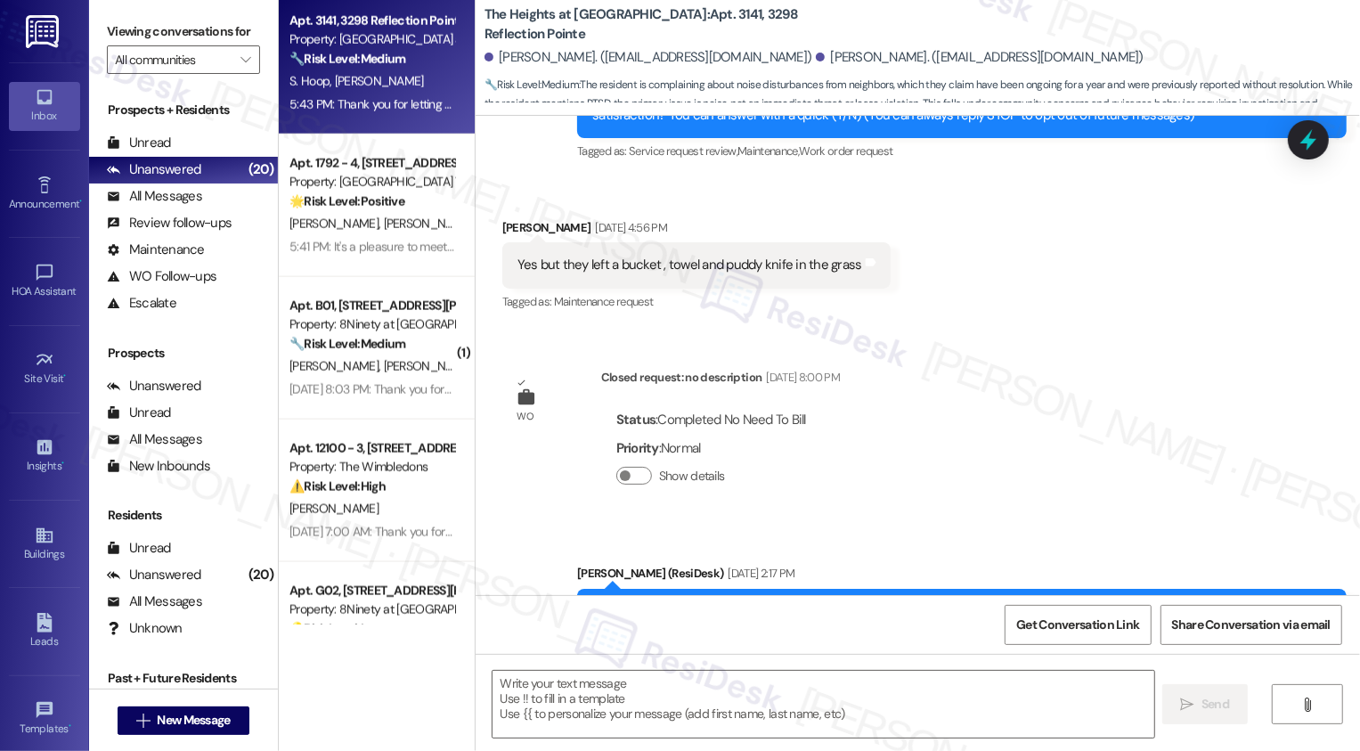
type textarea "Fetching suggested responses. Please feel free to read through the conversation…"
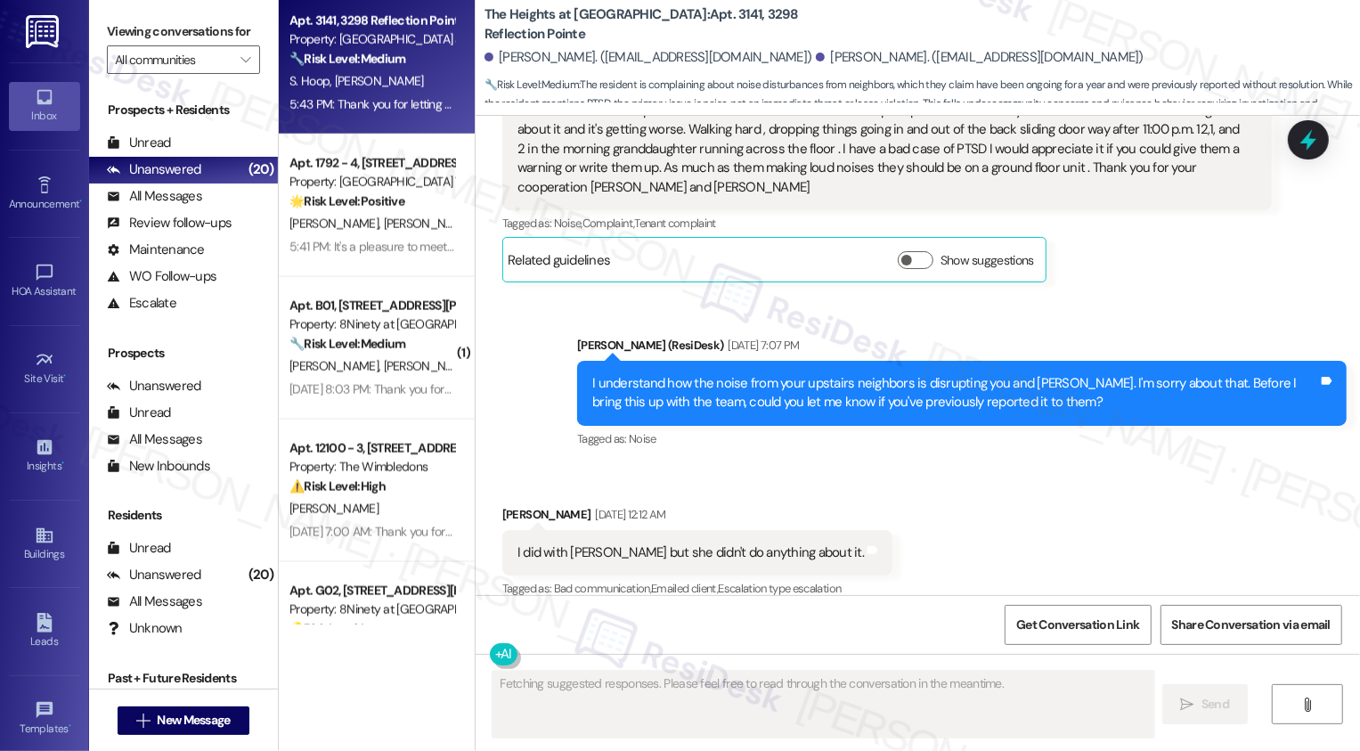
scroll to position [1811, 0]
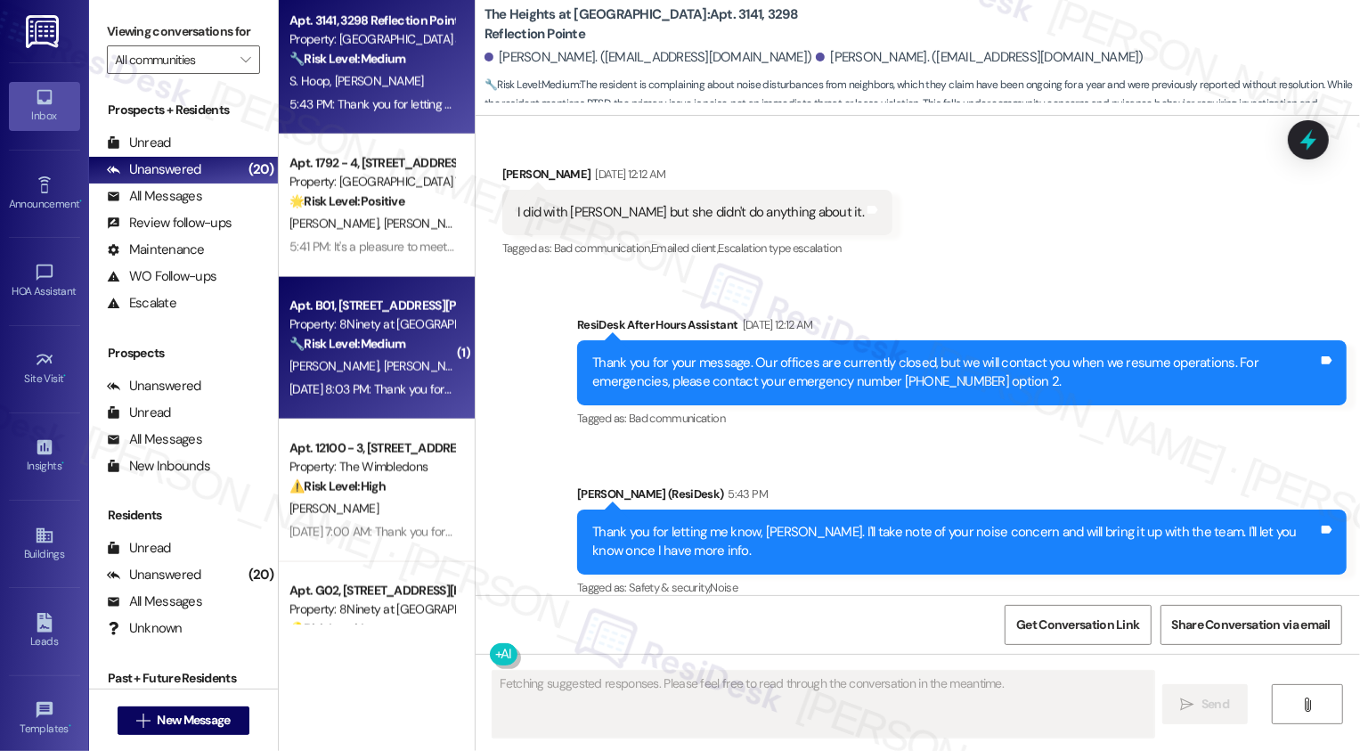
click at [397, 373] on div "H. Pittman T. Burkitt" at bounding box center [372, 366] width 168 height 22
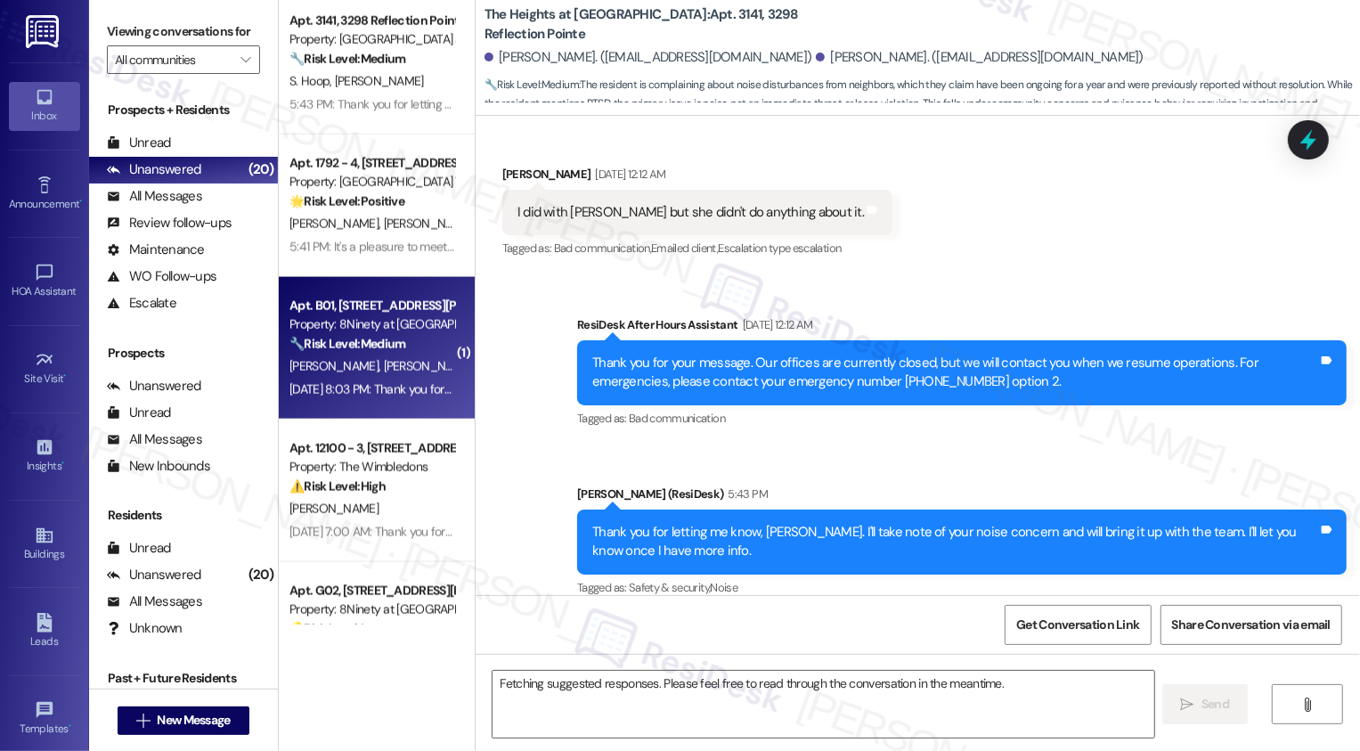
click at [397, 373] on div "H. Pittman T. Burkitt" at bounding box center [372, 366] width 168 height 22
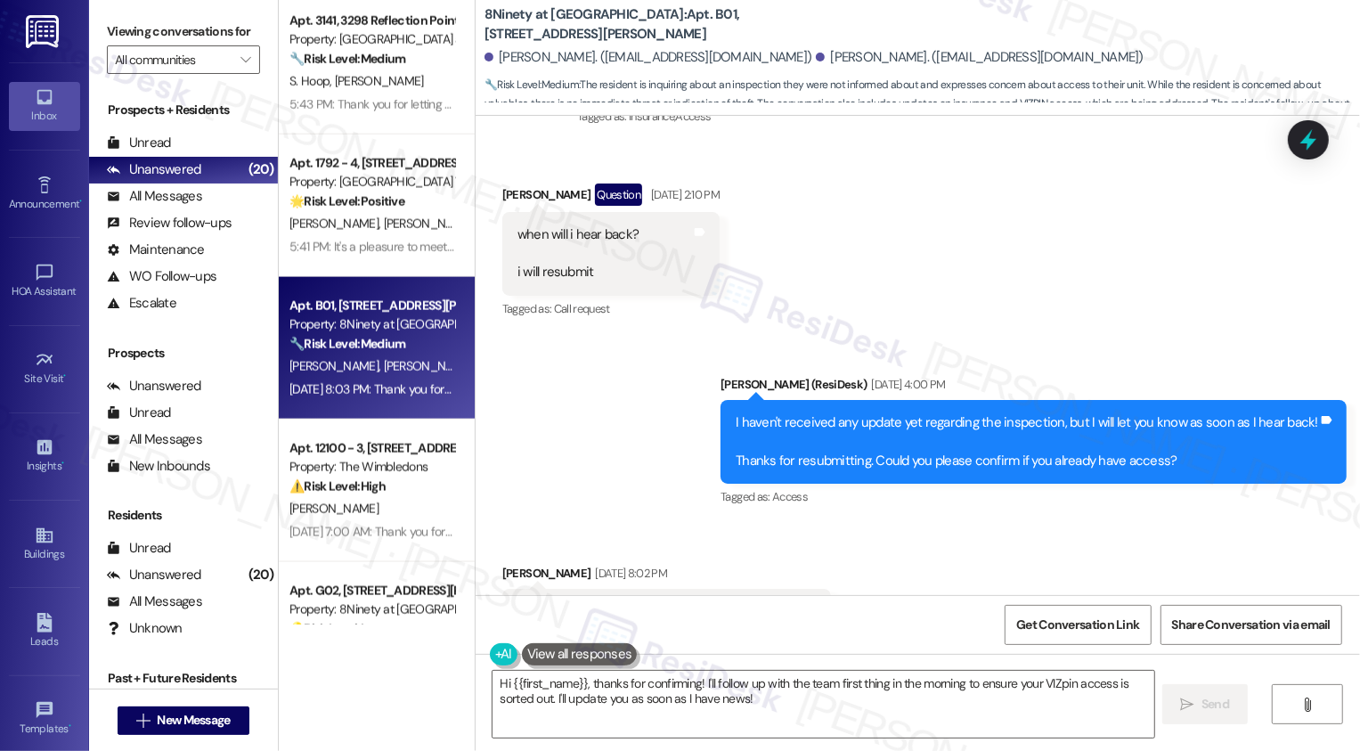
scroll to position [5623, 0]
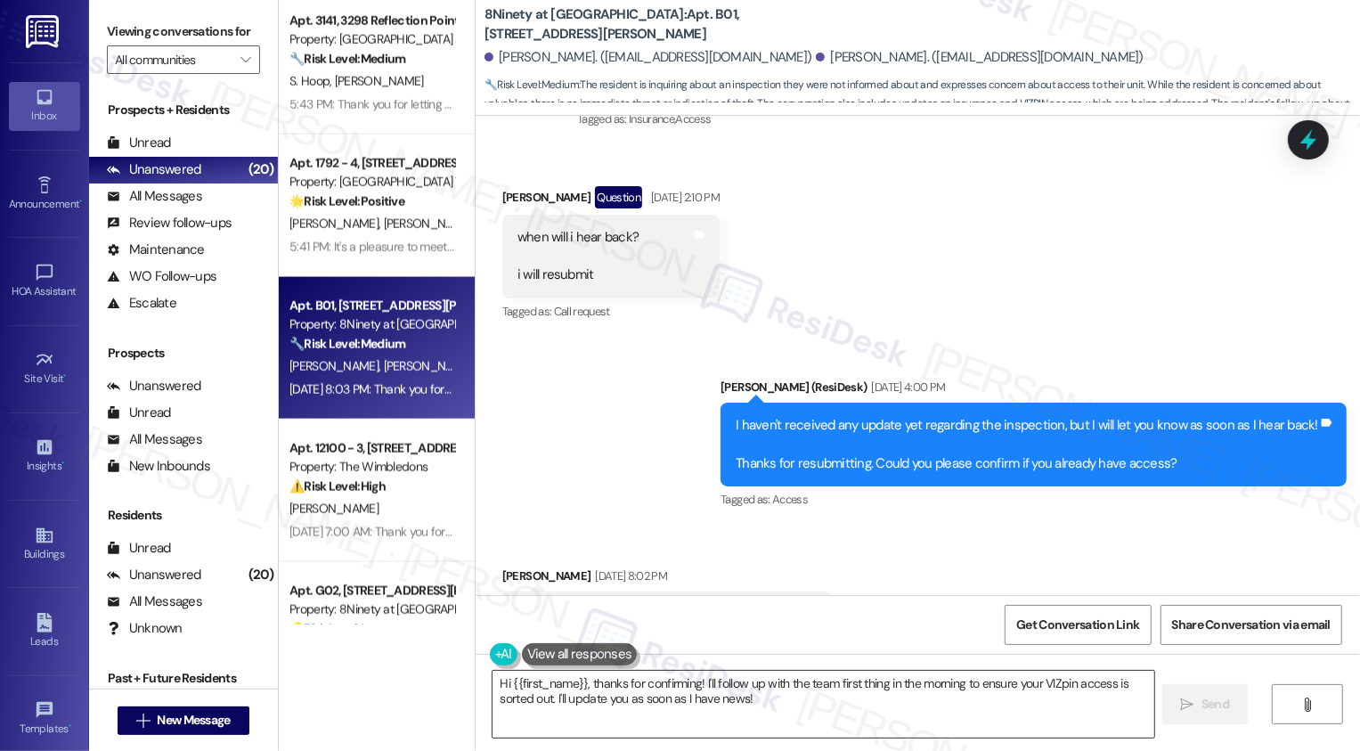
click at [640, 683] on textarea "Hi {{first_name}}, thanks for confirming! I'll follow up with the team first th…" at bounding box center [823, 704] width 662 height 67
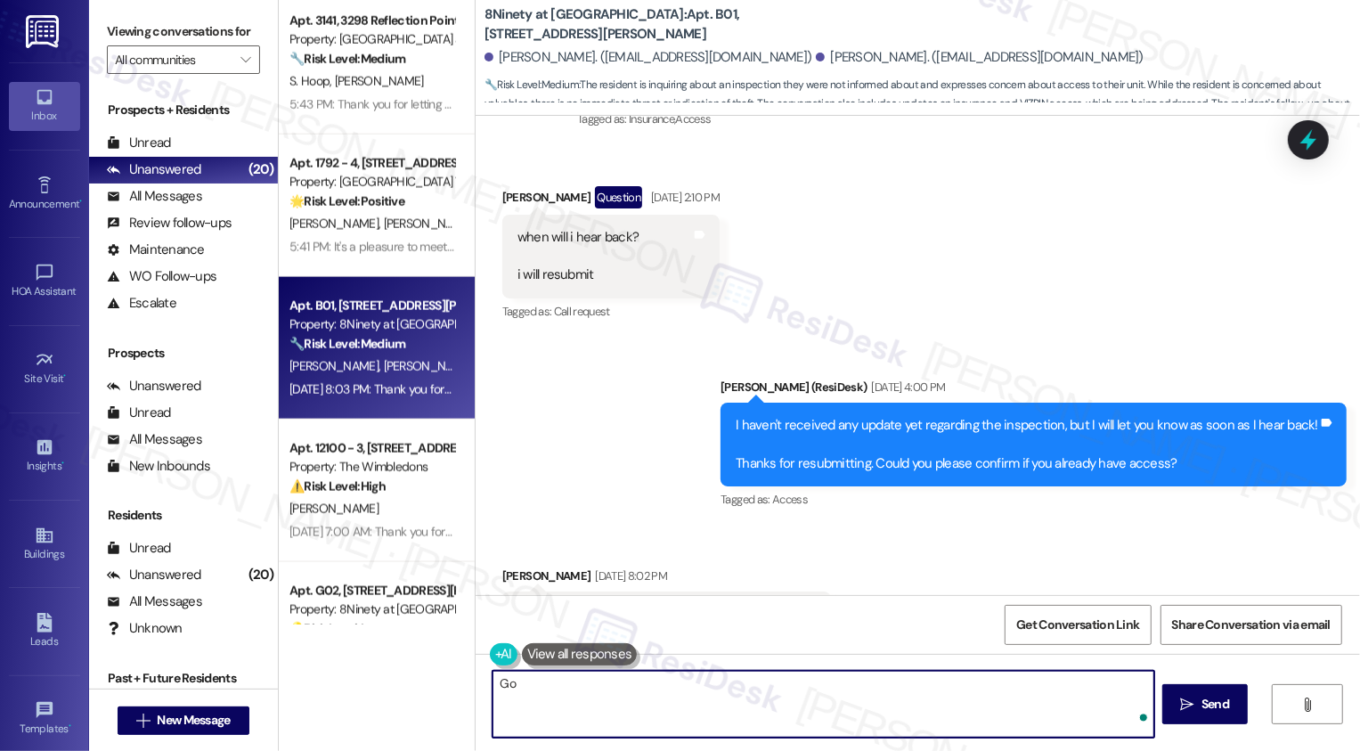
type textarea "G"
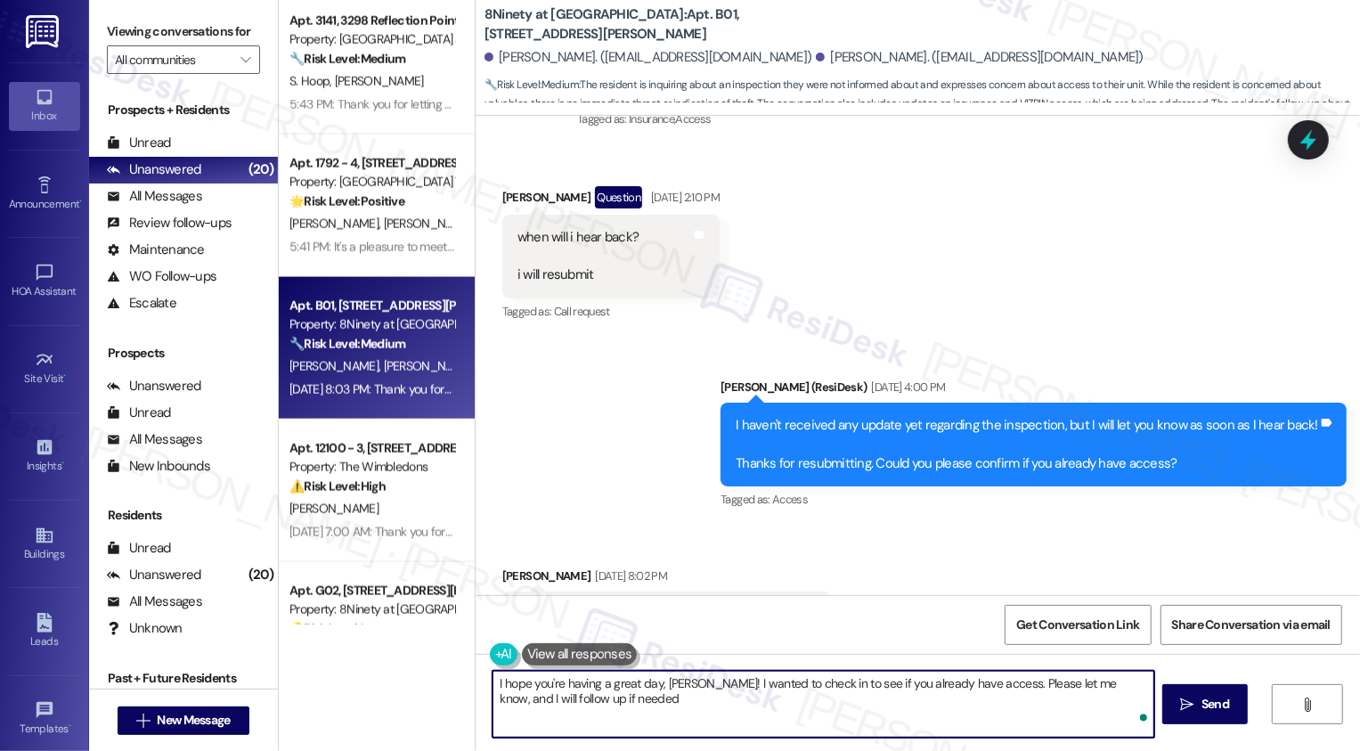
type textarea "I hope you're having a great day, Tristan! I wanted to check in to see if you a…"
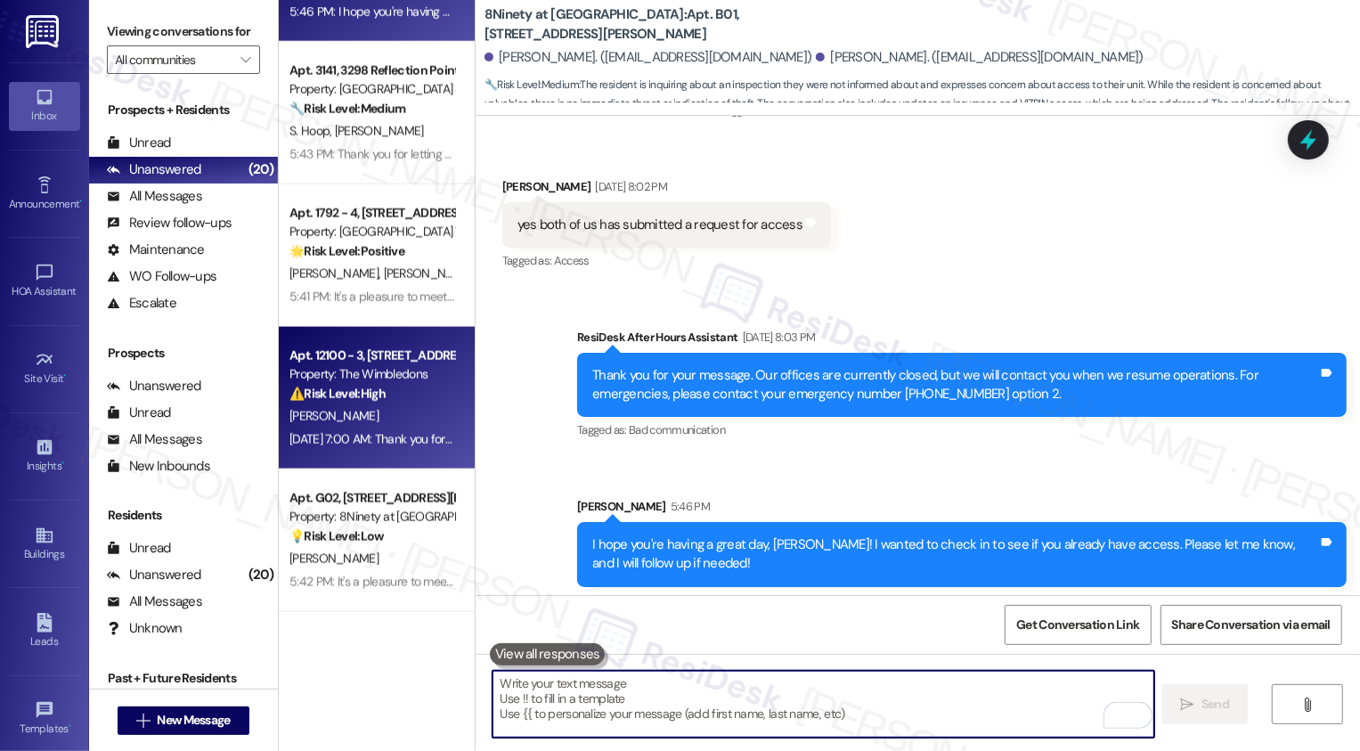
scroll to position [1835, 0]
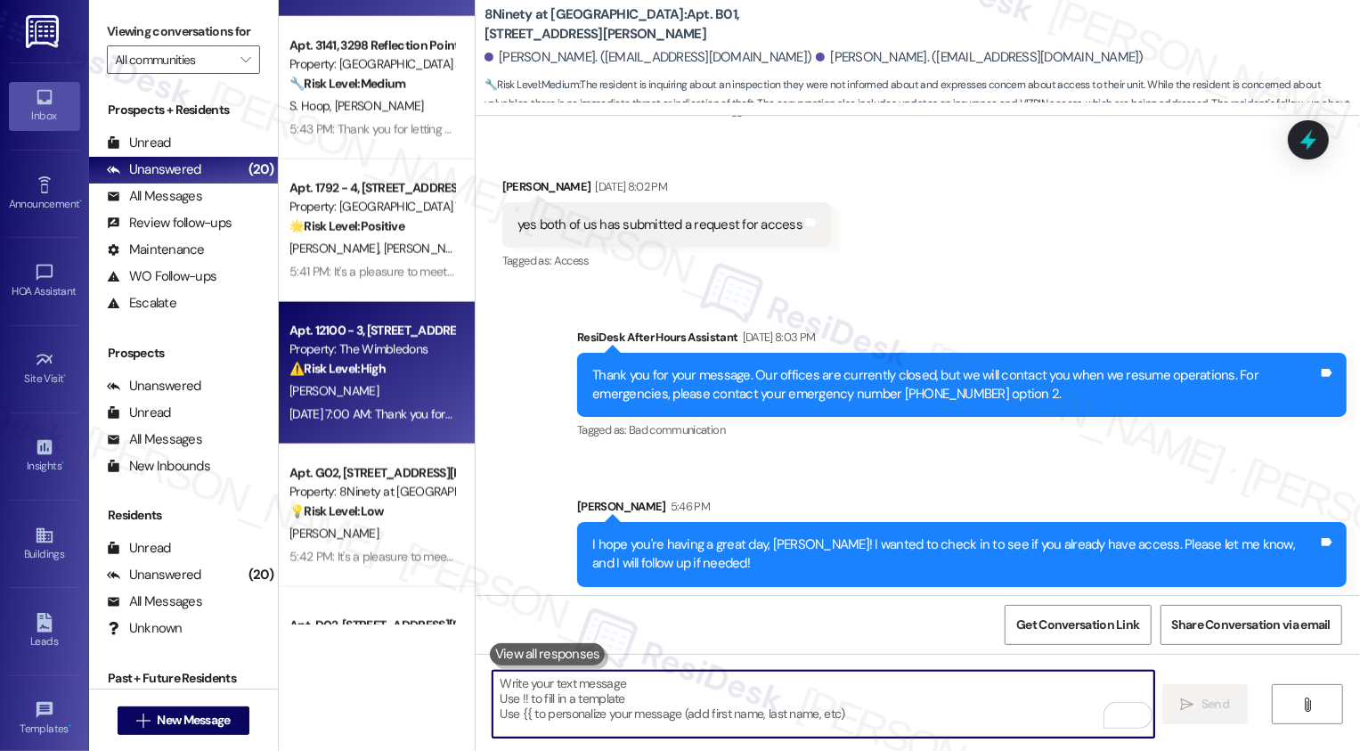
click at [366, 378] on div "Apt. 12100 - 3, 12000 - 12160 Lawnview Avenue Property: The Wimbledons ⚠️ Risk …" at bounding box center [372, 350] width 168 height 61
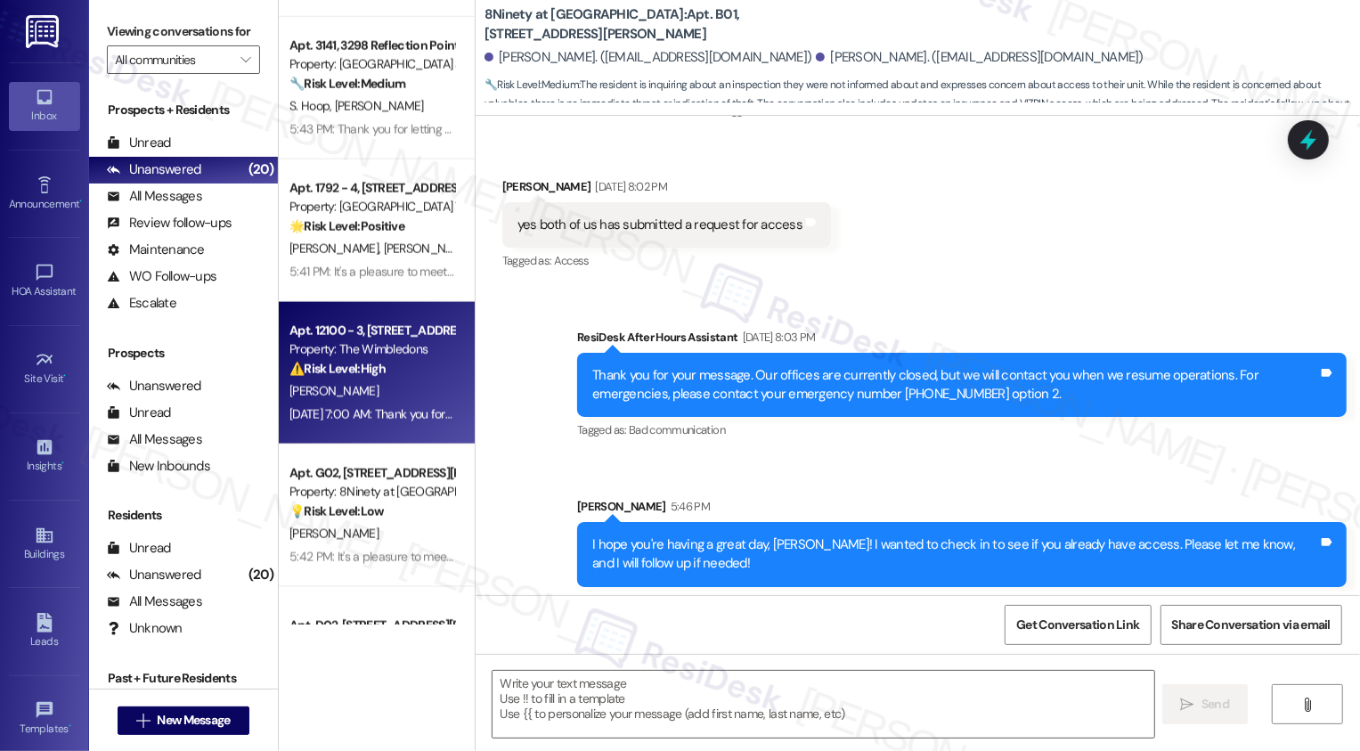
click at [366, 378] on div "Apt. 12100 - 3, 12000 - 12160 Lawnview Avenue Property: The Wimbledons ⚠️ Risk …" at bounding box center [372, 350] width 168 height 61
type textarea "Fetching suggested responses. Please feel free to read through the conversation…"
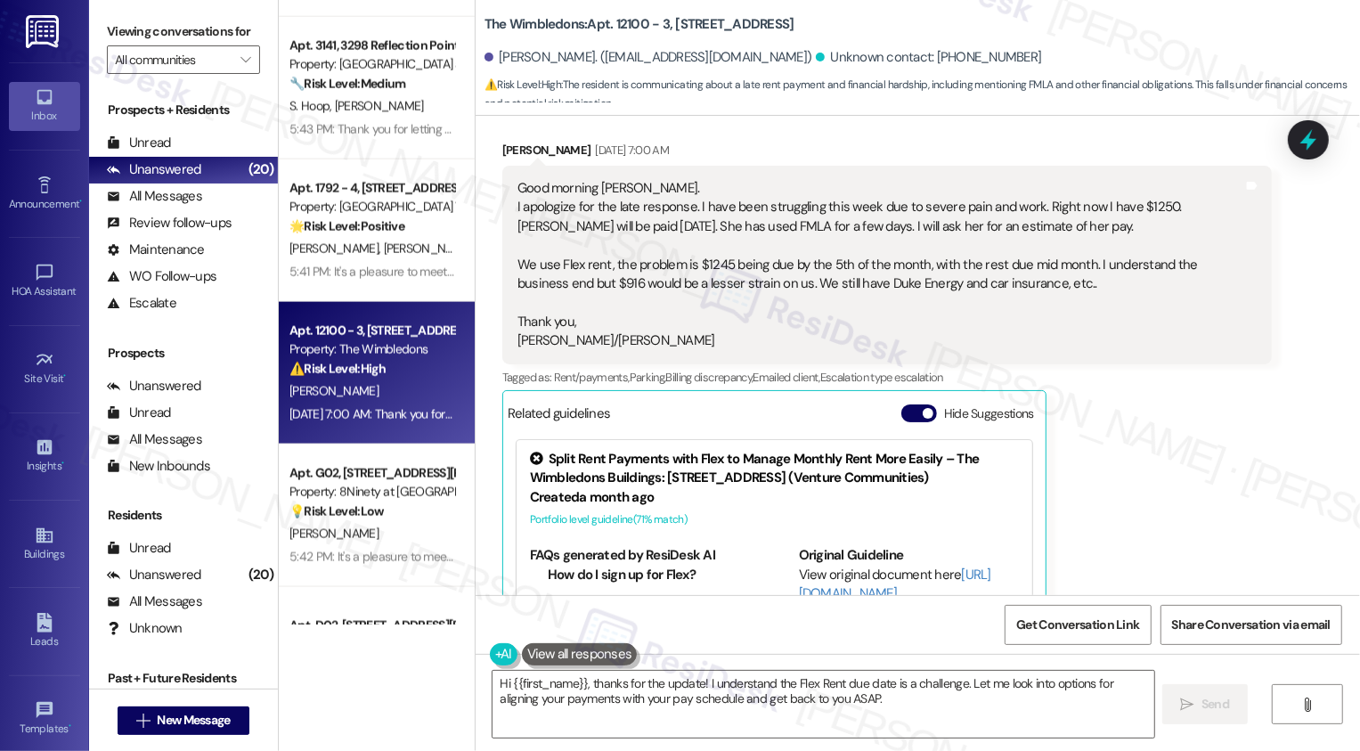
scroll to position [1539, 0]
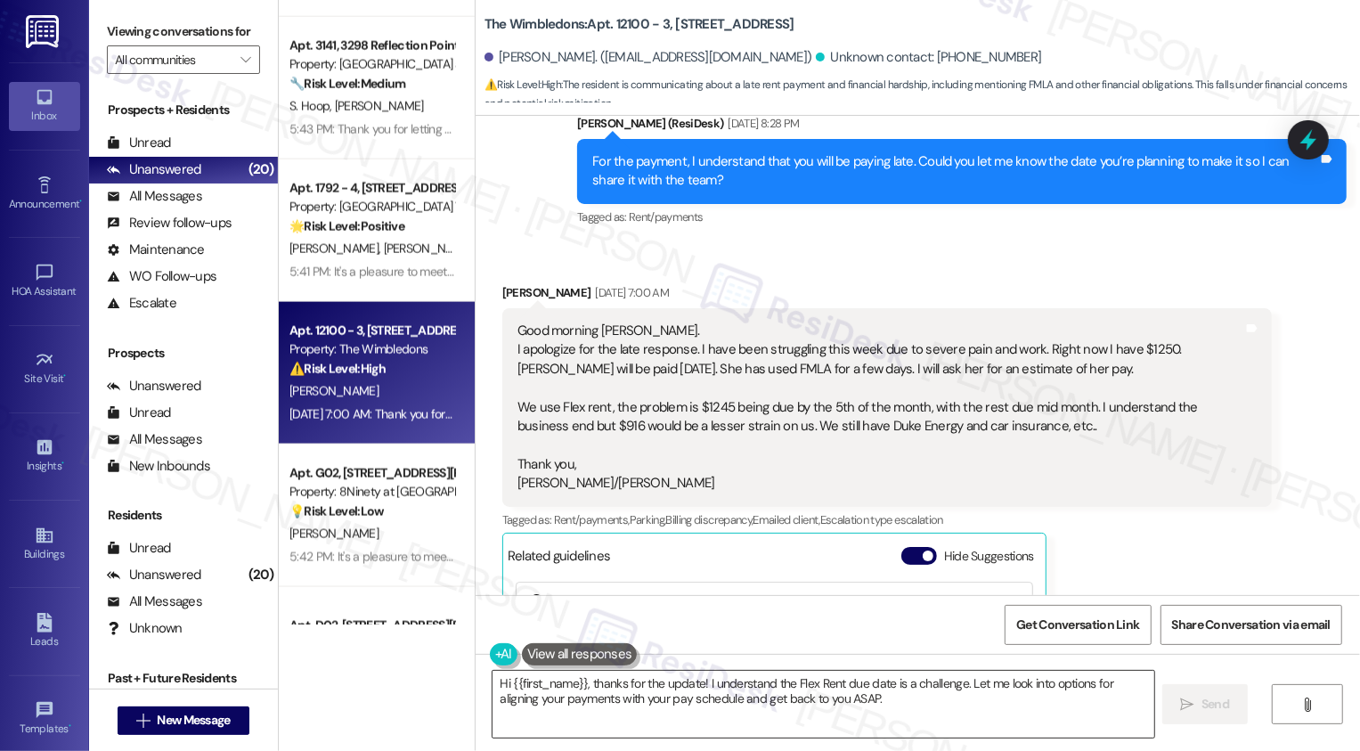
click at [736, 687] on textarea "Hi {{first_name}}, thanks for the update! I understand the Flex Rent due date i…" at bounding box center [823, 704] width 662 height 67
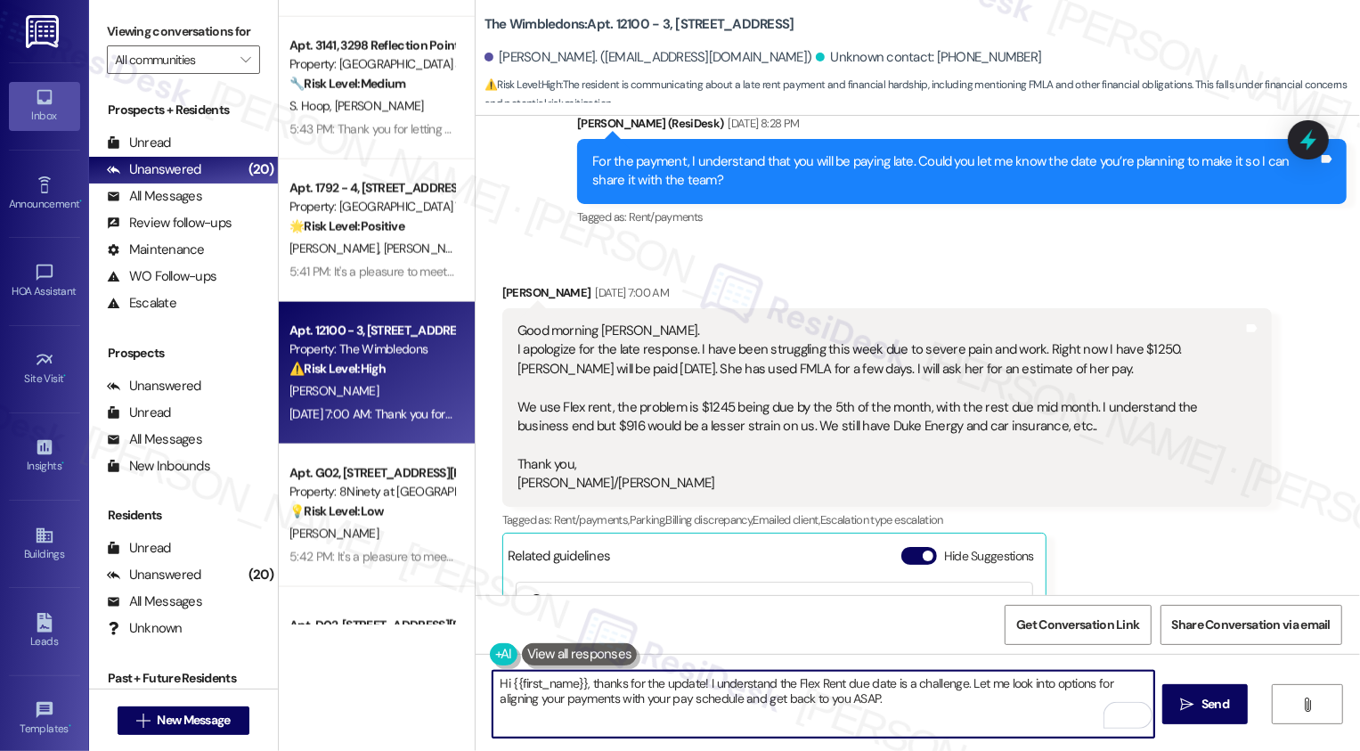
click at [502, 283] on div "Alisa Britten Sep 19, 2025 at 7:00 AM" at bounding box center [886, 295] width 769 height 25
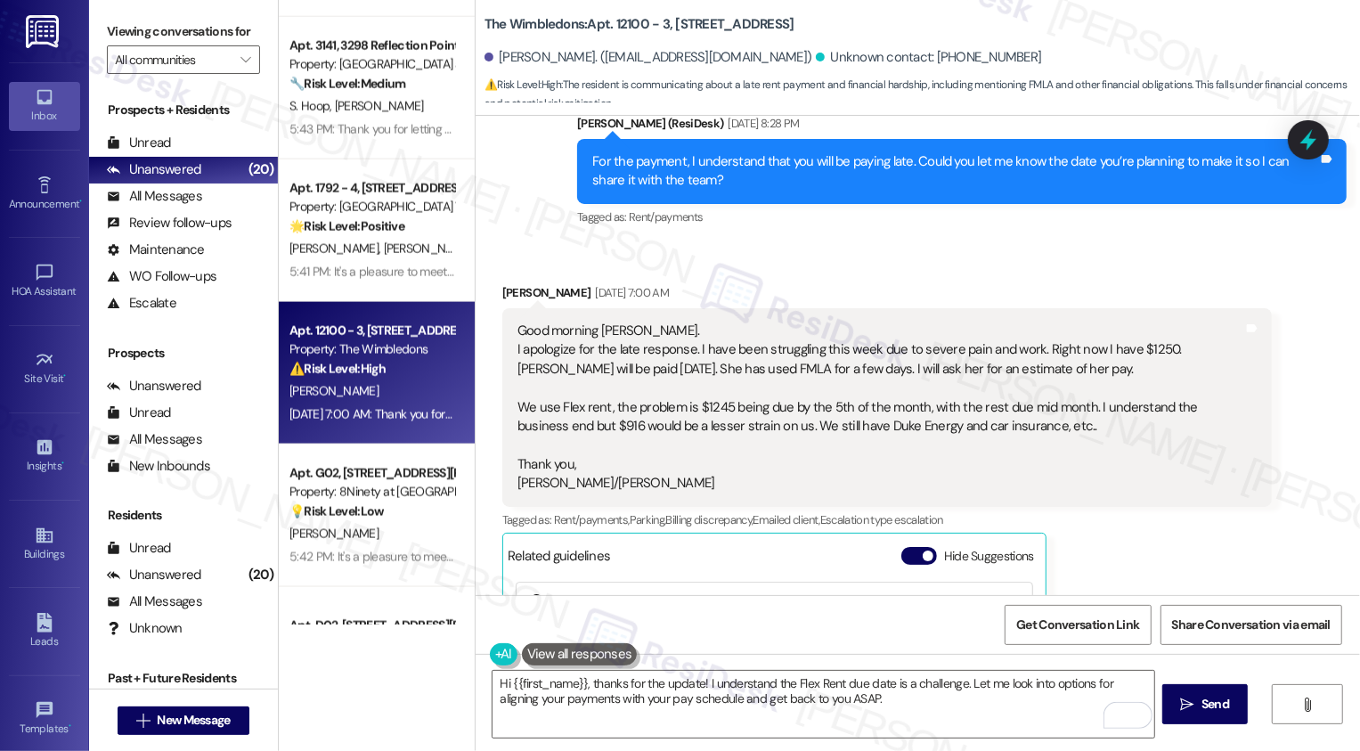
click at [502, 283] on div "Alisa Britten Sep 19, 2025 at 7:00 AM" at bounding box center [886, 295] width 769 height 25
copy div "Alisa"
click at [578, 694] on textarea "Hi {{first_name}}, thanks for the update! I understand the Flex Rent due date i…" at bounding box center [823, 704] width 662 height 67
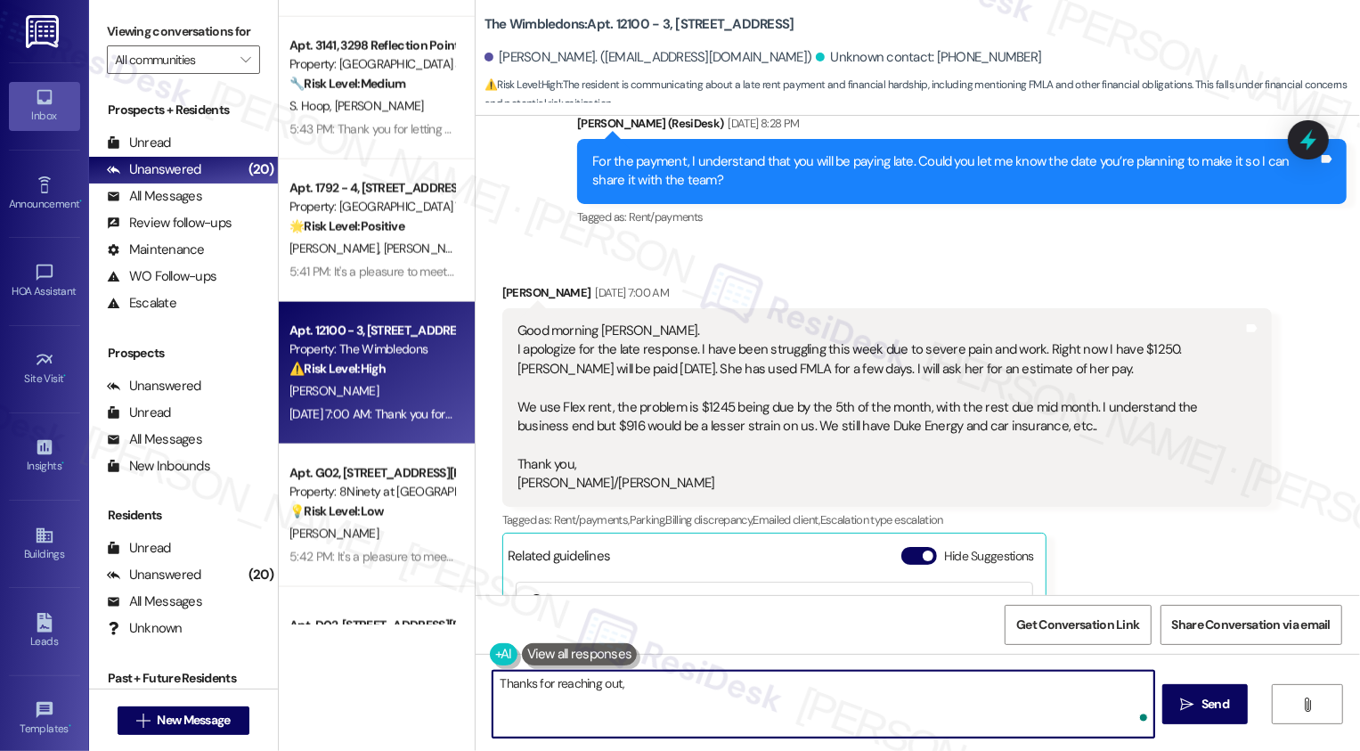
paste textarea "Alisa"
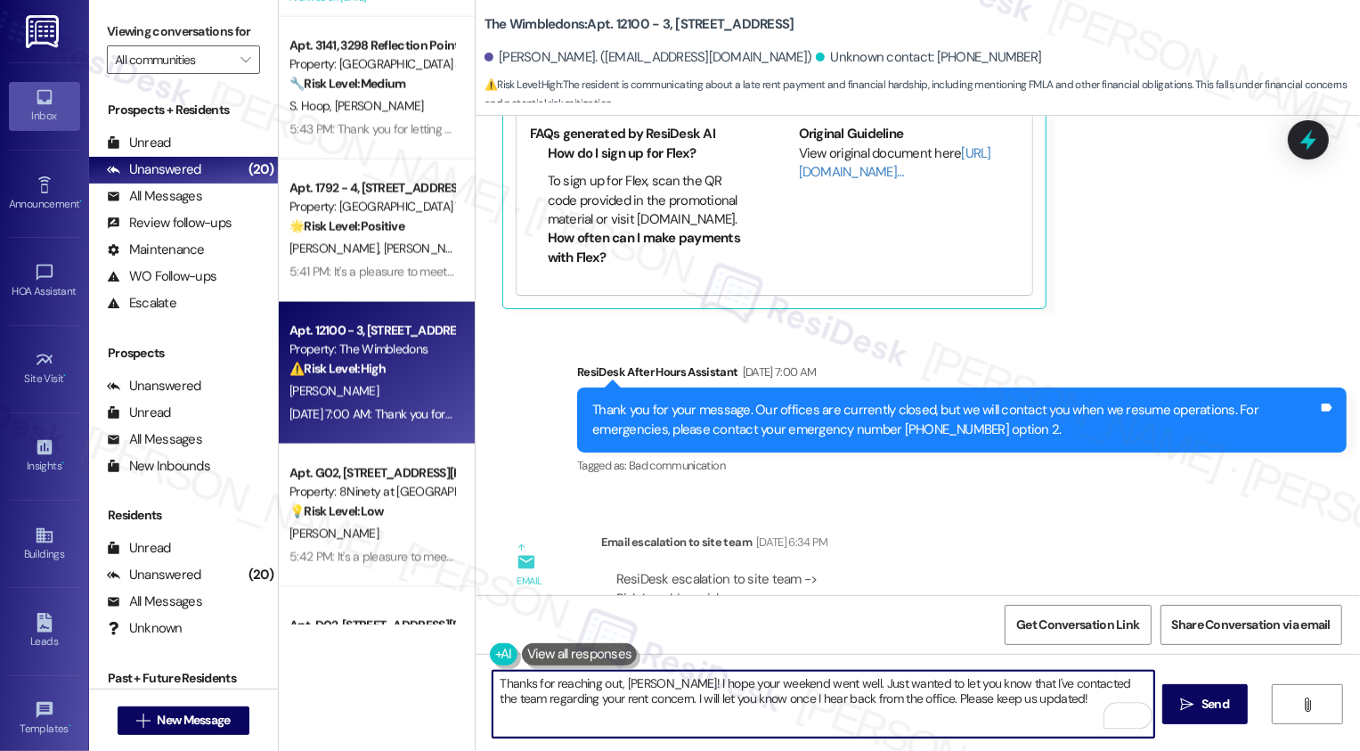
scroll to position [2206, 0]
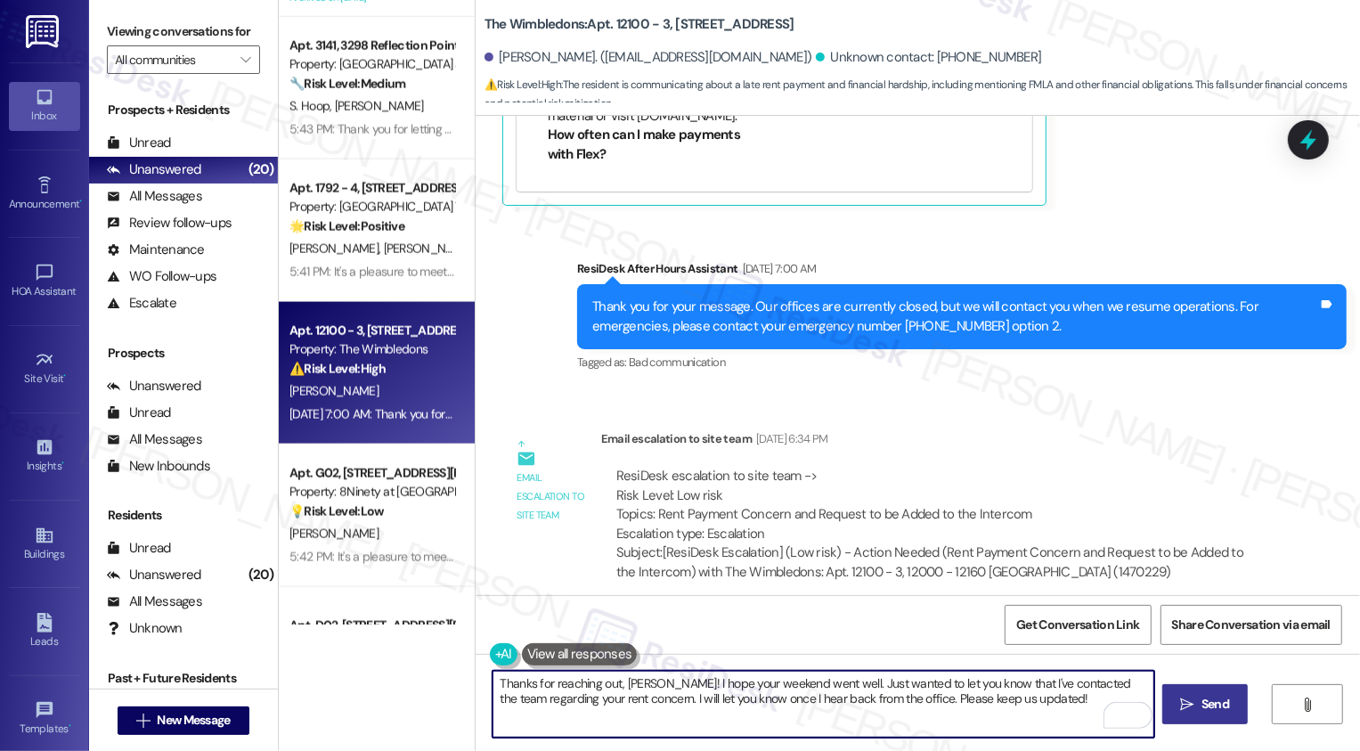
type textarea "Thanks for reaching out, Alisa! I hope your weekend went well. Just wanted to l…"
click at [1199, 705] on span "Send" at bounding box center [1215, 704] width 35 height 19
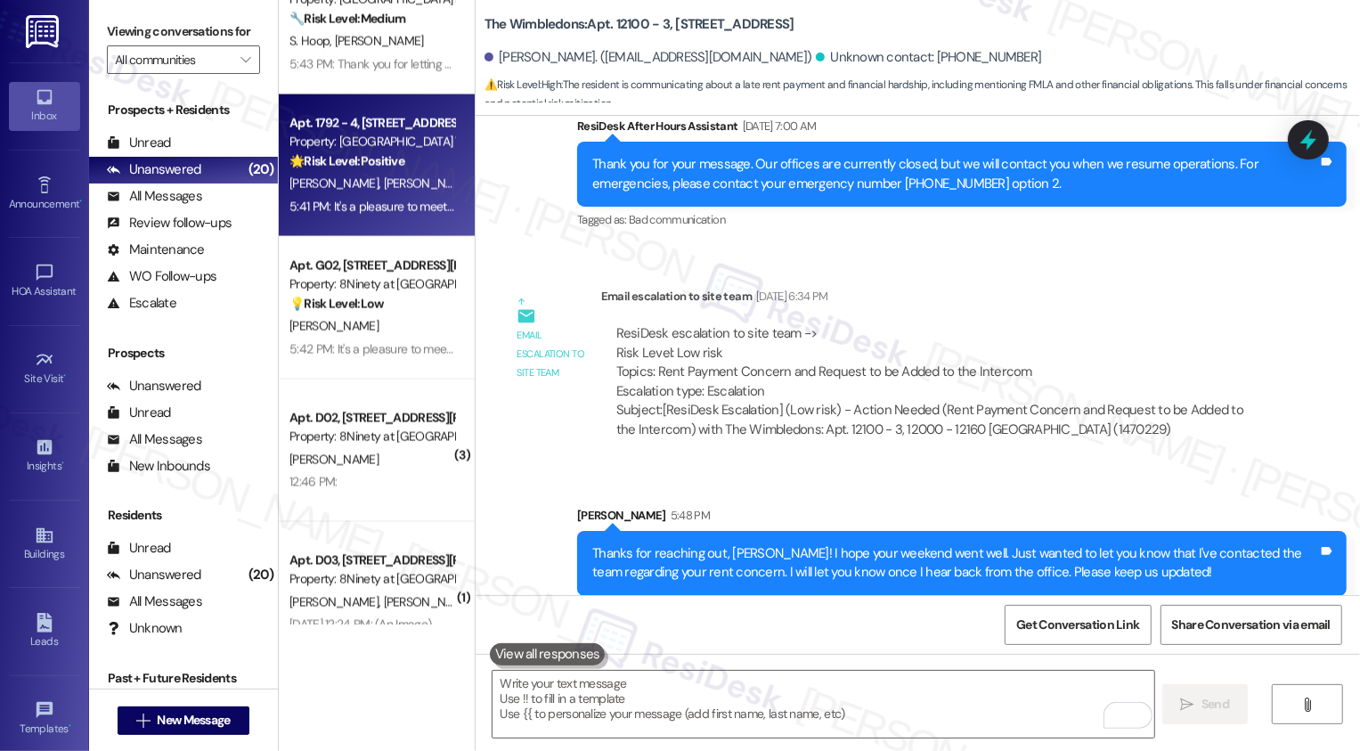
scroll to position [2225, 0]
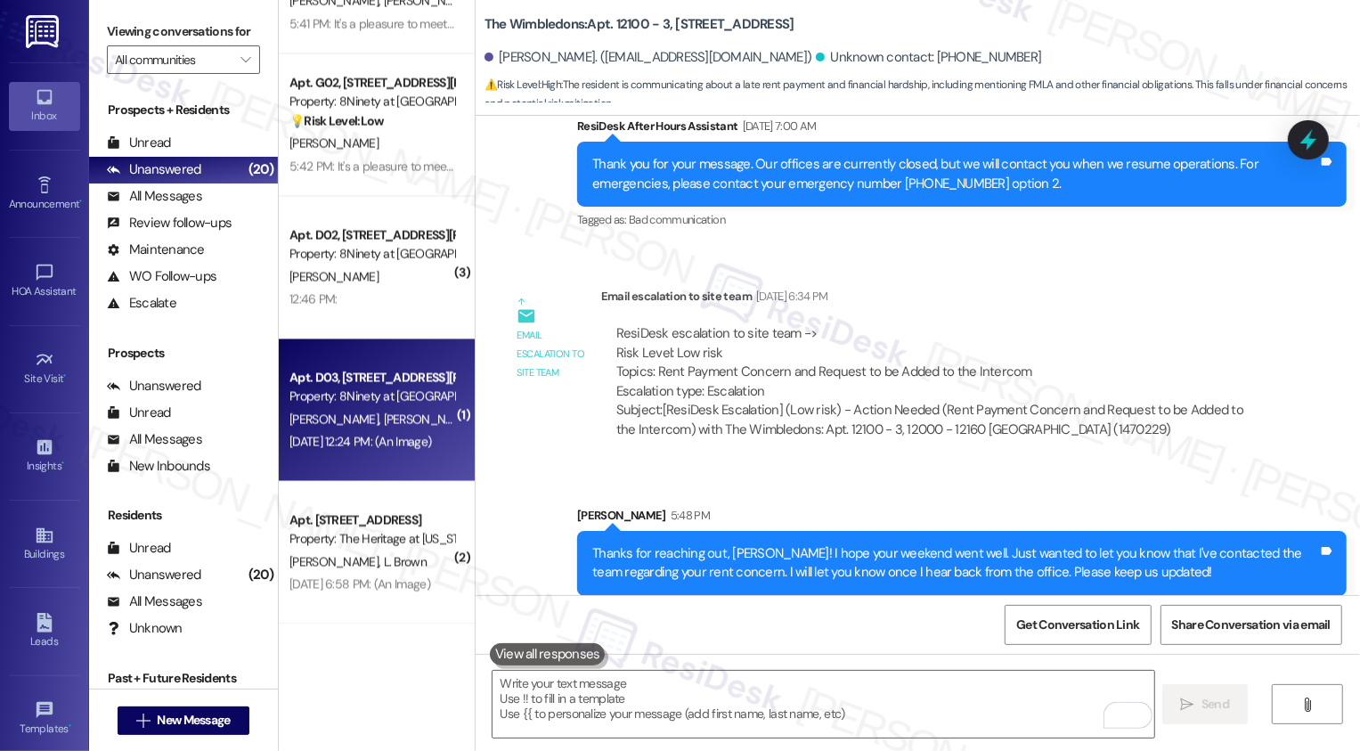
click at [378, 407] on div "Apt. D03, 890 W. Loveland Avenue Property: 8Ninety at Loveland" at bounding box center [372, 388] width 168 height 42
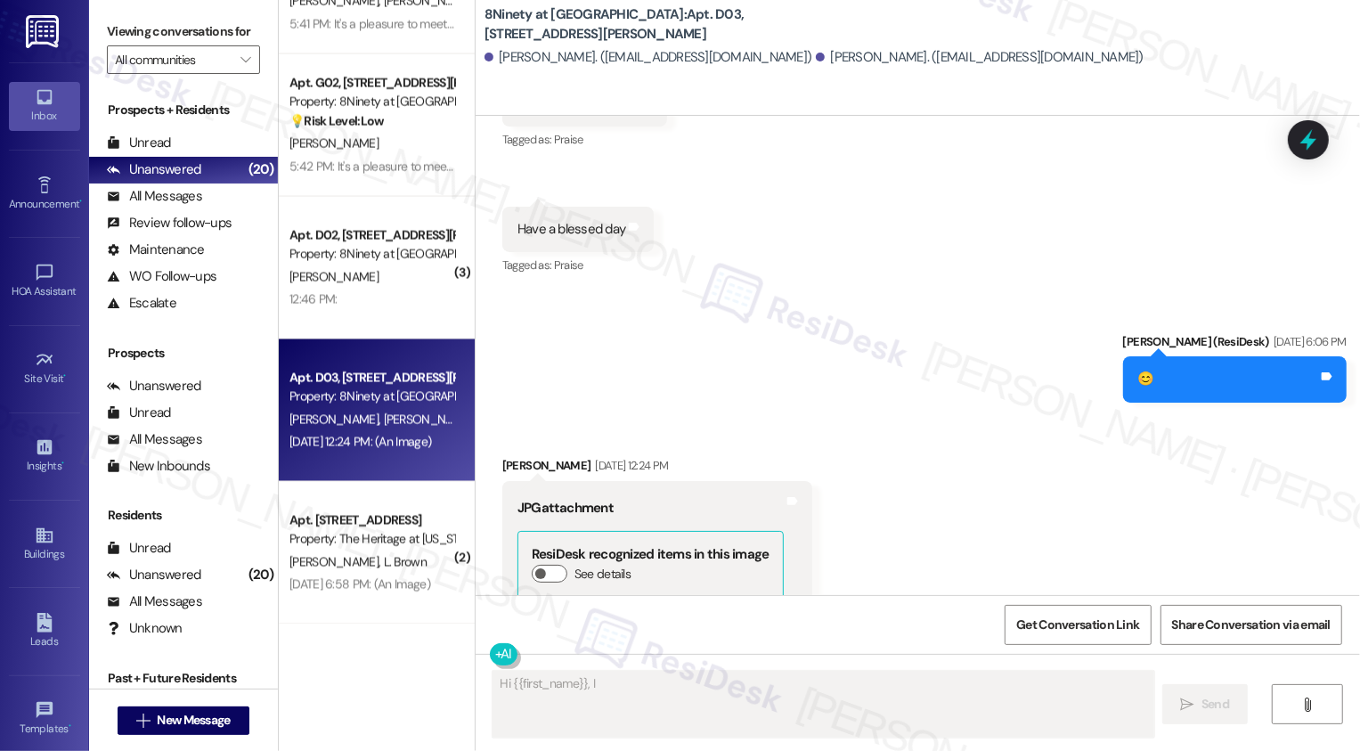
scroll to position [1046, 0]
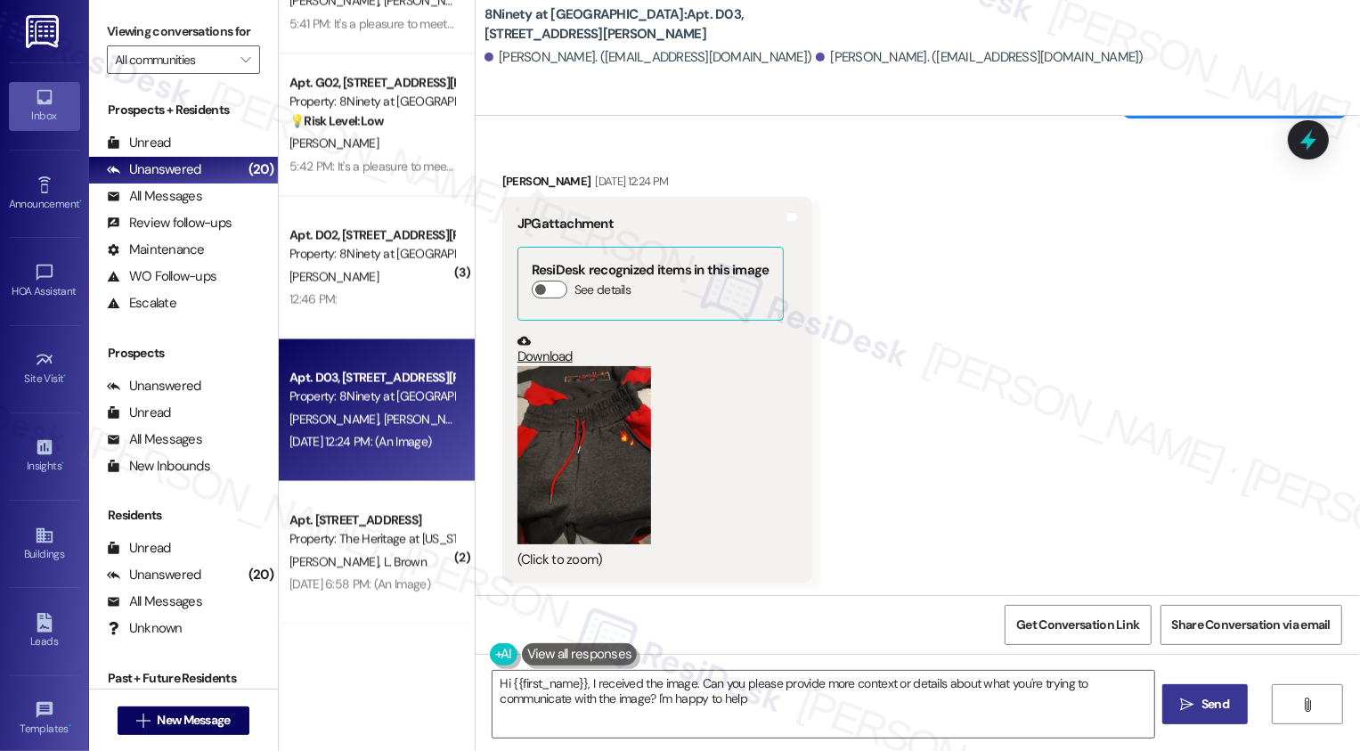
type textarea "Hi {{first_name}}, I received the image. Can you please provide more context or…"
click at [570, 477] on button "Zoom image" at bounding box center [584, 455] width 134 height 178
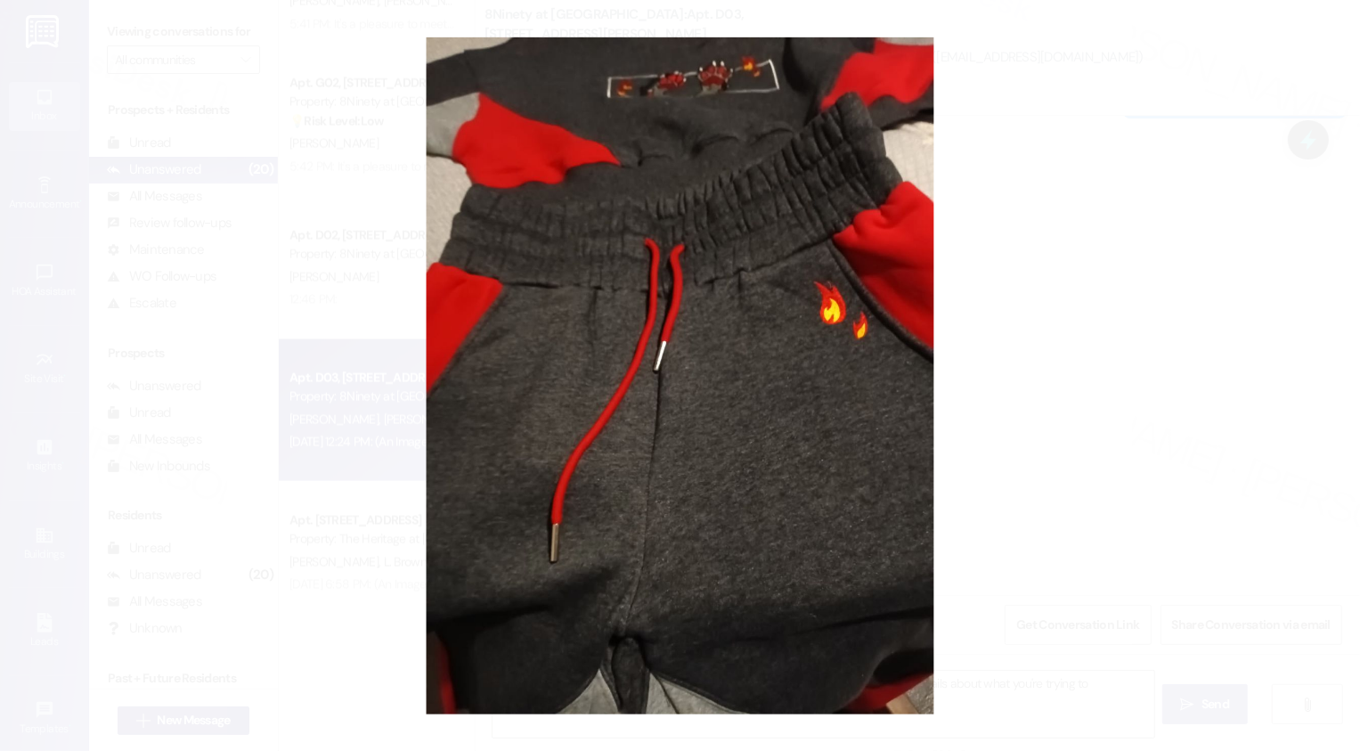
click at [1029, 453] on button "Unzoom image" at bounding box center [680, 375] width 1360 height 751
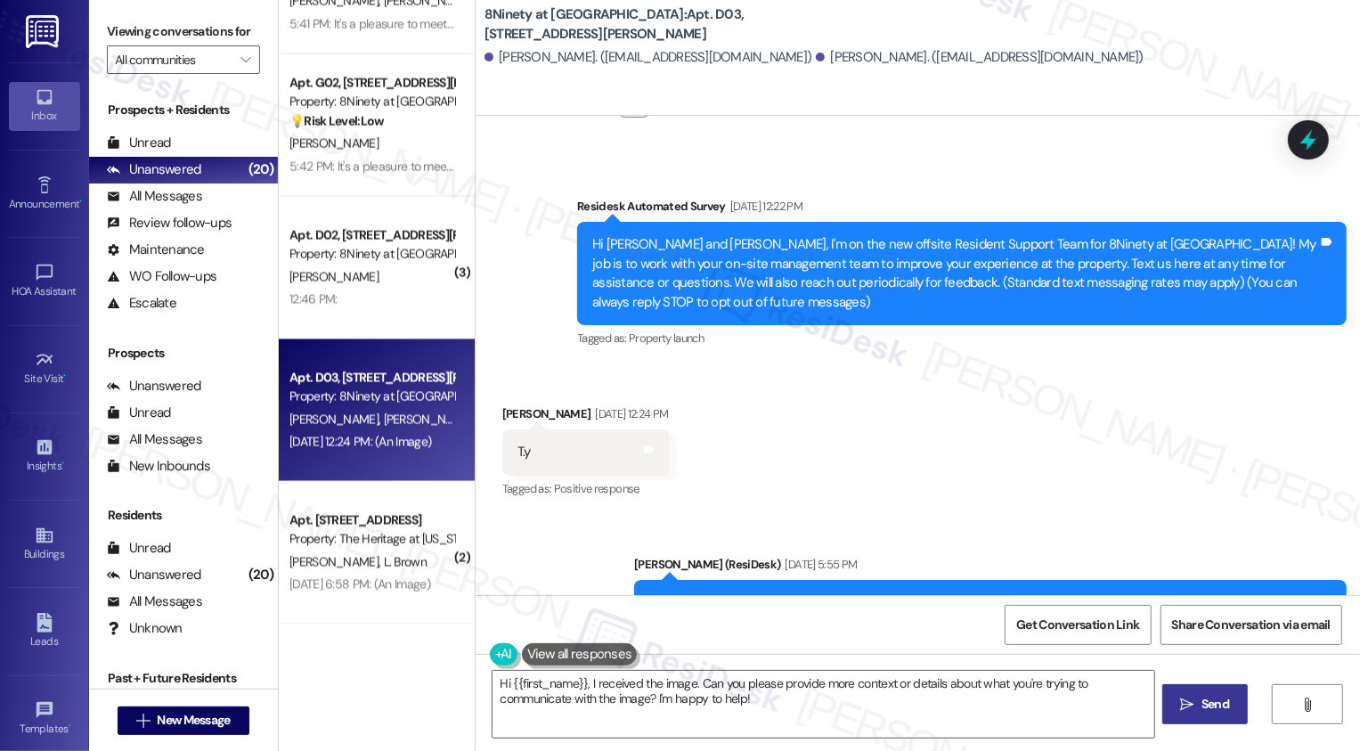
scroll to position [107, 0]
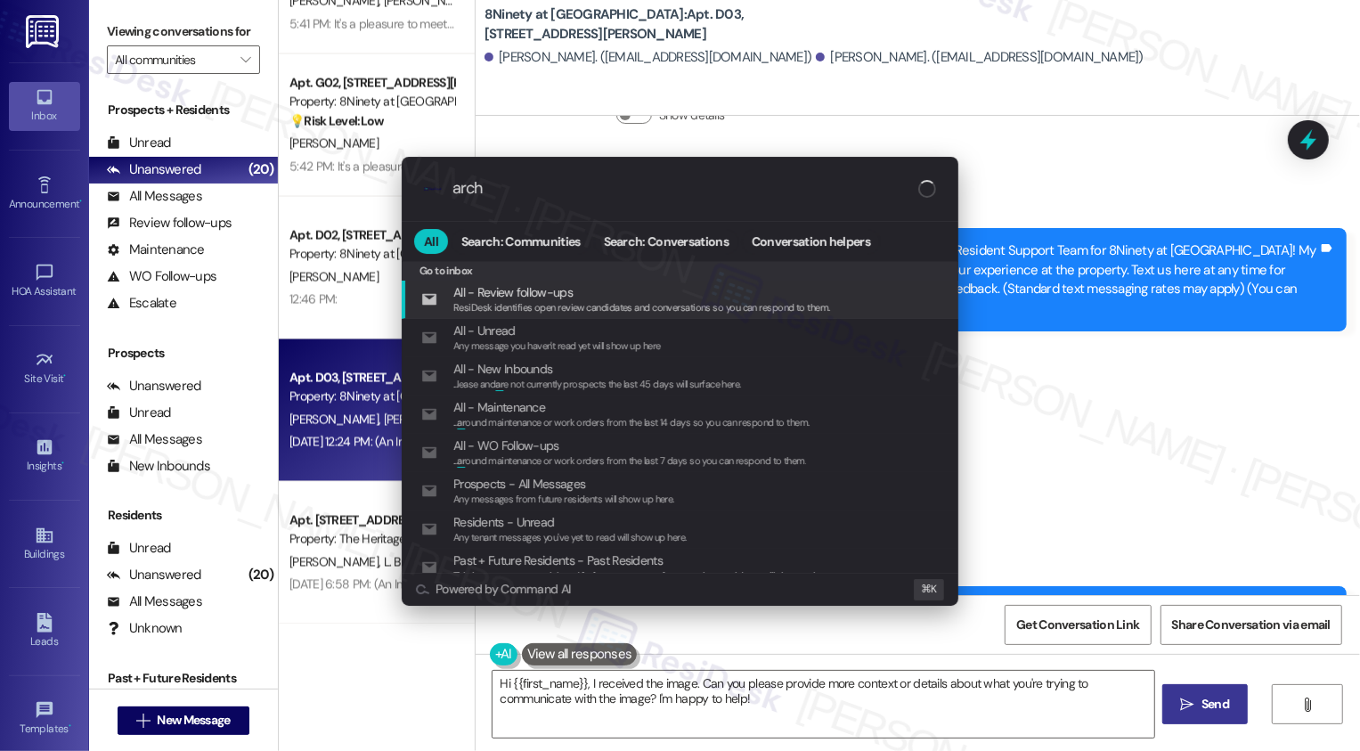
type input "archi"
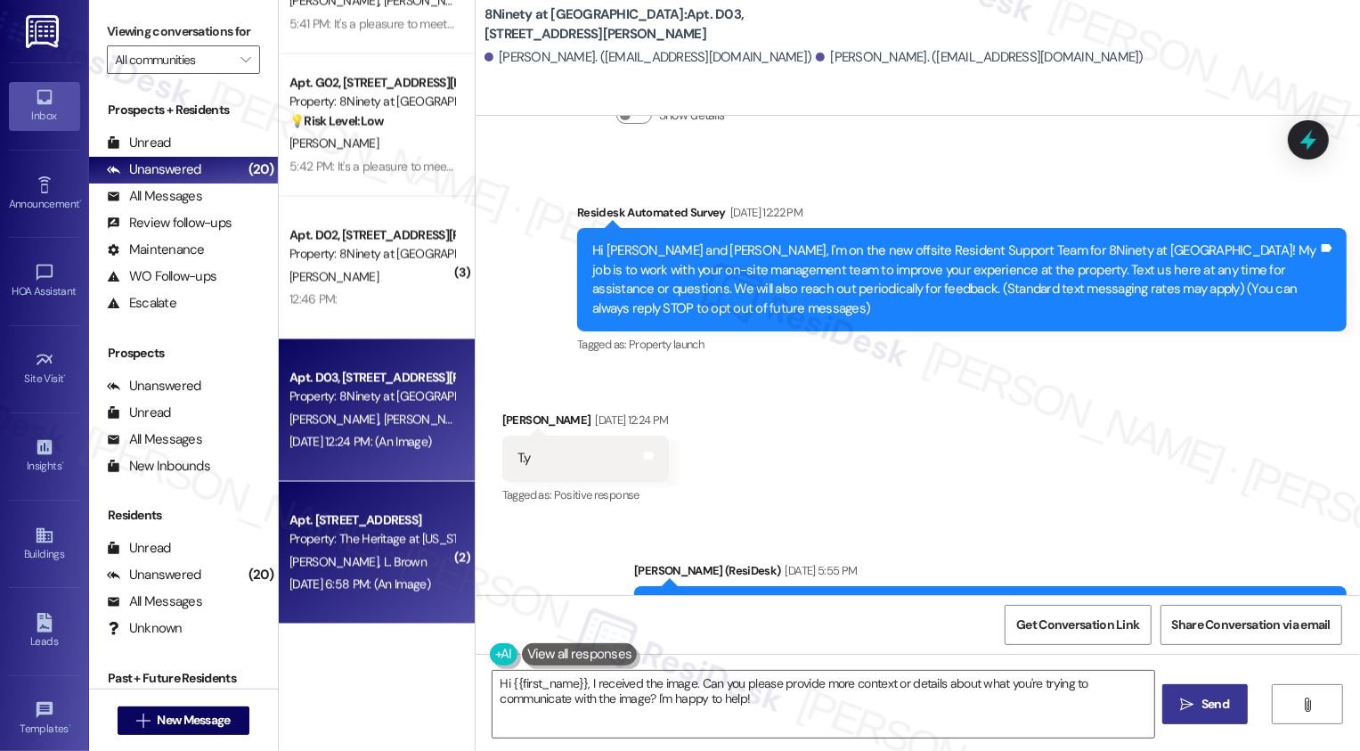
click at [371, 501] on div "Apt. 1410 - 42, 1410 Bldg C Springfield Pike Property: The Heritage at Wyoming …" at bounding box center [377, 553] width 196 height 142
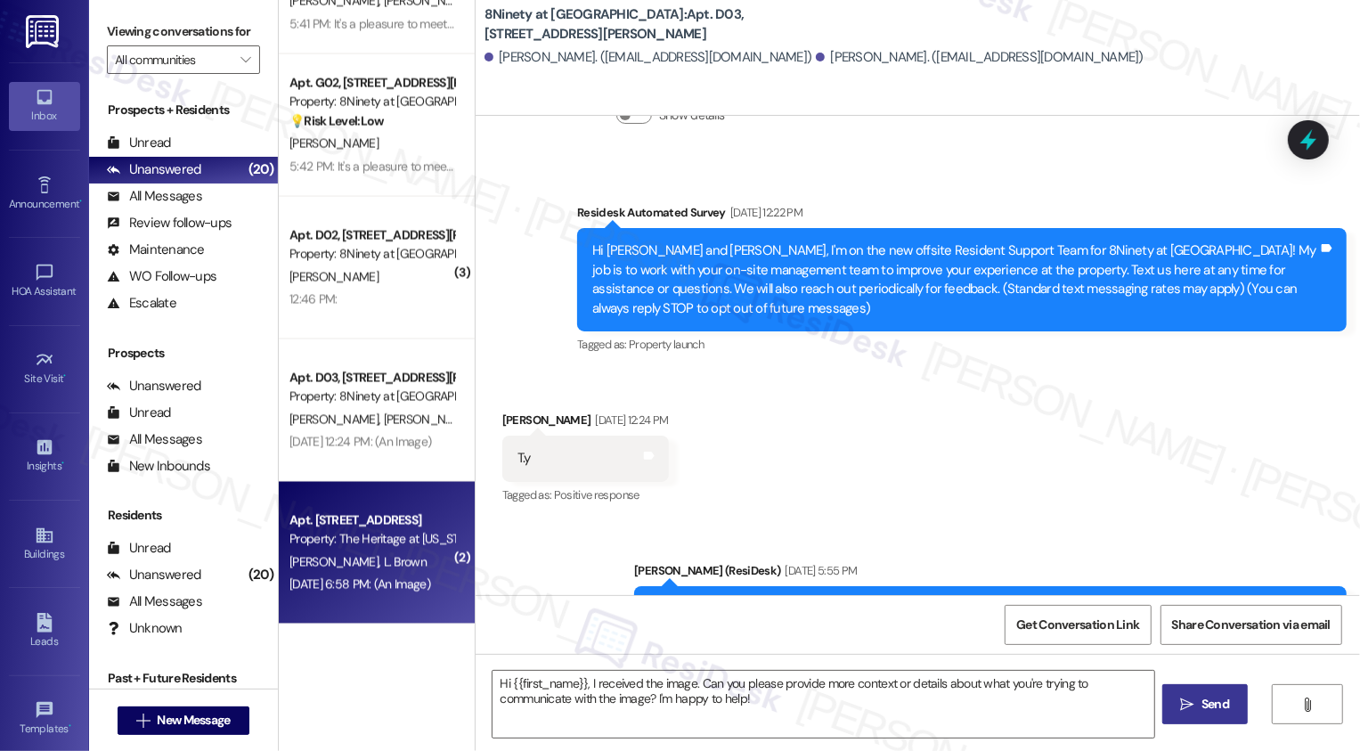
click at [371, 500] on div "Apt. 1410 - 42, 1410 Bldg C Springfield Pike Property: The Heritage at Wyoming …" at bounding box center [377, 553] width 196 height 142
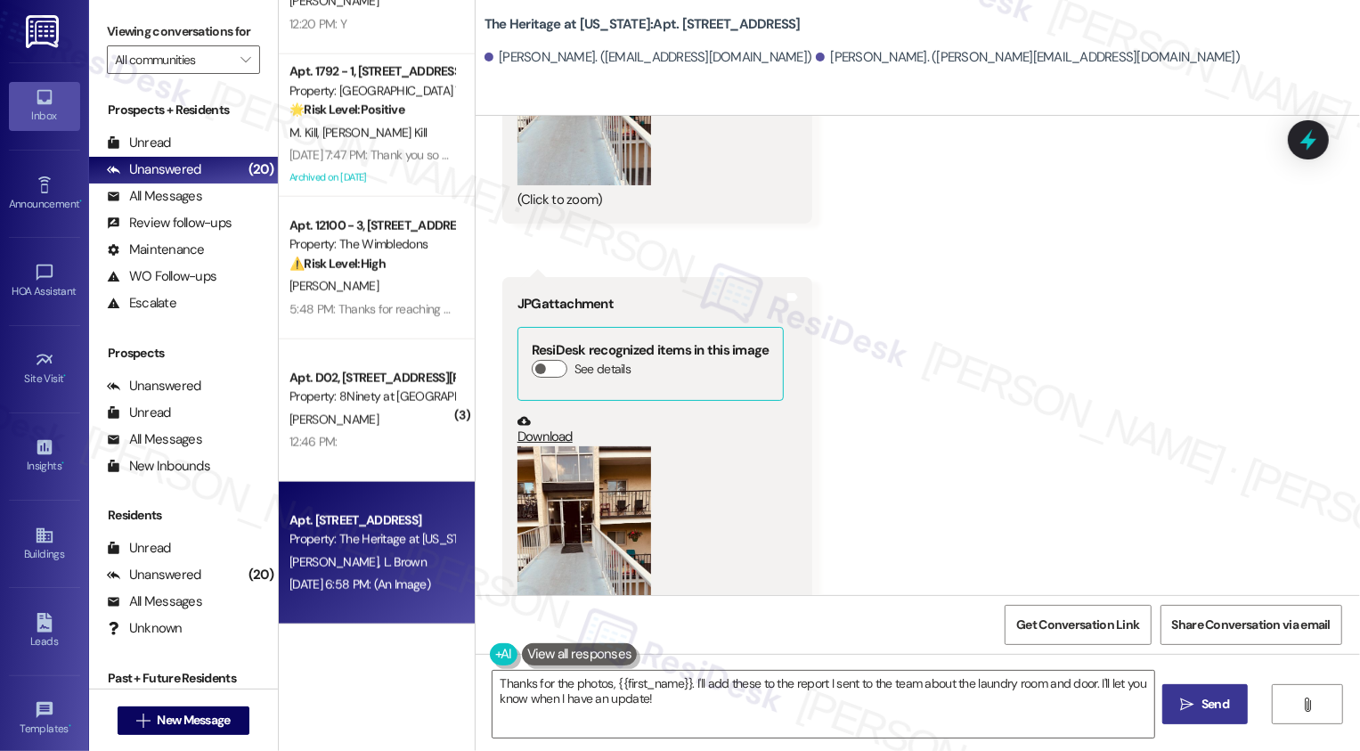
scroll to position [0, 0]
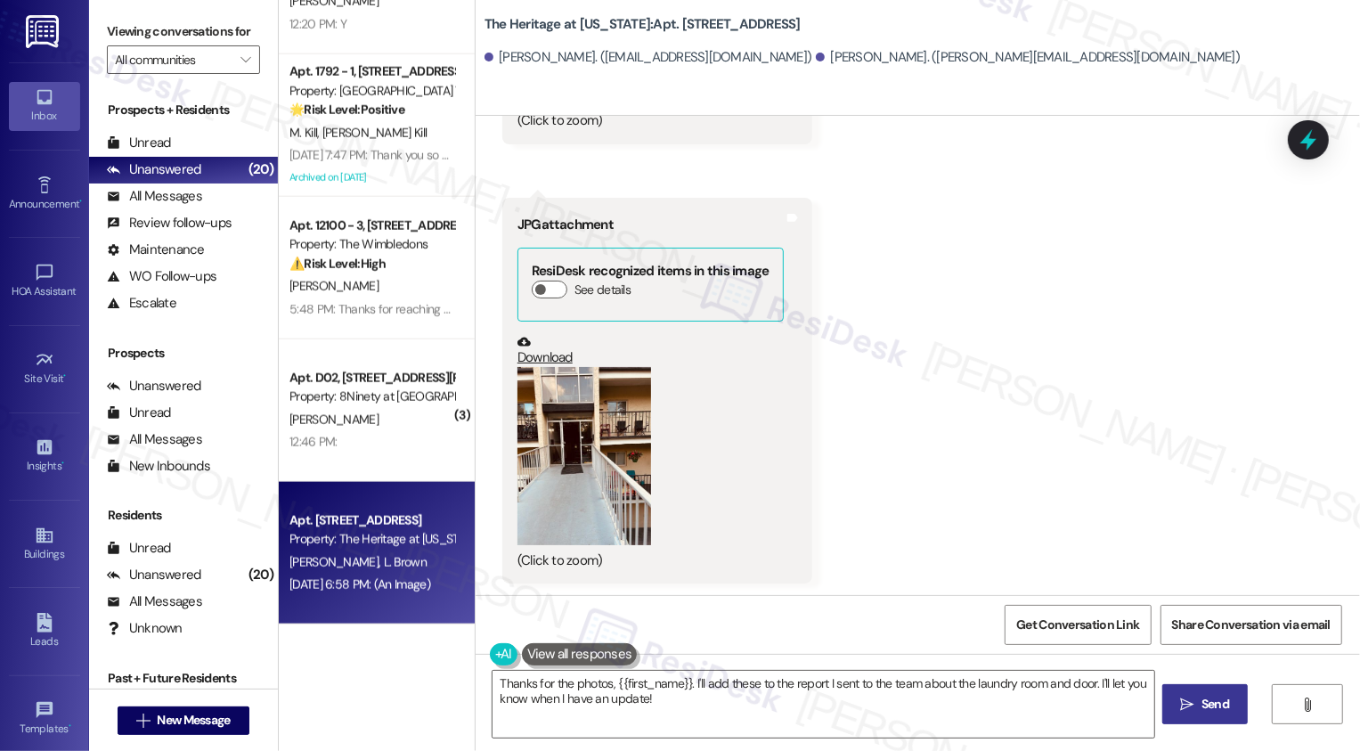
click at [565, 492] on button "Zoom image" at bounding box center [584, 456] width 134 height 178
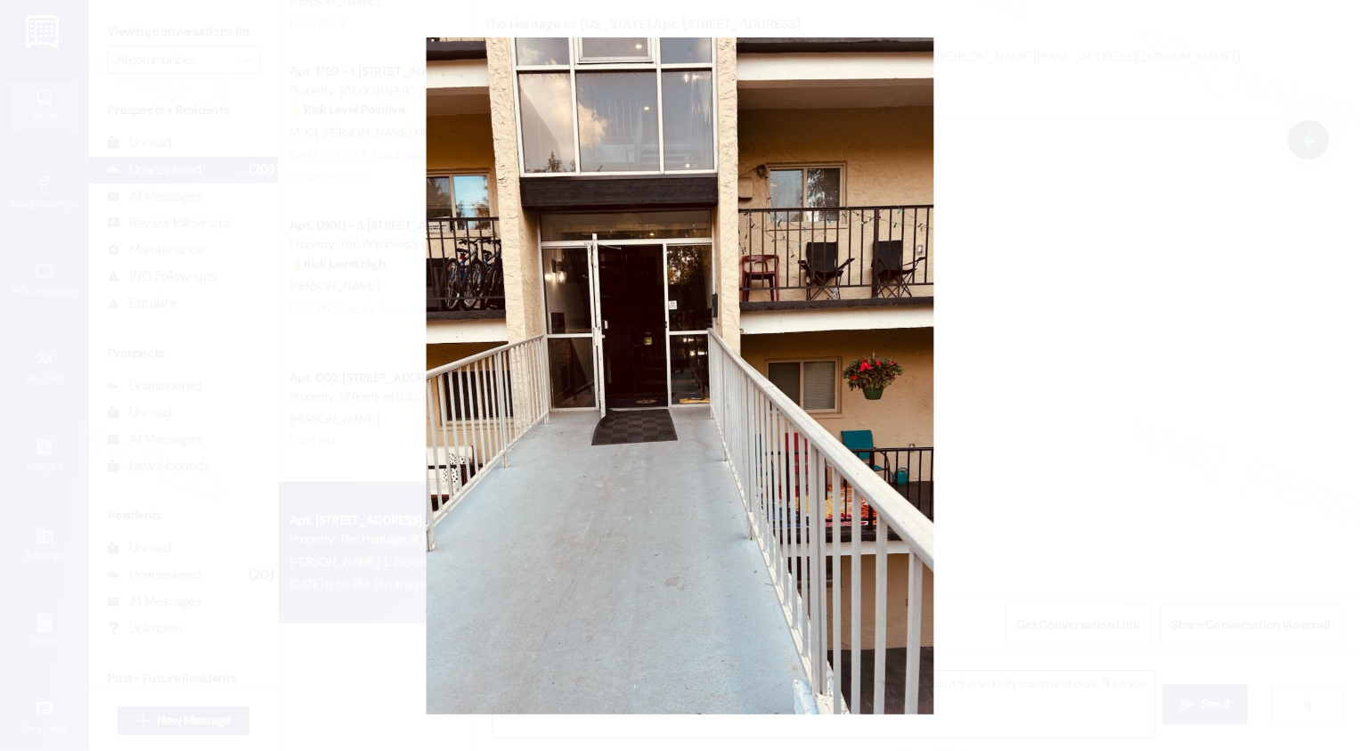
click at [1047, 456] on button "Unzoom image" at bounding box center [680, 375] width 1360 height 751
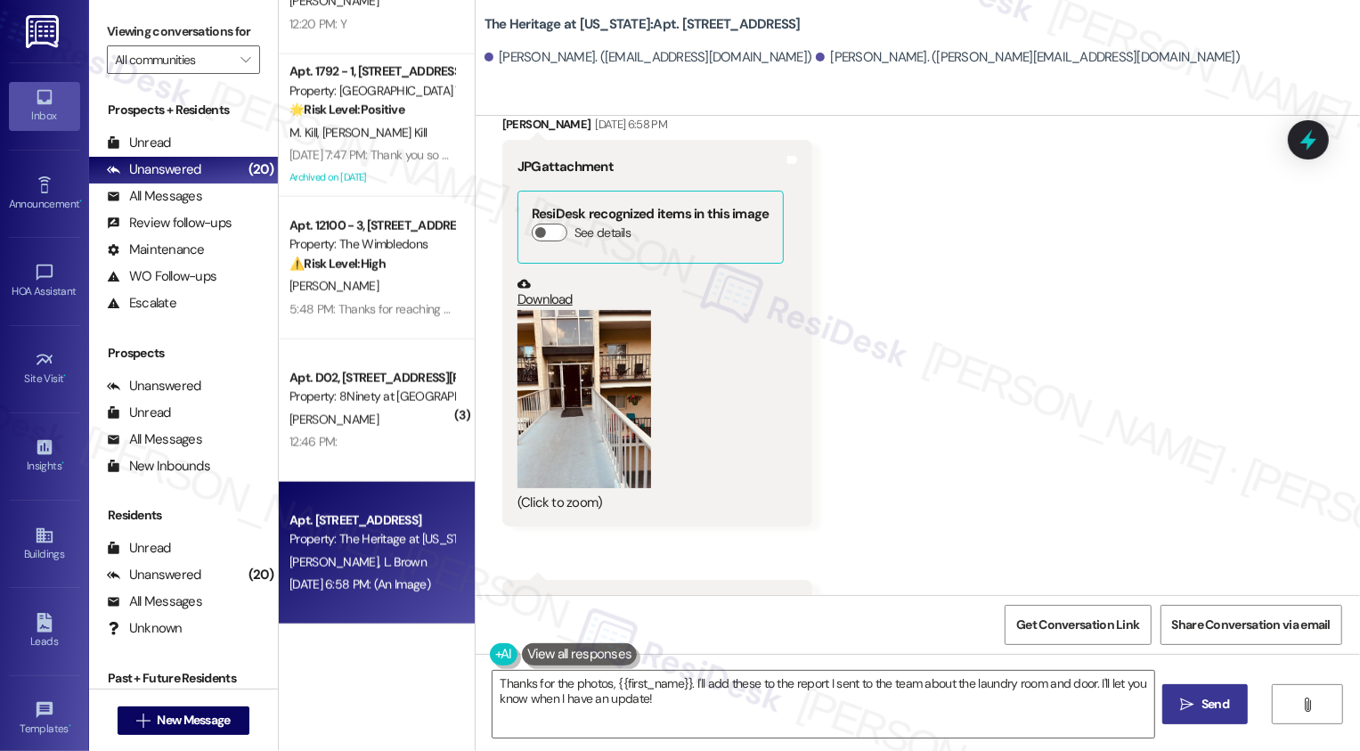
scroll to position [1901, 0]
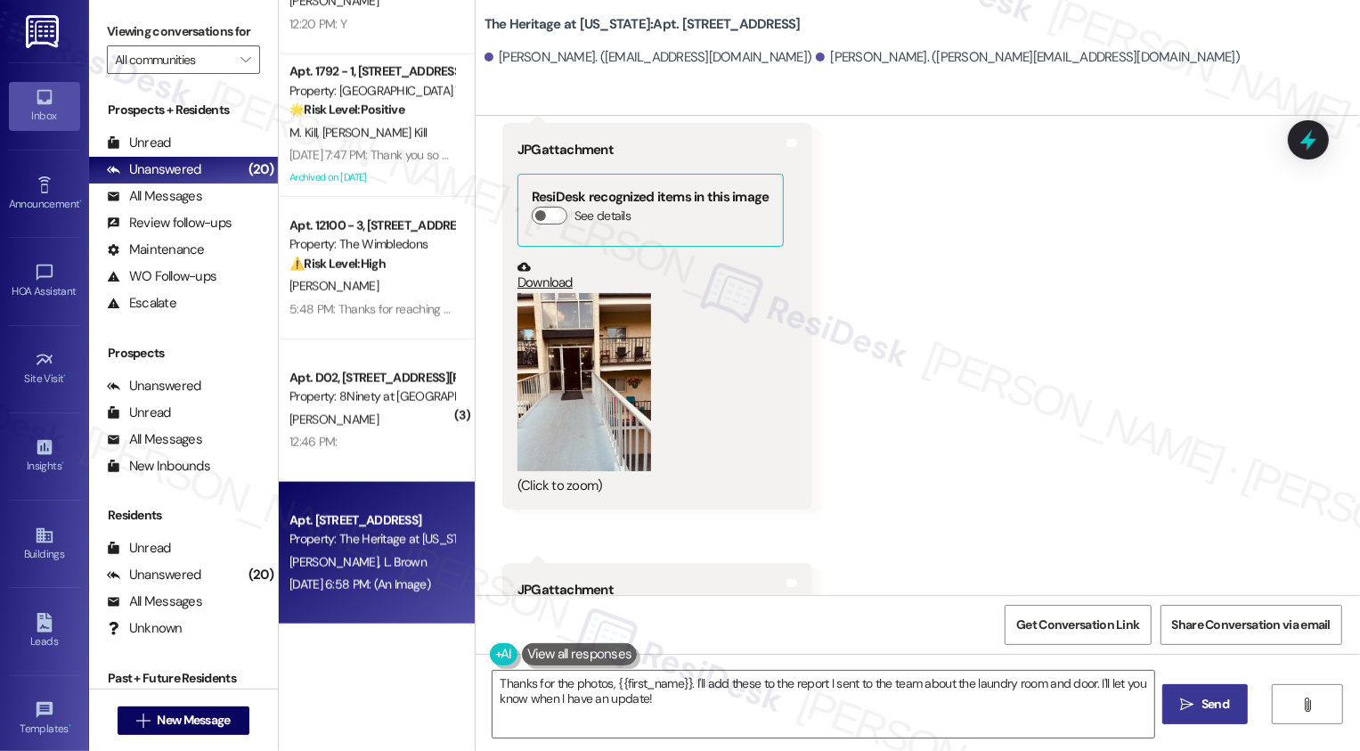
click at [559, 402] on button "Zoom image" at bounding box center [584, 382] width 134 height 178
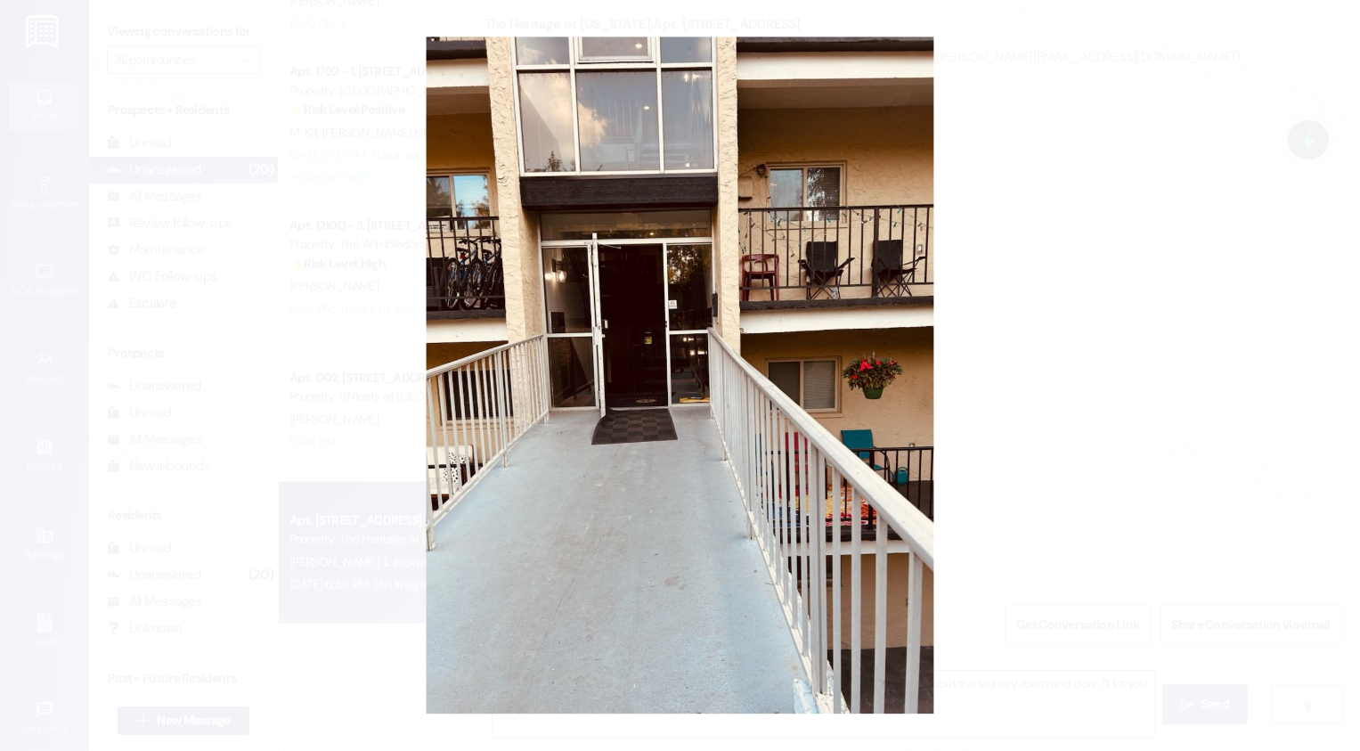
click at [1016, 409] on button "Unzoom image" at bounding box center [680, 375] width 1360 height 751
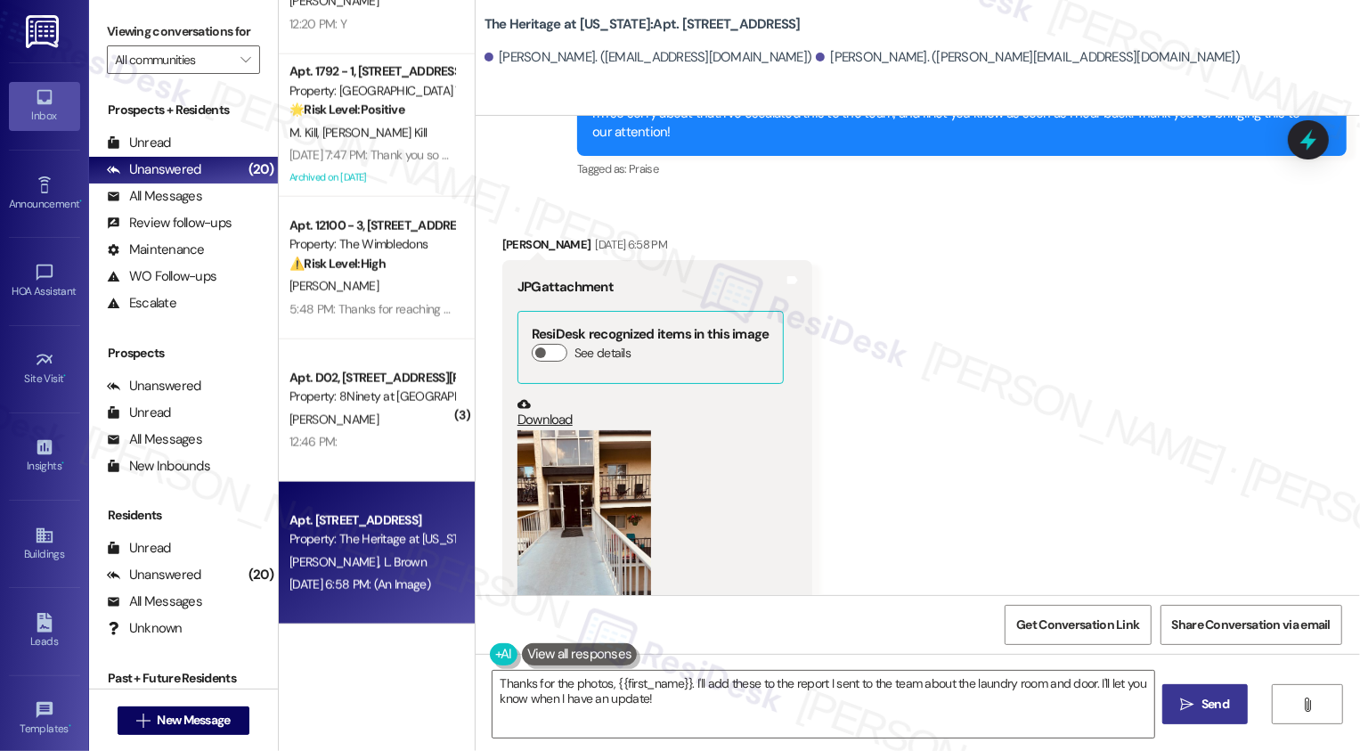
scroll to position [1697, 0]
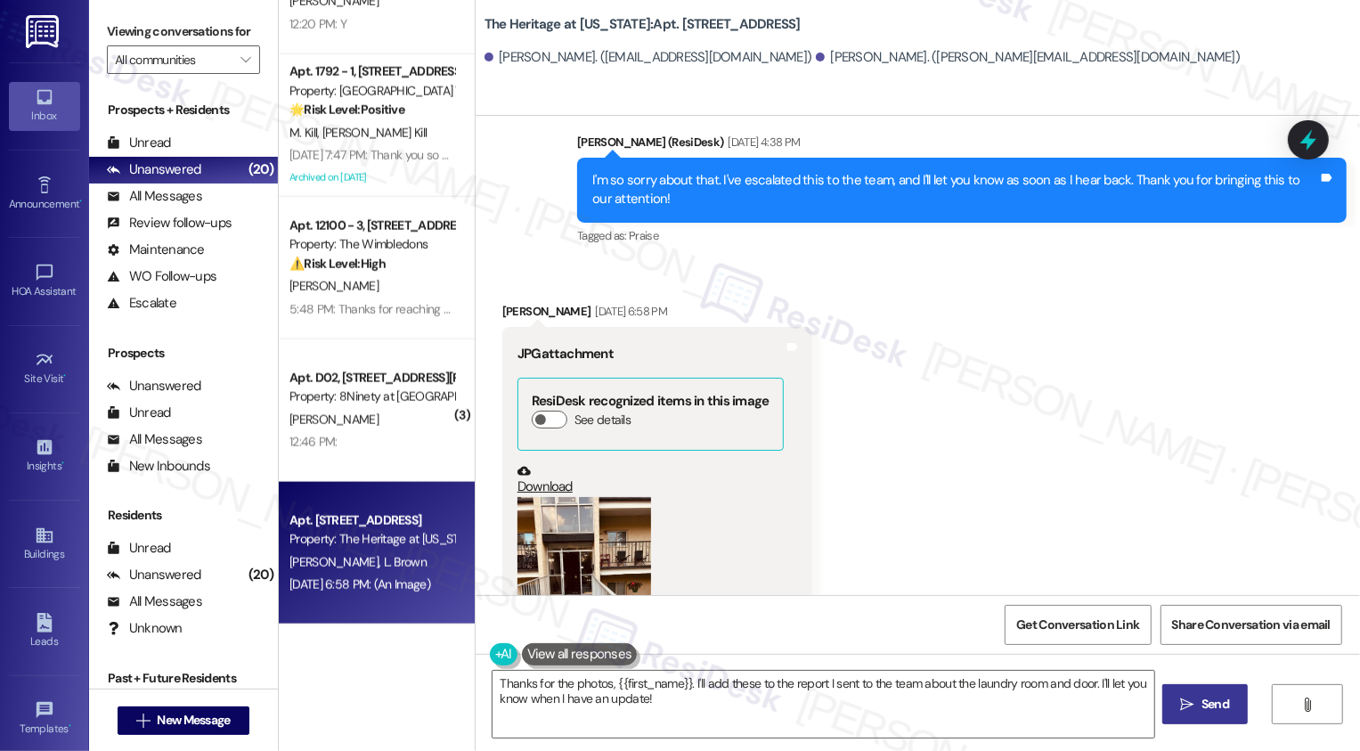
click at [511, 308] on div "Latasha Brown Sep 19, 2025 at 6:58 PM" at bounding box center [657, 314] width 310 height 25
copy div "Latasha"
click at [638, 685] on textarea "Thanks for the photos, {{first_name}}. I'll add these to the report I sent to t…" at bounding box center [823, 704] width 662 height 67
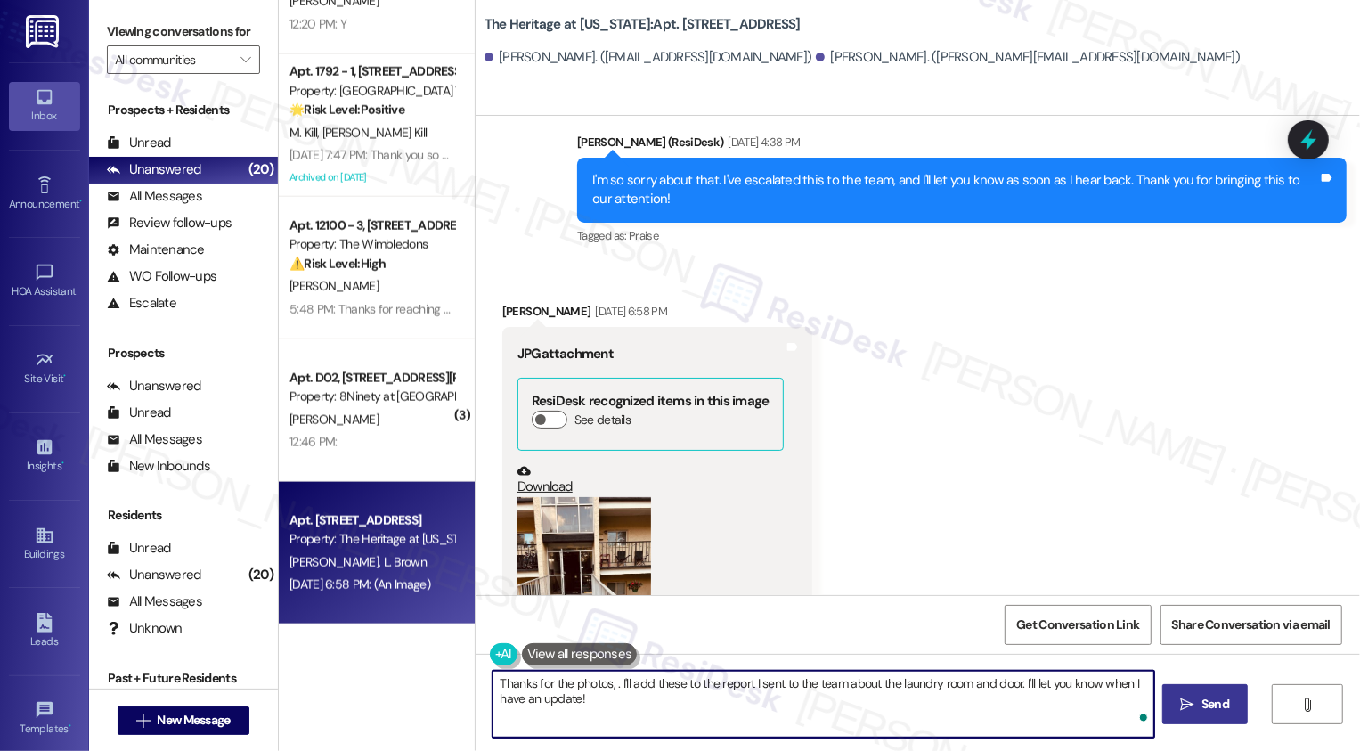
paste textarea "Latasha"
drag, startPoint x: 646, startPoint y: 685, endPoint x: 697, endPoint y: 730, distance: 68.1
click at [697, 730] on textarea "Thanks for the photos, Latasha. I'll add these to the report I sent to the team…" at bounding box center [823, 704] width 662 height 67
click at [858, 679] on textarea "Thanks for the photos, Latasha! Around what time did you see that the door is o…" at bounding box center [823, 704] width 662 height 67
click at [890, 686] on textarea "Thanks for the photos, Latasha! Around what time did you see that the door is o…" at bounding box center [823, 704] width 662 height 67
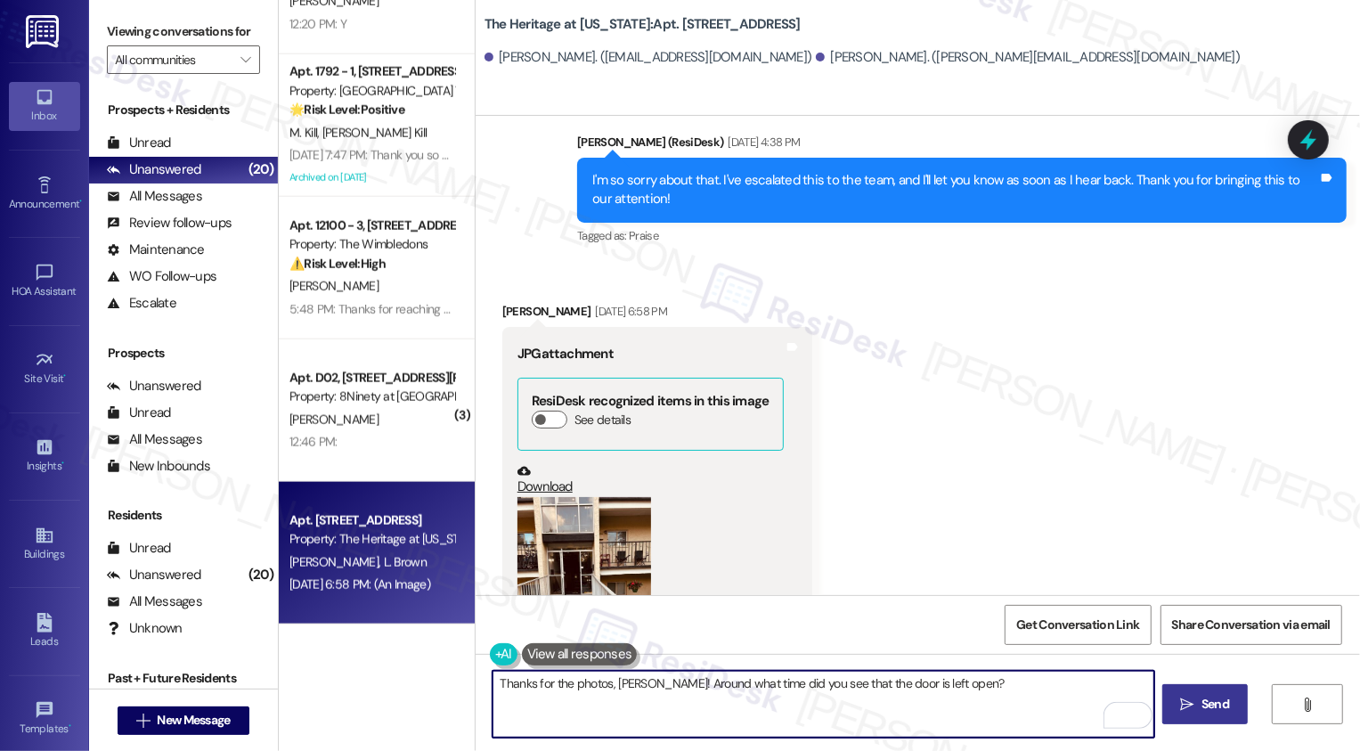
click at [886, 685] on textarea "Thanks for the photos, Latasha! Around what time did you see that the door is l…" at bounding box center [823, 704] width 662 height 67
click at [1107, 714] on div "Rewrite with Grammarly" at bounding box center [1117, 715] width 20 height 20
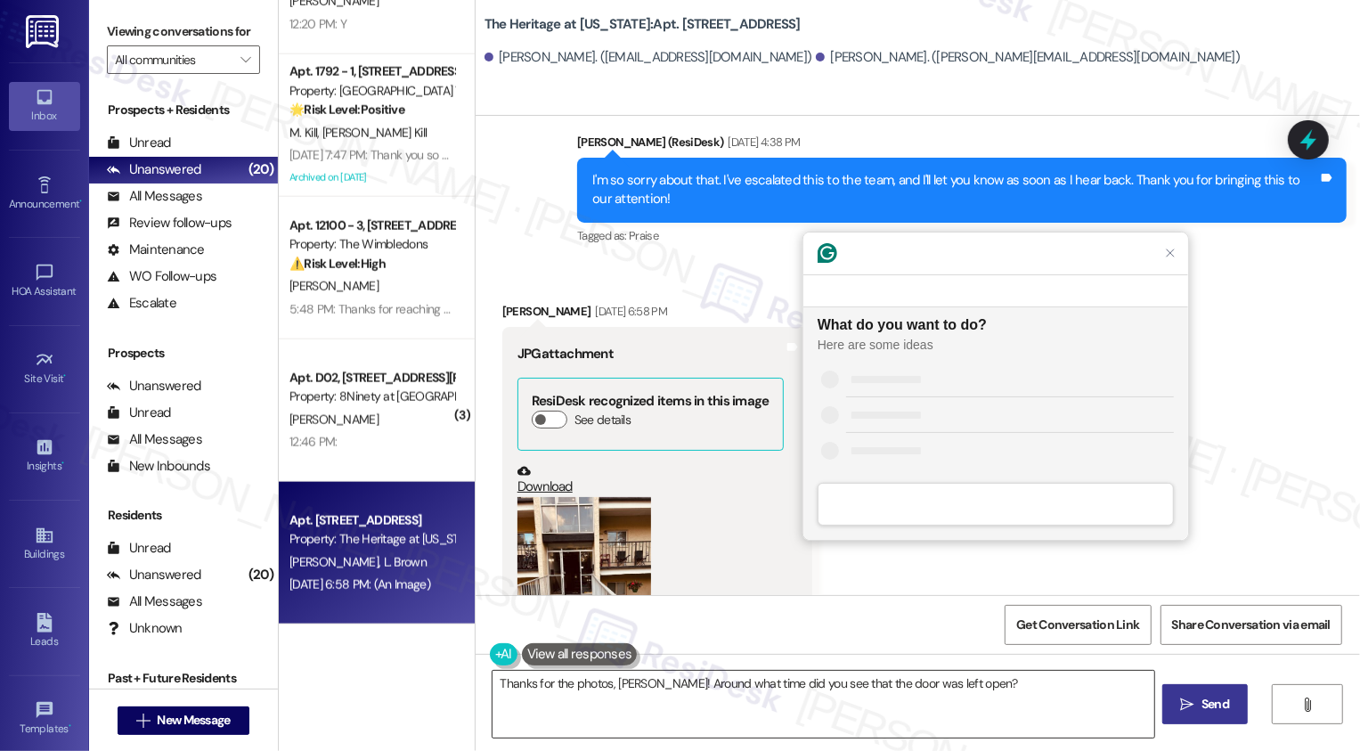
scroll to position [0, 0]
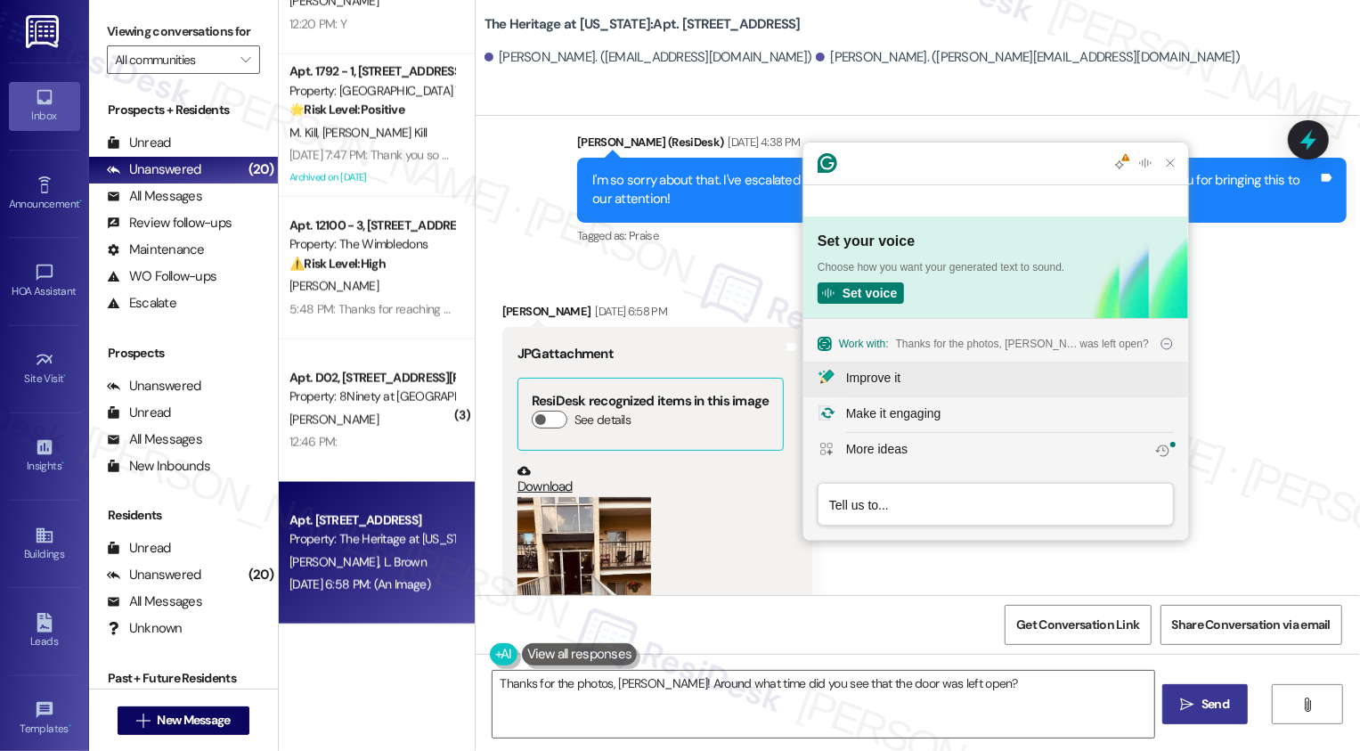
click at [936, 391] on button "Improve it" at bounding box center [995, 380] width 385 height 36
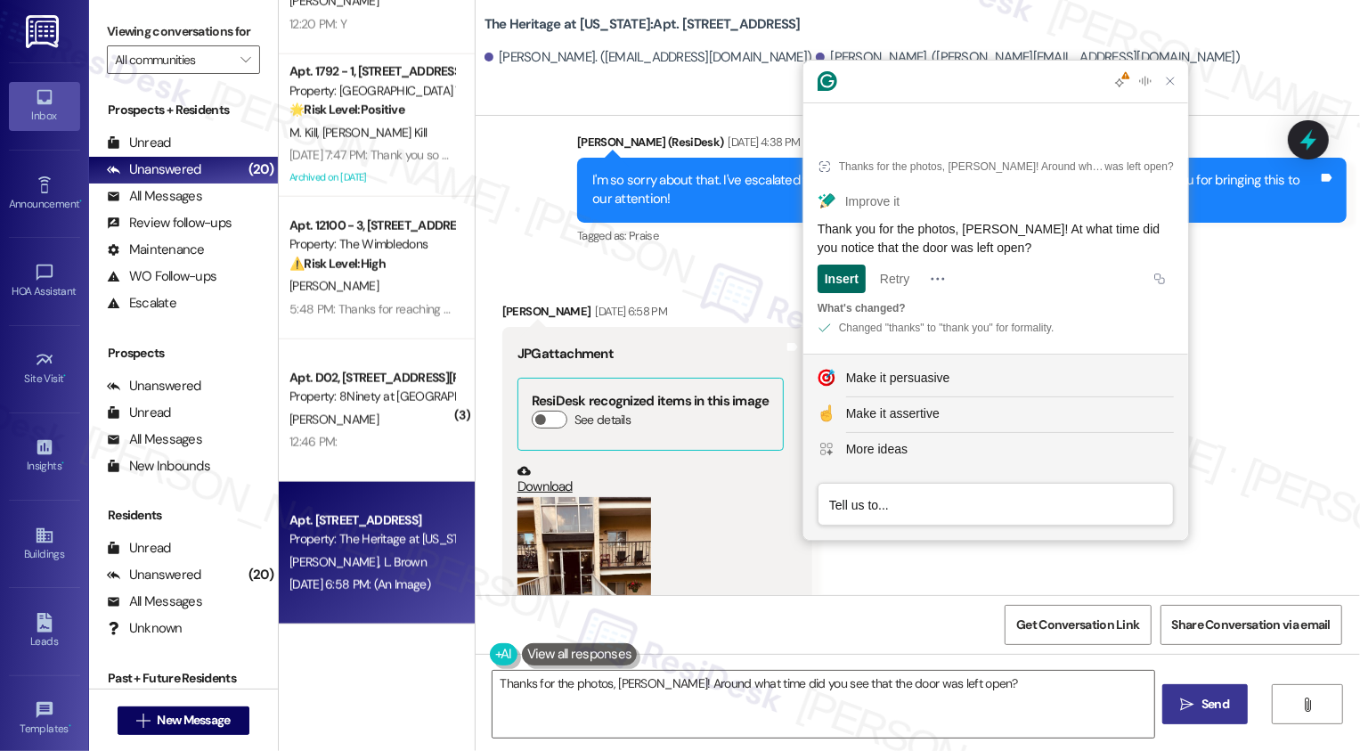
click at [838, 275] on div "Insert" at bounding box center [842, 278] width 34 height 28
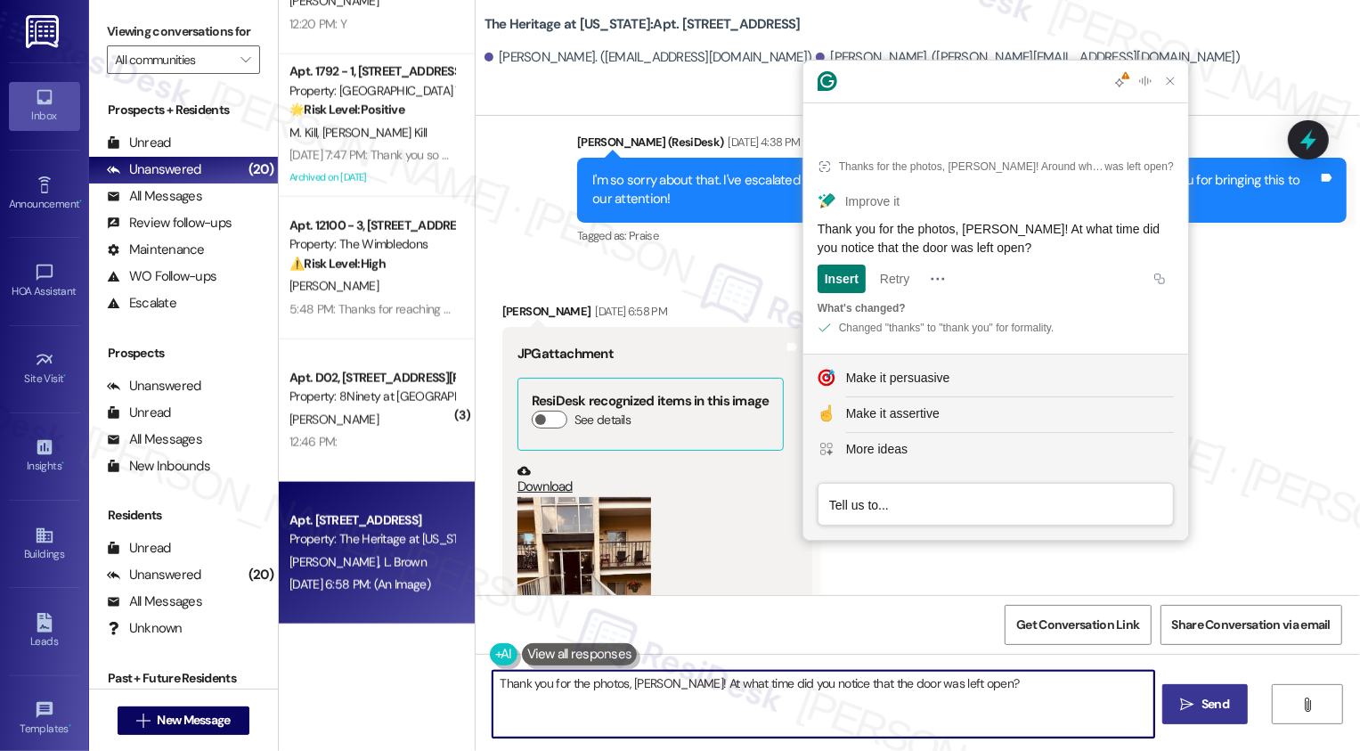
click at [986, 691] on textarea "Thank you for the photos, Latasha! At what time did you notice that the door wa…" at bounding box center [823, 704] width 662 height 67
click at [1027, 703] on textarea "Thank you for the photos, Latasha! At what time did you notice that the door wa…" at bounding box center [823, 704] width 662 height 67
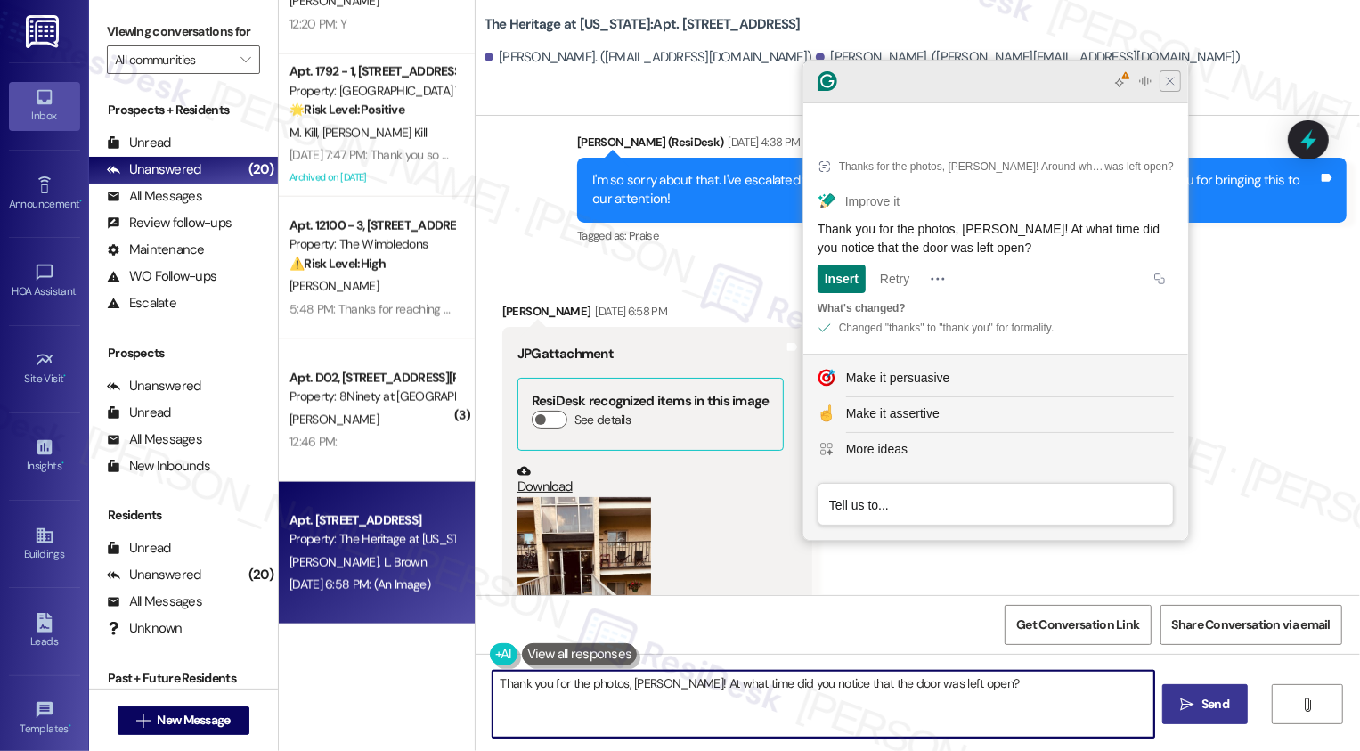
type textarea "Thank you for the photos, Latasha! At what time did you notice that the door wa…"
click at [1175, 92] on icon "Close Grammarly Assistant" at bounding box center [1169, 80] width 21 height 21
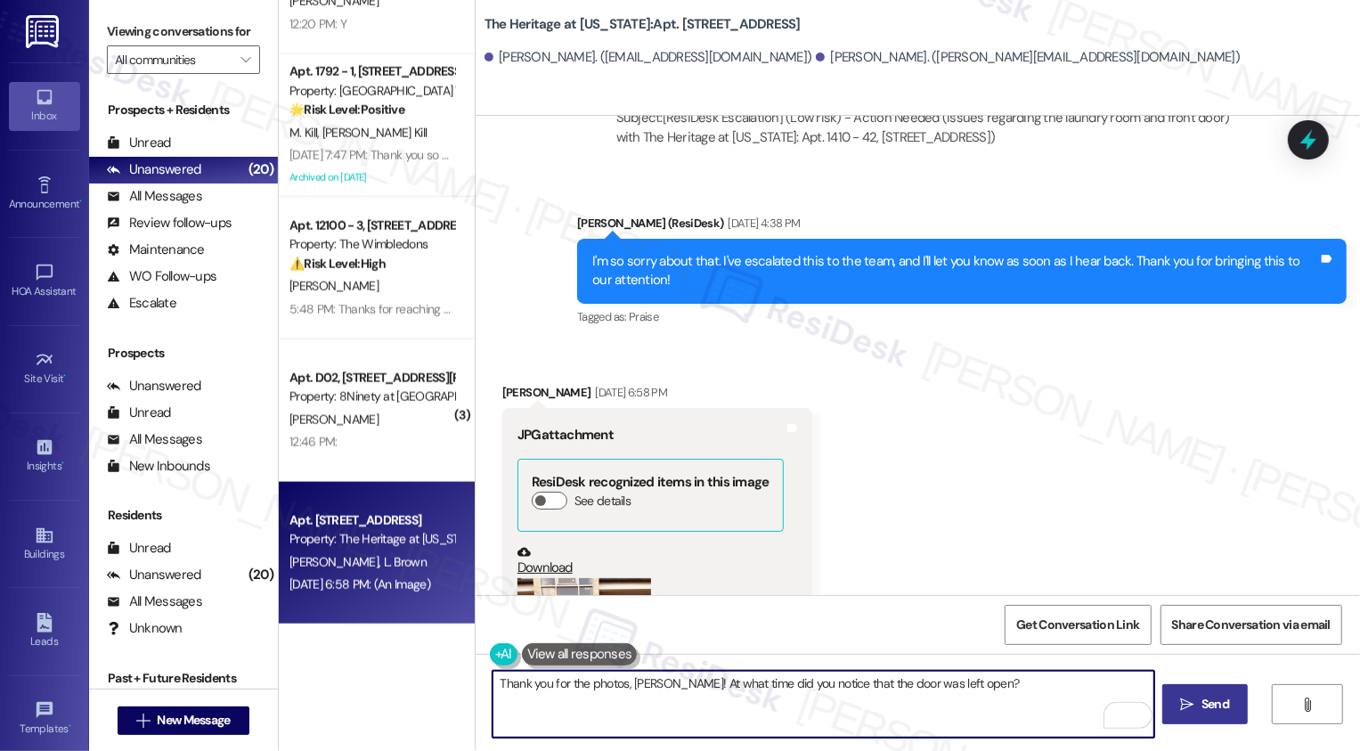
scroll to position [1831, 0]
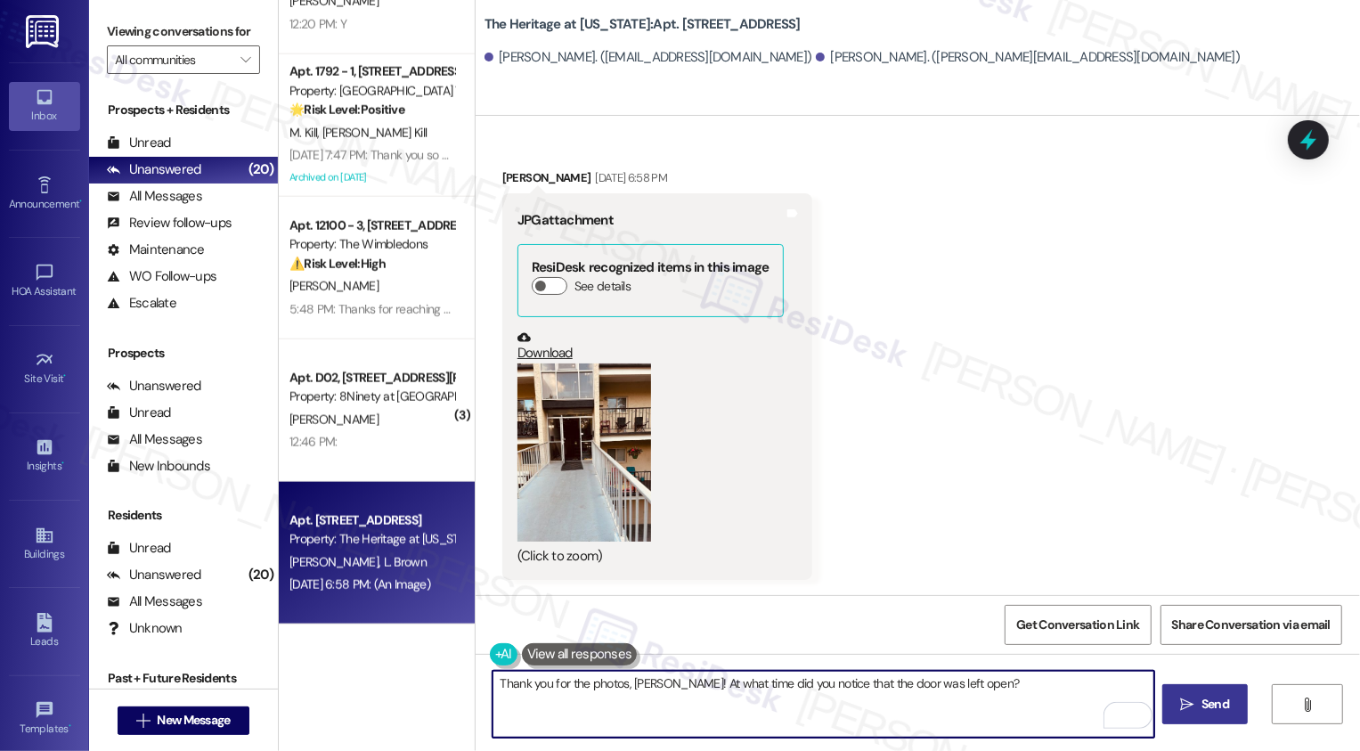
click at [1188, 707] on icon "" at bounding box center [1187, 704] width 13 height 14
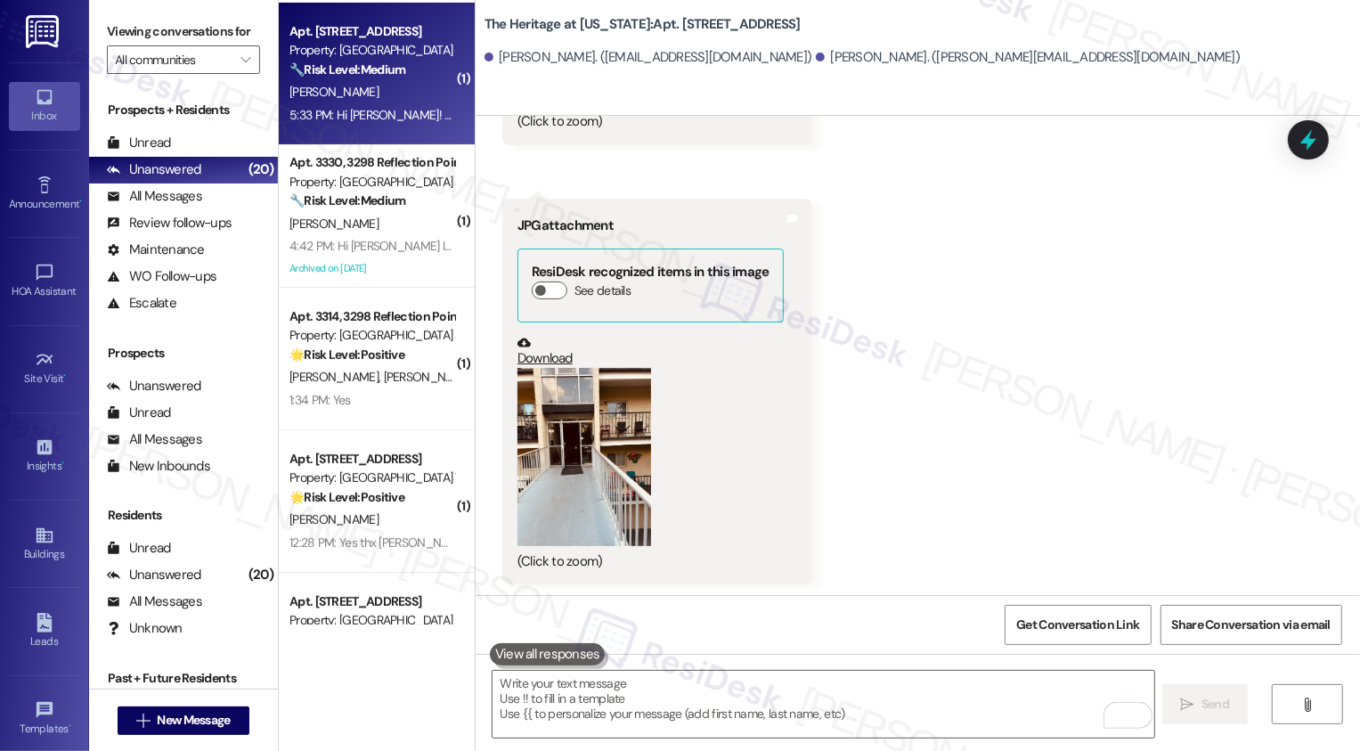
scroll to position [0, 0]
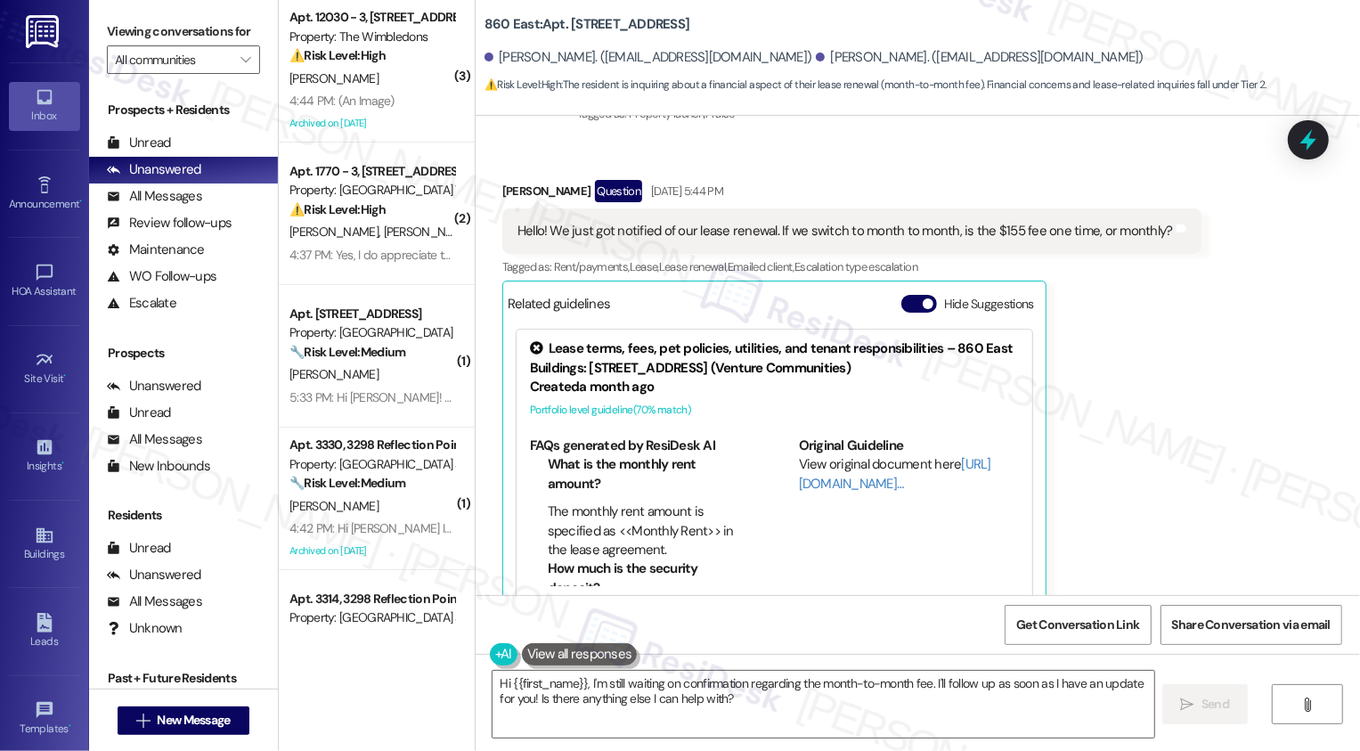
scroll to position [1055, 0]
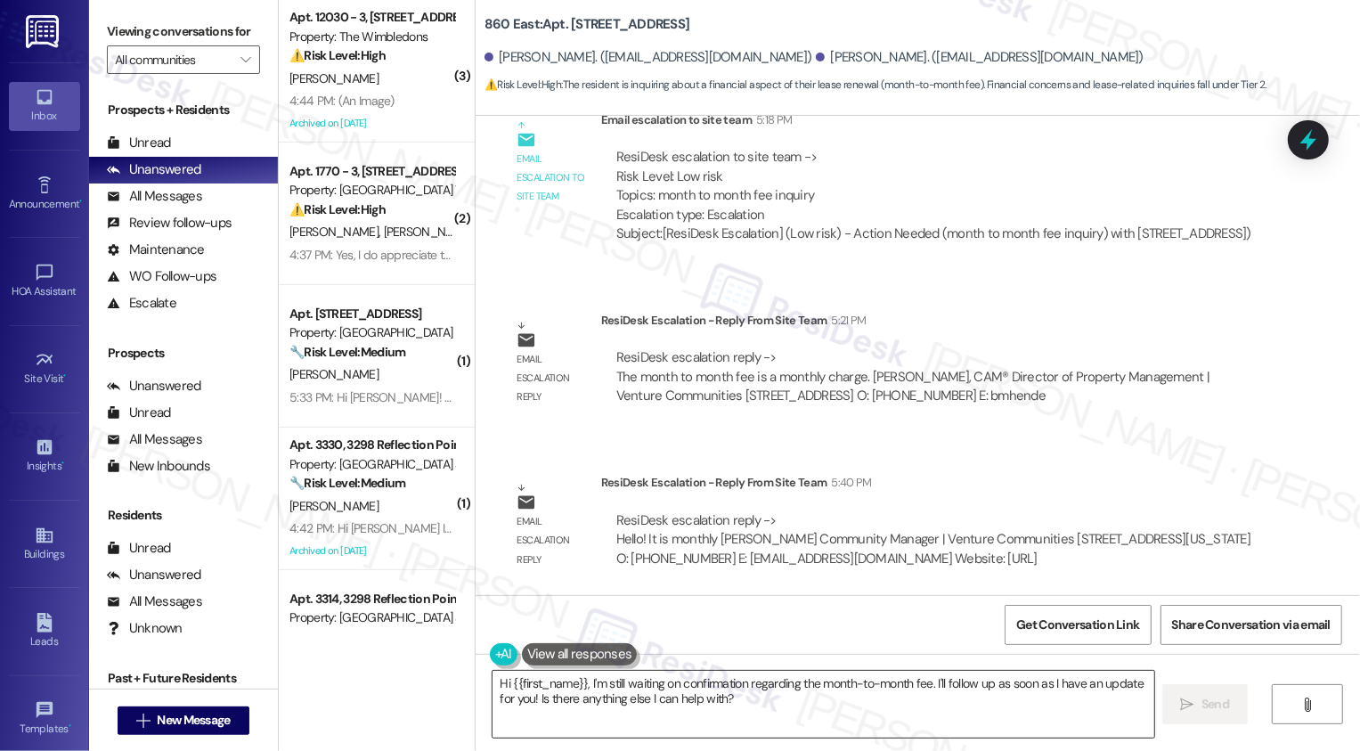
click at [739, 708] on textarea "Hi {{first_name}}, I'm still waiting on confirmation regarding the month-to-mon…" at bounding box center [823, 704] width 662 height 67
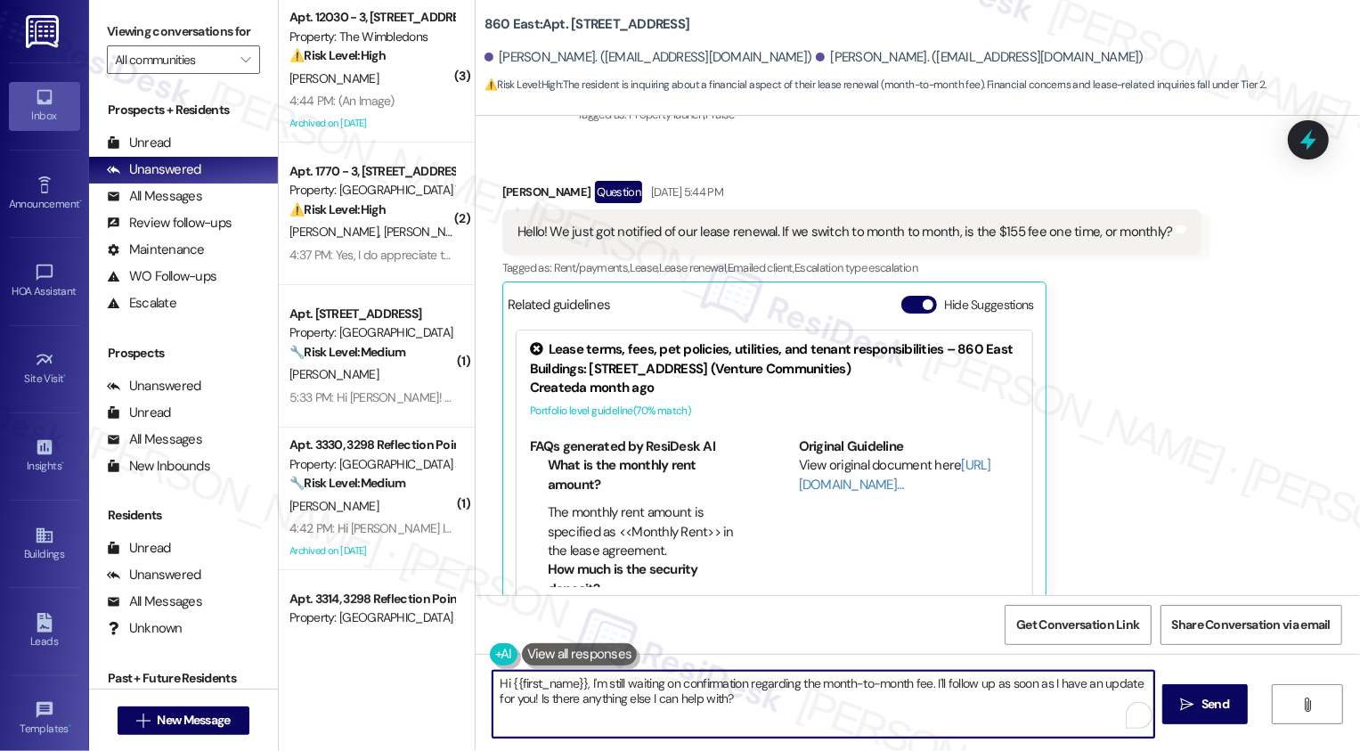
scroll to position [163, 0]
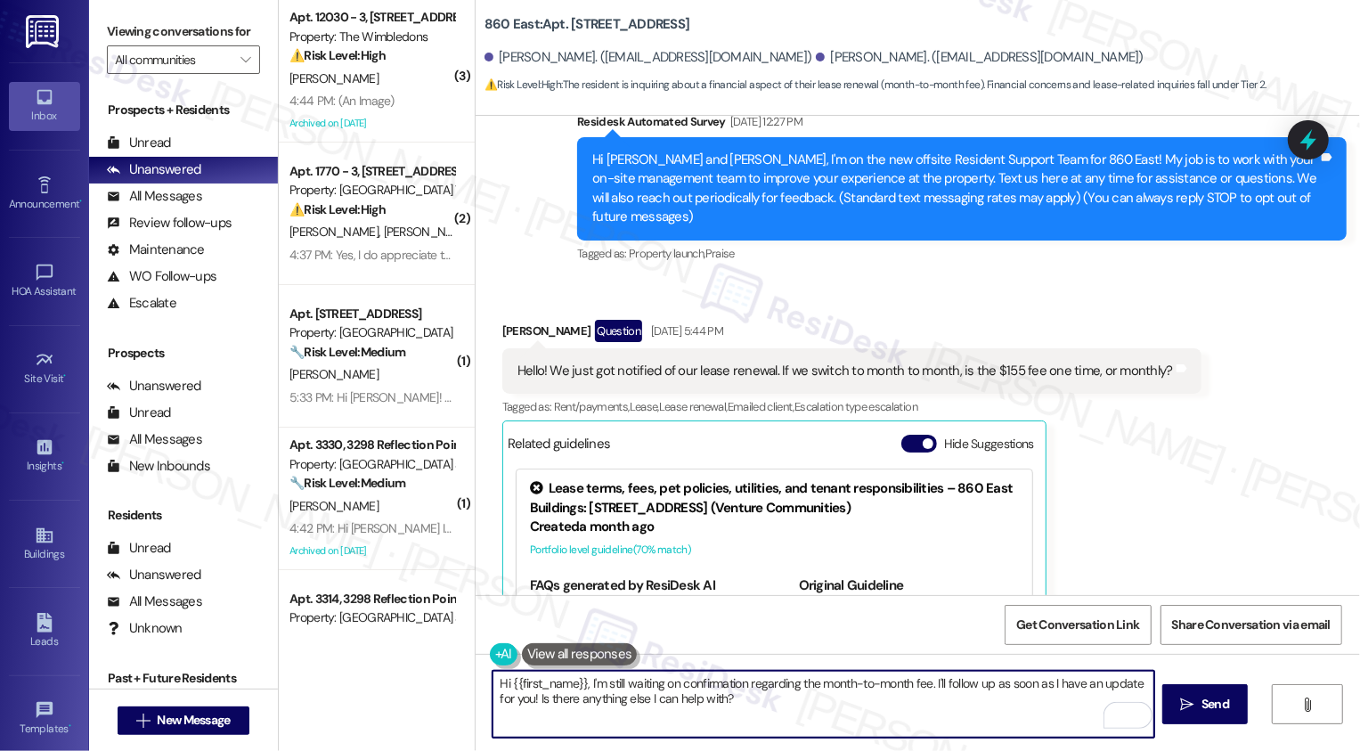
click at [510, 334] on div "Jacqueline Cotman Question Sep 19, 2025 at 5:44 PM" at bounding box center [851, 334] width 699 height 28
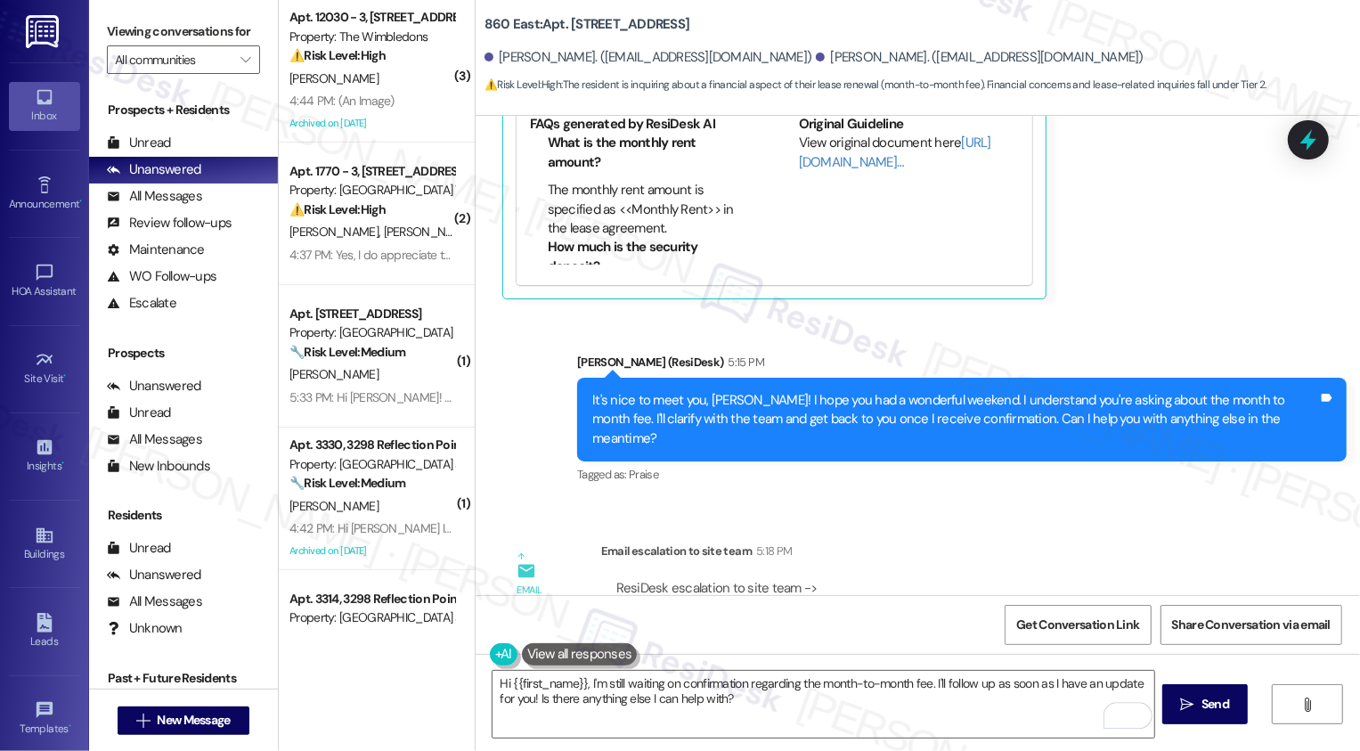
scroll to position [1055, 0]
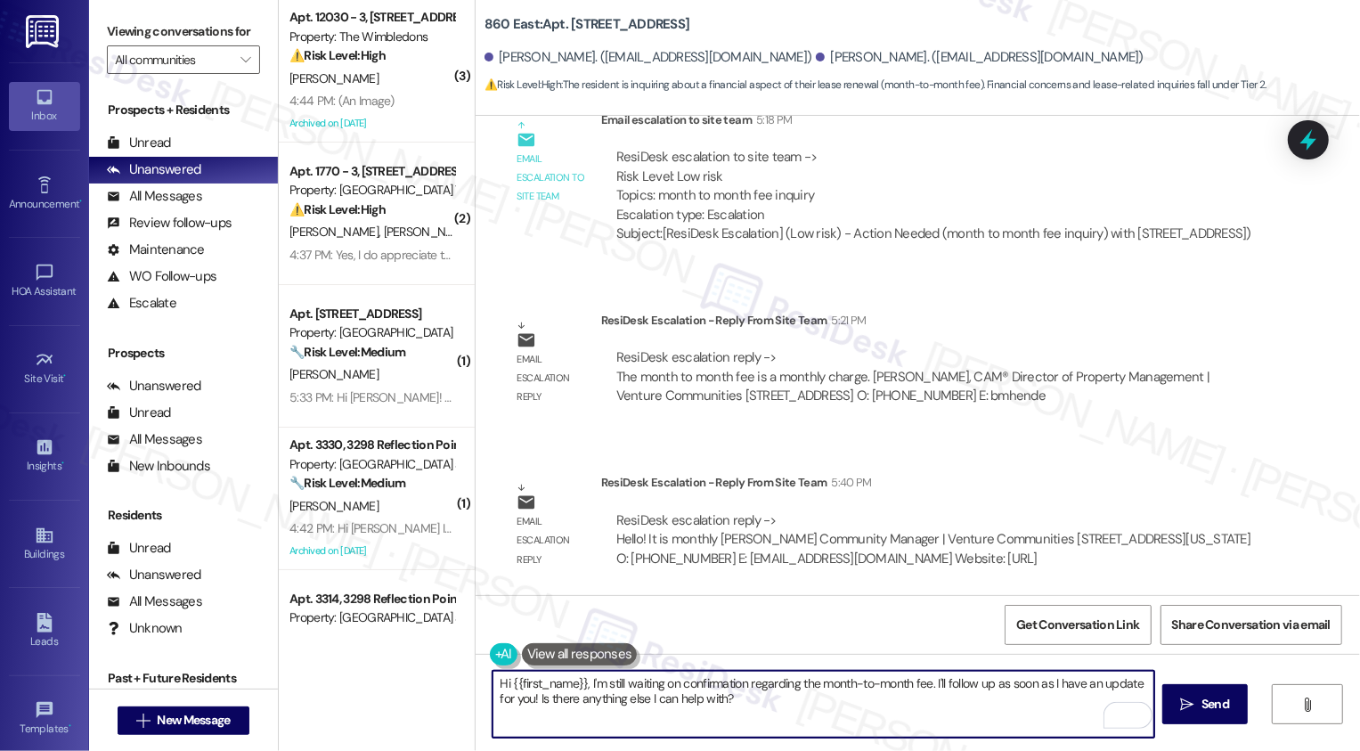
drag, startPoint x: 500, startPoint y: 683, endPoint x: 825, endPoint y: 727, distance: 327.9
click at [825, 727] on textarea "Hi {{first_name}}, I'm still waiting on confirmation regarding the month-to-mon…" at bounding box center [823, 704] width 662 height 67
paste textarea "Jacqueline"
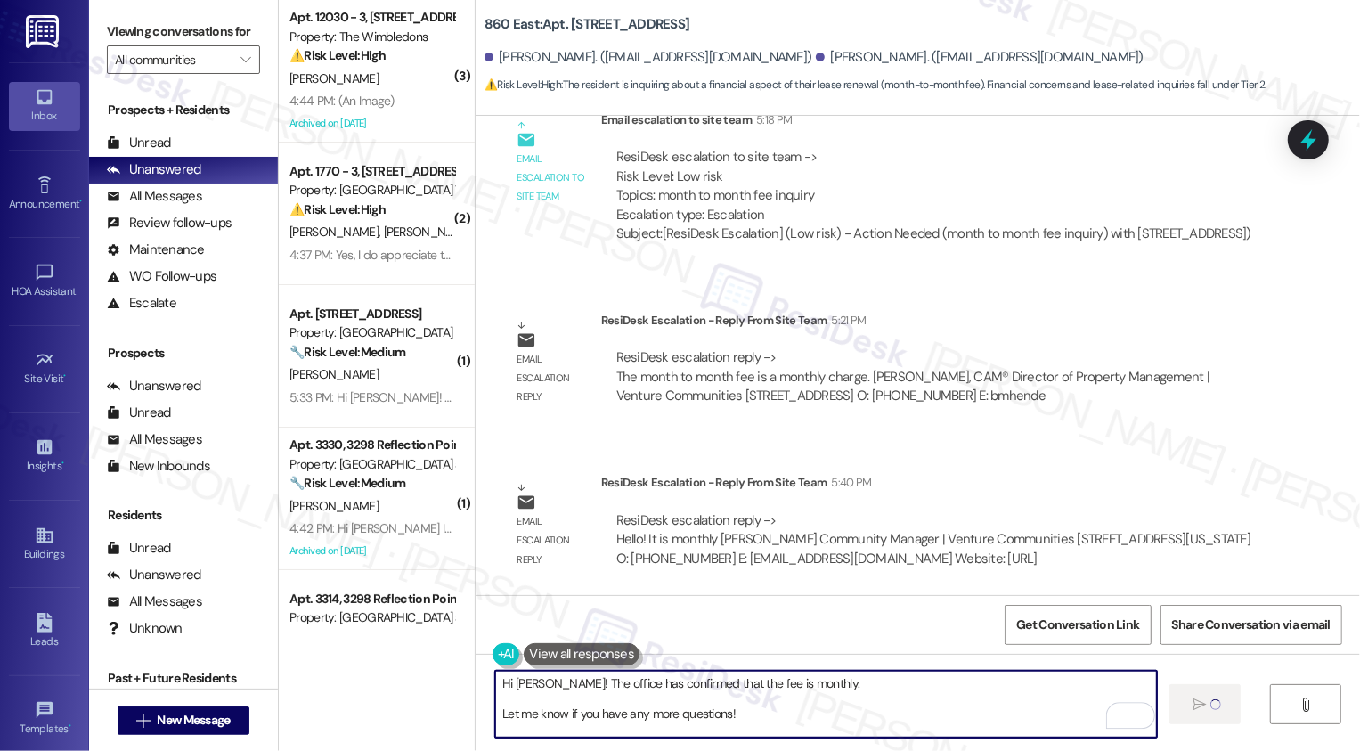
type textarea "Hi Jacqueline! The office has confirmed that the fee is monthly. Let me know if…"
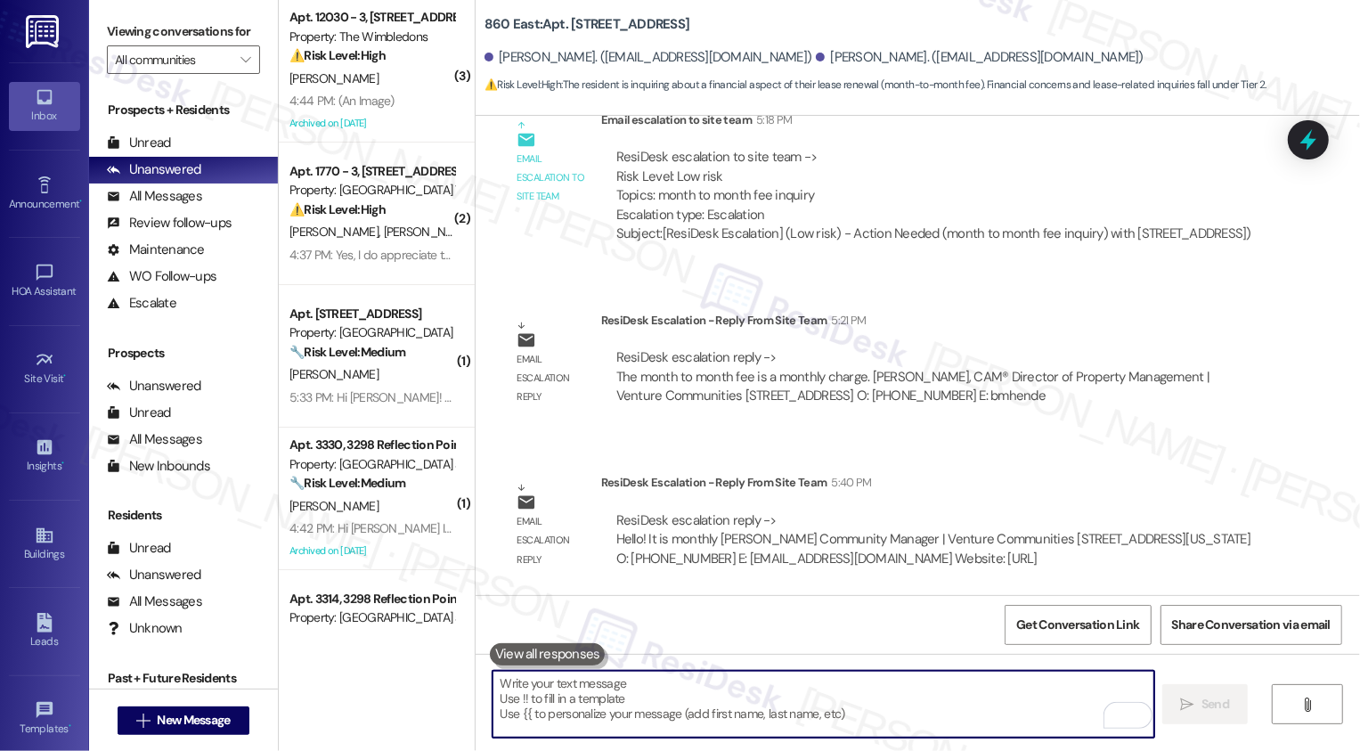
scroll to position [341, 0]
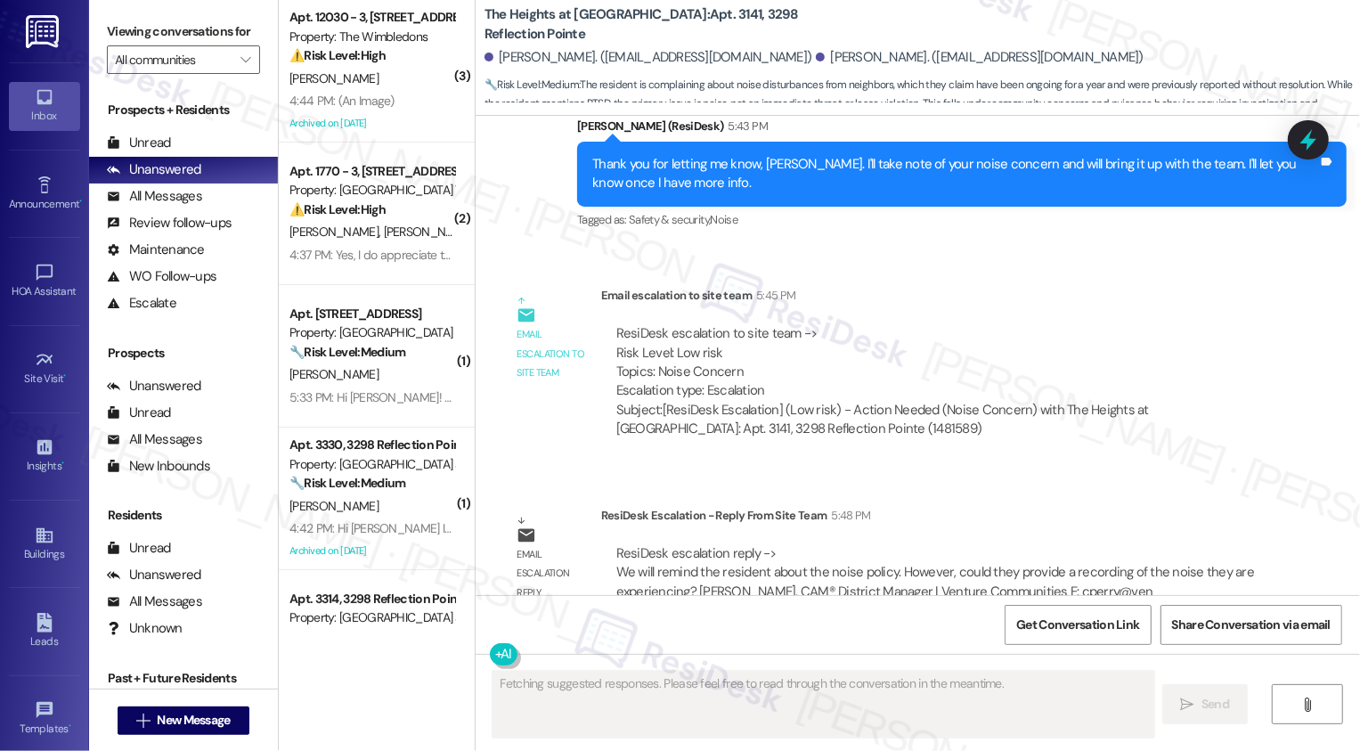
scroll to position [2193, 0]
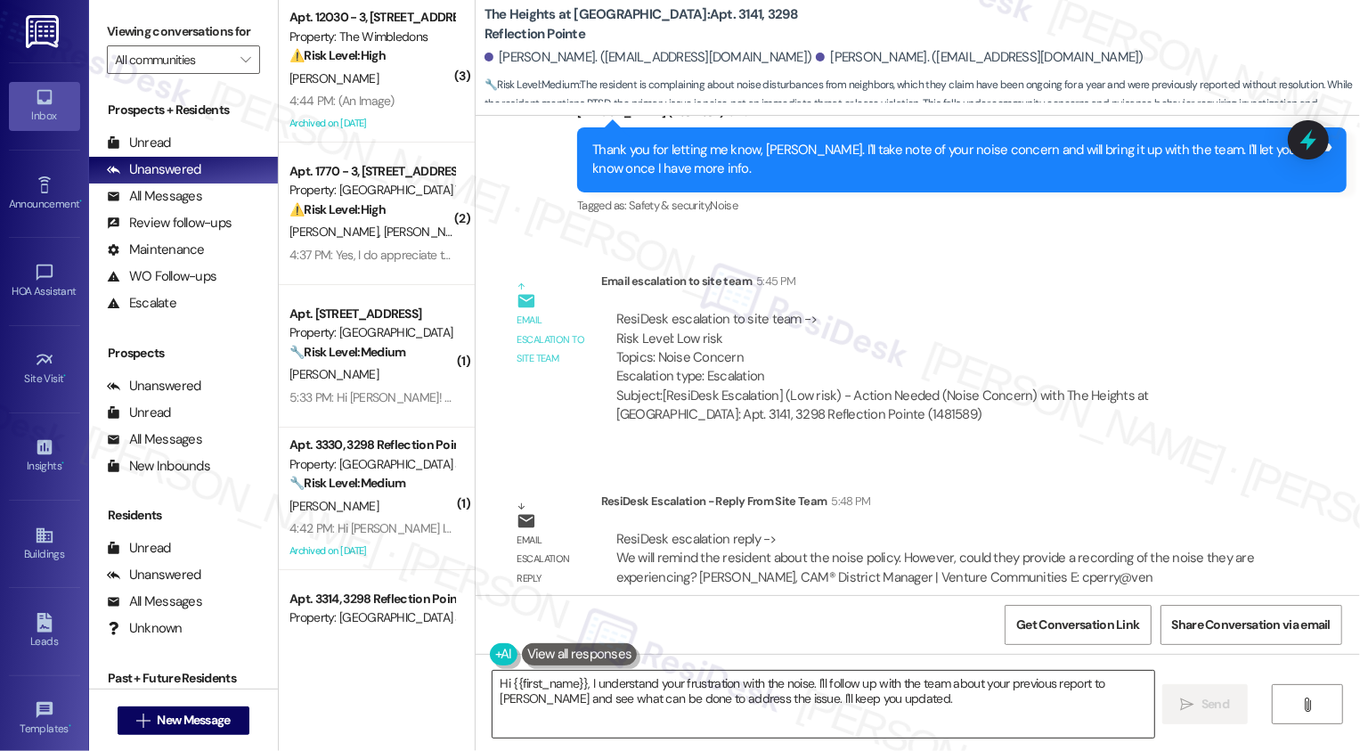
click at [760, 675] on textarea "Hi {{first_name}}, I understand your frustration with the noise. I'll follow up…" at bounding box center [823, 704] width 662 height 67
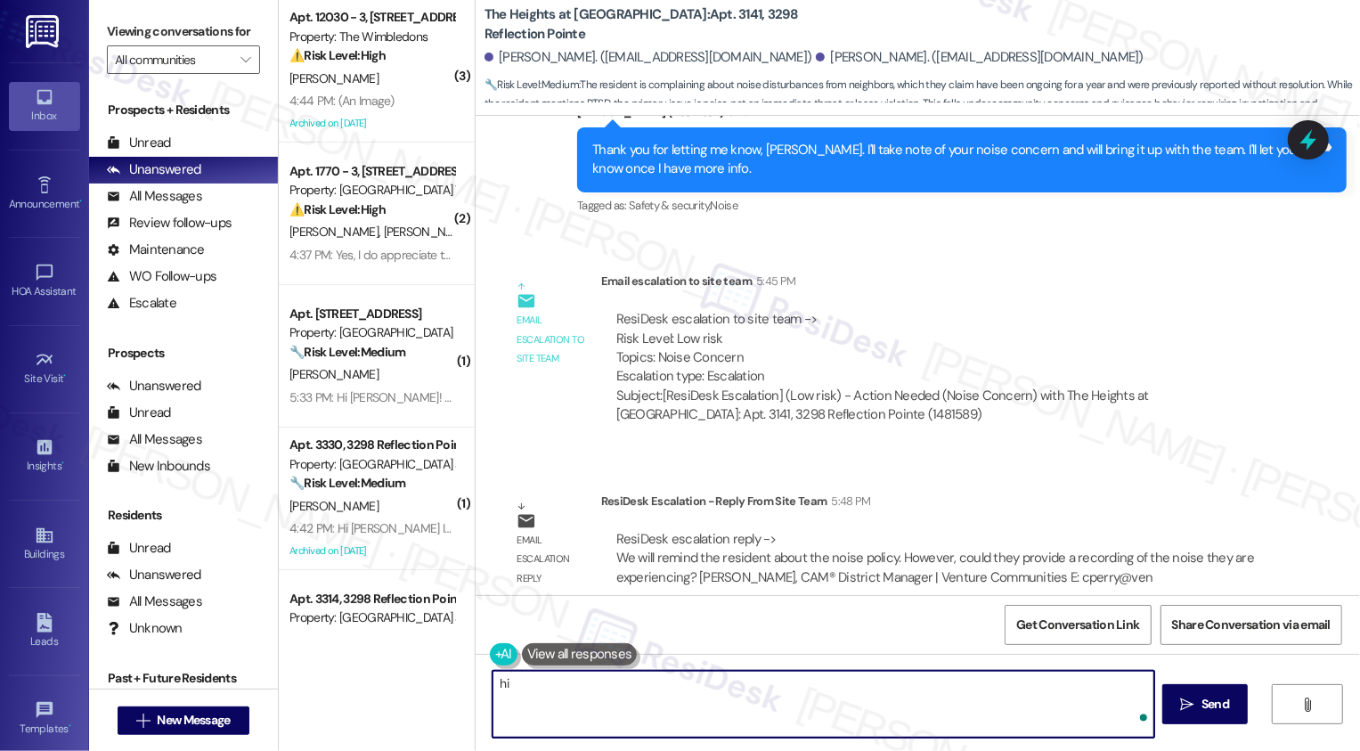
type textarea "h"
click at [882, 683] on textarea "Hi [PERSON_NAME]! The management has confirmed that they will remind the reside…" at bounding box center [823, 704] width 662 height 67
click at [1043, 699] on textarea "Hi [PERSON_NAME]! The management has confirmed that they will remind the reside…" at bounding box center [823, 704] width 662 height 67
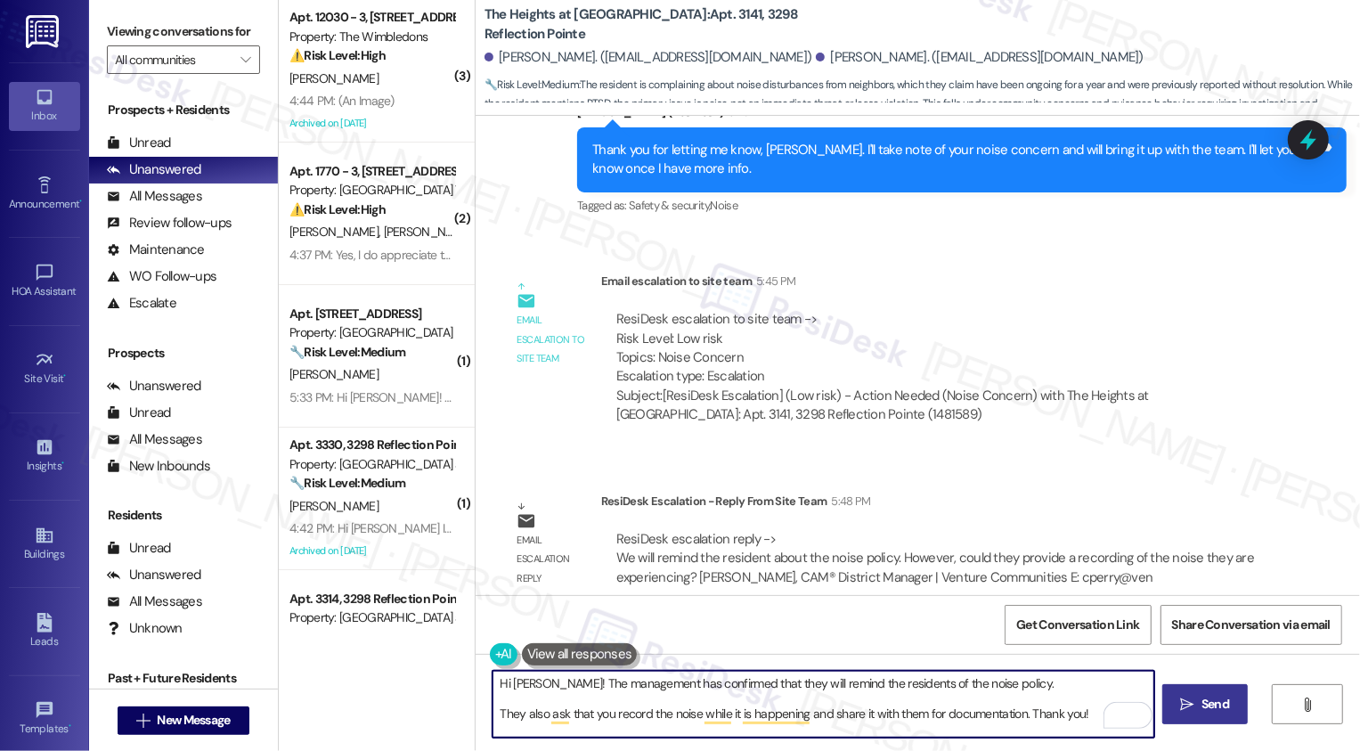
type textarea "Hi [PERSON_NAME]! The management has confirmed that they will remind the reside…"
click at [1199, 696] on span "Send" at bounding box center [1215, 704] width 35 height 19
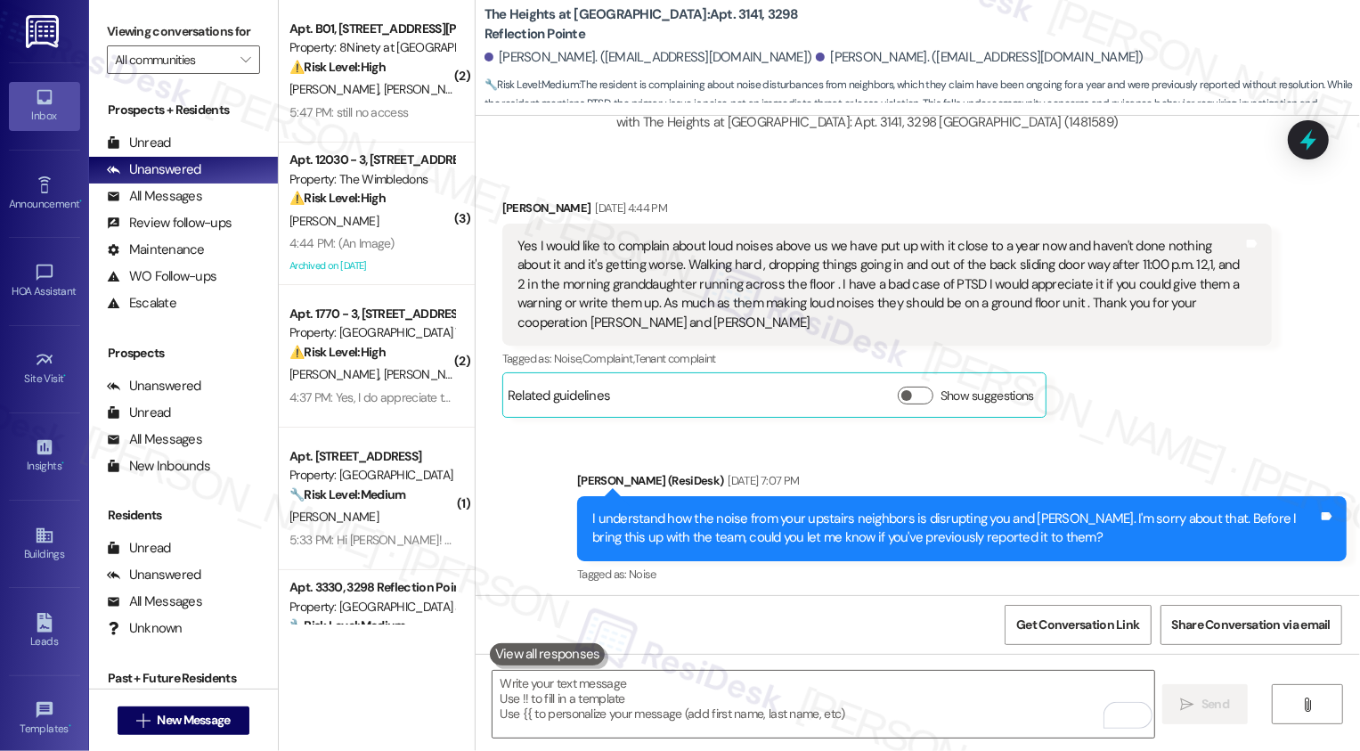
scroll to position [1339, 0]
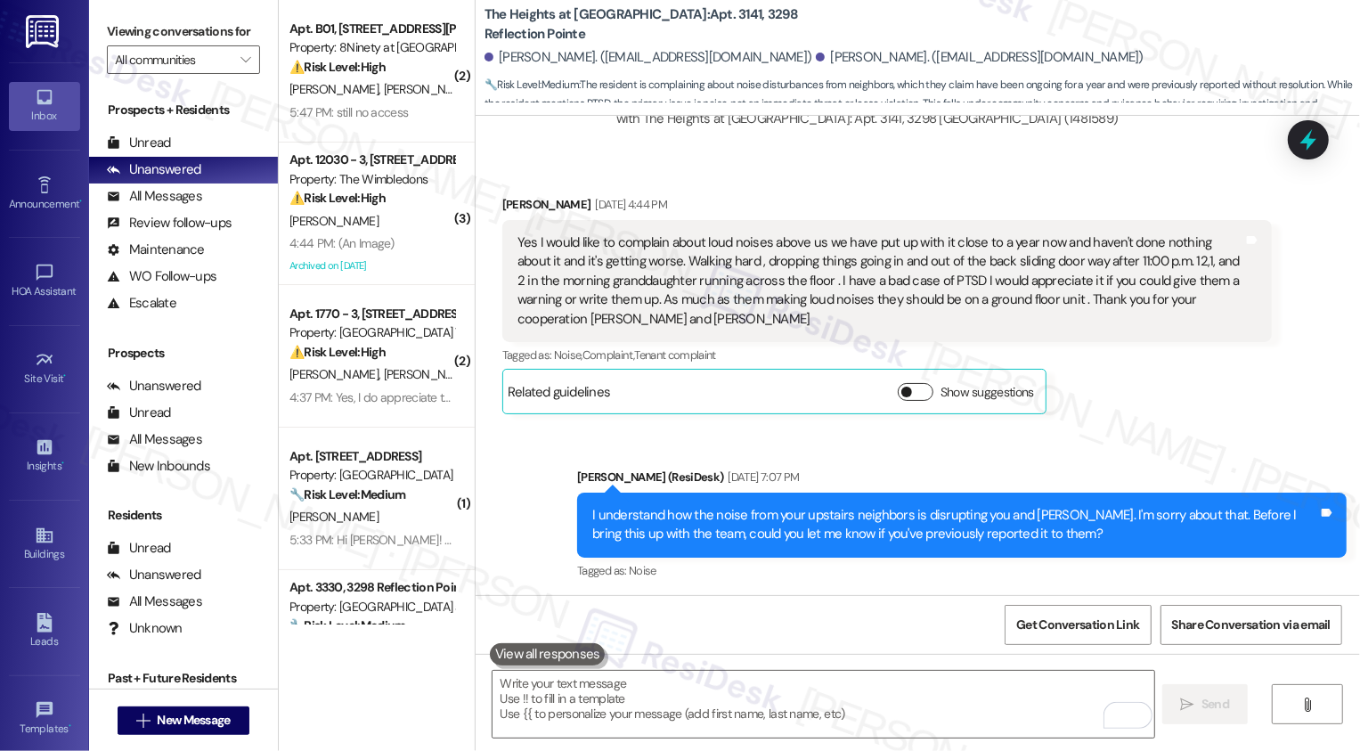
click at [903, 383] on button "Show suggestions" at bounding box center [916, 392] width 36 height 18
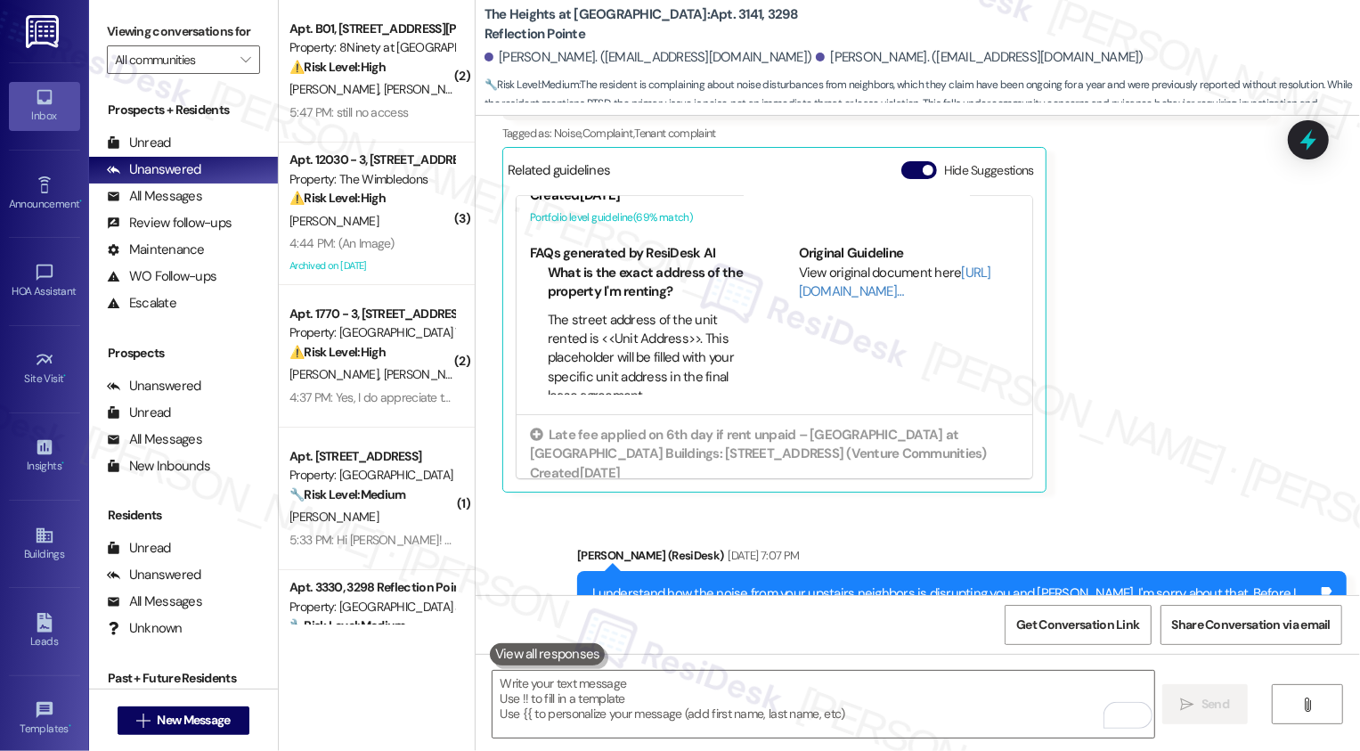
scroll to position [173, 0]
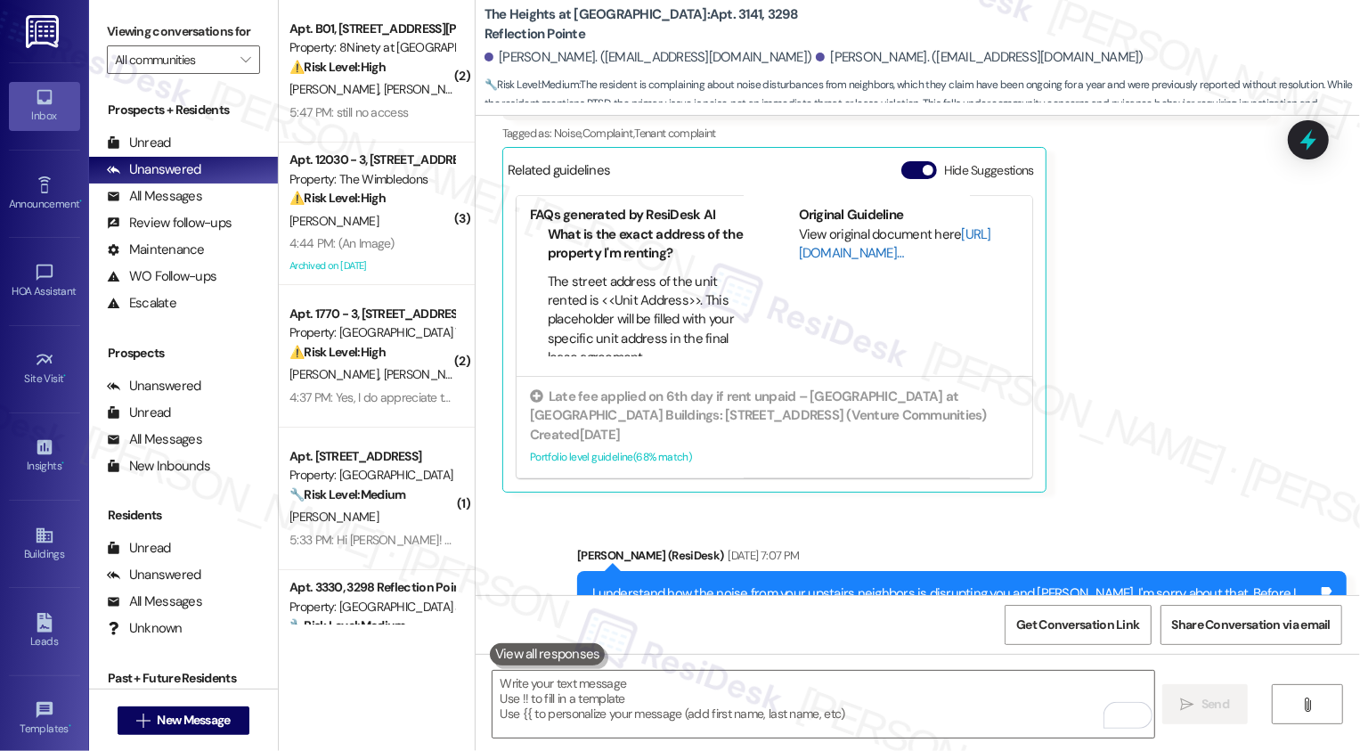
click at [822, 230] on link "[URL][DOMAIN_NAME]…" at bounding box center [895, 243] width 192 height 37
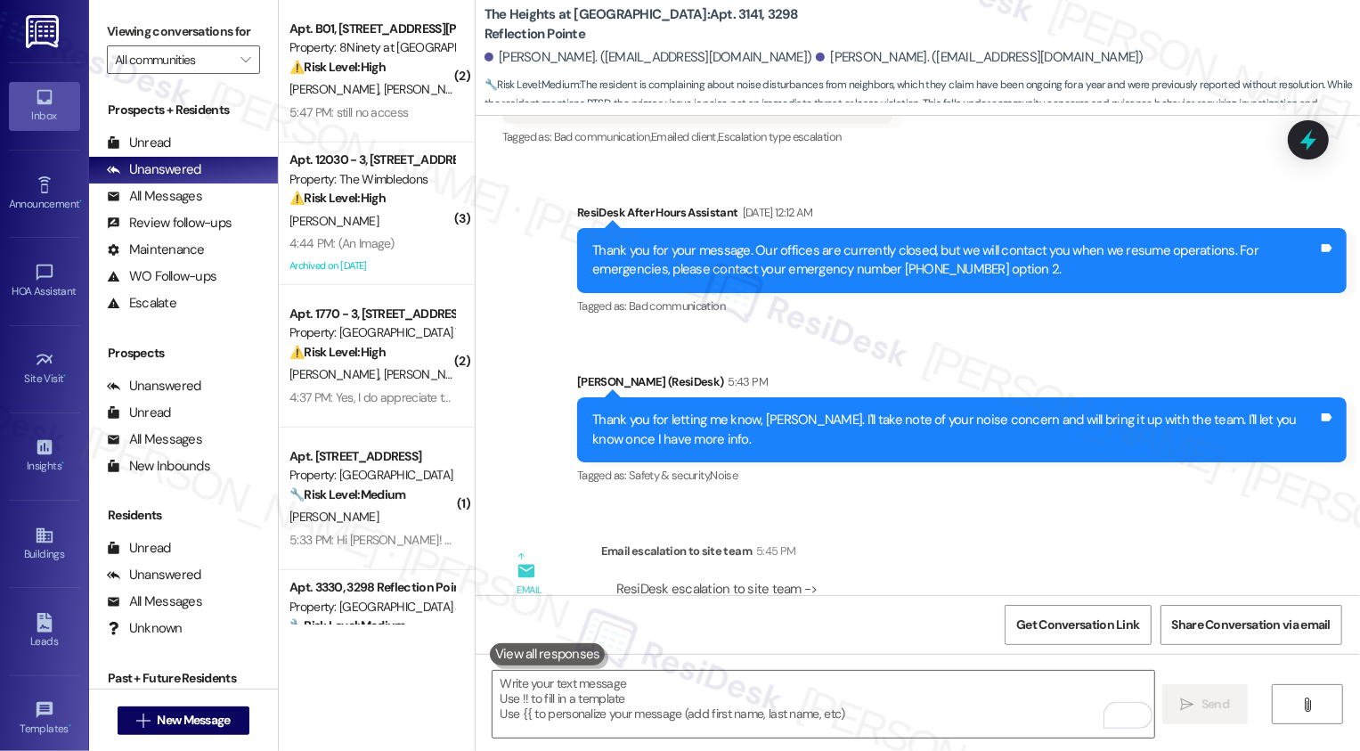
scroll to position [2655, 0]
